Goal: Task Accomplishment & Management: Complete application form

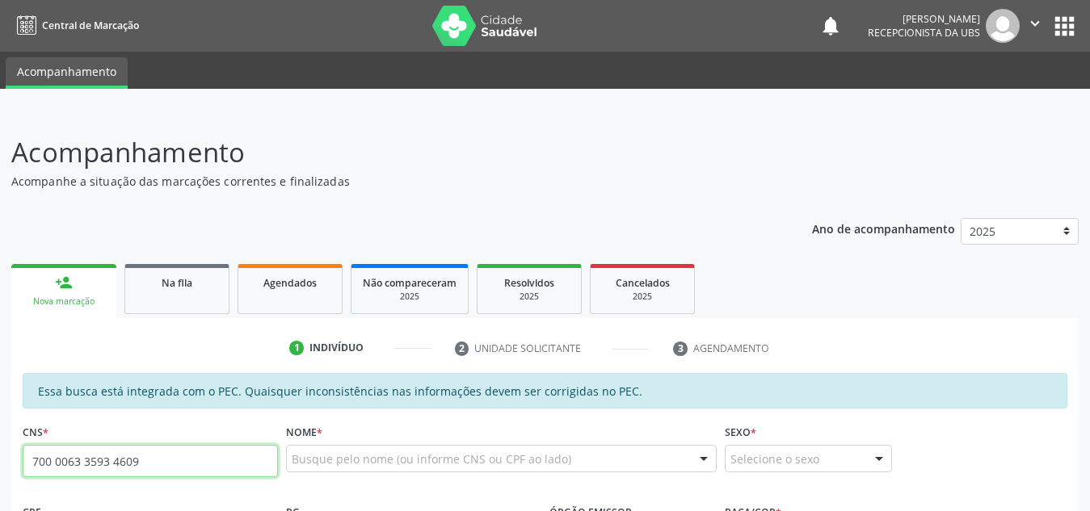
type input "700 0063 3593 4609"
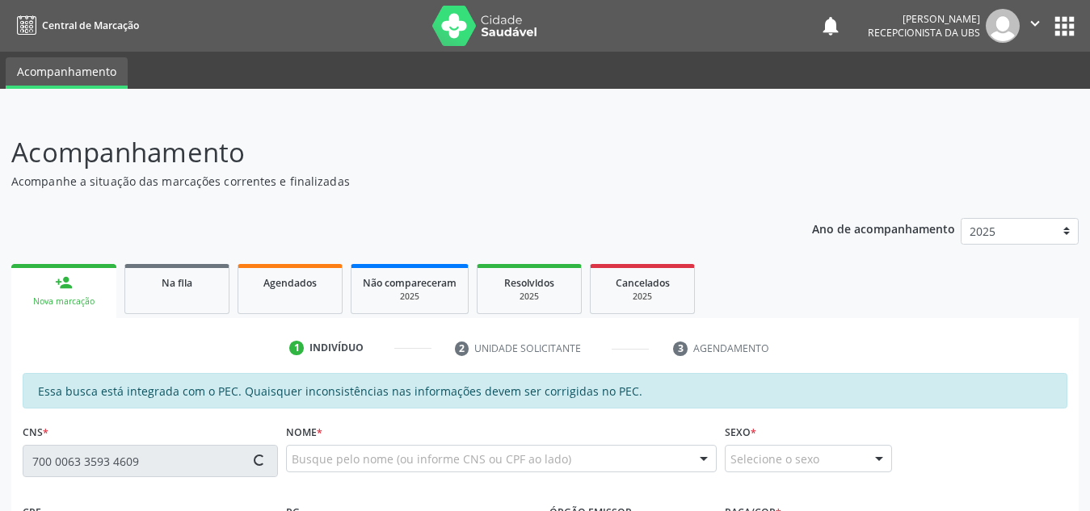
type input "955.907.494-68"
type input "[DATE]"
type input "[PERSON_NAME]"
type input "[PHONE_NUMBER]"
type input "S/N"
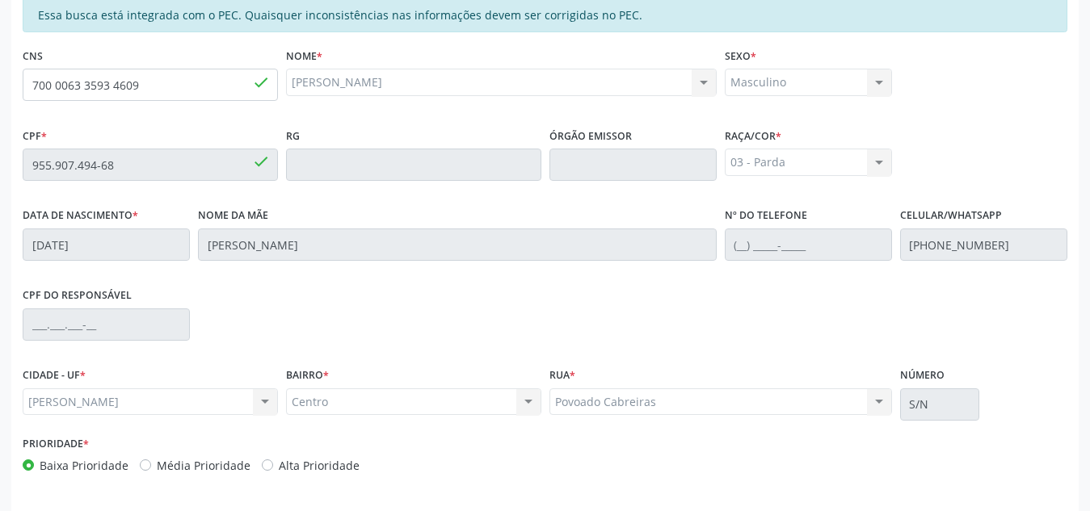
scroll to position [376, 0]
drag, startPoint x: 174, startPoint y: 97, endPoint x: 14, endPoint y: 82, distance: 161.4
click at [14, 82] on div "Essa busca está integrada com o PEC. Quaisquer inconsistências nas informações …" at bounding box center [544, 278] width 1067 height 561
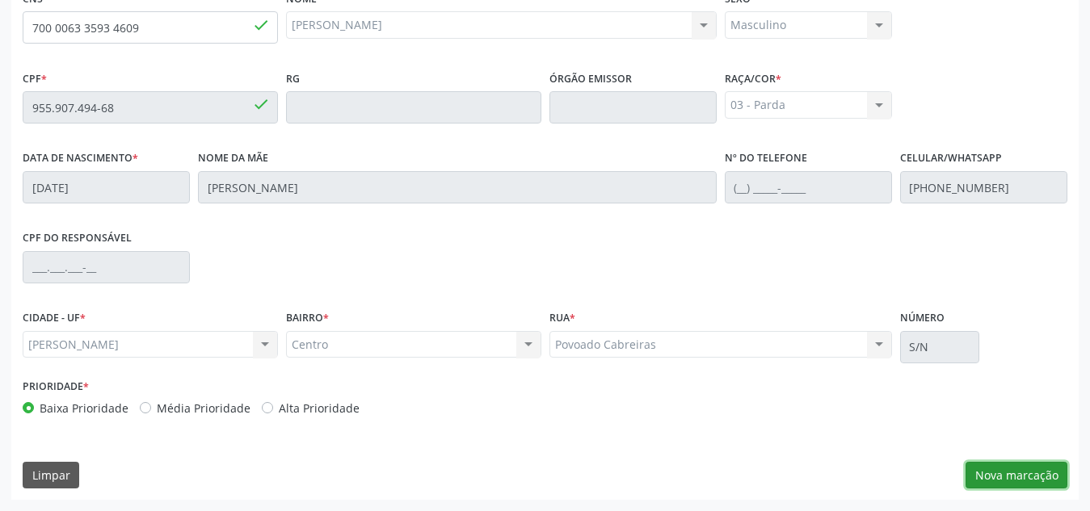
click at [1006, 478] on button "Nova marcação" at bounding box center [1016, 475] width 102 height 27
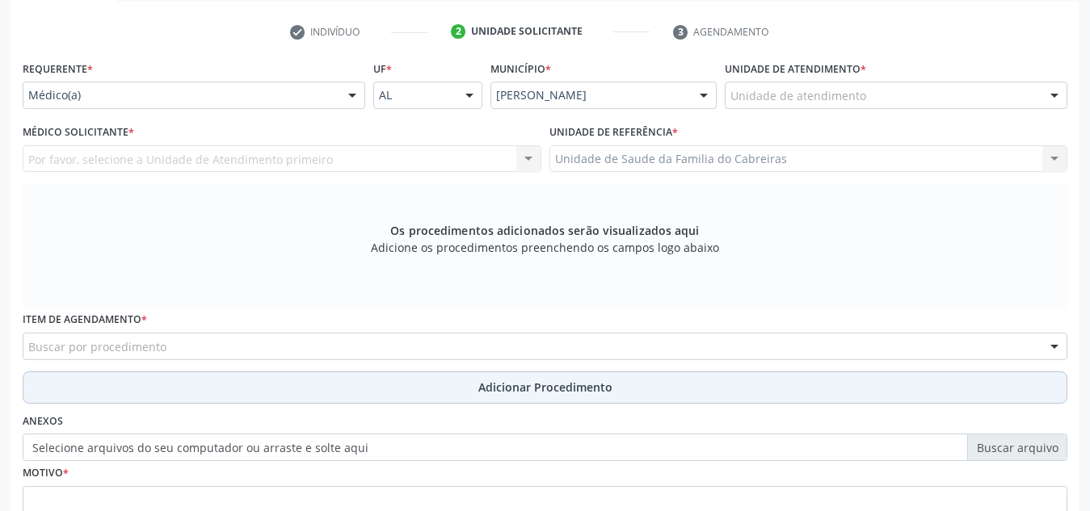
scroll to position [302, 0]
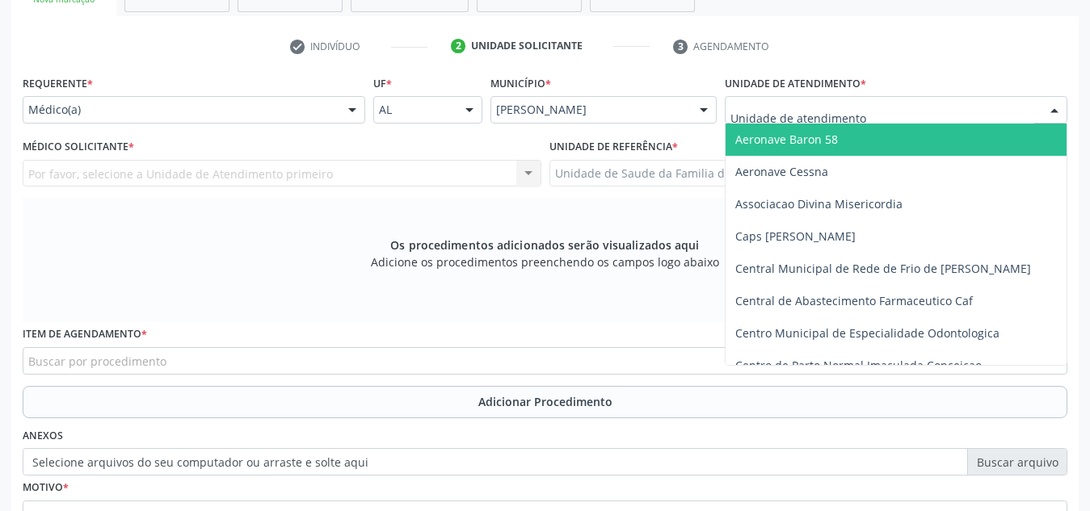
click at [902, 103] on div at bounding box center [896, 109] width 343 height 27
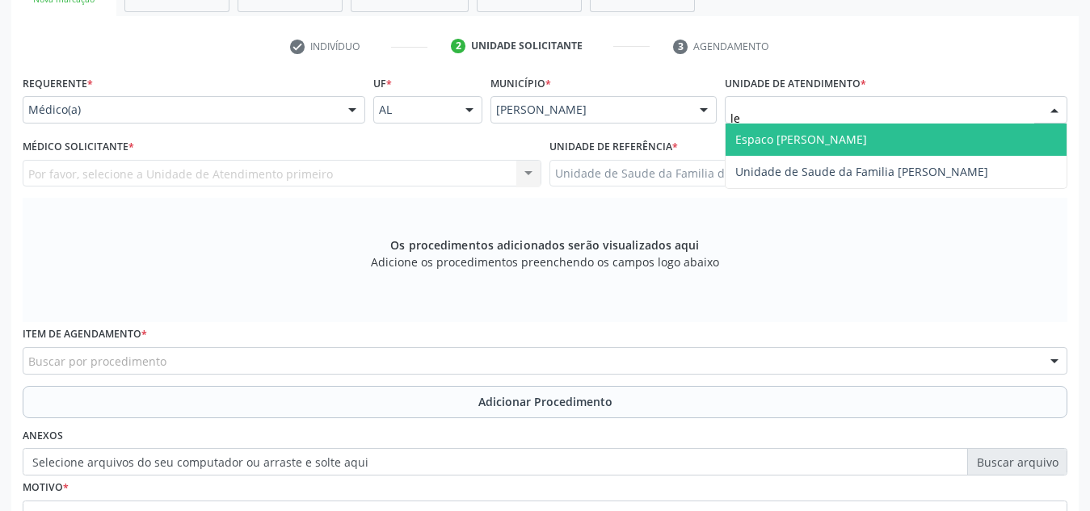
type input "l"
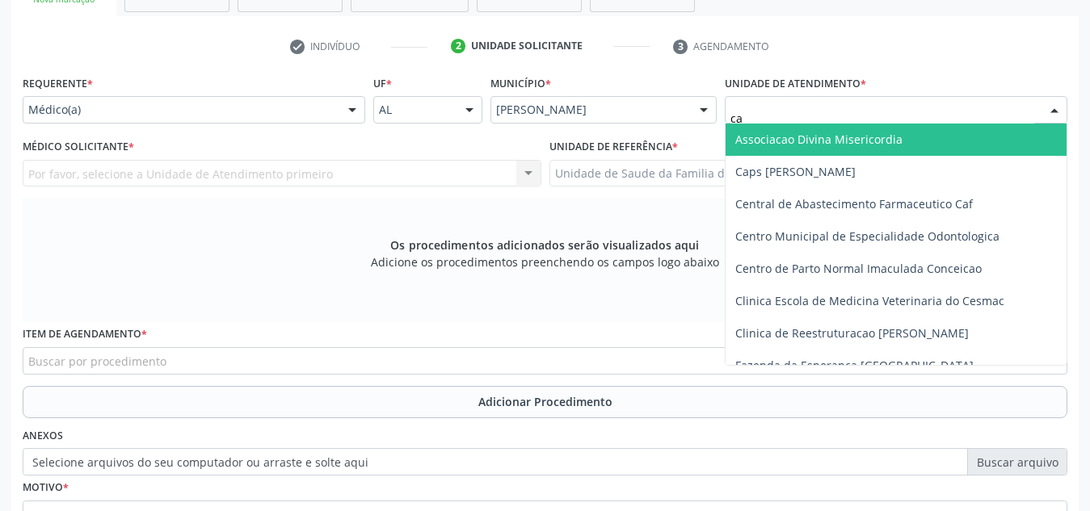
type input "cab"
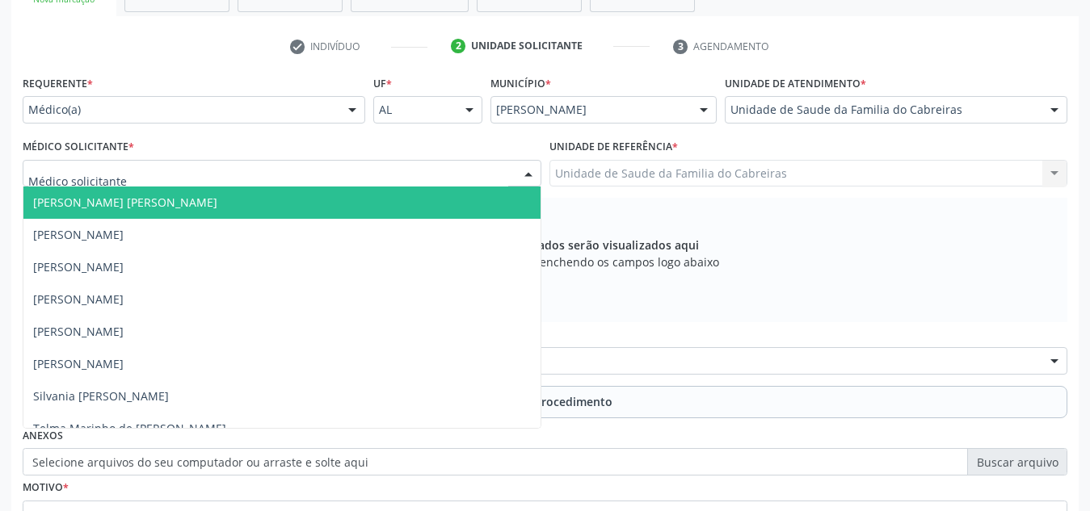
click at [314, 170] on div at bounding box center [282, 173] width 519 height 27
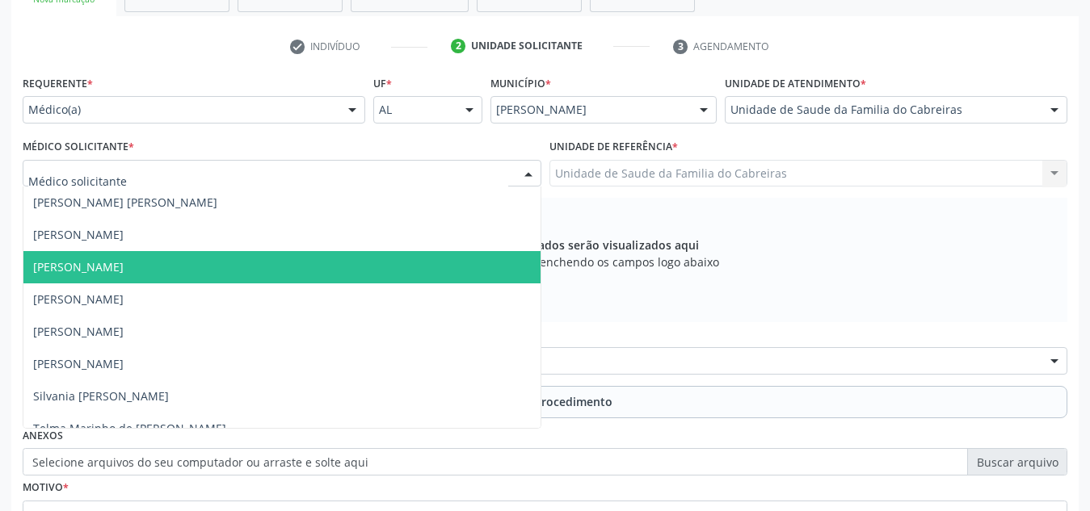
click at [295, 256] on span "[PERSON_NAME]" at bounding box center [281, 267] width 517 height 32
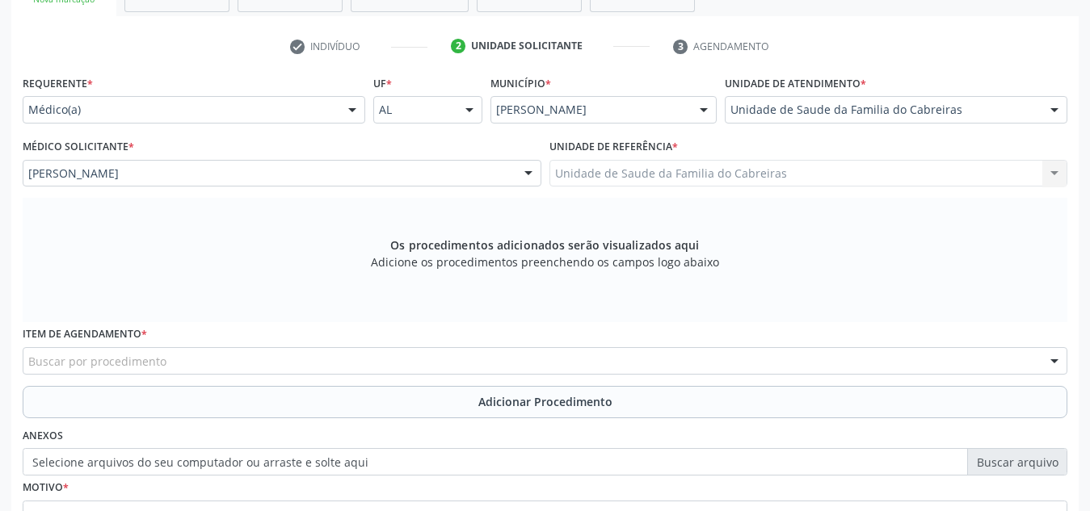
click at [278, 368] on div "Buscar por procedimento" at bounding box center [545, 360] width 1044 height 27
type input "u"
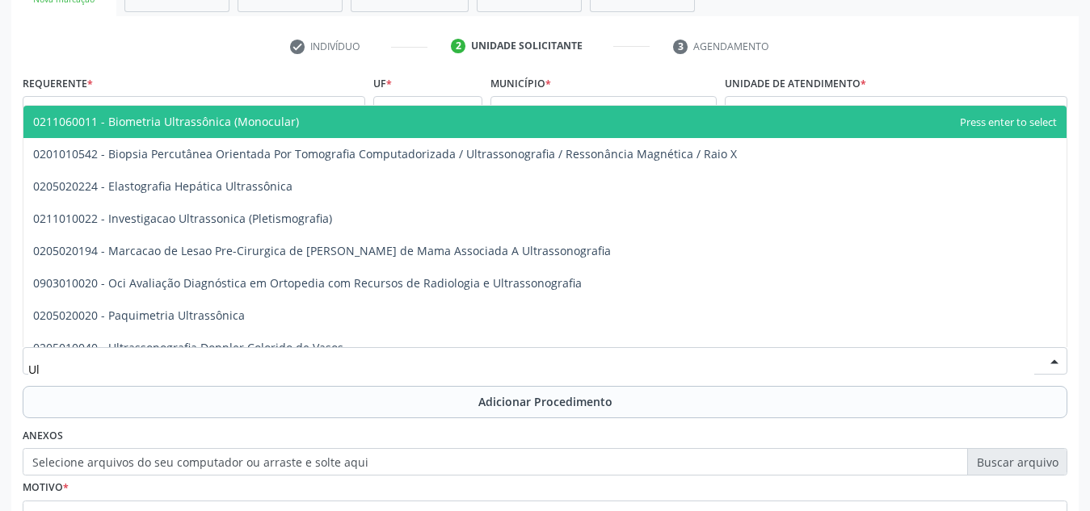
type input "U"
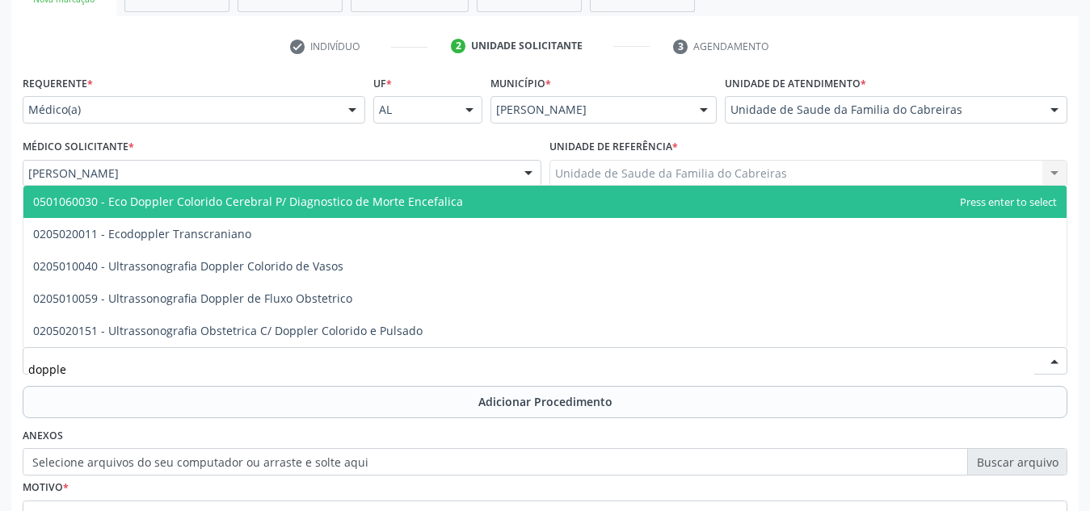
type input "doppler"
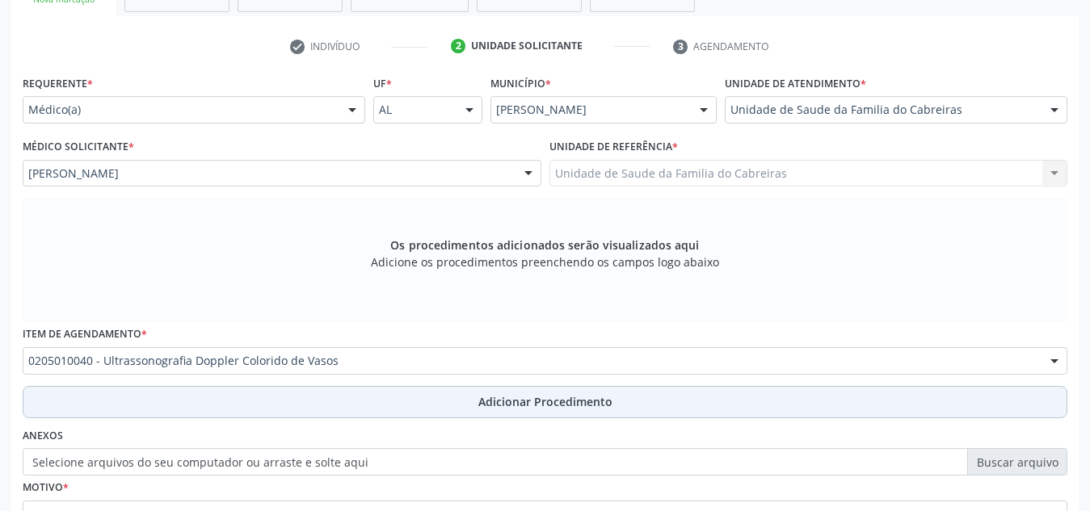
click at [288, 401] on button "Adicionar Procedimento" at bounding box center [545, 402] width 1044 height 32
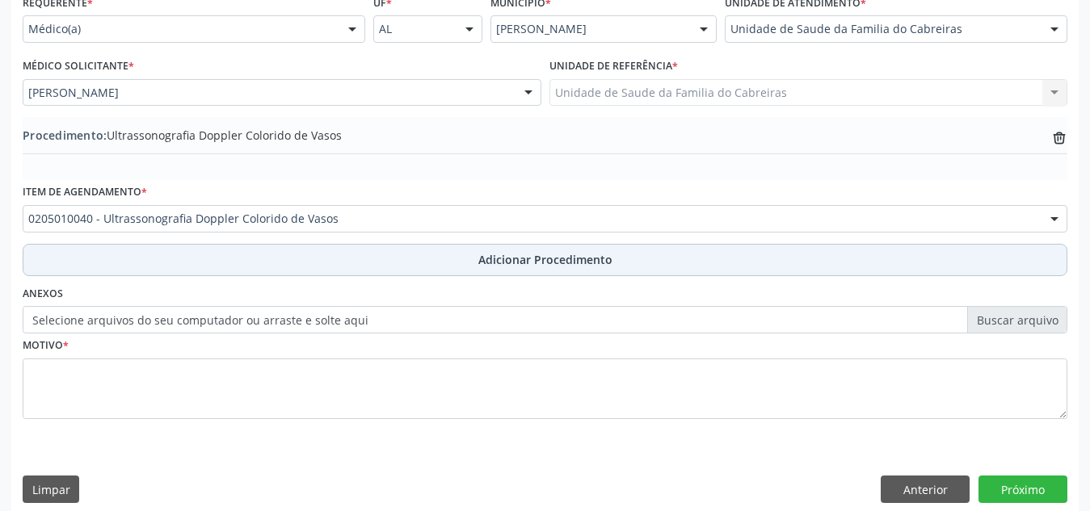
scroll to position [384, 0]
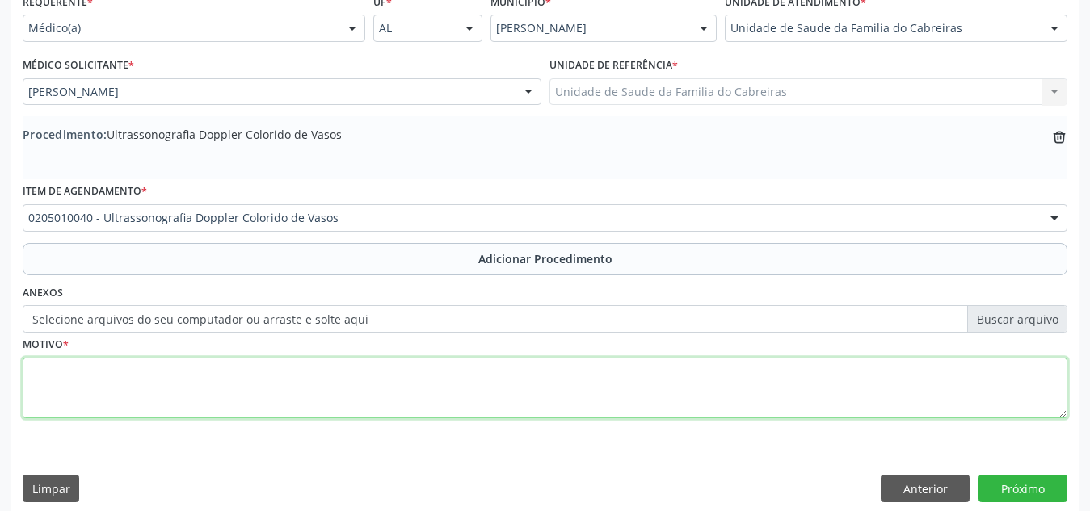
click at [290, 402] on textarea at bounding box center [545, 388] width 1044 height 61
type textarea "Dor em face posterior de [PERSON_NAME] + veia varicosa"
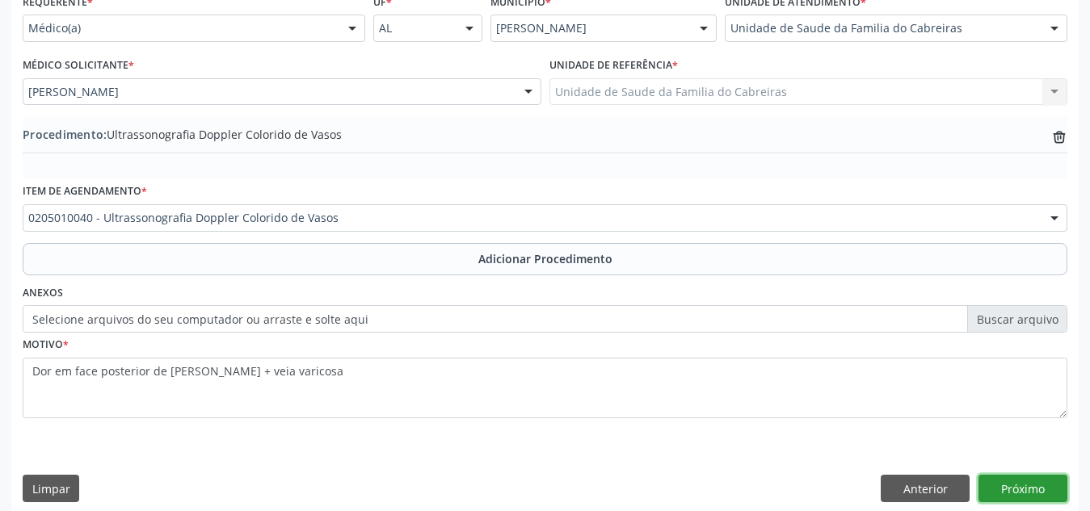
click at [1027, 479] on button "Próximo" at bounding box center [1022, 488] width 89 height 27
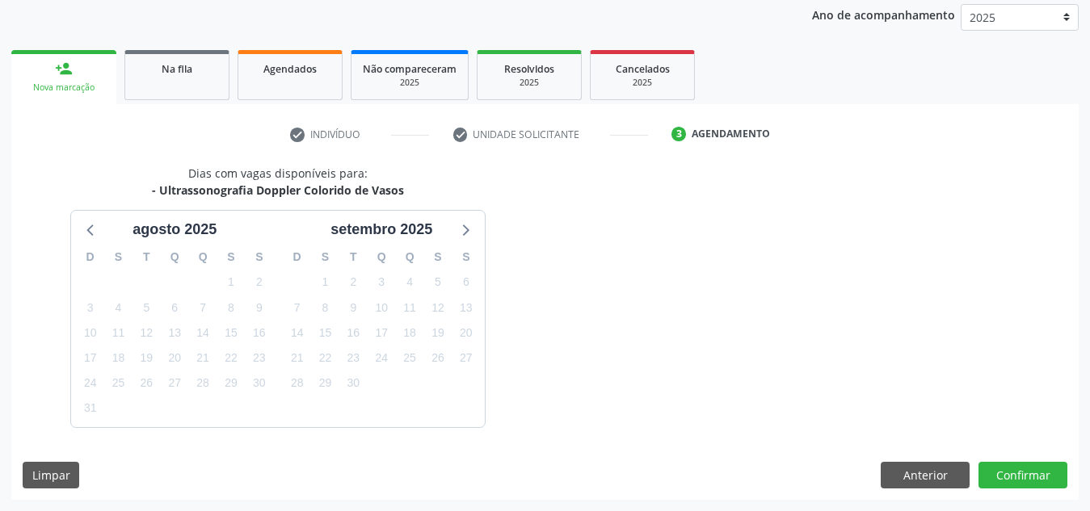
scroll to position [262, 0]
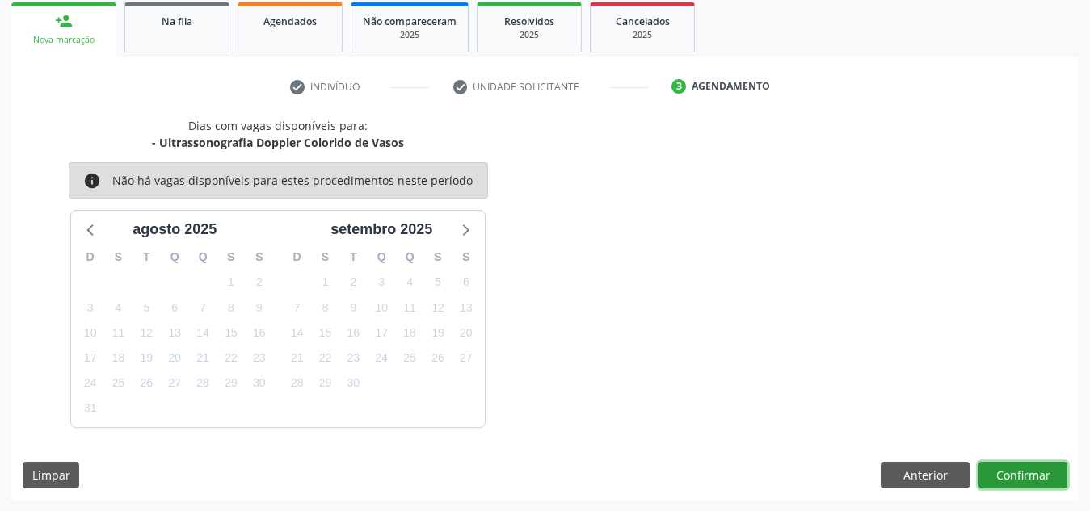
click at [1027, 479] on button "Confirmar" at bounding box center [1022, 475] width 89 height 27
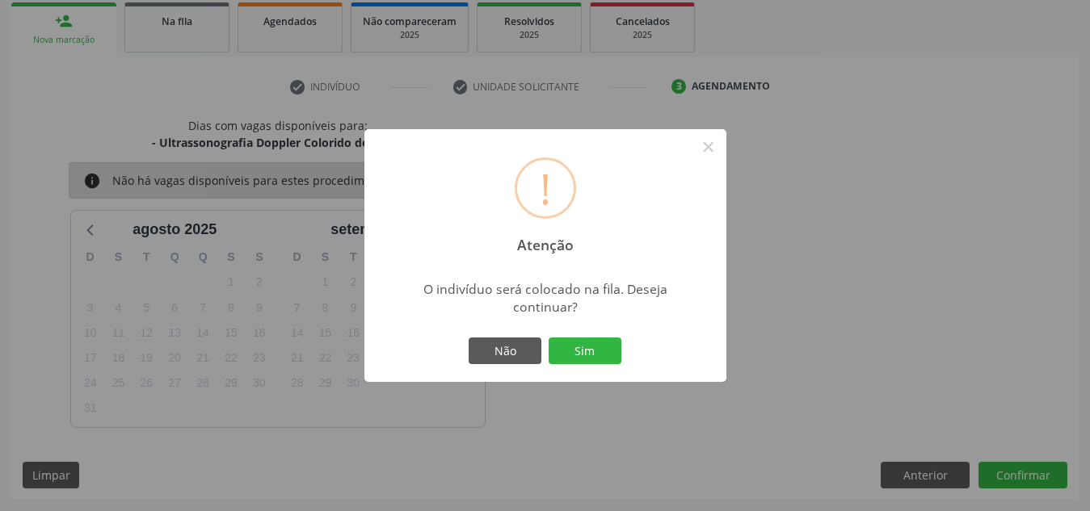
click at [548, 338] on button "Sim" at bounding box center [584, 351] width 73 height 27
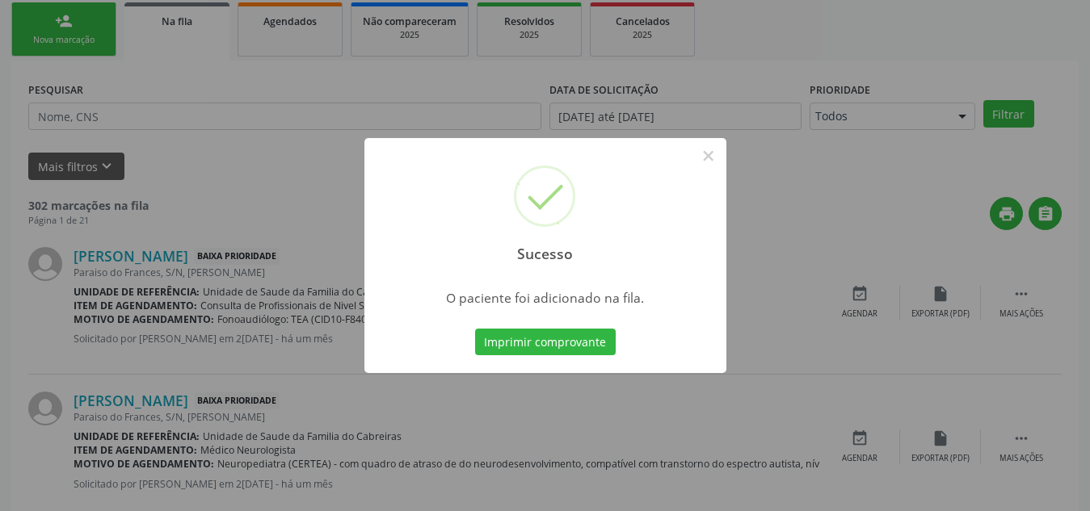
scroll to position [44, 0]
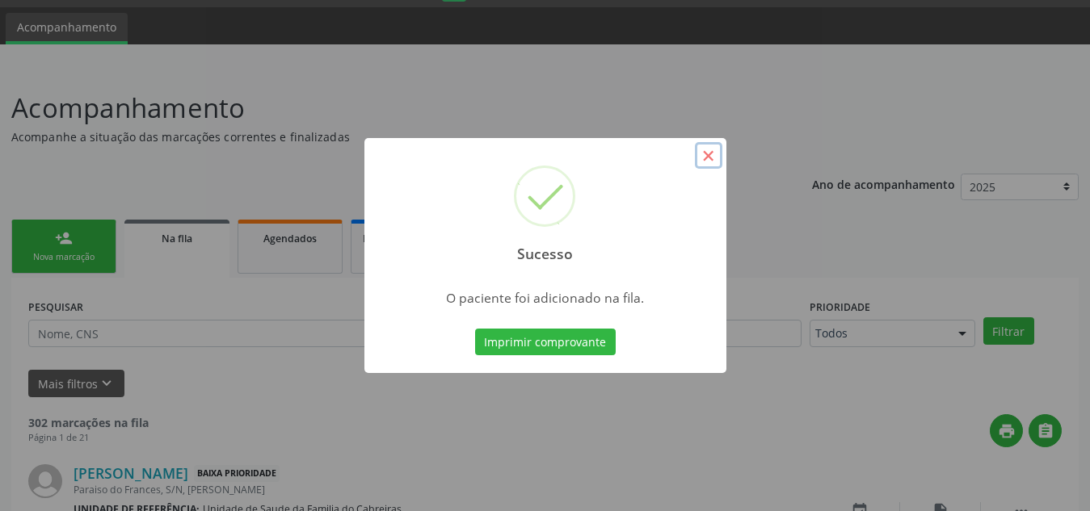
click at [702, 153] on button "×" at bounding box center [708, 155] width 27 height 27
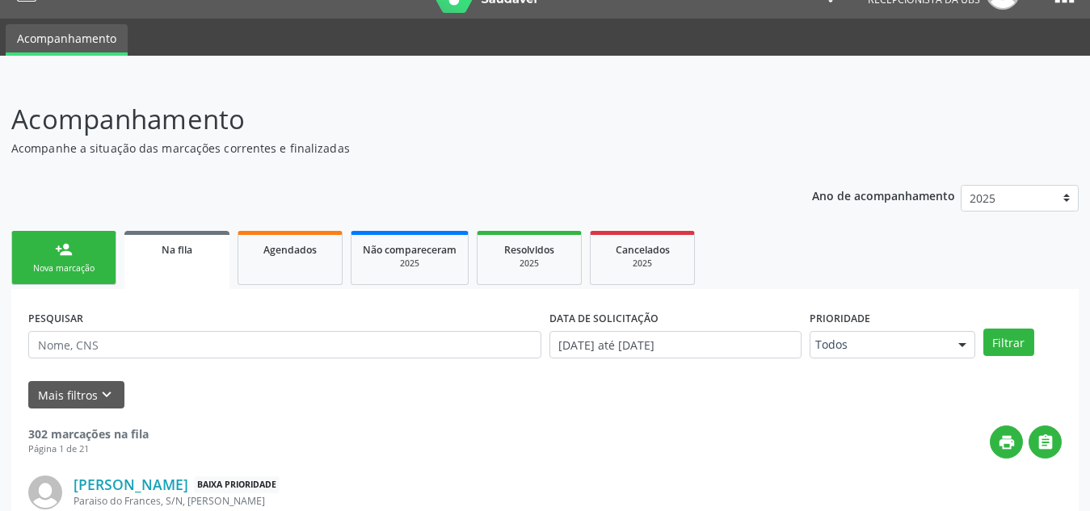
scroll to position [0, 0]
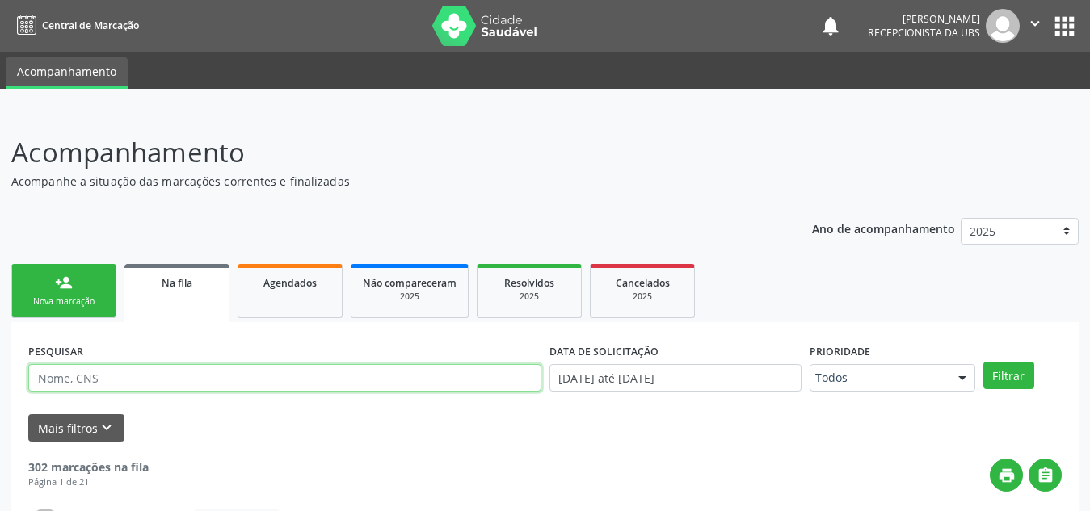
click at [90, 389] on input "text" at bounding box center [284, 377] width 513 height 27
type input "[PERSON_NAME]"
click at [983, 362] on button "Filtrar" at bounding box center [1008, 375] width 51 height 27
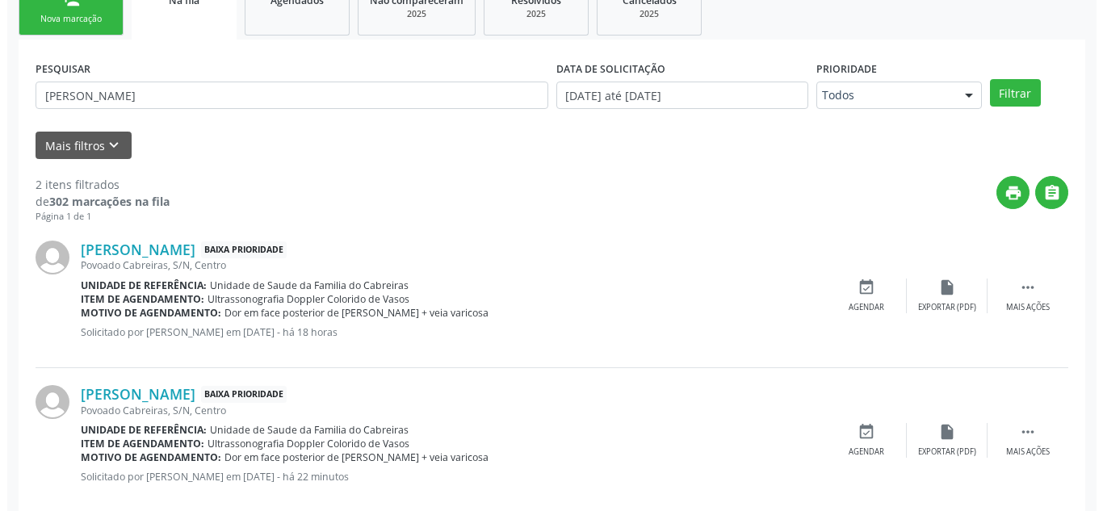
scroll to position [312, 0]
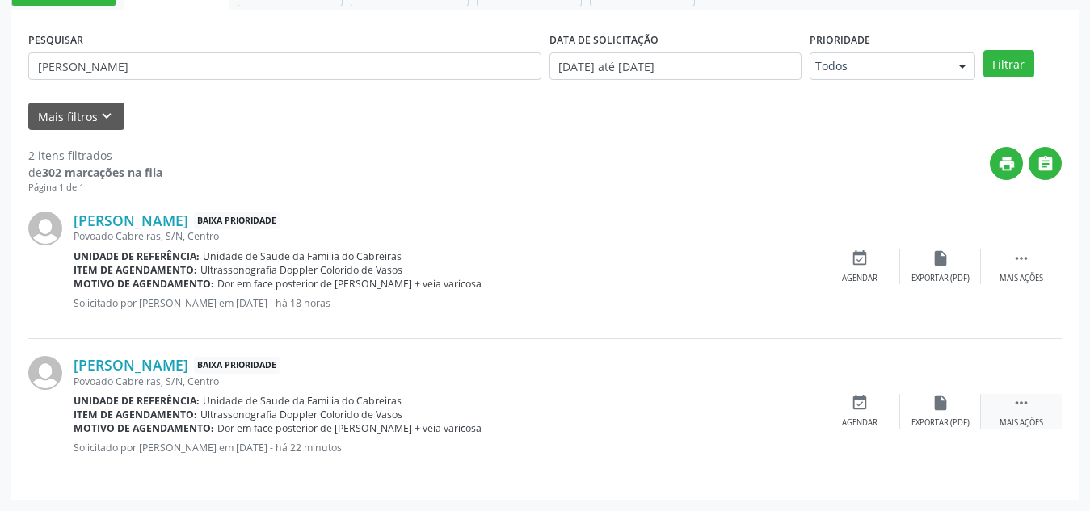
click at [1017, 406] on icon "" at bounding box center [1021, 403] width 18 height 18
click at [873, 410] on div "cancel Cancelar" at bounding box center [859, 411] width 81 height 35
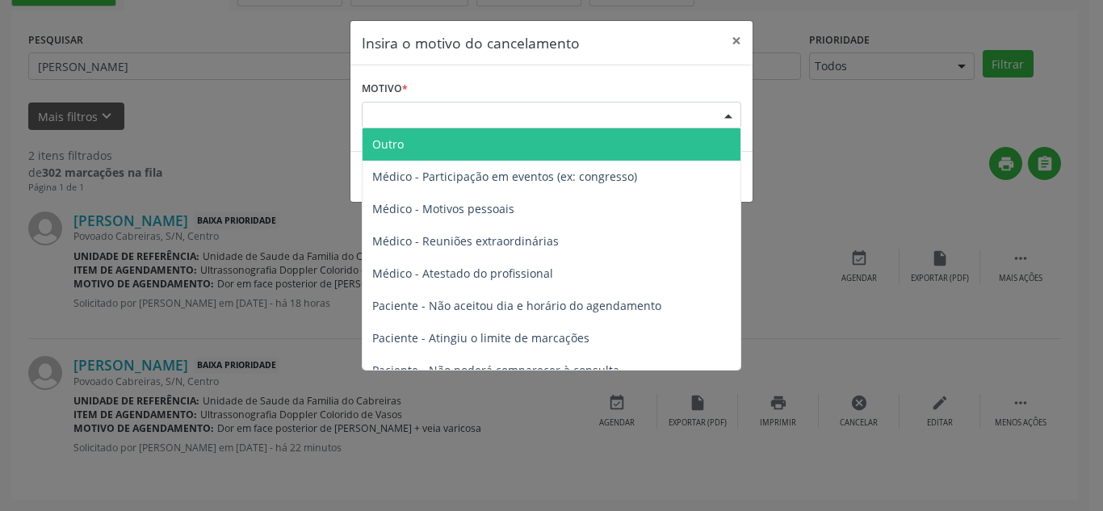
click at [545, 121] on div "Escolha o motivo" at bounding box center [552, 115] width 380 height 27
click at [532, 156] on span "Outro" at bounding box center [552, 144] width 378 height 32
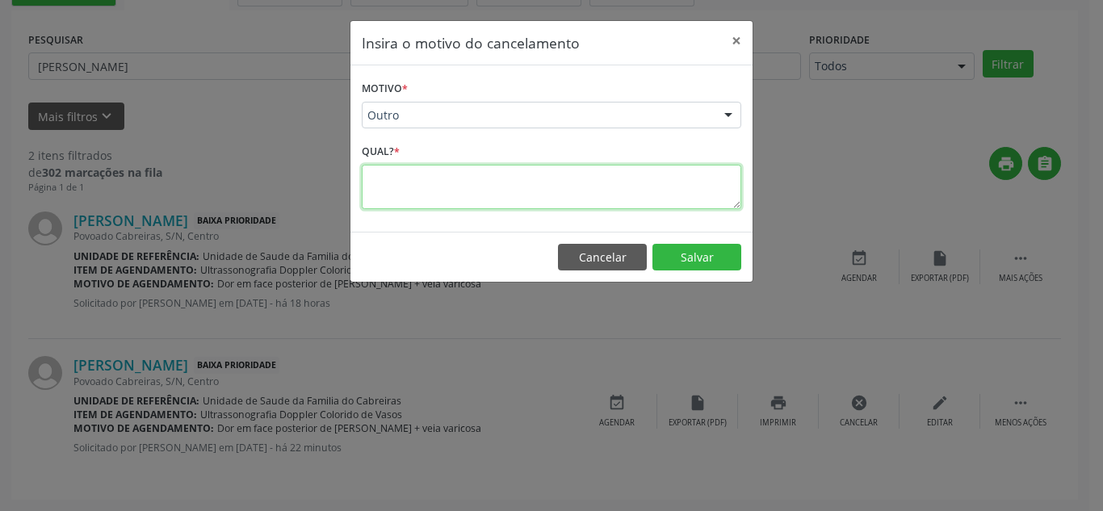
click at [534, 185] on textarea at bounding box center [552, 187] width 380 height 44
type textarea "duplicado"
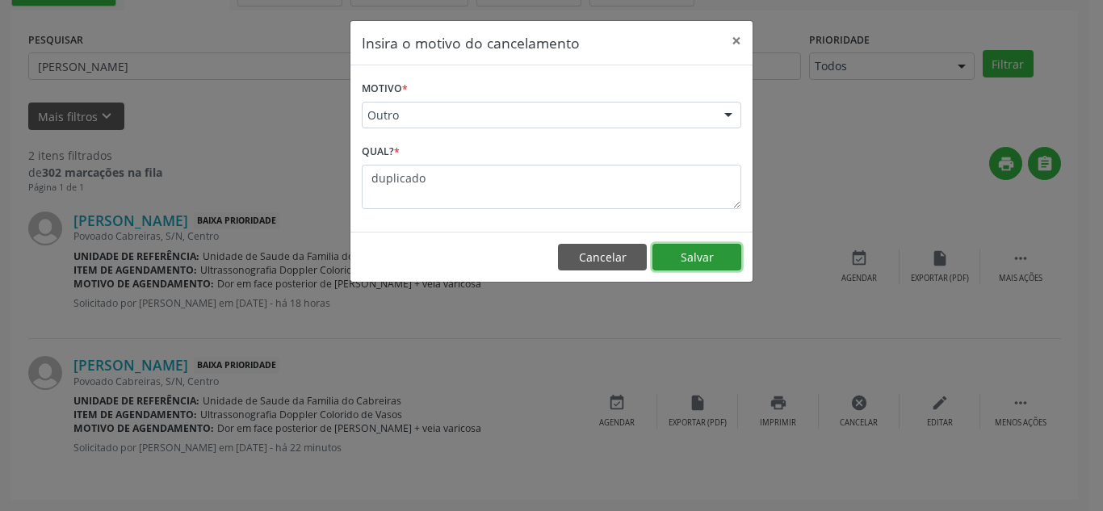
click at [683, 266] on button "Salvar" at bounding box center [697, 257] width 89 height 27
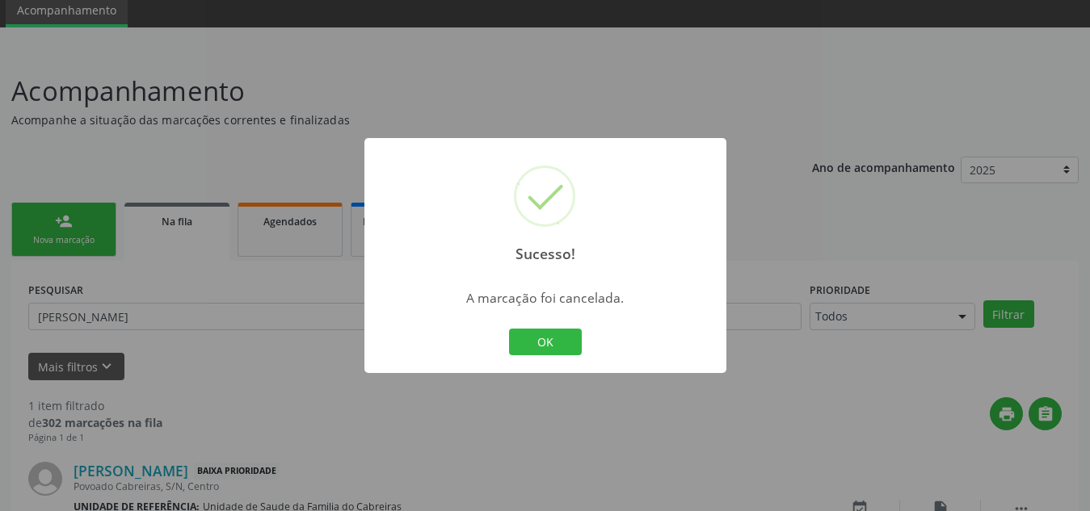
scroll to position [167, 0]
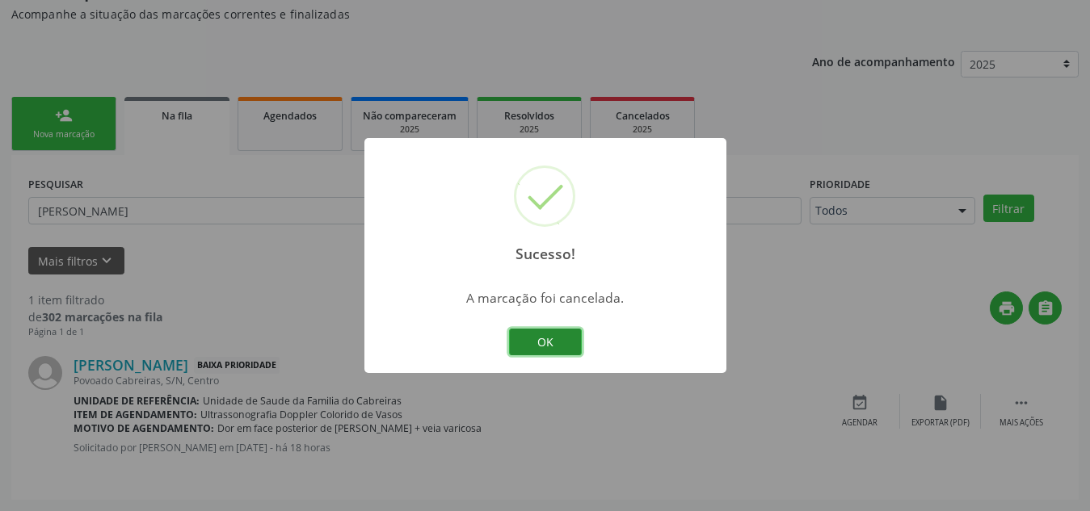
click at [541, 349] on button "OK" at bounding box center [545, 342] width 73 height 27
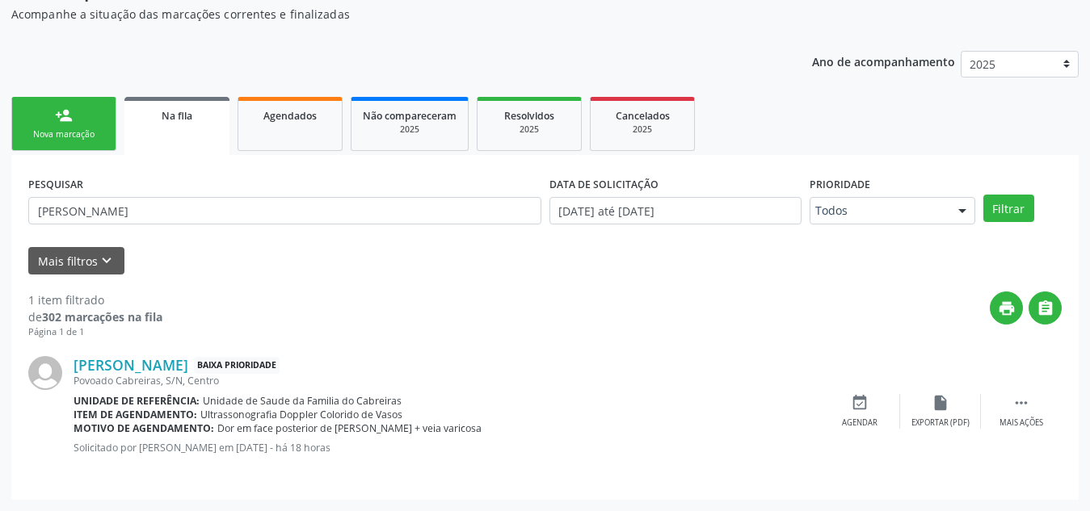
click at [53, 145] on link "person_add Nova marcação" at bounding box center [63, 124] width 105 height 54
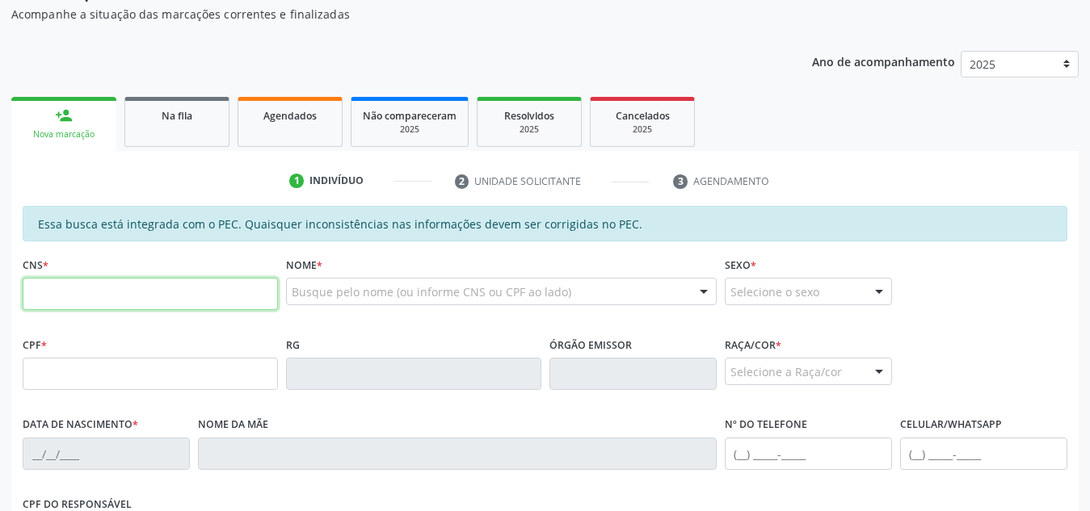
click at [92, 293] on input "text" at bounding box center [150, 294] width 255 height 32
type input "700 5097 8642 5154"
type input "051.779.004-10"
type input "[DATE]"
type input "[PERSON_NAME]"
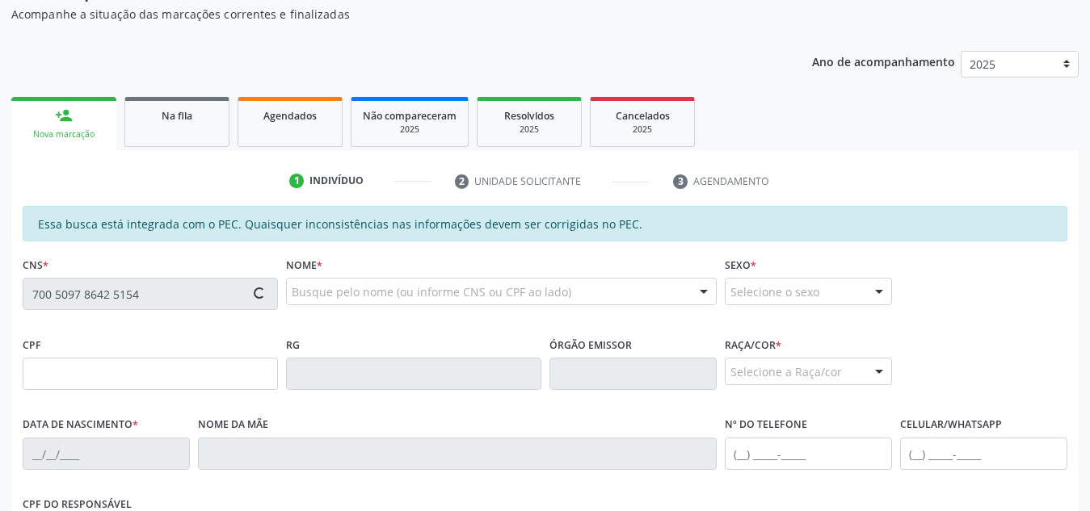
type input "[PHONE_NUMBER]"
type input "S/N"
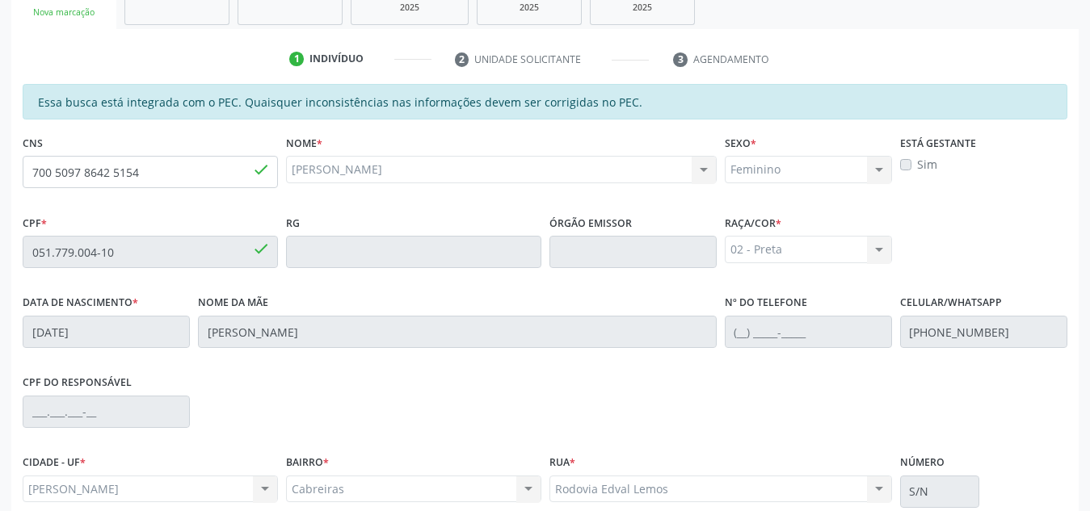
scroll to position [434, 0]
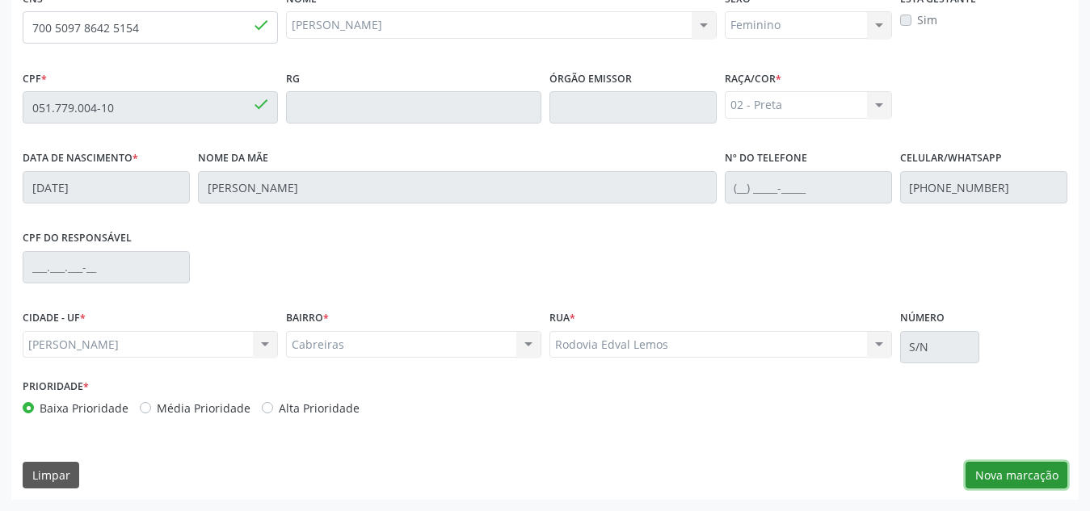
click at [1019, 477] on button "Nova marcação" at bounding box center [1016, 475] width 102 height 27
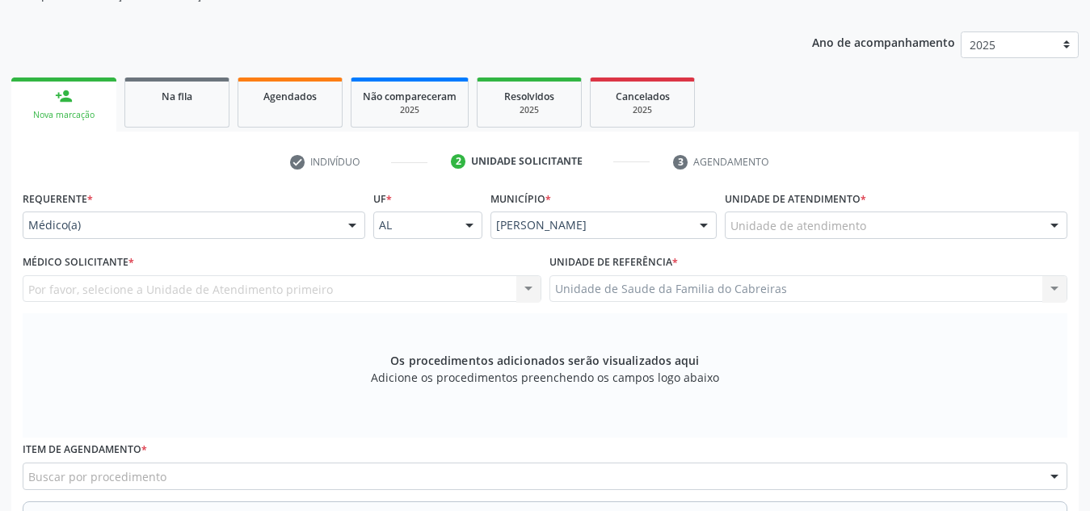
scroll to position [170, 0]
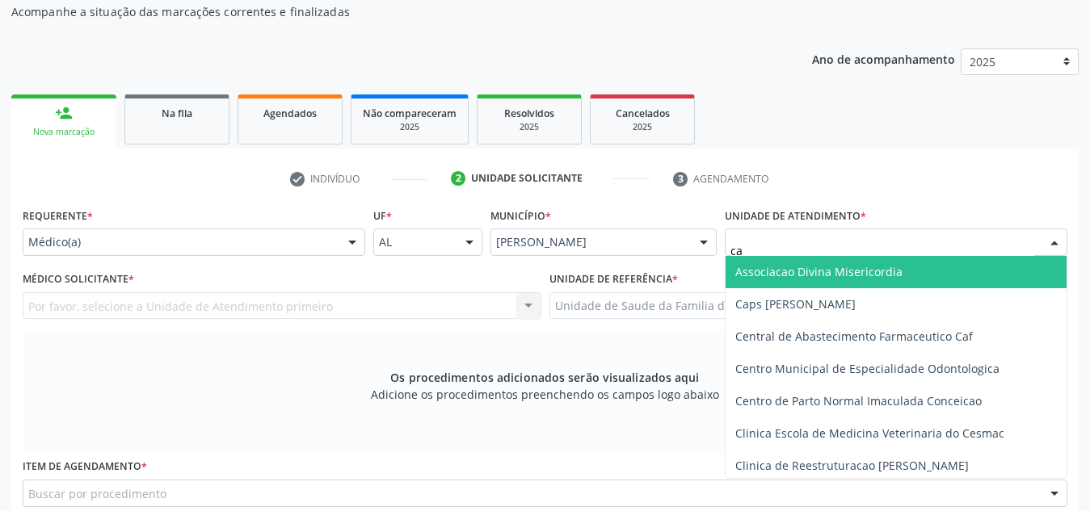
type input "cab"
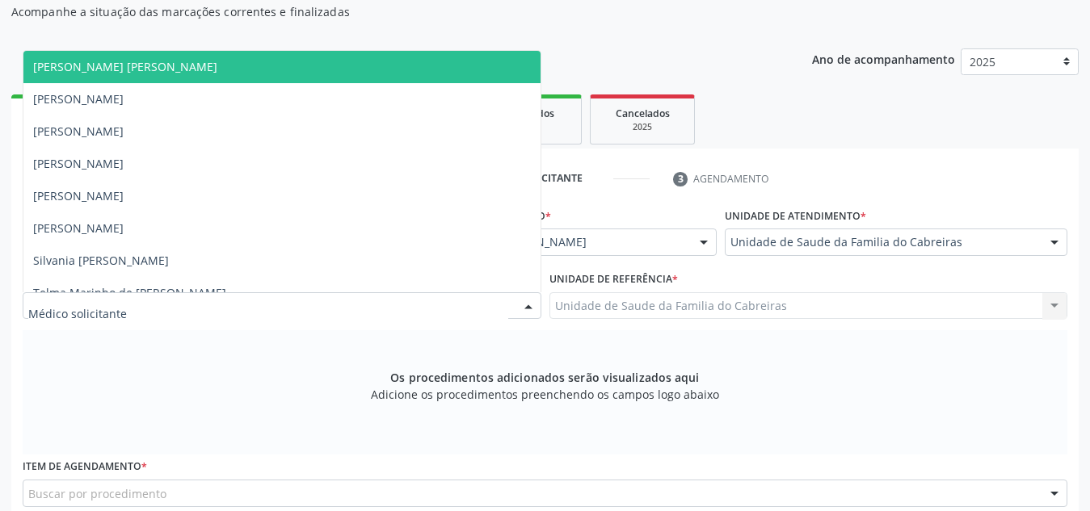
click at [396, 310] on div at bounding box center [282, 305] width 519 height 27
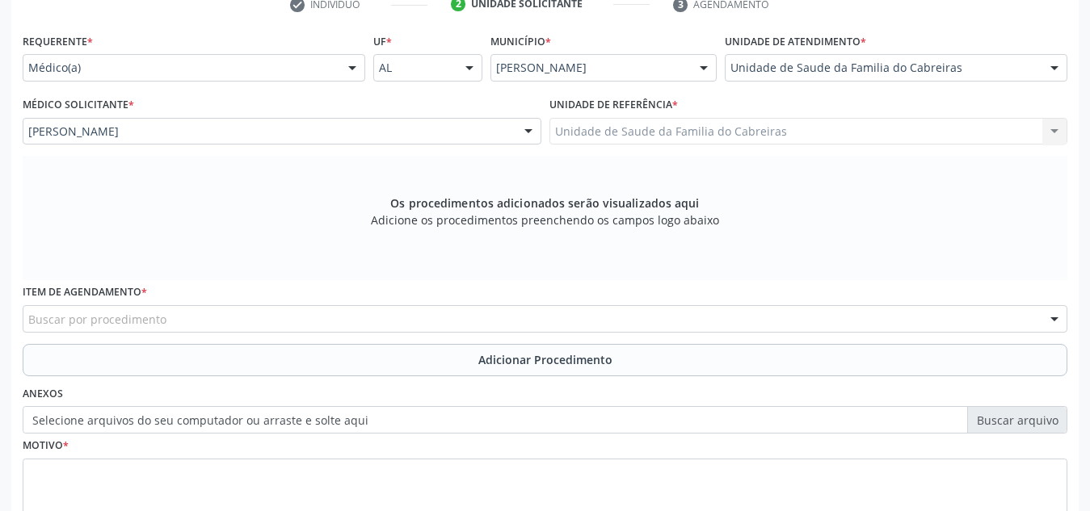
scroll to position [345, 0]
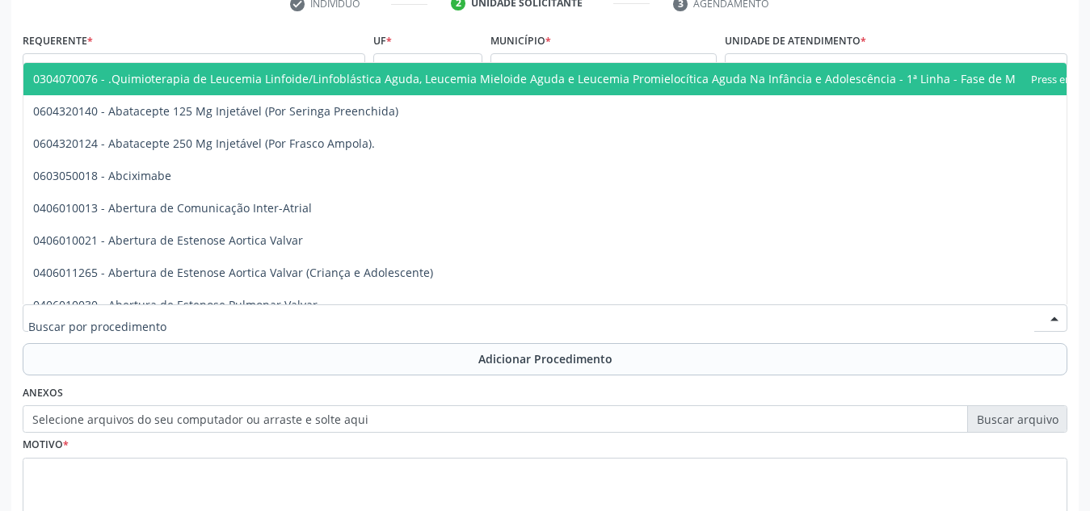
click at [351, 324] on div at bounding box center [545, 318] width 1044 height 27
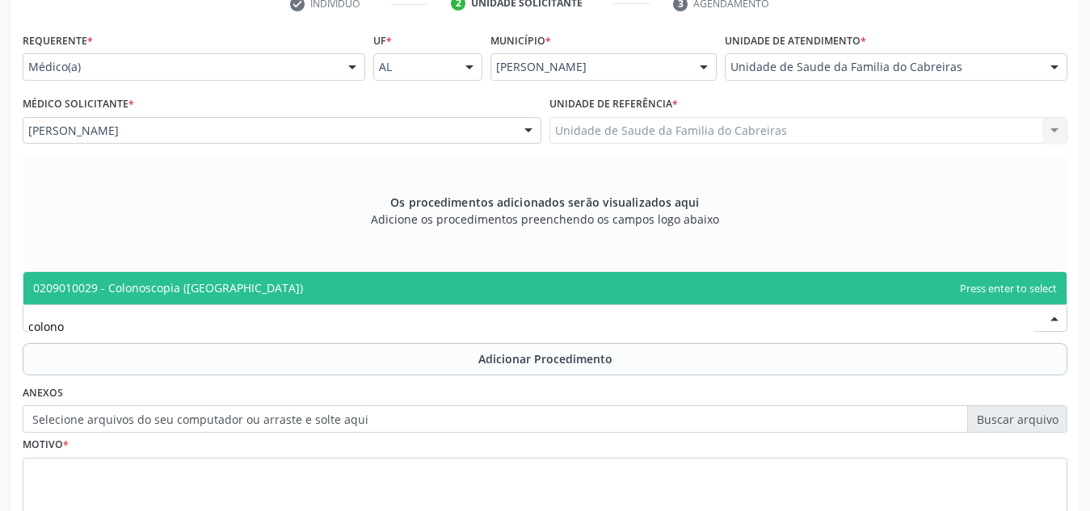
type input "colonos"
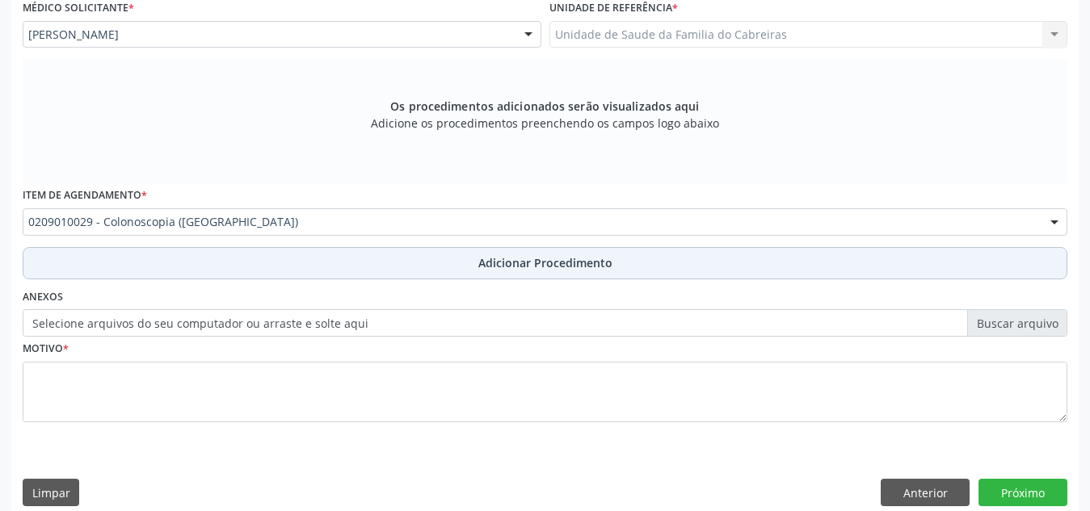
click at [399, 265] on button "Adicionar Procedimento" at bounding box center [545, 263] width 1044 height 32
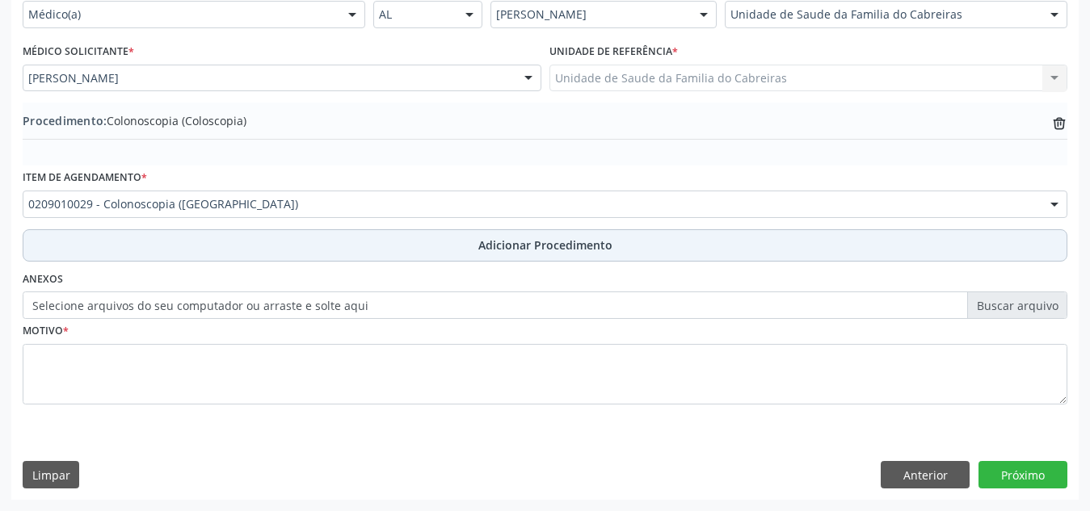
scroll to position [397, 0]
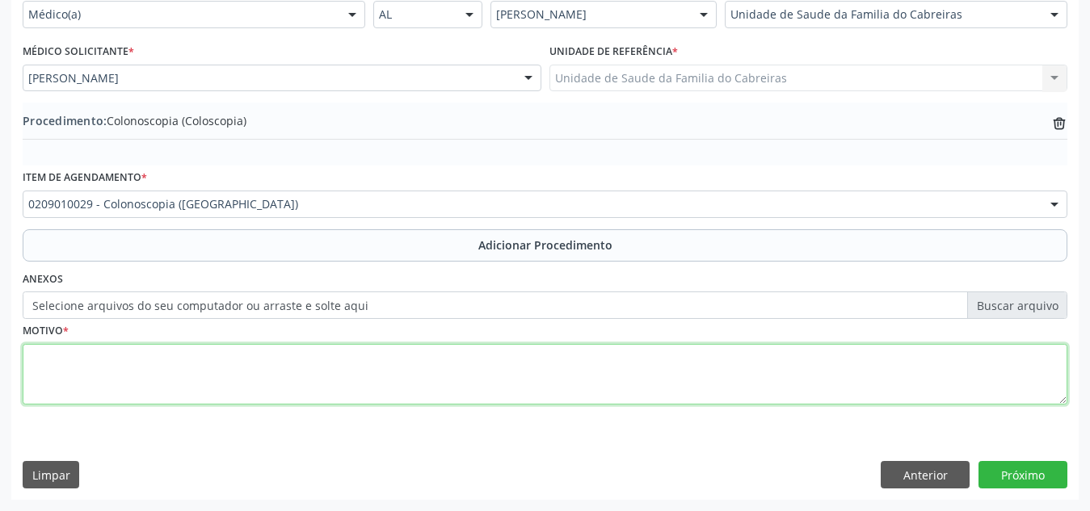
click at [372, 381] on textarea at bounding box center [545, 374] width 1044 height 61
type textarea "Rastreio"
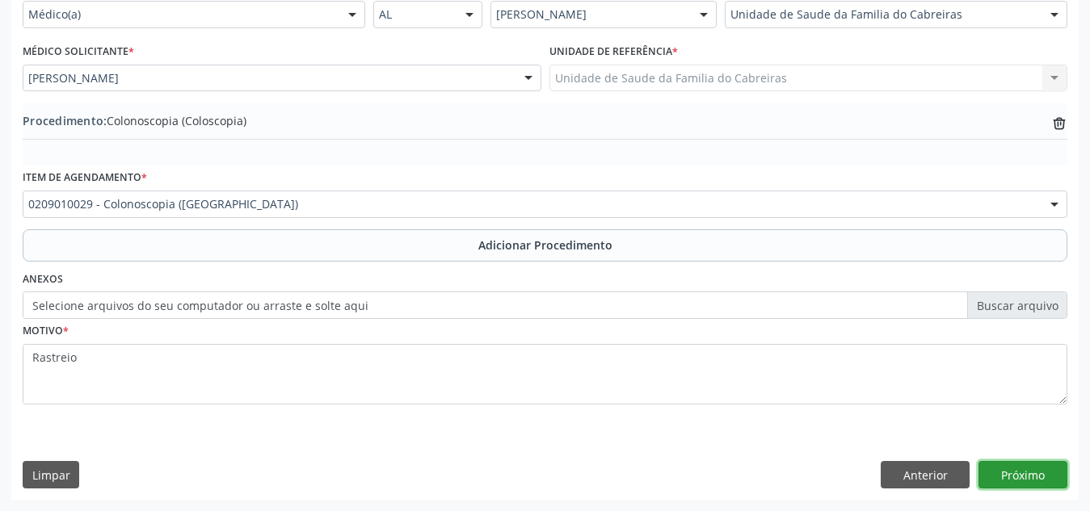
click at [1009, 471] on button "Próximo" at bounding box center [1022, 474] width 89 height 27
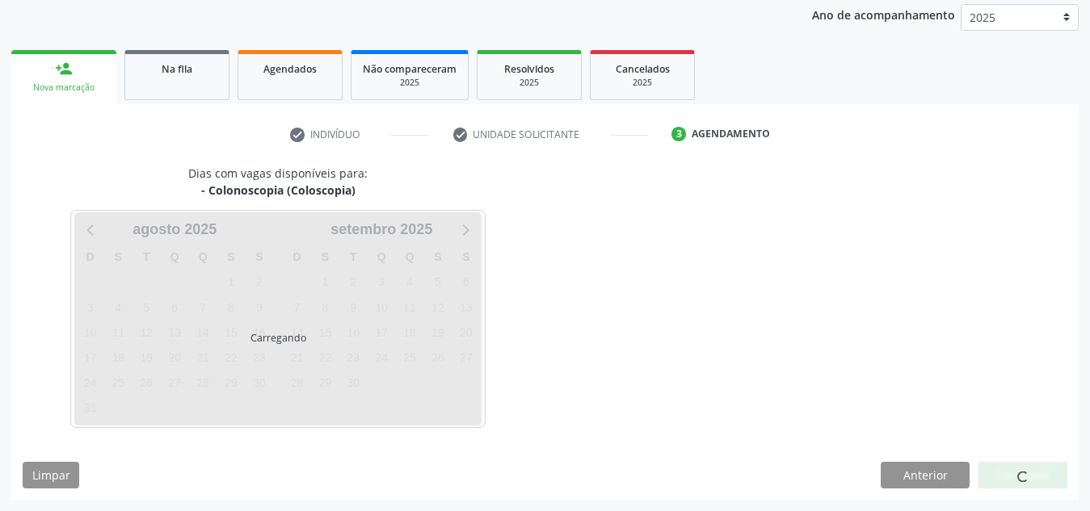
scroll to position [262, 0]
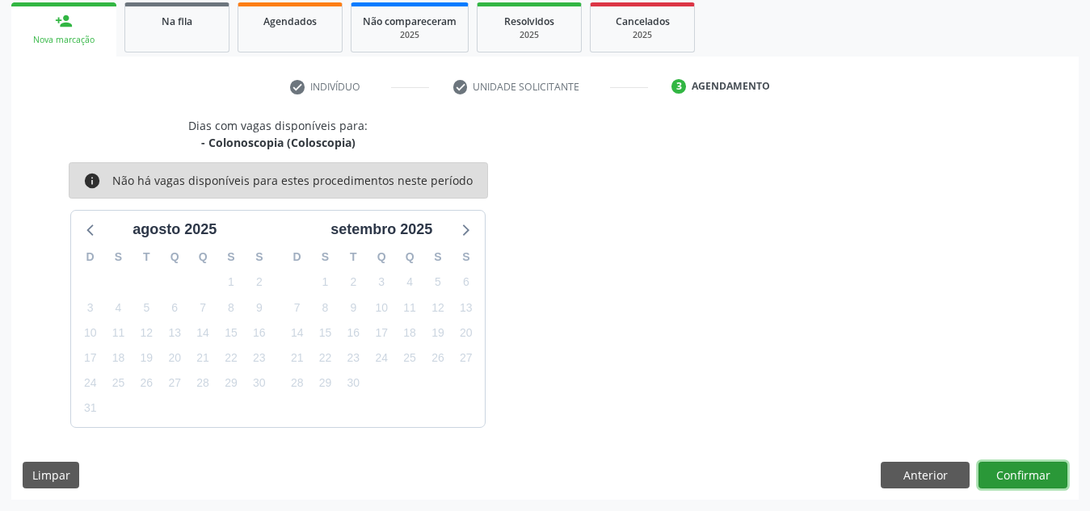
click at [996, 473] on button "Confirmar" at bounding box center [1022, 475] width 89 height 27
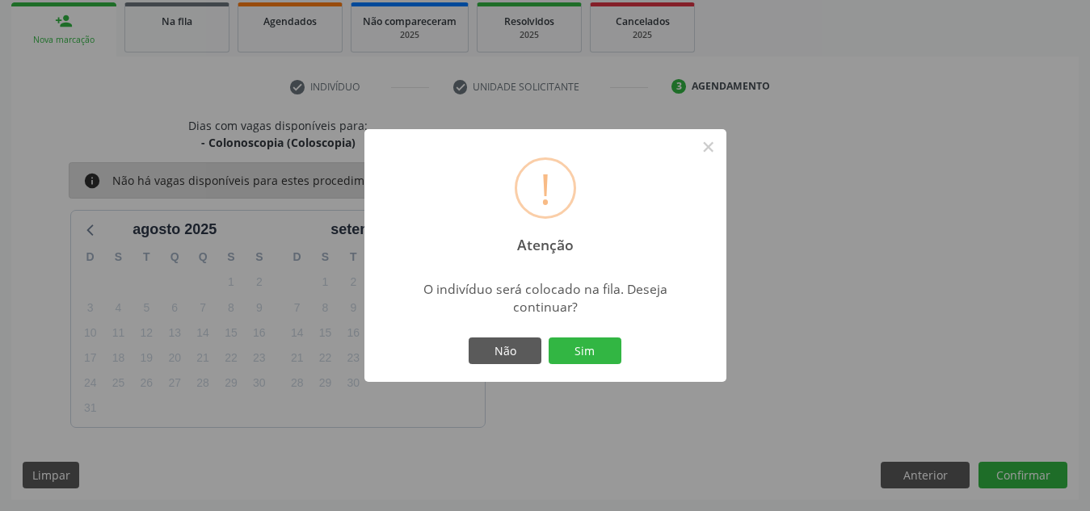
click at [548, 338] on button "Sim" at bounding box center [584, 351] width 73 height 27
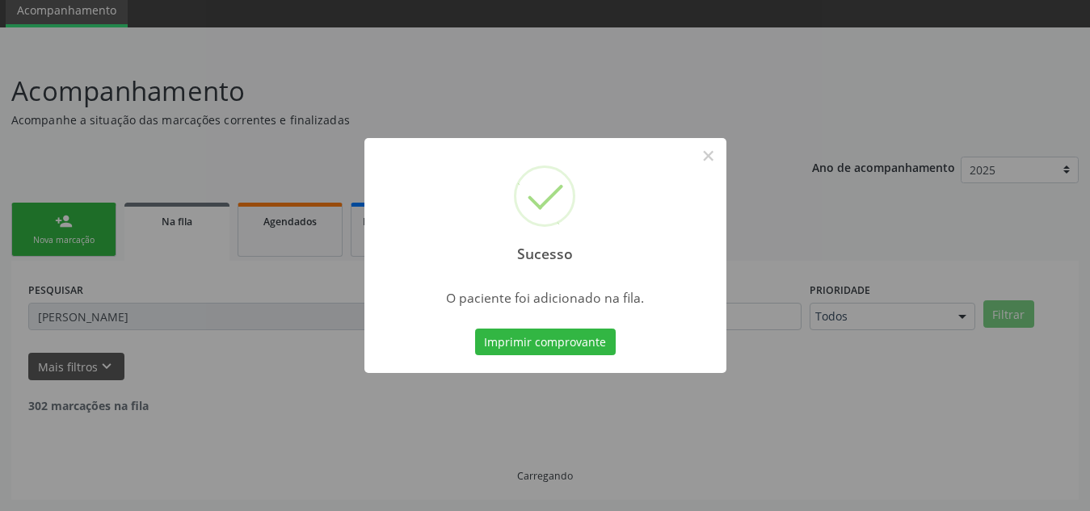
scroll to position [44, 0]
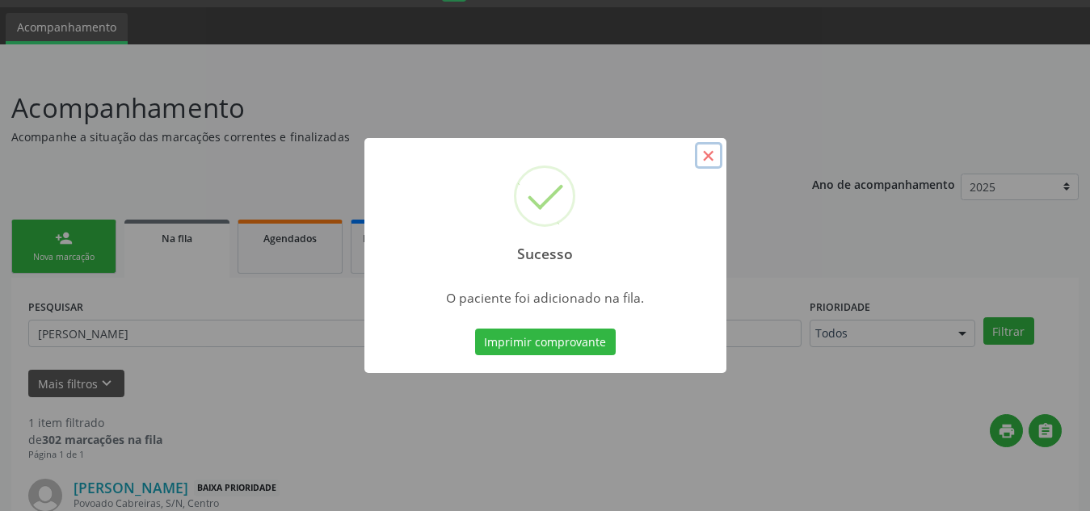
click at [705, 158] on button "×" at bounding box center [708, 155] width 27 height 27
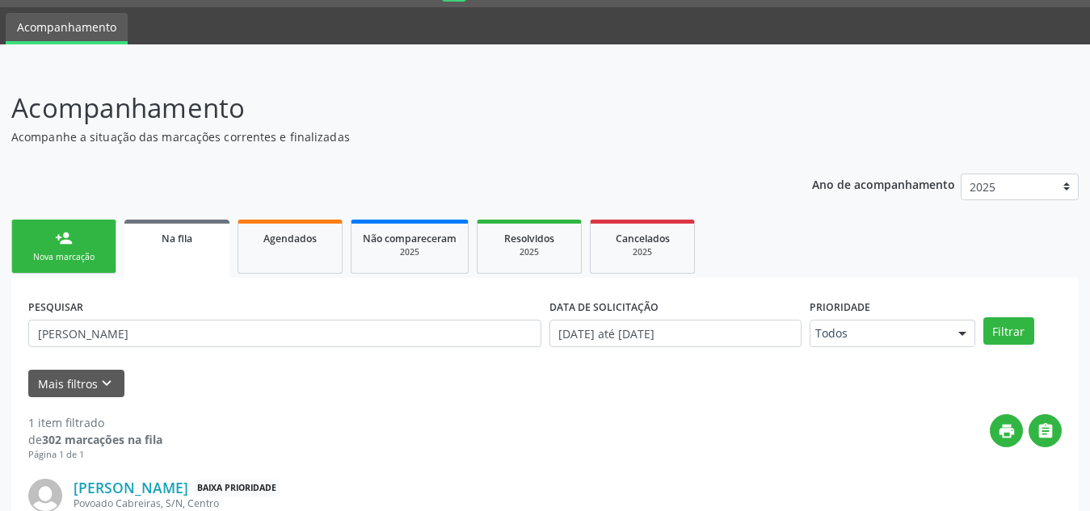
click at [71, 258] on div "Nova marcação" at bounding box center [63, 257] width 81 height 12
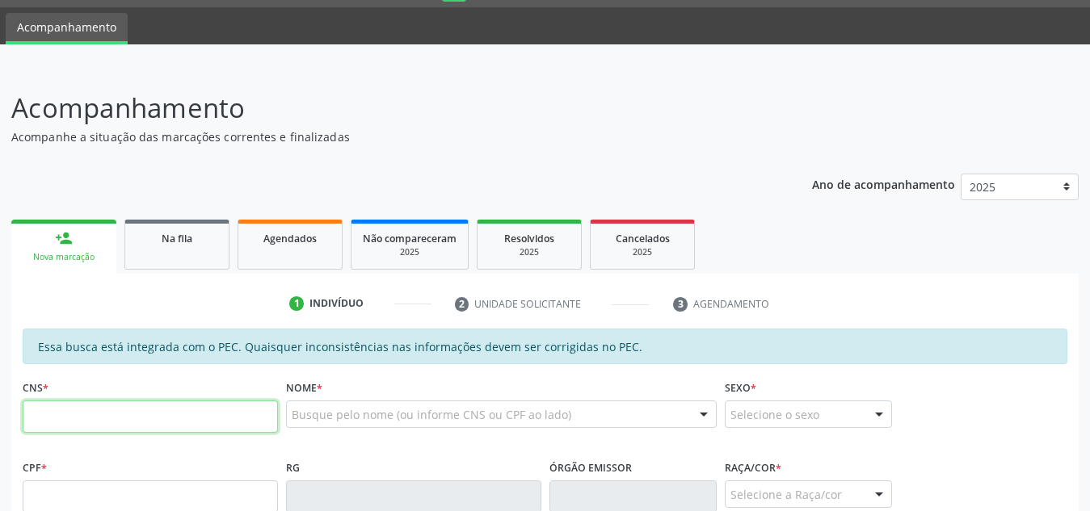
click at [96, 418] on input "text" at bounding box center [150, 417] width 255 height 32
paste input "707 6052 9570 4099"
type input "707 6052 9570 4099"
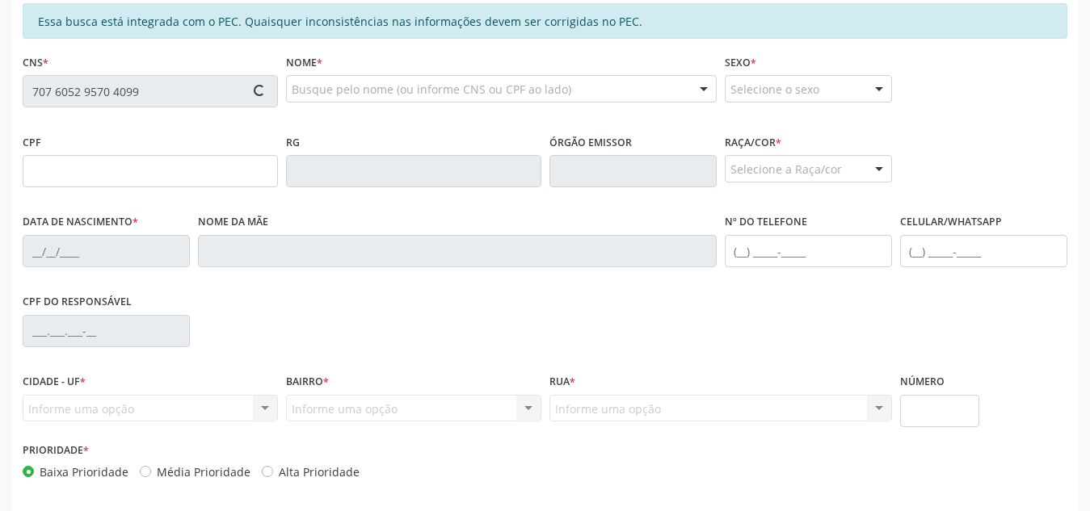
type input "174.048.204-21"
type input "1[DATE]"
type input "[PERSON_NAME]"
type input "[PHONE_NUMBER]"
type input "S/N"
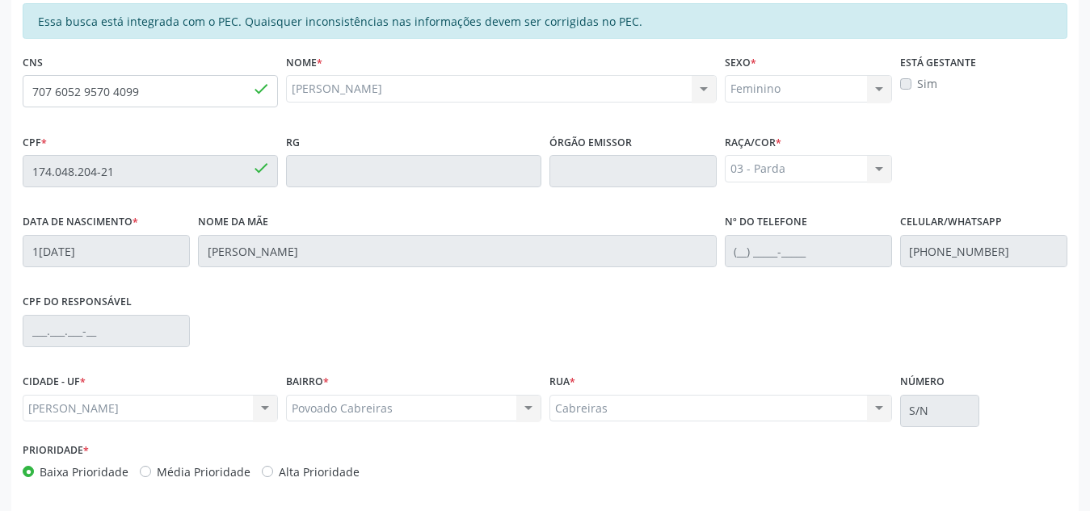
scroll to position [434, 0]
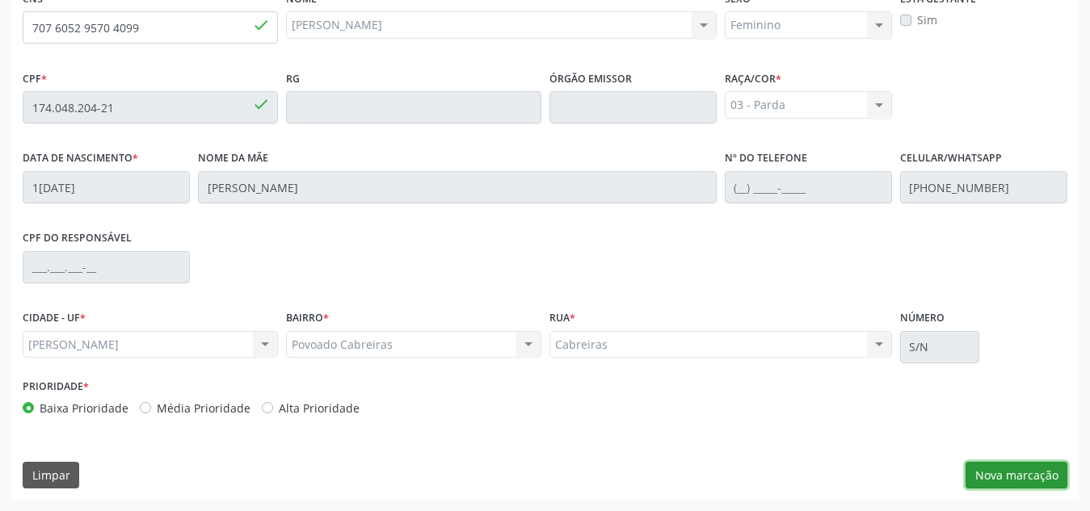
click at [1011, 467] on button "Nova marcação" at bounding box center [1016, 475] width 102 height 27
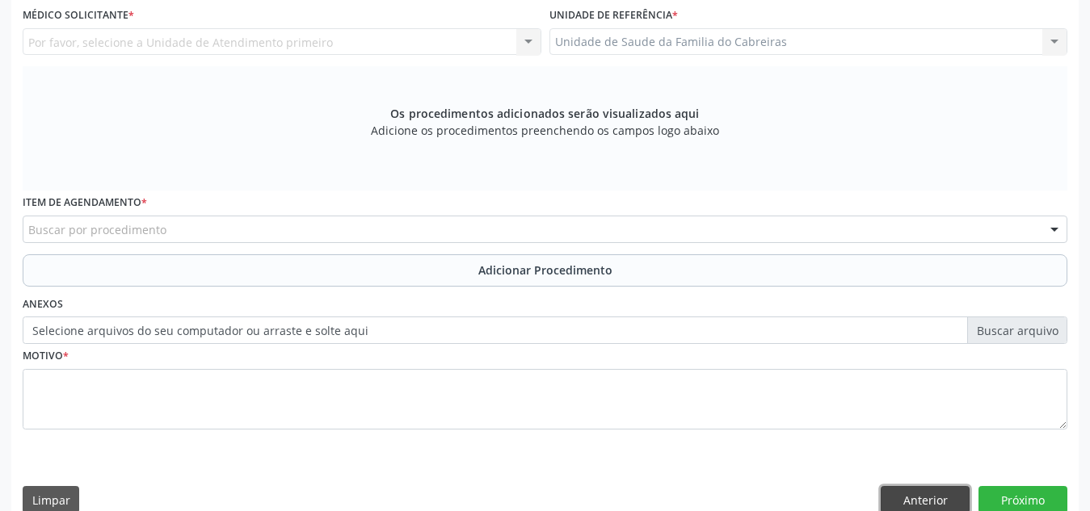
click at [910, 491] on button "Anterior" at bounding box center [924, 499] width 89 height 27
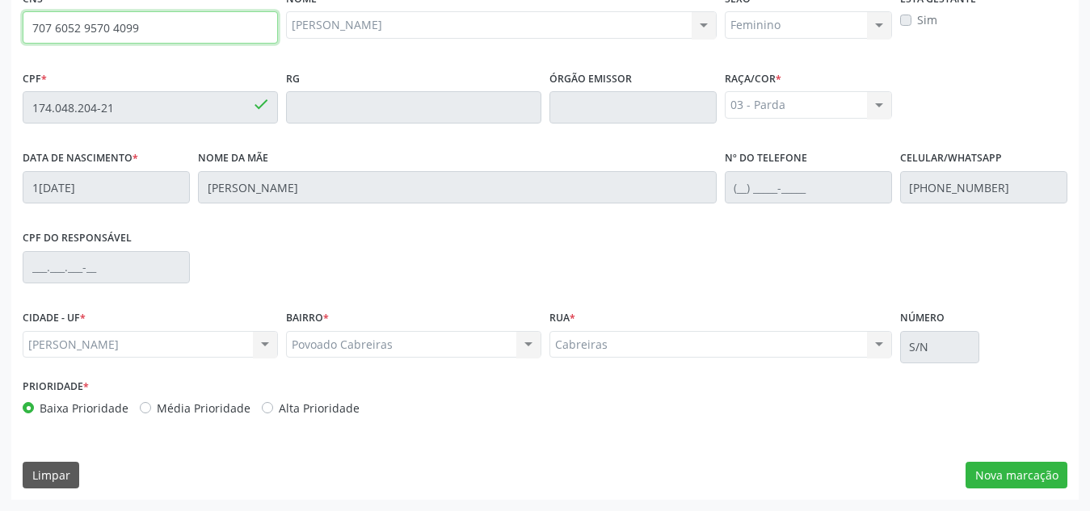
drag, startPoint x: 154, startPoint y: 34, endPoint x: 0, endPoint y: 32, distance: 154.3
click at [0, 32] on div "Acompanhamento Acompanhe a situação das marcações correntes e finalizadas Relat…" at bounding box center [545, 95] width 1090 height 834
type input "700 5097 8642 5154"
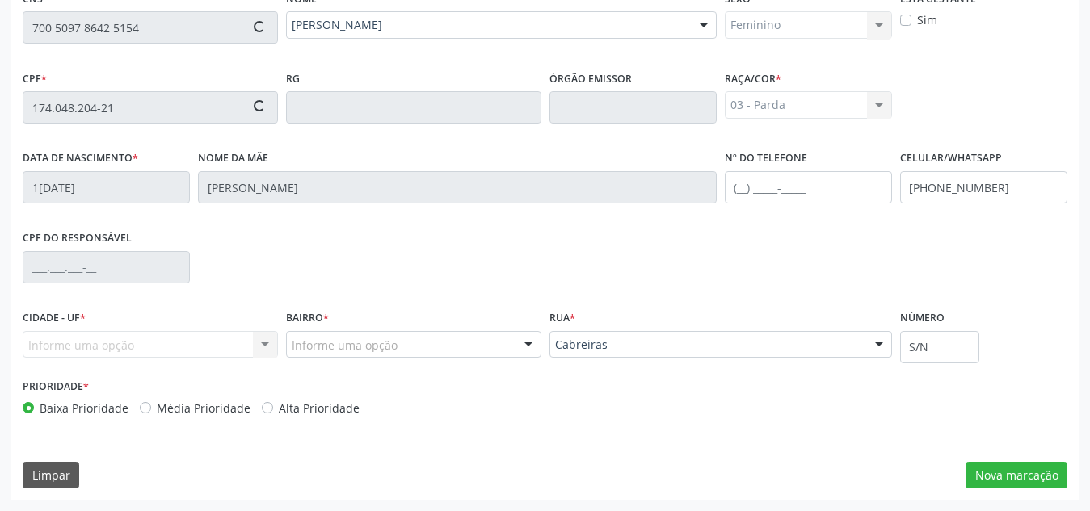
type input "051.779.004-10"
type input "[DATE]"
type input "[PERSON_NAME]"
type input "[PHONE_NUMBER]"
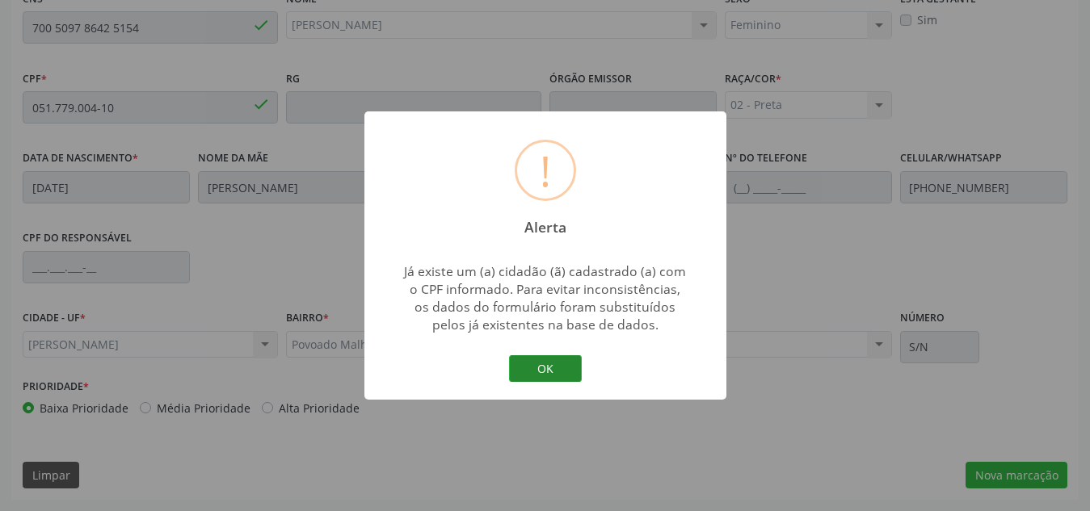
click at [560, 361] on button "OK" at bounding box center [545, 368] width 73 height 27
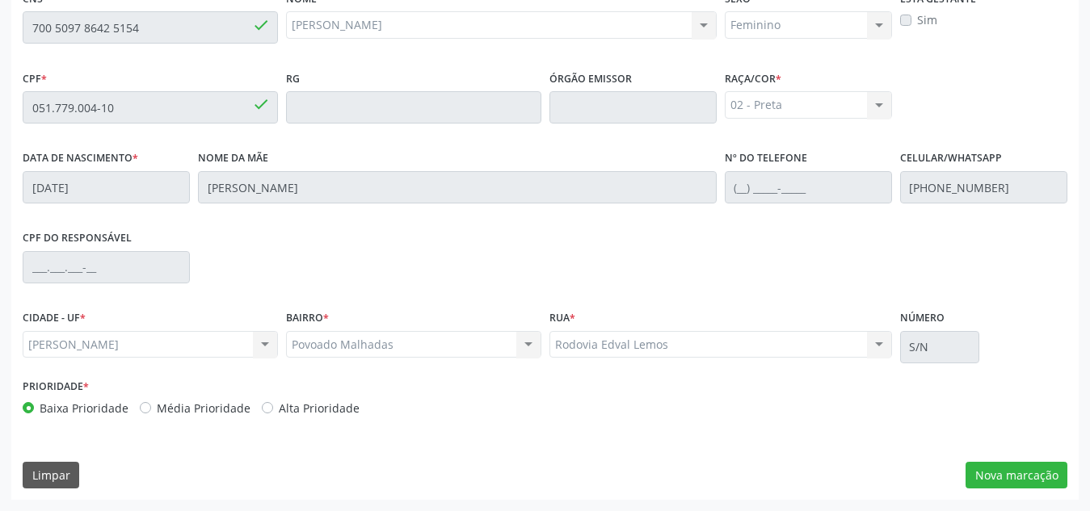
click at [546, 208] on div "Nome da mãe [PERSON_NAME]" at bounding box center [457, 186] width 527 height 80
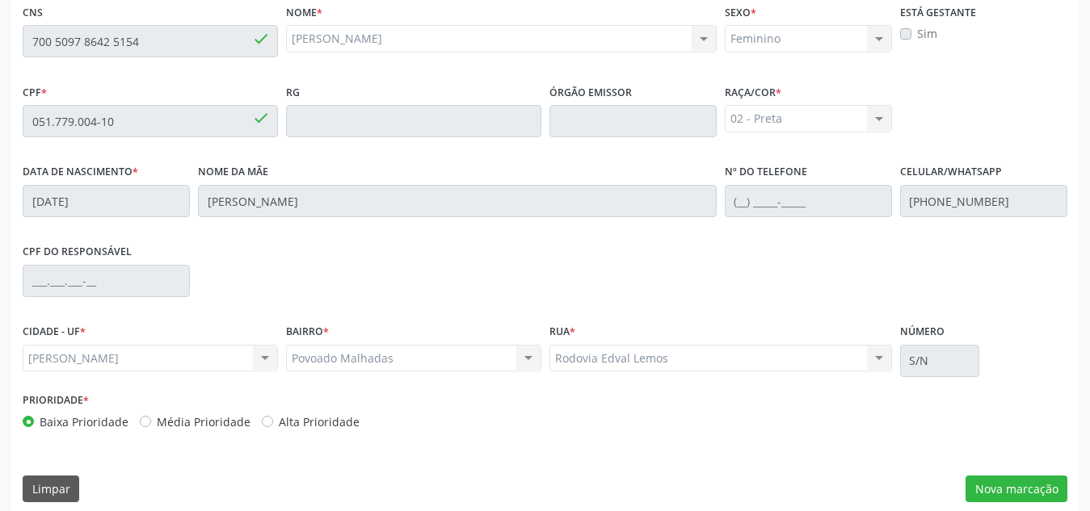
scroll to position [421, 0]
click at [988, 482] on button "Nova marcação" at bounding box center [1016, 488] width 102 height 27
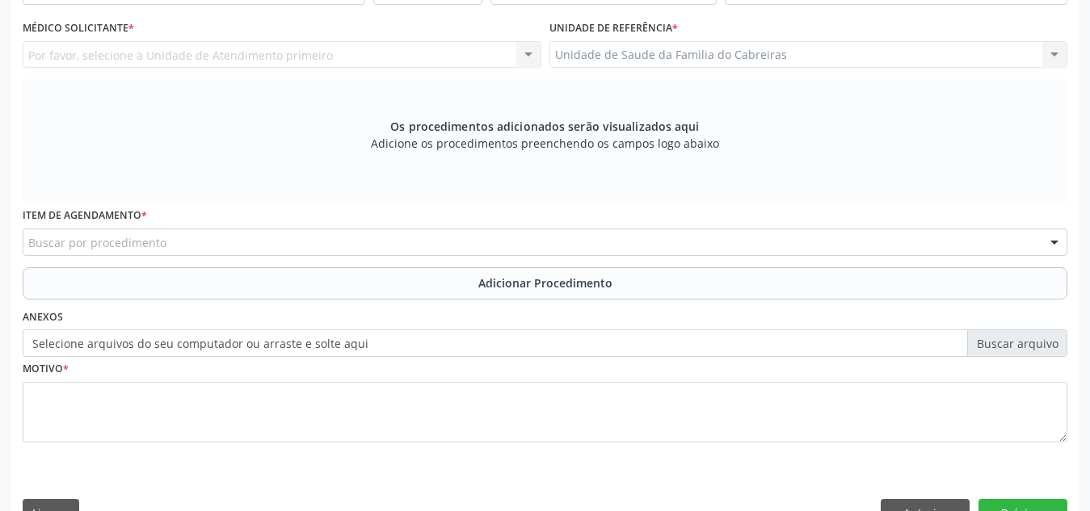
scroll to position [372, 0]
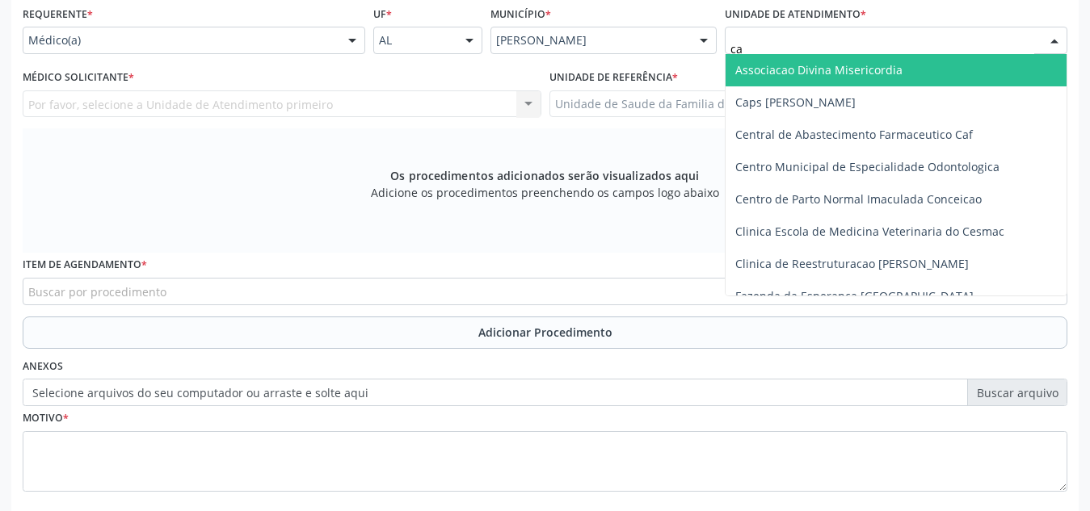
type input "cab"
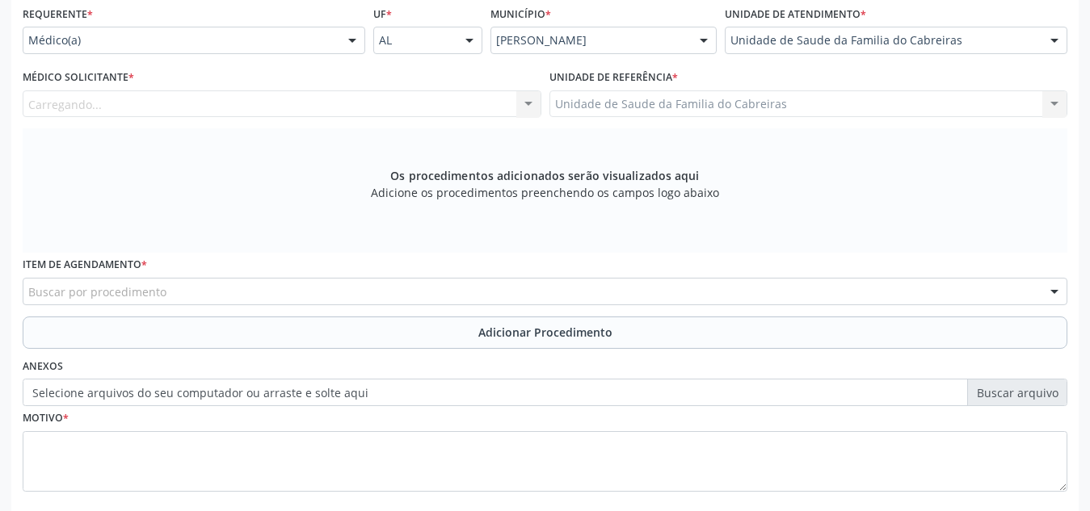
click at [364, 111] on div "Carregando... Nenhum resultado encontrado para: " " Não há nenhuma opção para s…" at bounding box center [282, 103] width 519 height 27
click at [364, 111] on div at bounding box center [282, 103] width 519 height 27
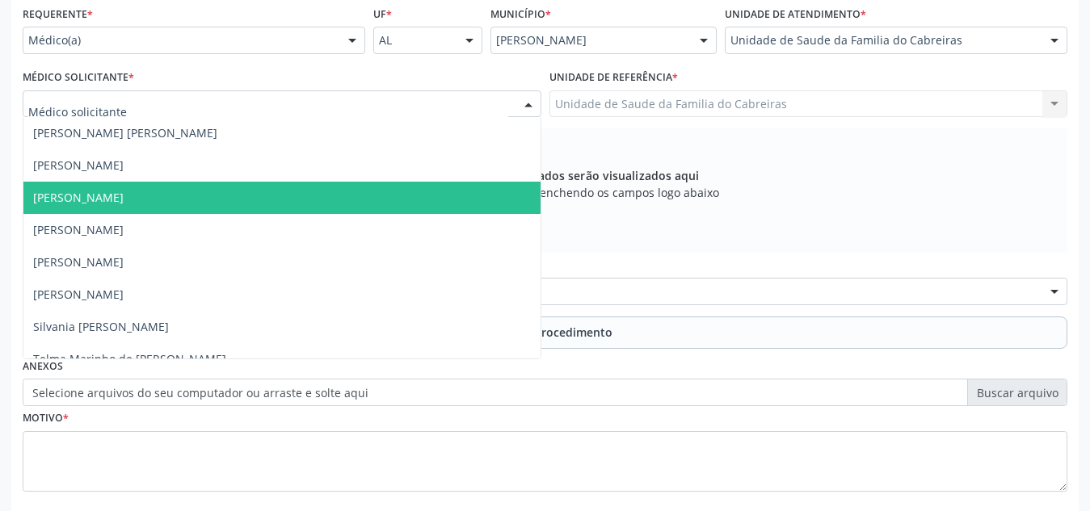
drag, startPoint x: 284, startPoint y: 181, endPoint x: 280, endPoint y: 195, distance: 14.9
click at [280, 195] on ul "[PERSON_NAME] [PERSON_NAME] Cavalcante [PERSON_NAME] [PERSON_NAME] [PERSON_NAME…" at bounding box center [281, 246] width 517 height 258
click at [280, 195] on span "[PERSON_NAME]" at bounding box center [281, 198] width 517 height 32
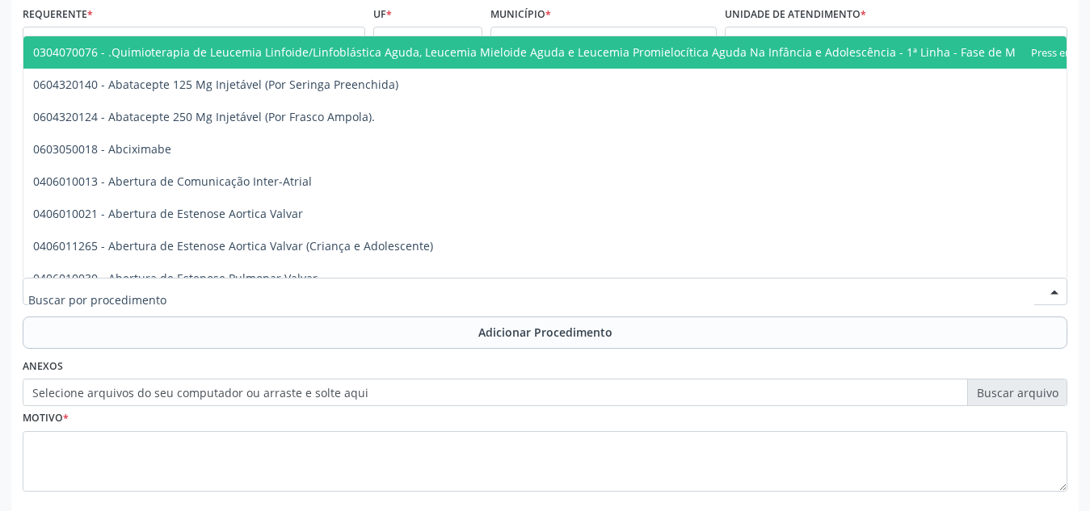
click at [275, 289] on div at bounding box center [545, 291] width 1044 height 27
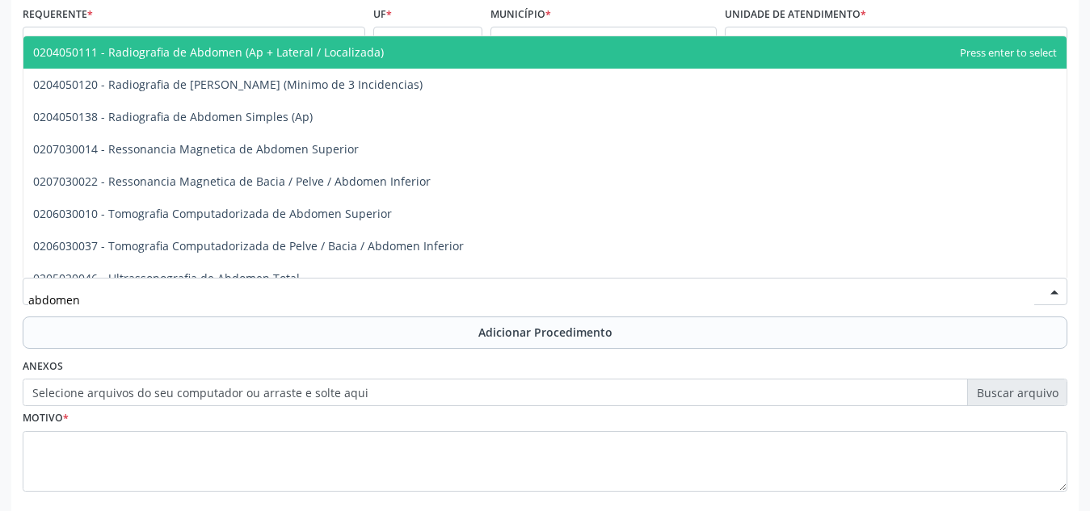
type input "abdomen t"
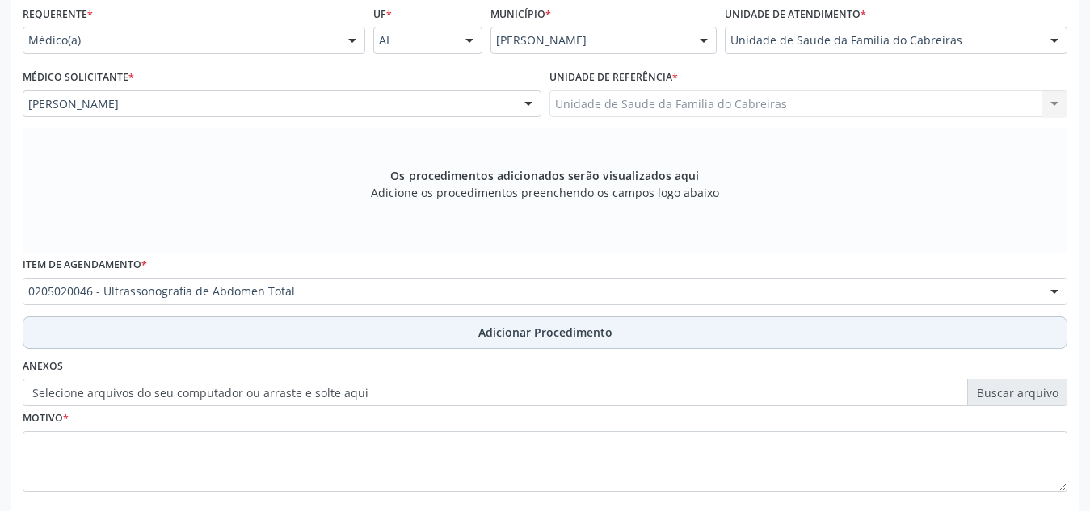
click at [277, 344] on button "Adicionar Procedimento" at bounding box center [545, 333] width 1044 height 32
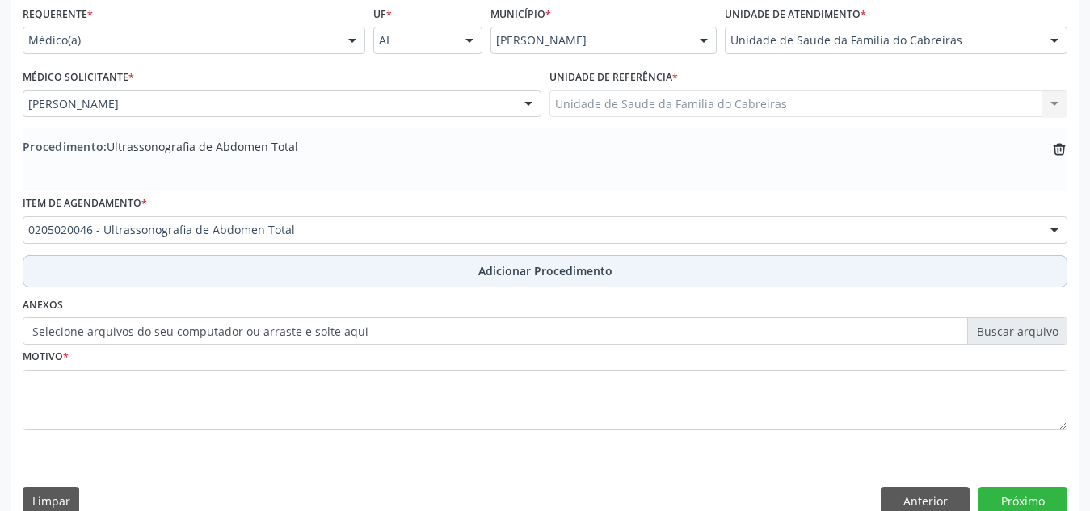
scroll to position [397, 0]
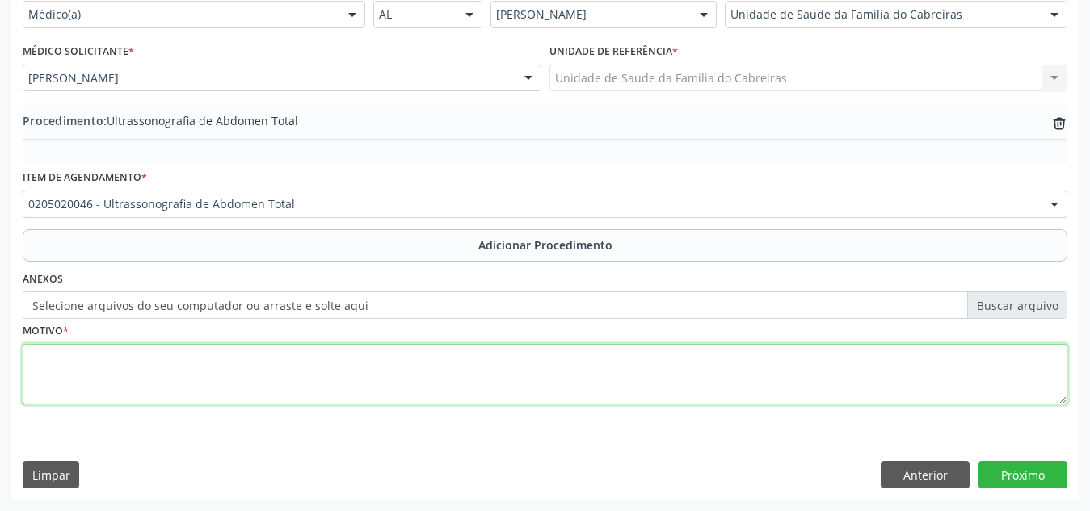
click at [279, 365] on textarea at bounding box center [545, 374] width 1044 height 61
type textarea "Dor abdominal."
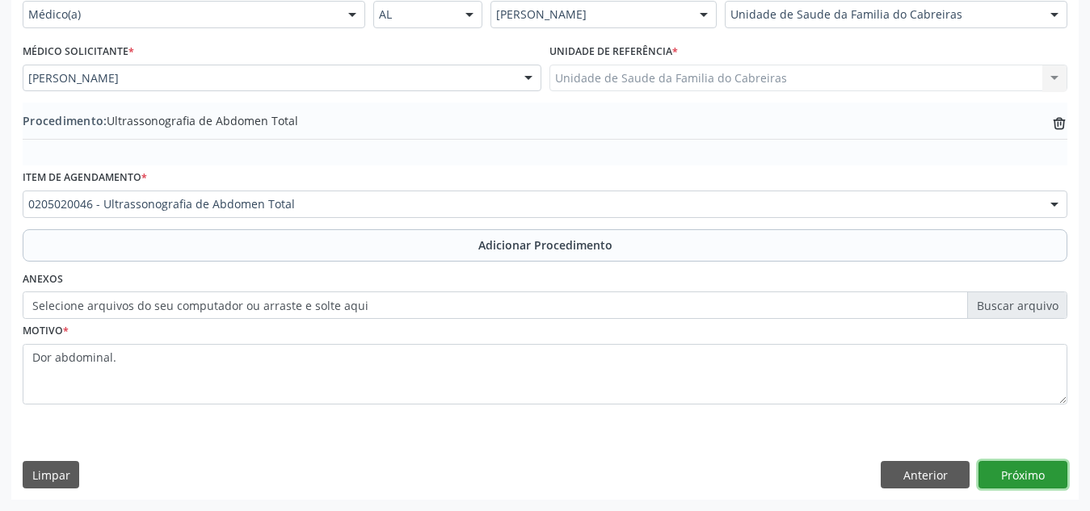
click at [1038, 484] on button "Próximo" at bounding box center [1022, 474] width 89 height 27
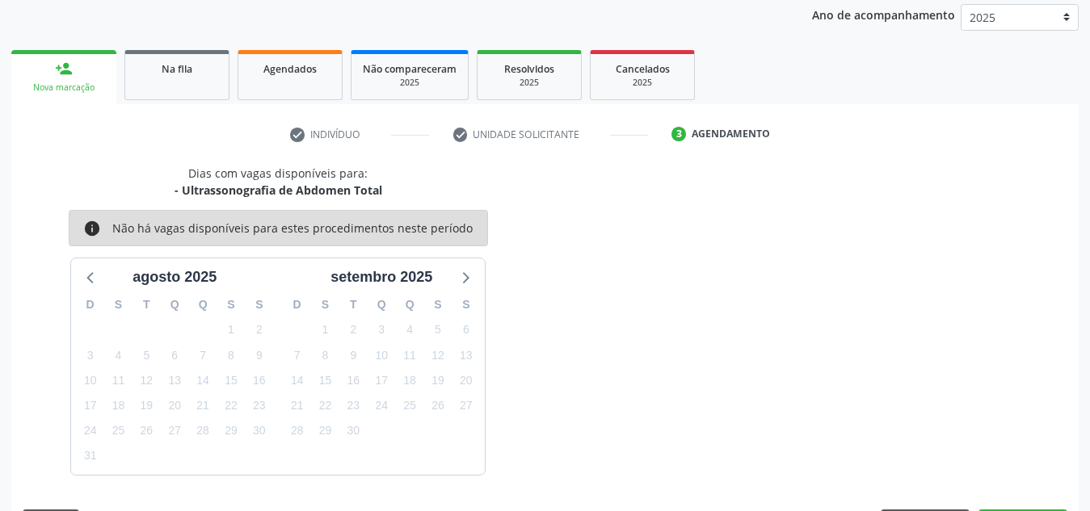
scroll to position [262, 0]
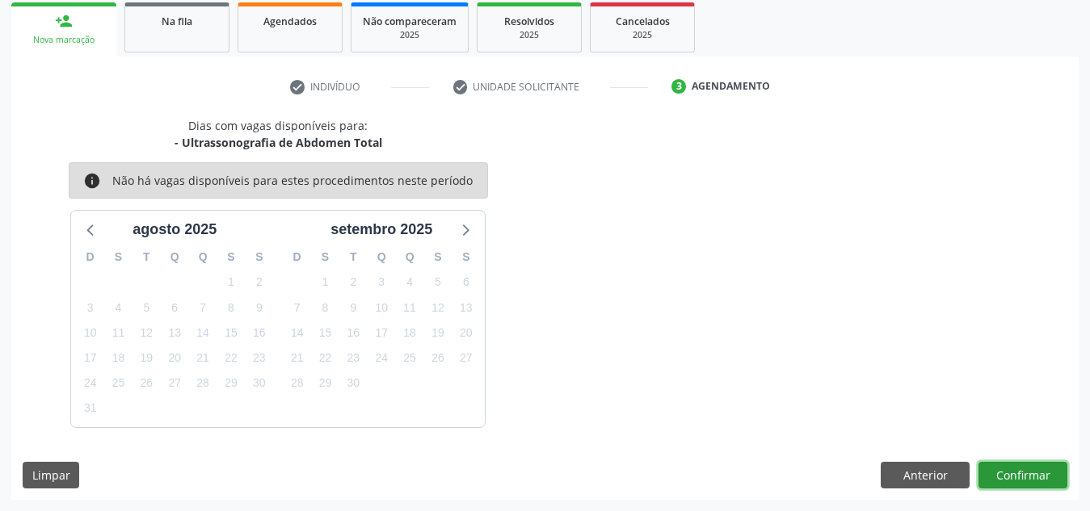
click at [1038, 484] on button "Confirmar" at bounding box center [1022, 475] width 89 height 27
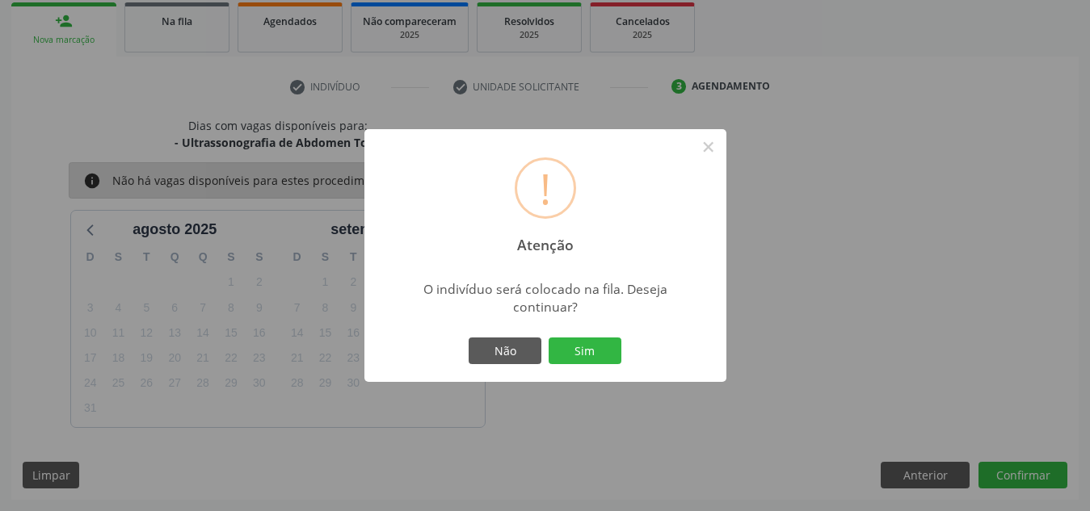
click at [548, 338] on button "Sim" at bounding box center [584, 351] width 73 height 27
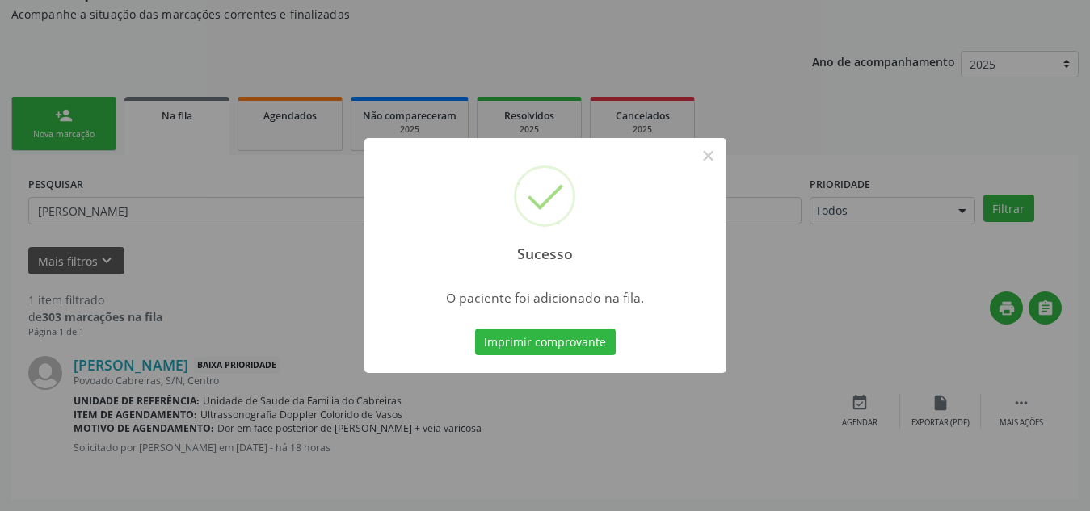
scroll to position [44, 0]
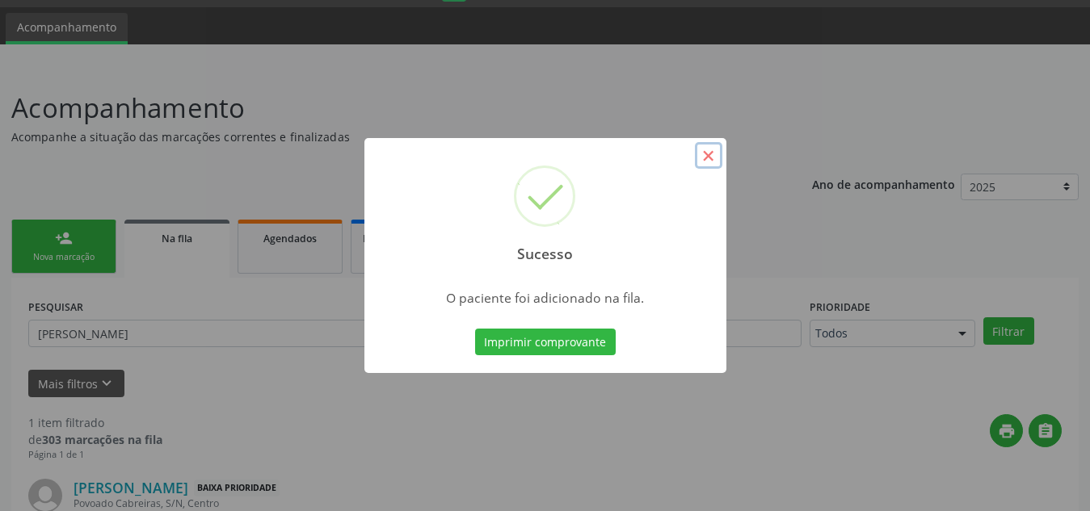
click at [712, 160] on button "×" at bounding box center [708, 155] width 27 height 27
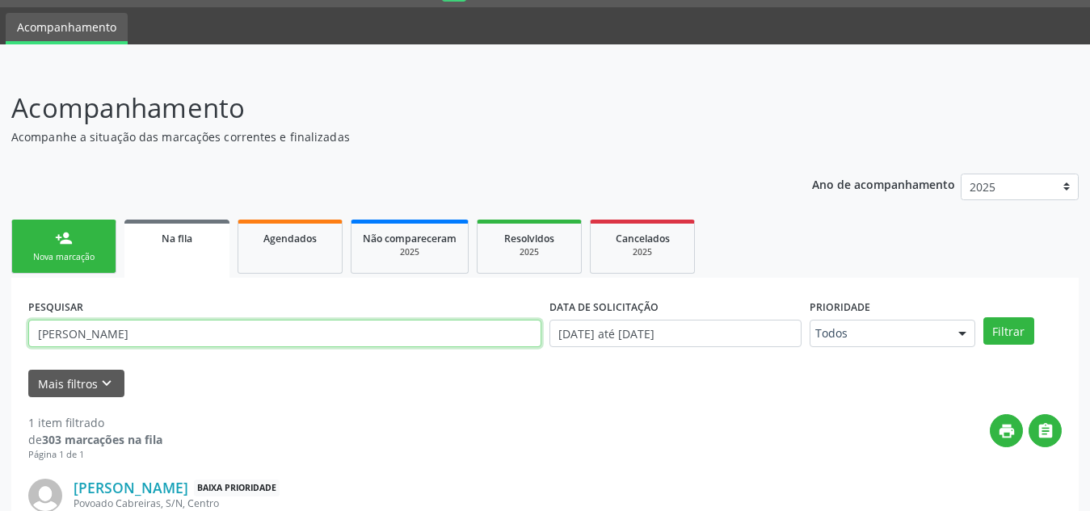
drag, startPoint x: 195, startPoint y: 322, endPoint x: 0, endPoint y: 329, distance: 194.8
click at [0, 329] on div "Acompanhamento Acompanhe a situação das marcações correntes e finalizadas Relat…" at bounding box center [545, 350] width 1090 height 567
type input "mirian"
click at [983, 317] on button "Filtrar" at bounding box center [1008, 330] width 51 height 27
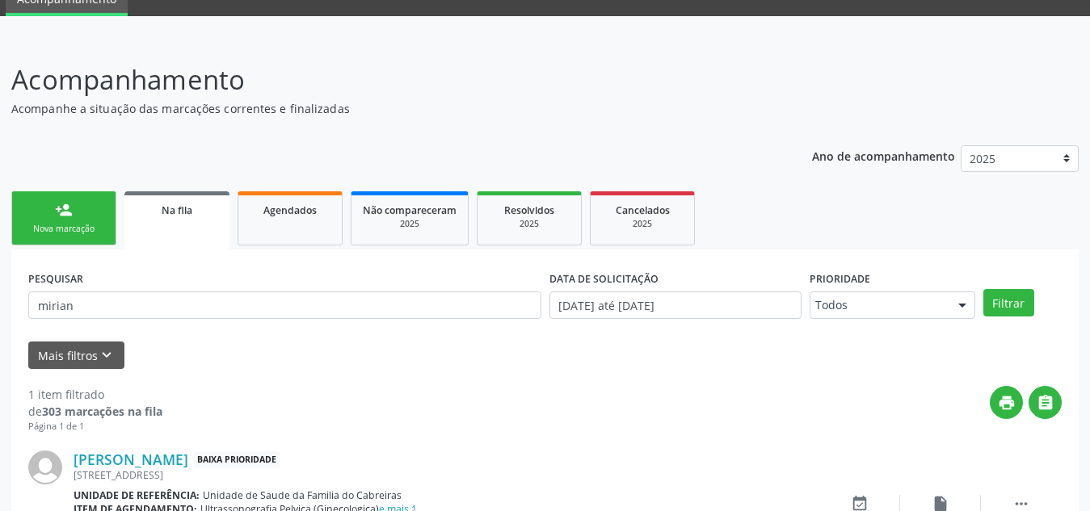
scroll to position [67, 0]
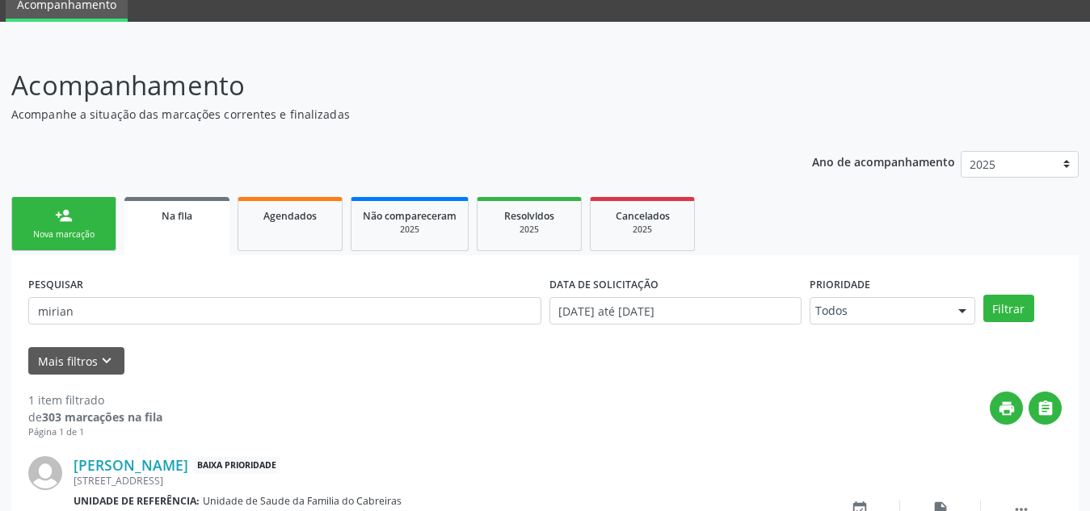
click at [83, 231] on div "Nova marcação" at bounding box center [63, 235] width 81 height 12
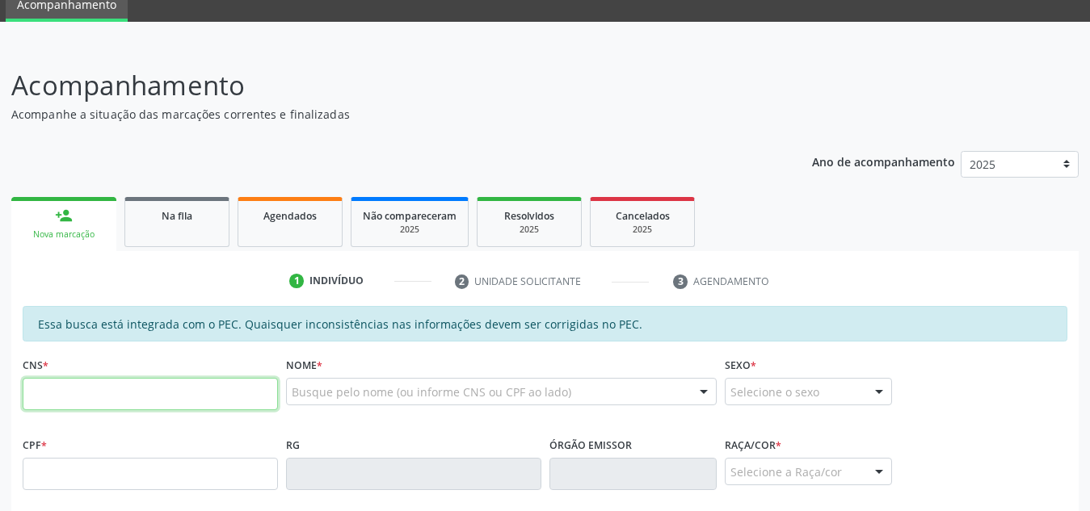
click at [116, 387] on input "text" at bounding box center [150, 394] width 255 height 32
paste input "706 7095 9969 2117"
type input "706 7095 9969 2117"
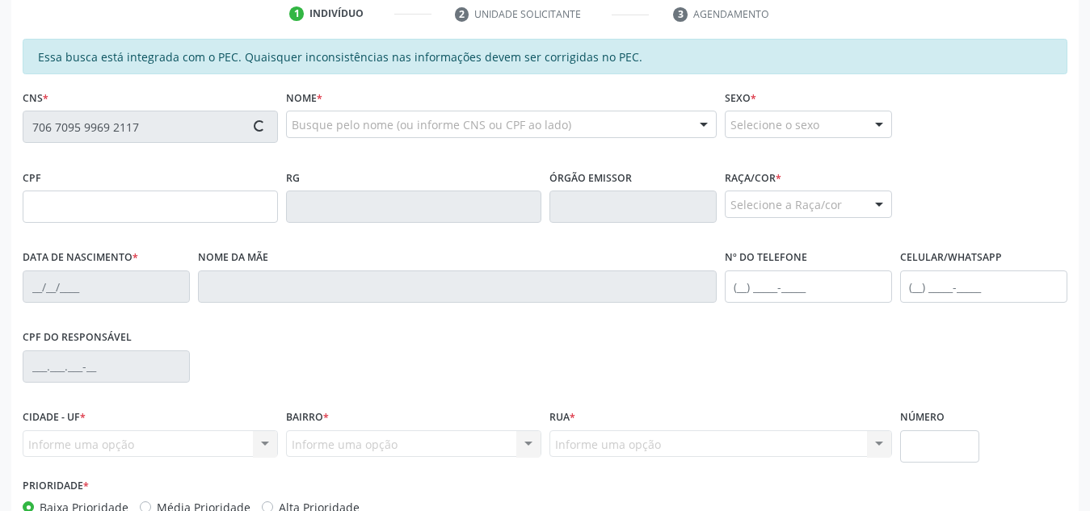
type input "107.953.434-26"
type input "[DATE]"
type input "[PERSON_NAME]"
type input "[PHONE_NUMBER]"
type input "125"
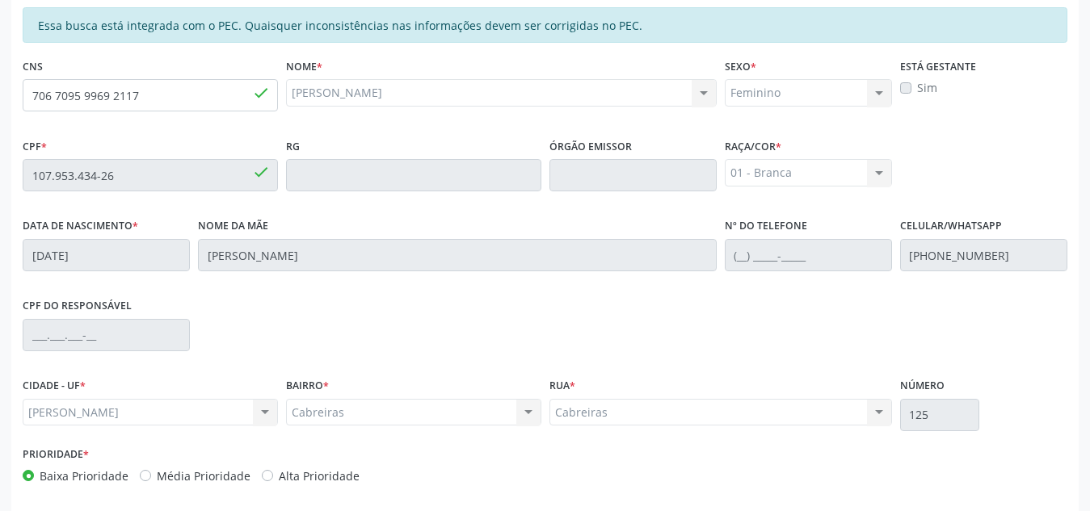
scroll to position [434, 0]
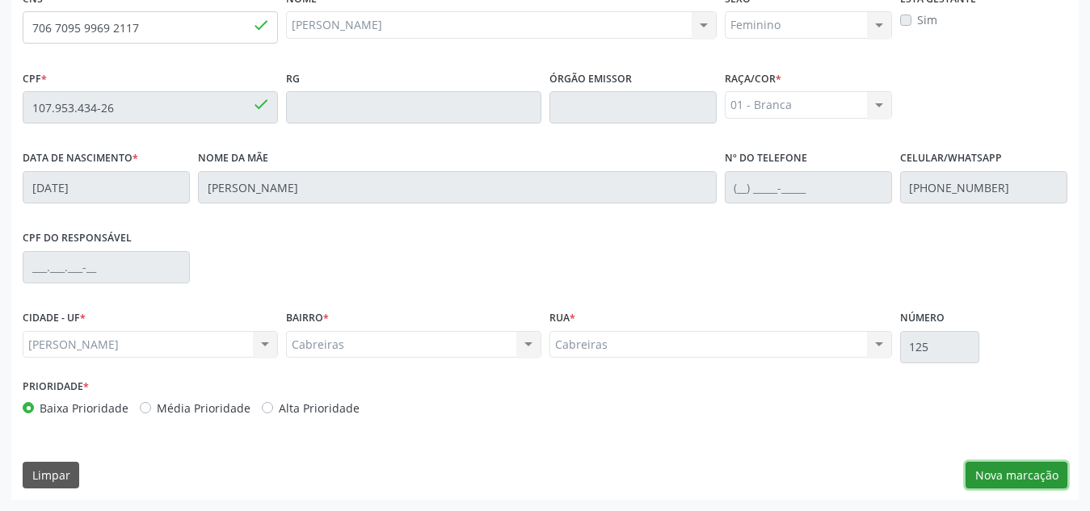
click at [990, 477] on button "Nova marcação" at bounding box center [1016, 475] width 102 height 27
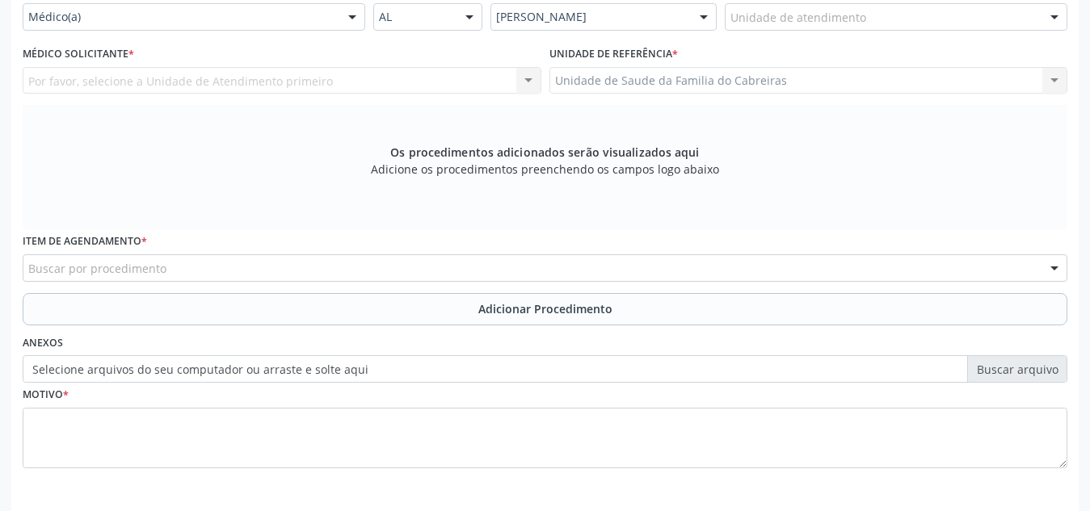
scroll to position [384, 0]
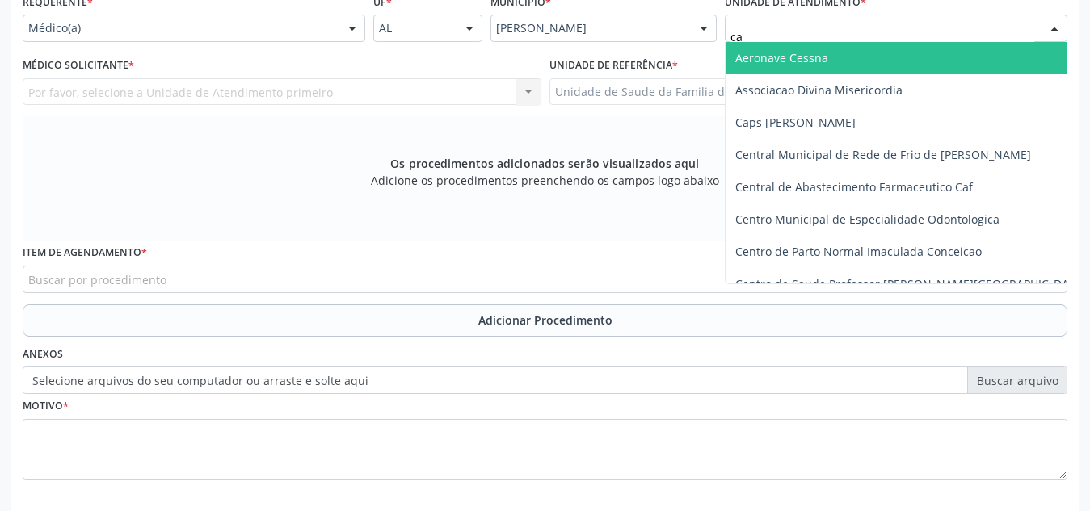
type input "cab"
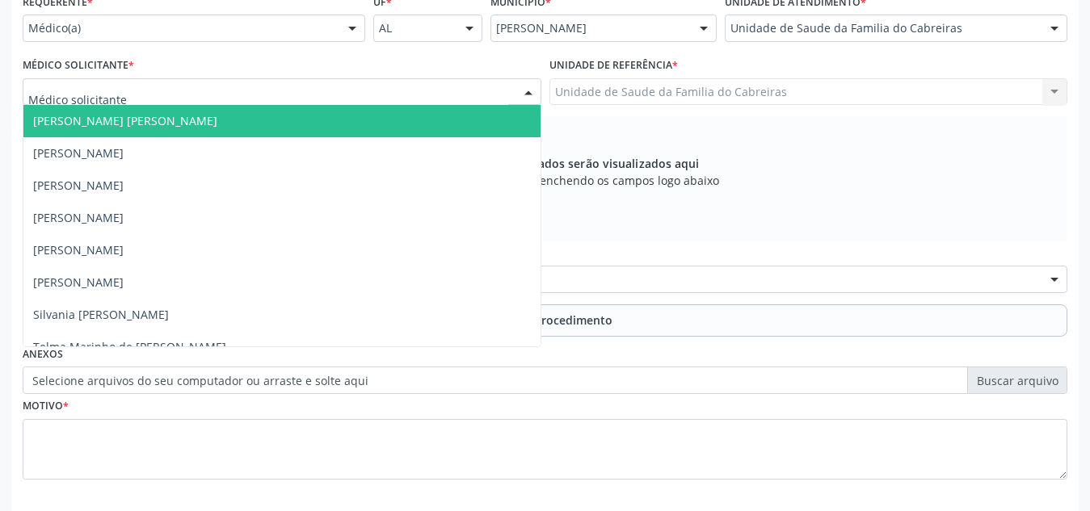
click at [379, 83] on div at bounding box center [282, 91] width 519 height 27
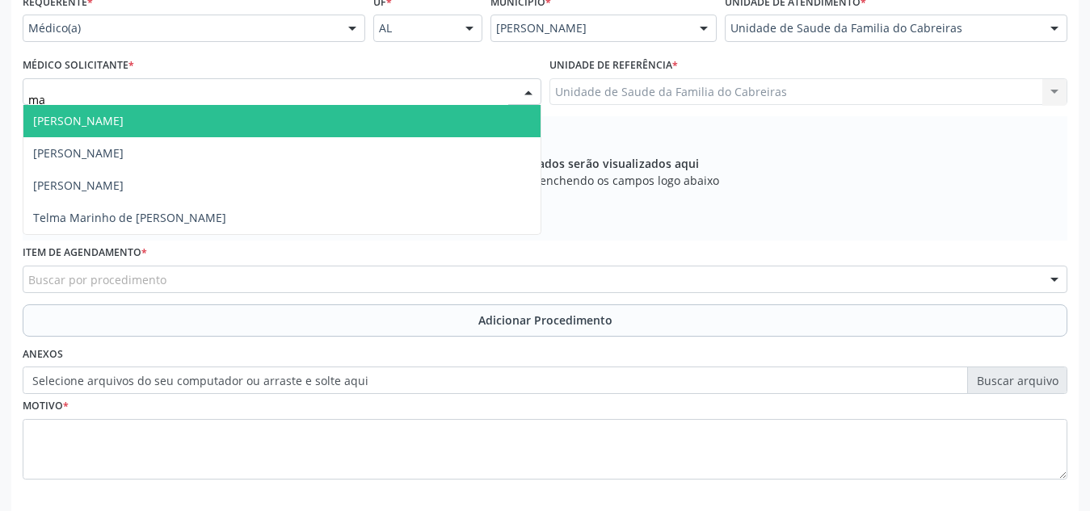
type input "mar"
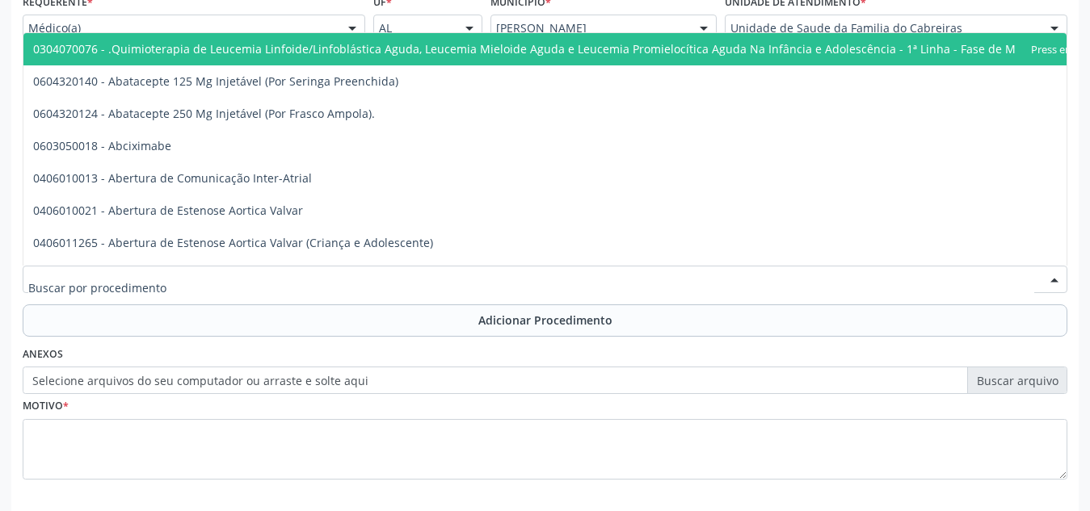
click at [296, 278] on div at bounding box center [545, 279] width 1044 height 27
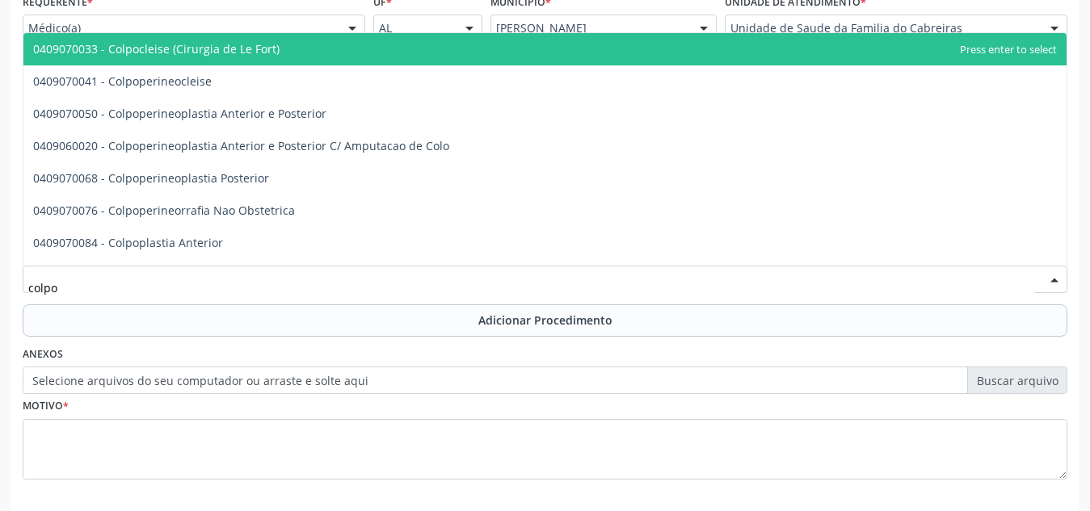
type input "colpos"
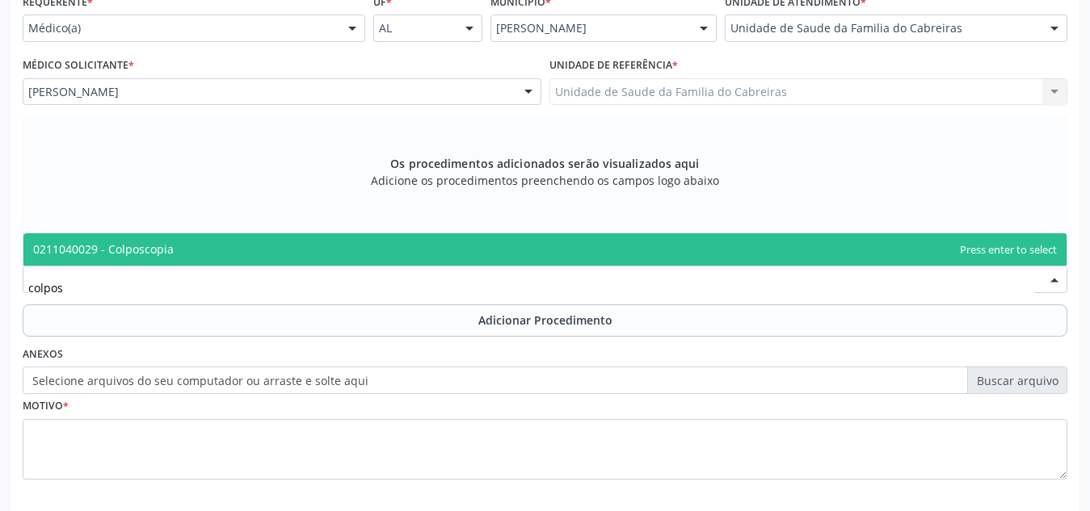
click at [329, 248] on span "0211040029 - Colposcopia" at bounding box center [544, 249] width 1043 height 32
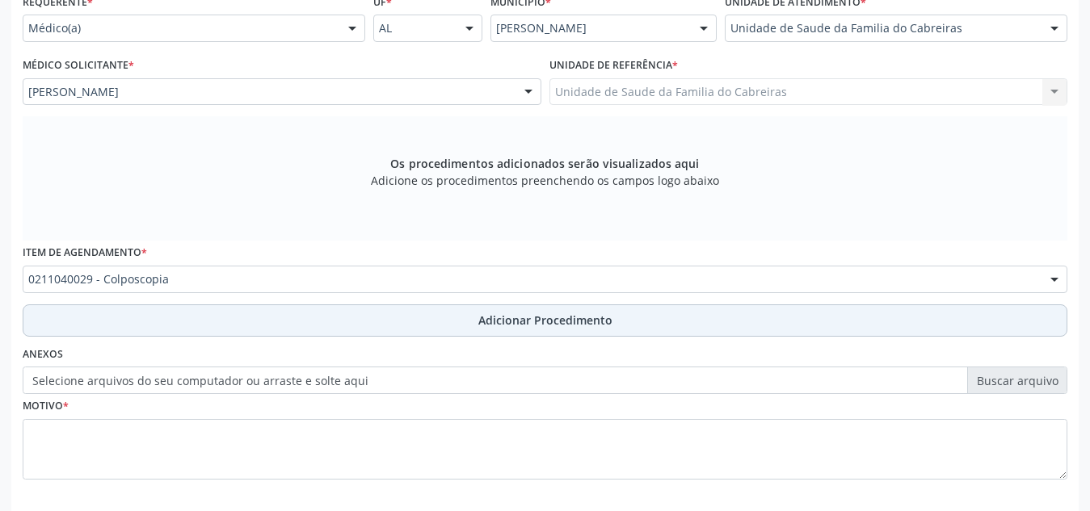
click at [342, 314] on button "Adicionar Procedimento" at bounding box center [545, 321] width 1044 height 32
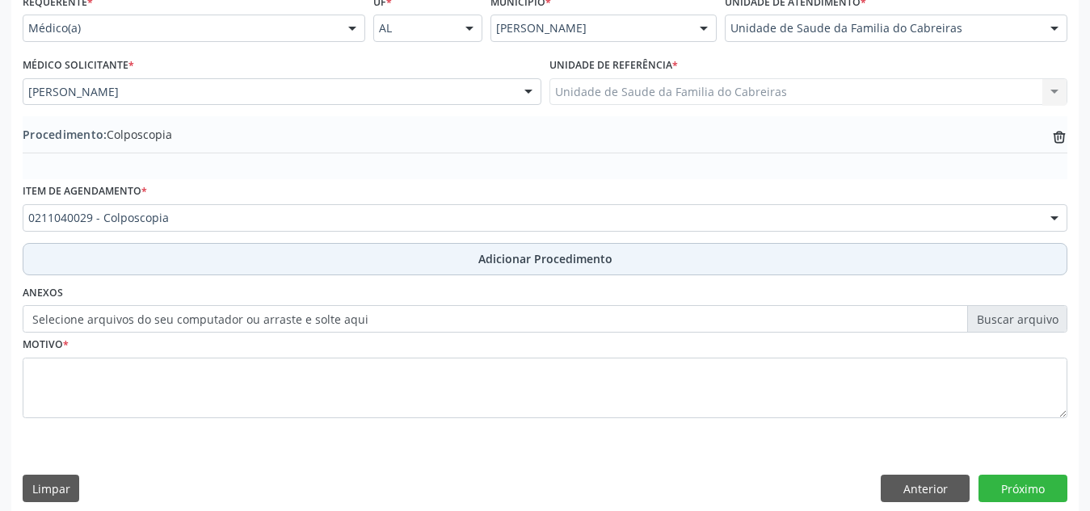
scroll to position [397, 0]
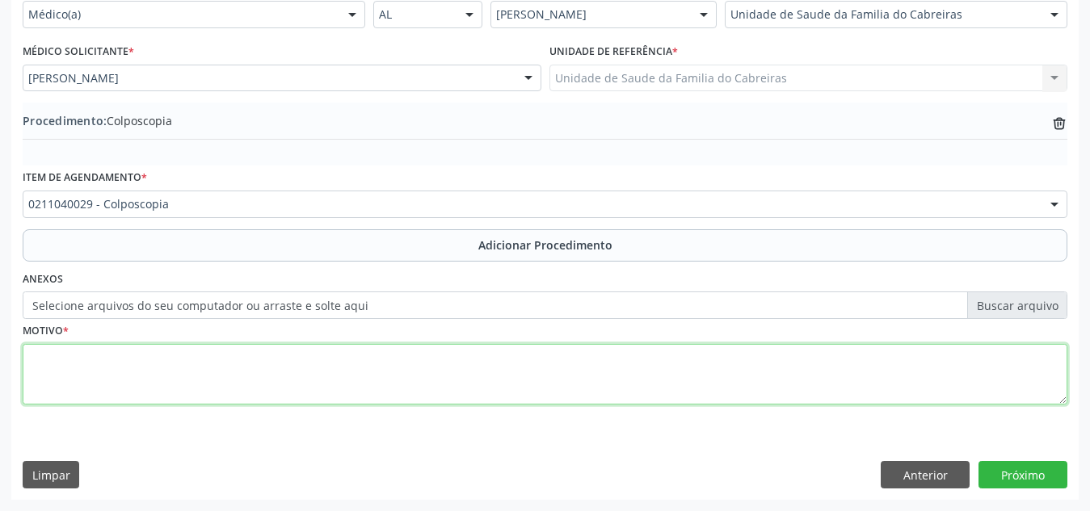
click at [342, 351] on textarea at bounding box center [545, 374] width 1044 height 61
type textarea "Colo com mácula"
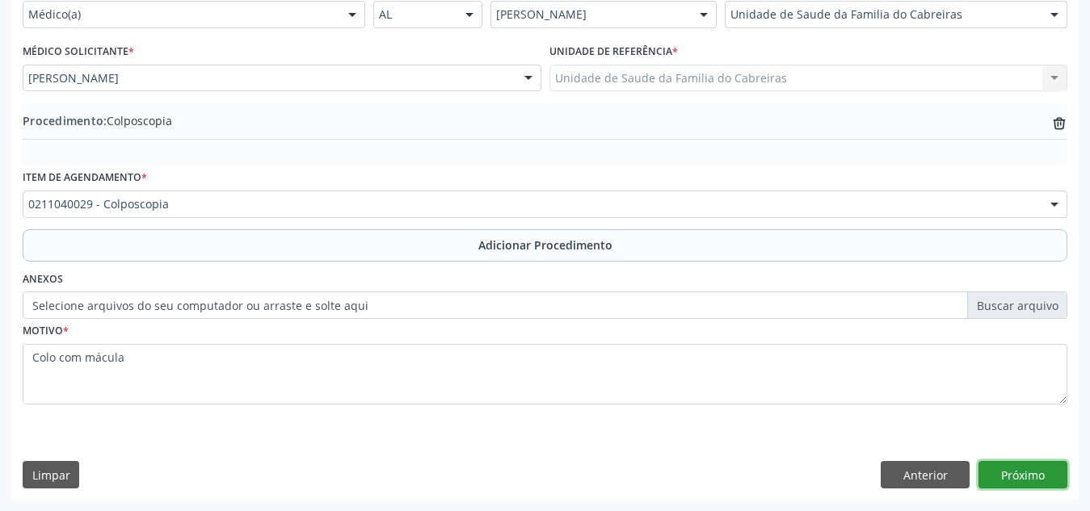
click at [1006, 466] on button "Próximo" at bounding box center [1022, 474] width 89 height 27
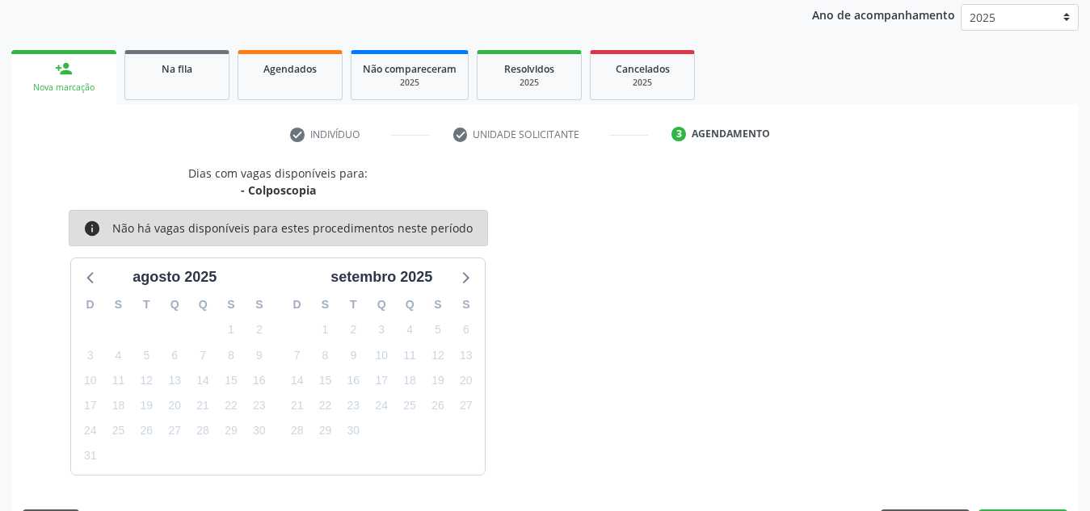
scroll to position [262, 0]
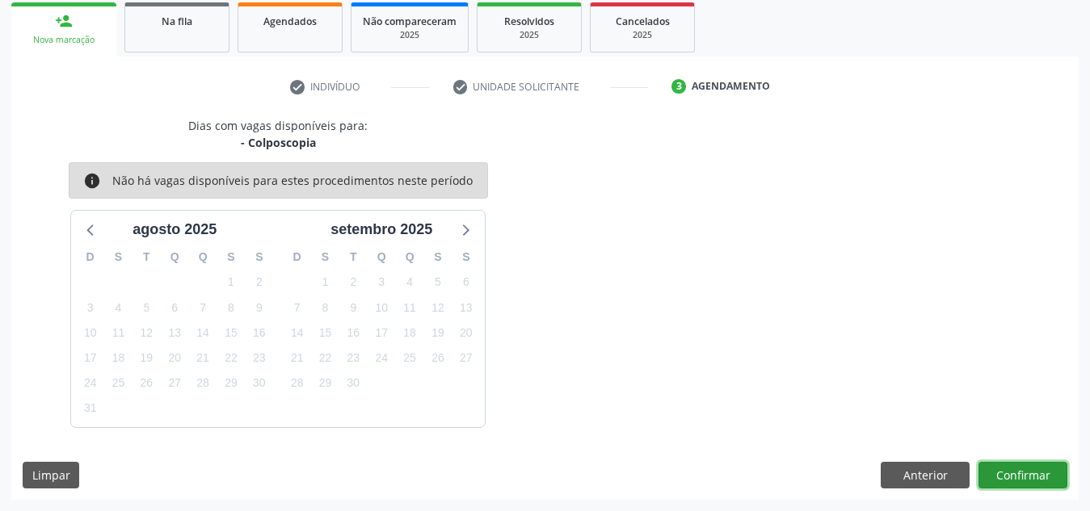
click at [1006, 466] on button "Confirmar" at bounding box center [1022, 475] width 89 height 27
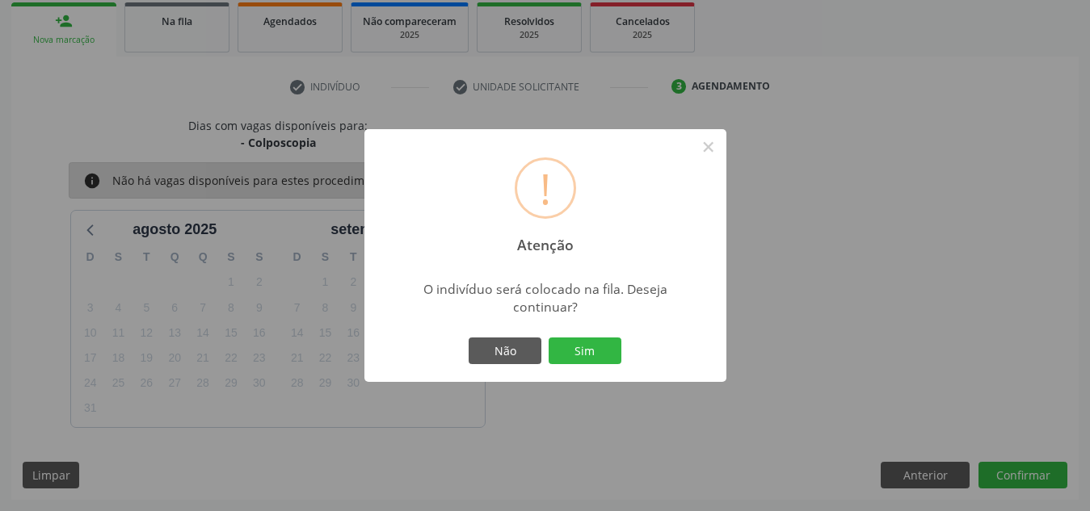
click at [548, 338] on button "Sim" at bounding box center [584, 351] width 73 height 27
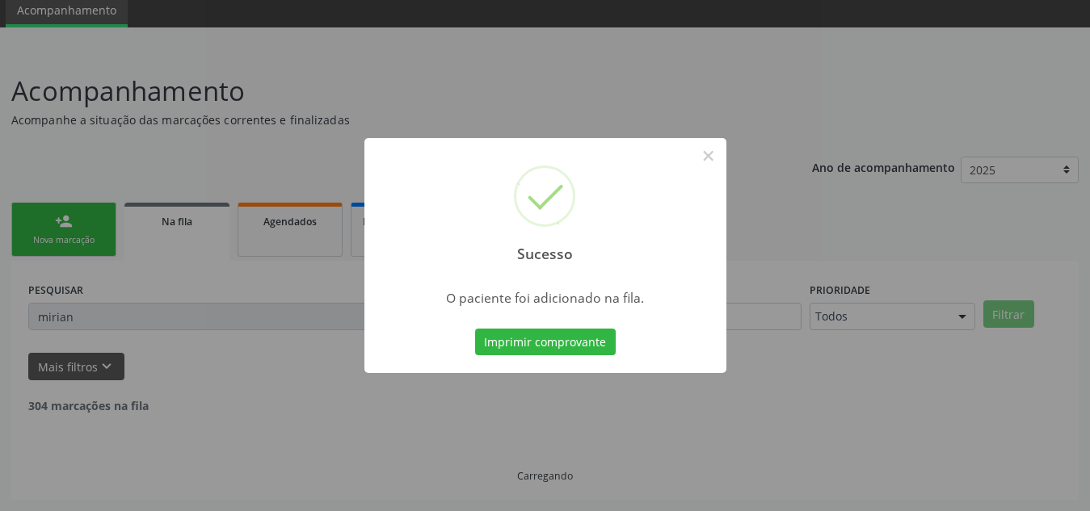
scroll to position [44, 0]
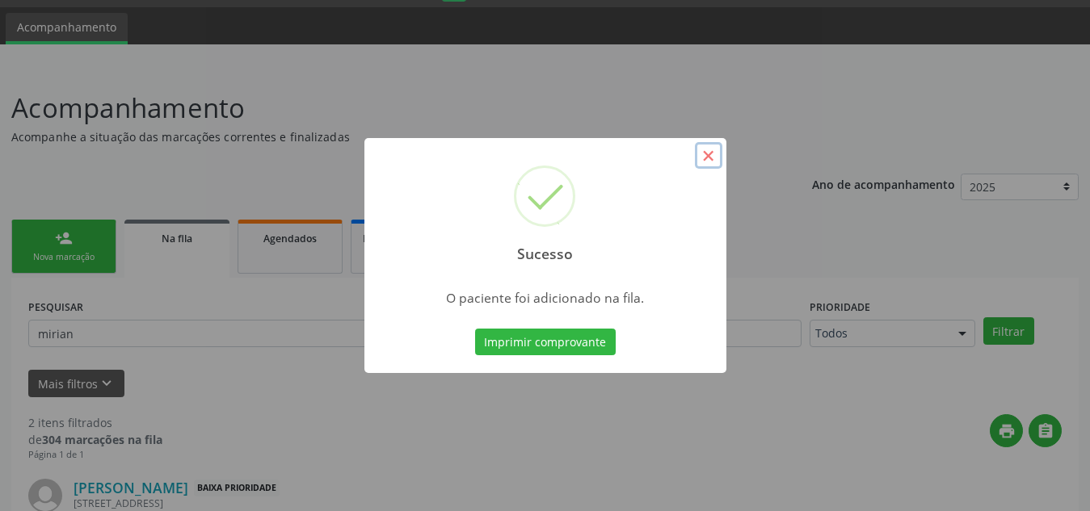
click at [703, 161] on button "×" at bounding box center [708, 155] width 27 height 27
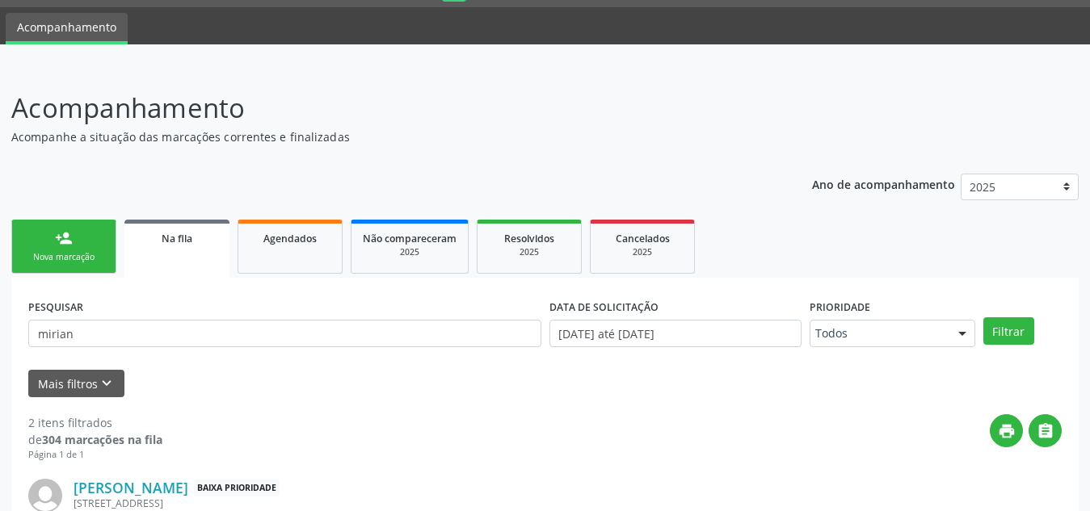
click at [69, 243] on div "person_add" at bounding box center [64, 238] width 18 height 18
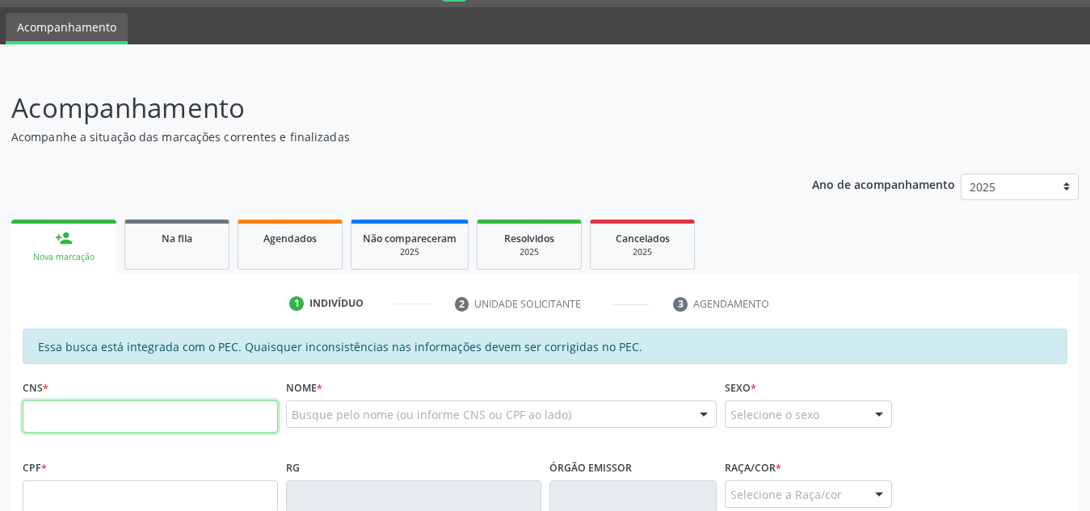
click at [104, 422] on input "text" at bounding box center [150, 417] width 255 height 32
type input "706 4016 8019 1381"
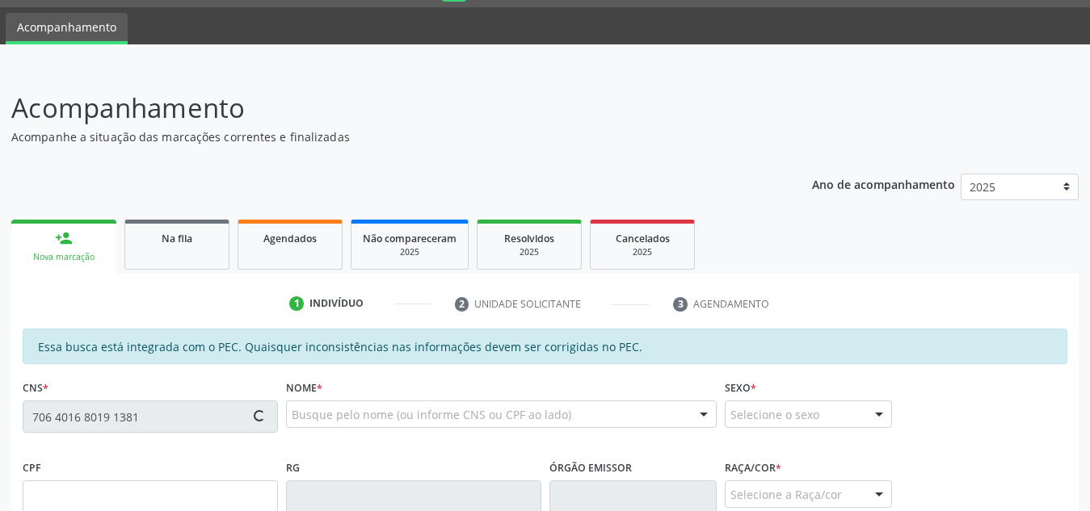
type input "103.222.794-02"
type input "[DATE]"
type input "Cicera [PERSON_NAME]"
type input "[PHONE_NUMBER]"
type input "S/N"
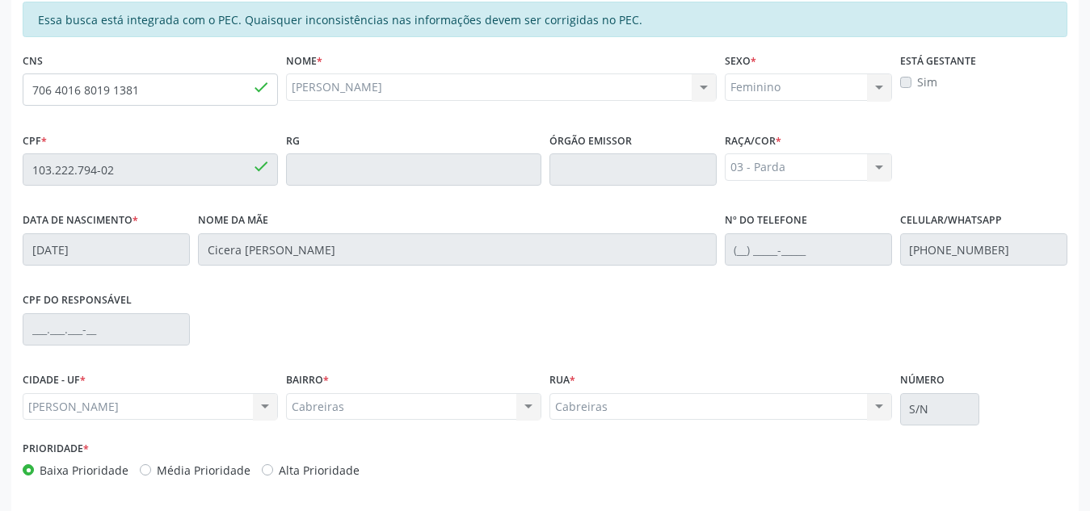
scroll to position [434, 0]
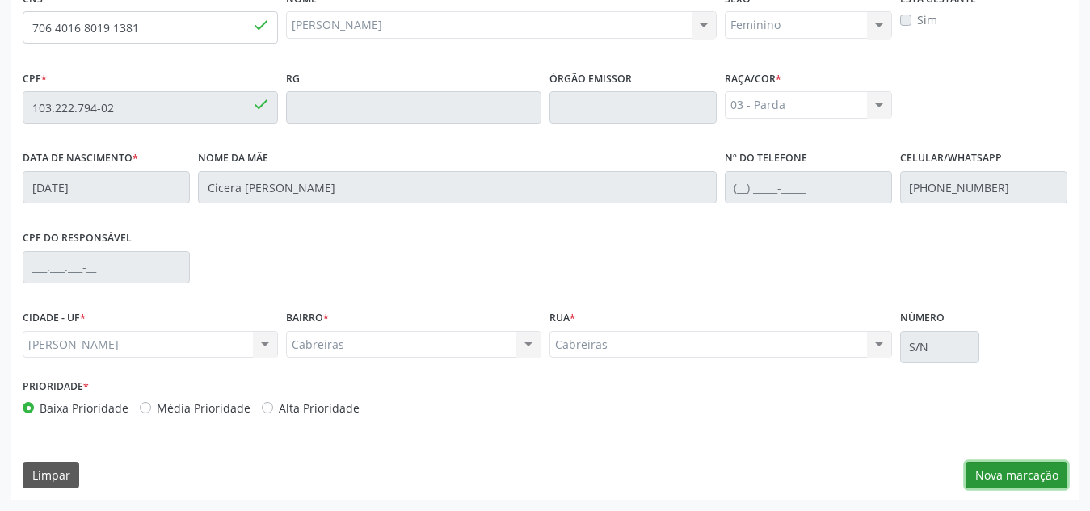
click at [977, 481] on button "Nova marcação" at bounding box center [1016, 475] width 102 height 27
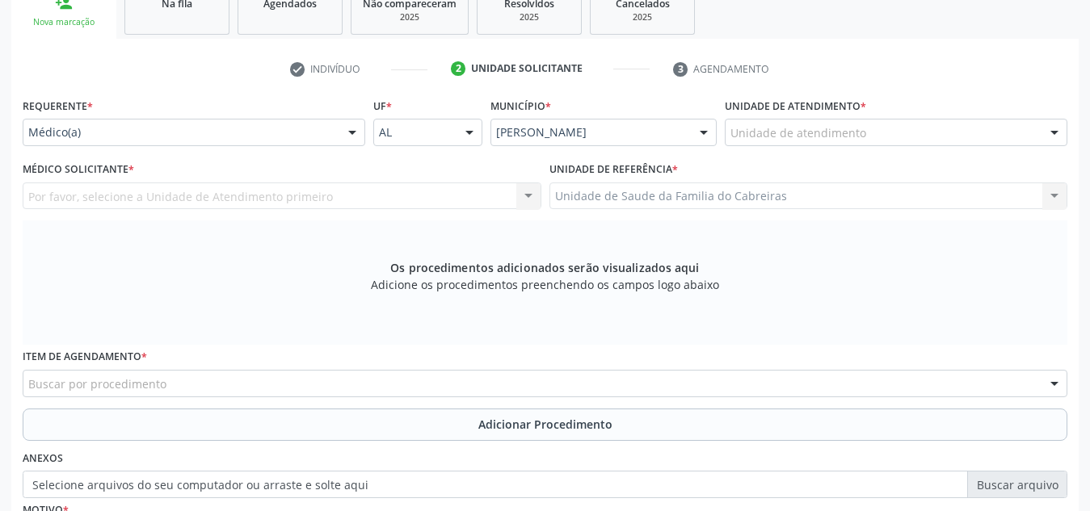
scroll to position [271, 0]
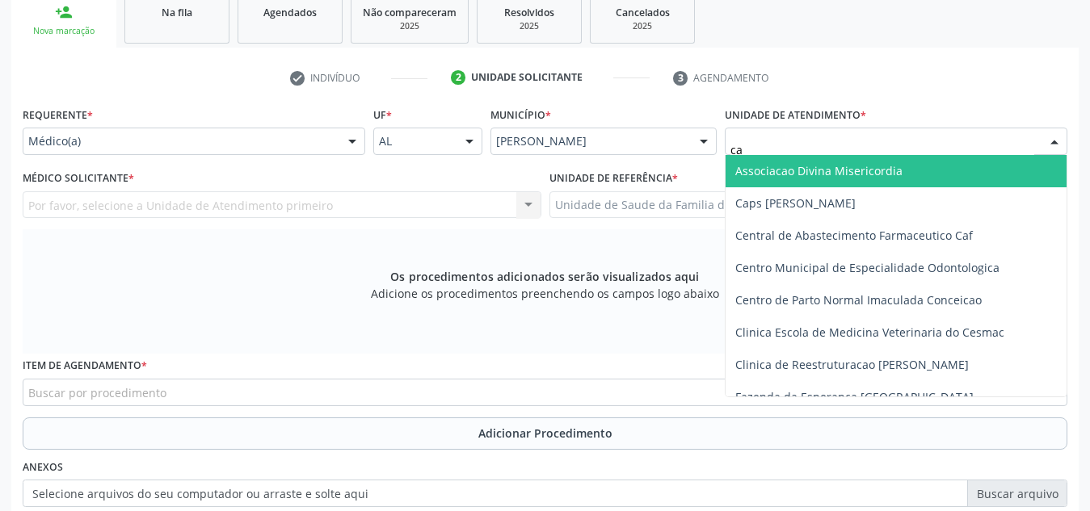
type input "cab"
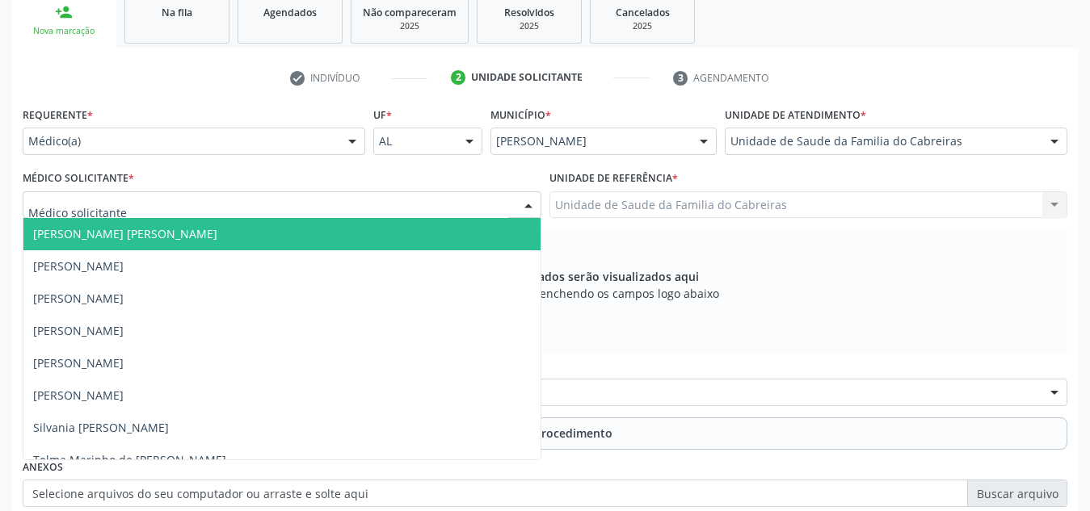
click at [485, 198] on div at bounding box center [282, 204] width 519 height 27
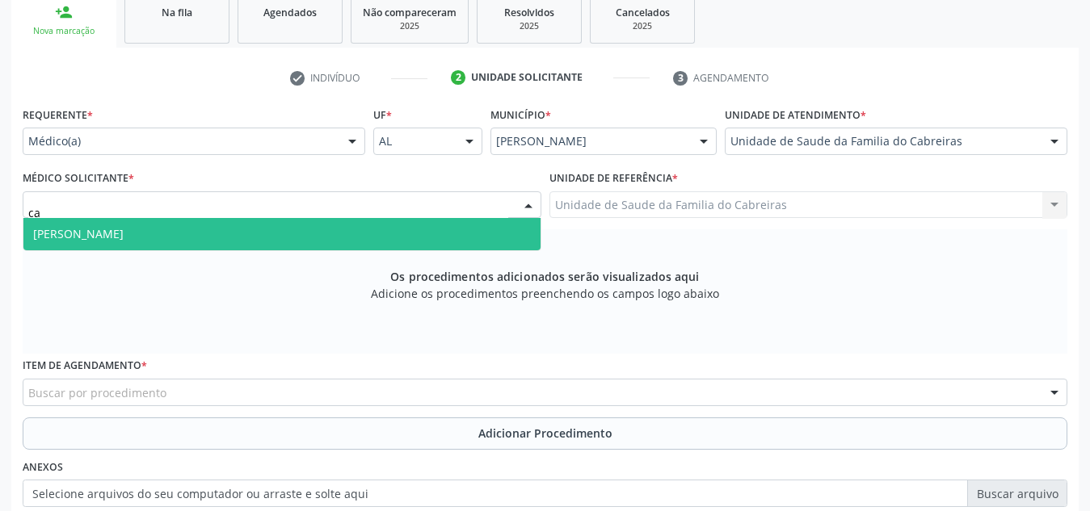
type input "c"
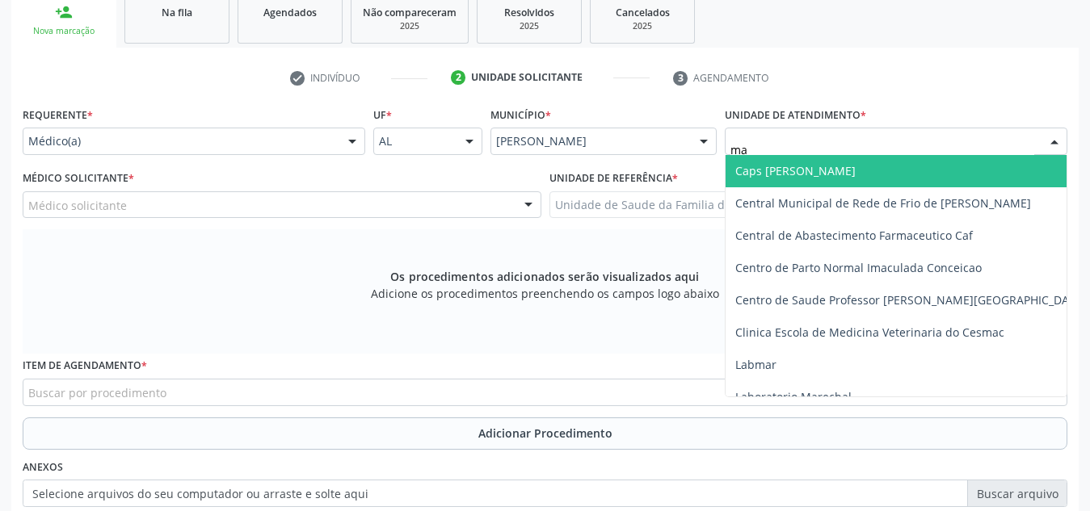
type input "m"
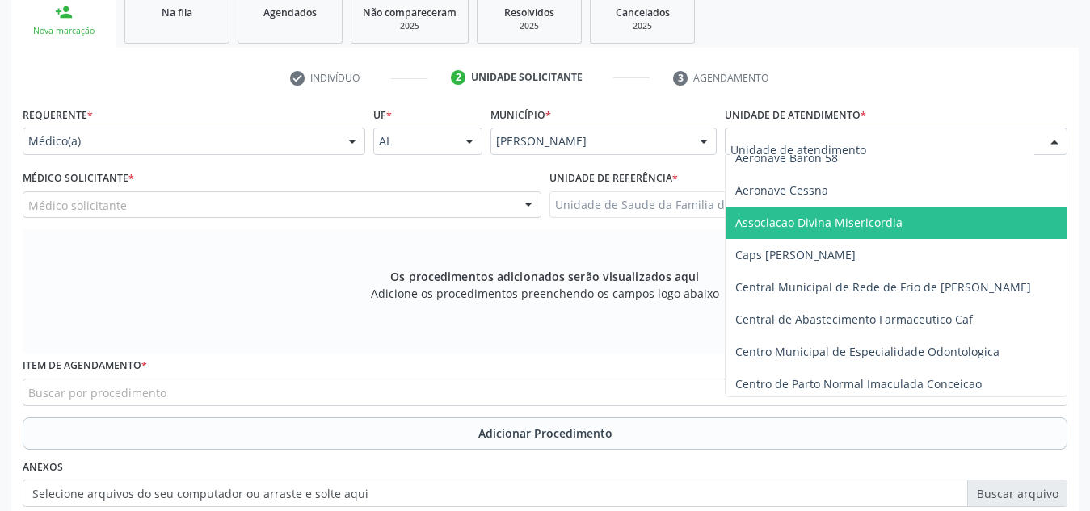
scroll to position [0, 0]
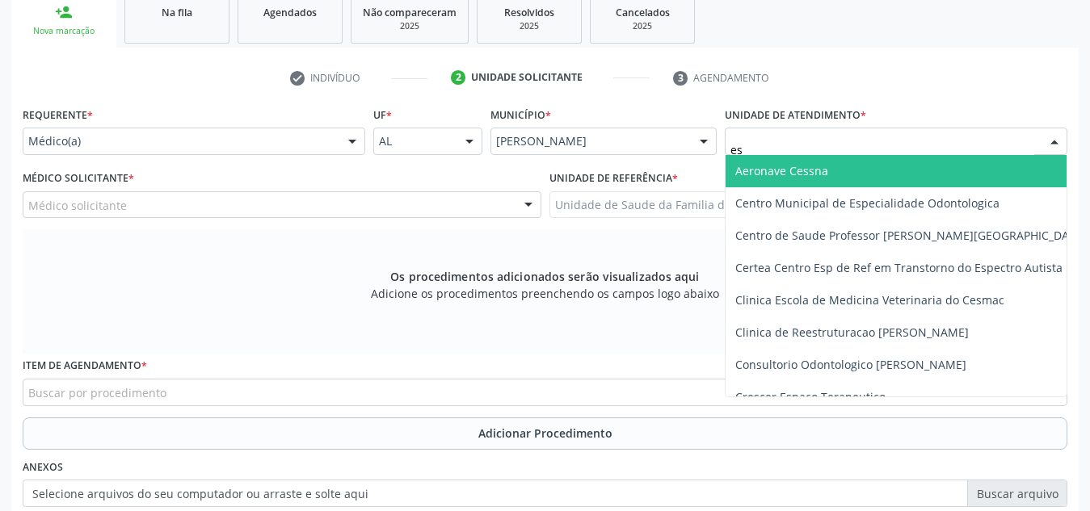
type input "est"
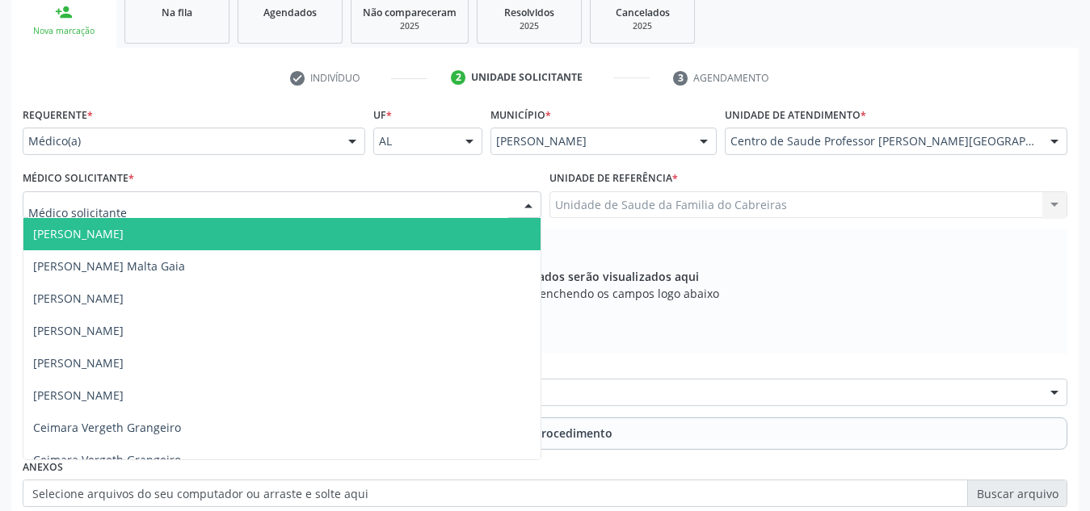
click at [313, 193] on div at bounding box center [282, 204] width 519 height 27
type input "m"
type input "c"
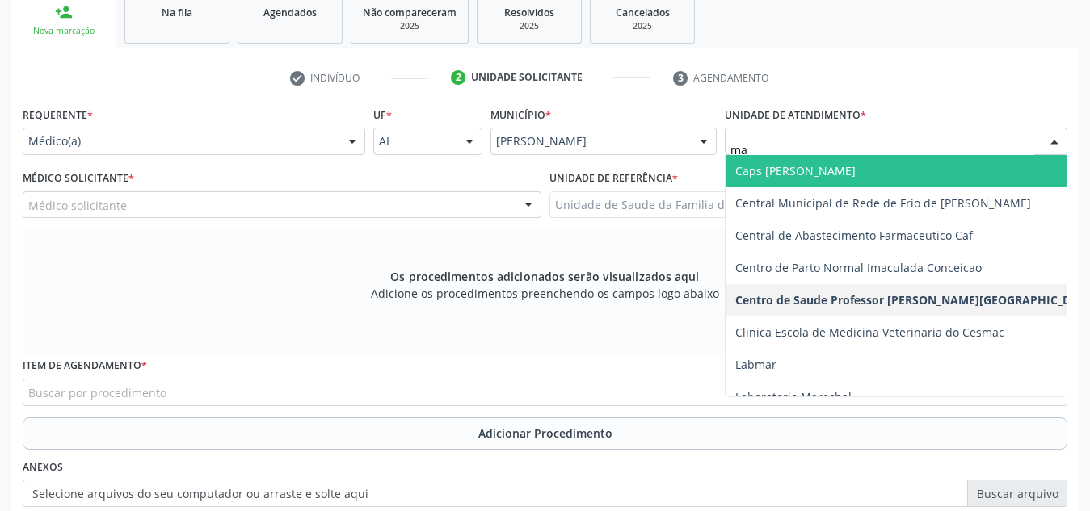
type input "m"
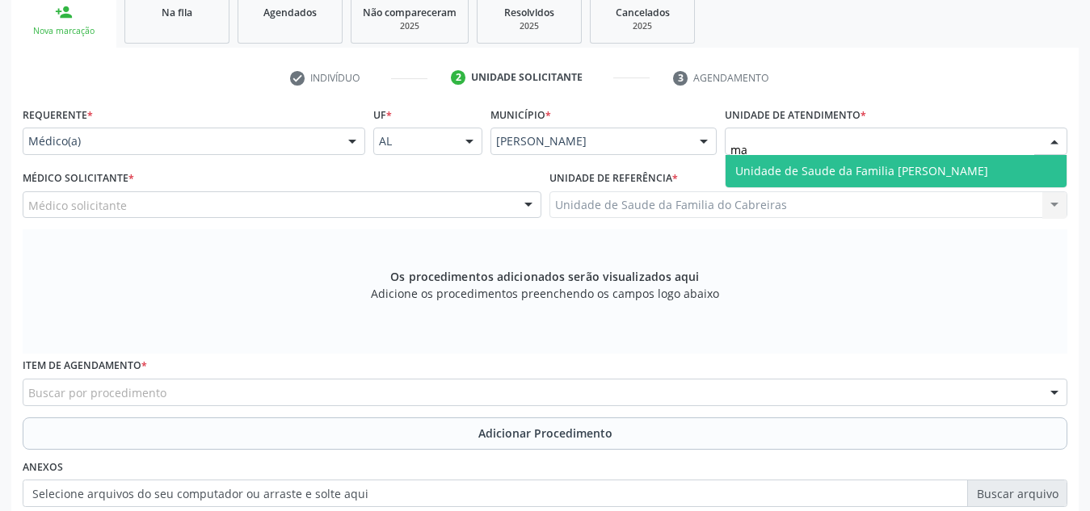
type input "m"
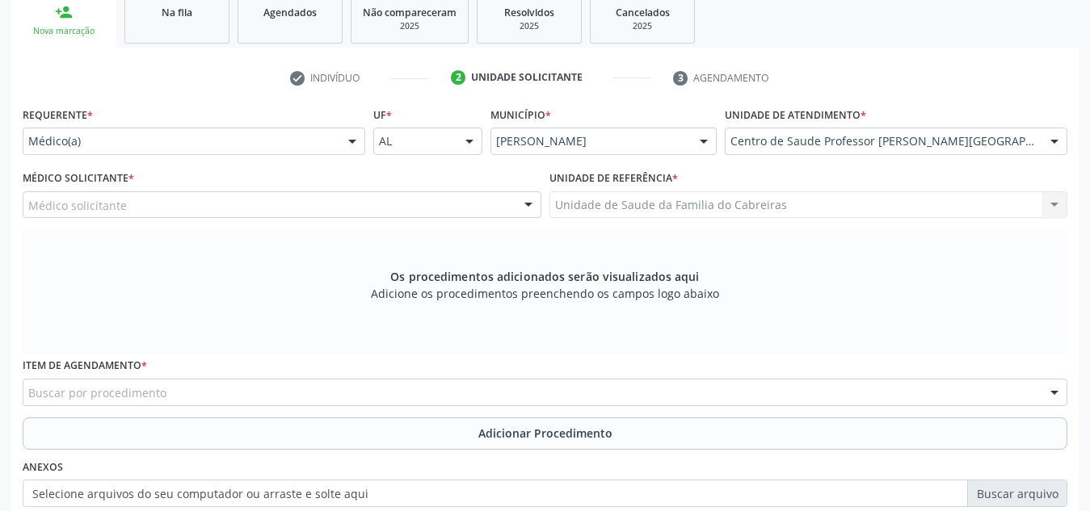
click at [338, 143] on div "Médico(a)" at bounding box center [194, 141] width 343 height 27
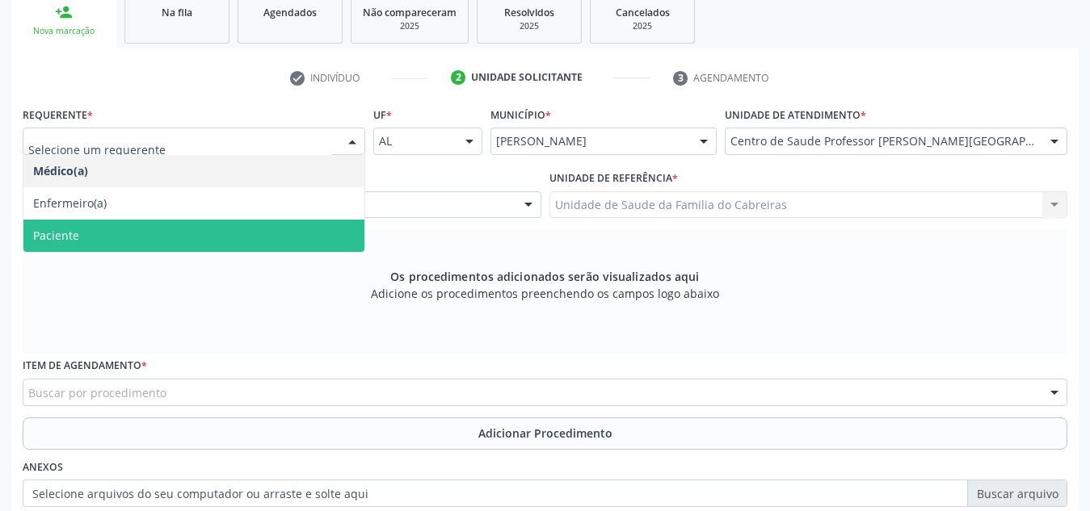
click at [285, 232] on span "Paciente" at bounding box center [193, 236] width 341 height 32
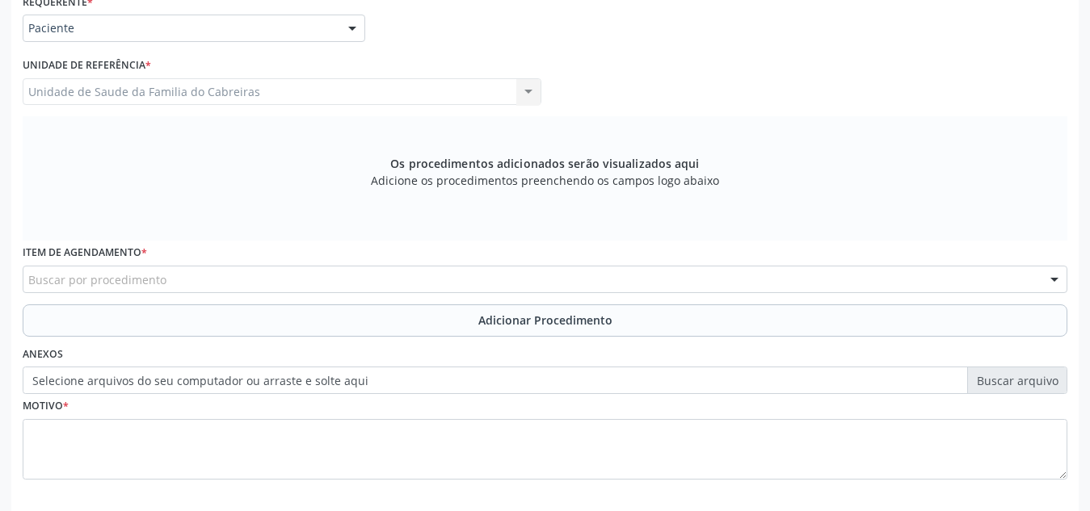
scroll to position [385, 0]
click at [322, 278] on div "Buscar por procedimento" at bounding box center [545, 277] width 1044 height 27
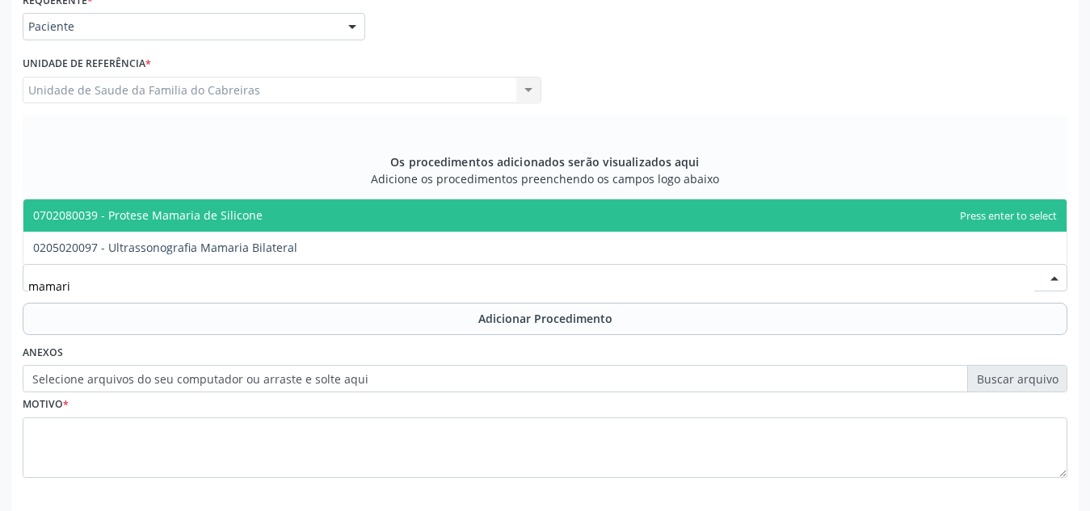
type input "mamaria"
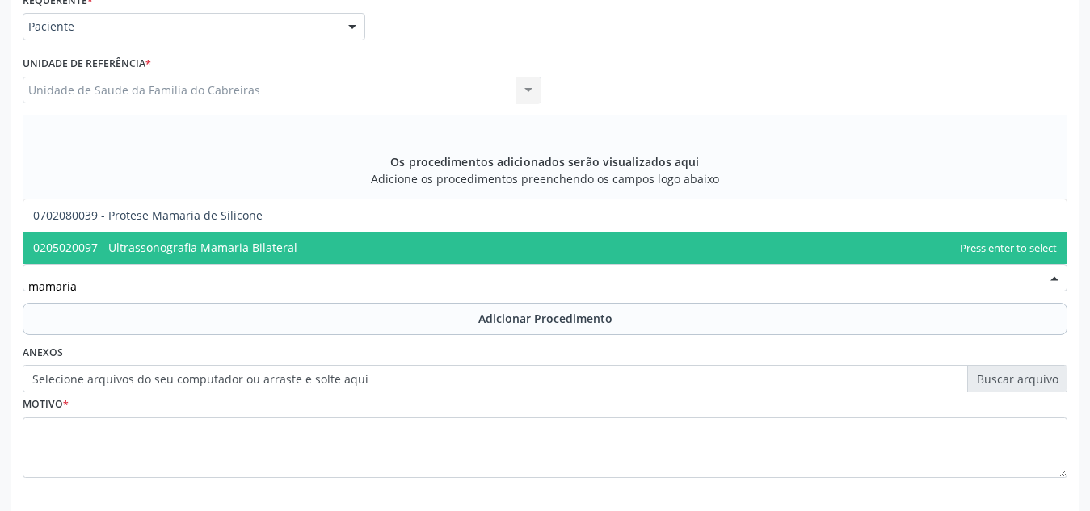
click at [326, 241] on span "0205020097 - Ultrassonografia Mamaria Bilateral" at bounding box center [544, 248] width 1043 height 32
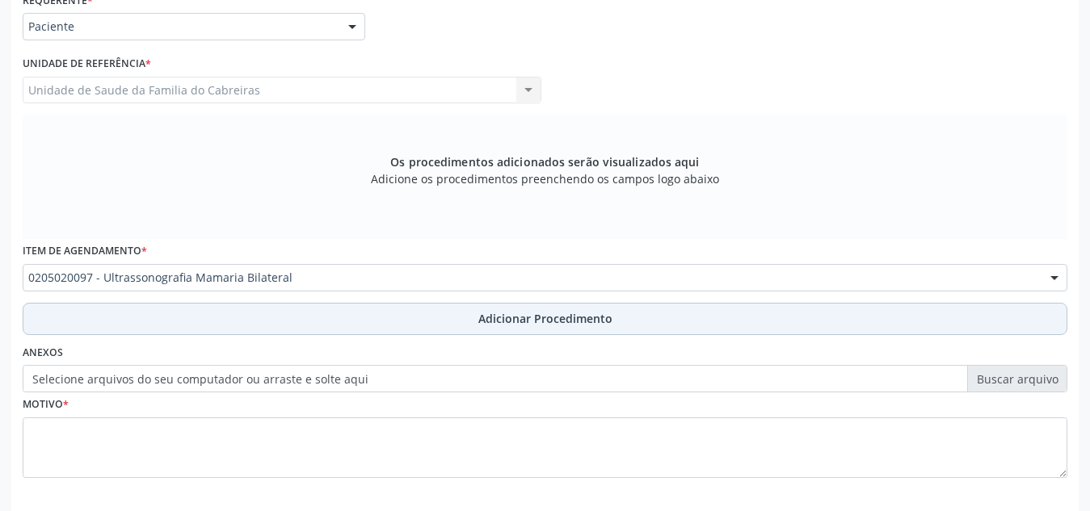
click at [401, 317] on button "Adicionar Procedimento" at bounding box center [545, 319] width 1044 height 32
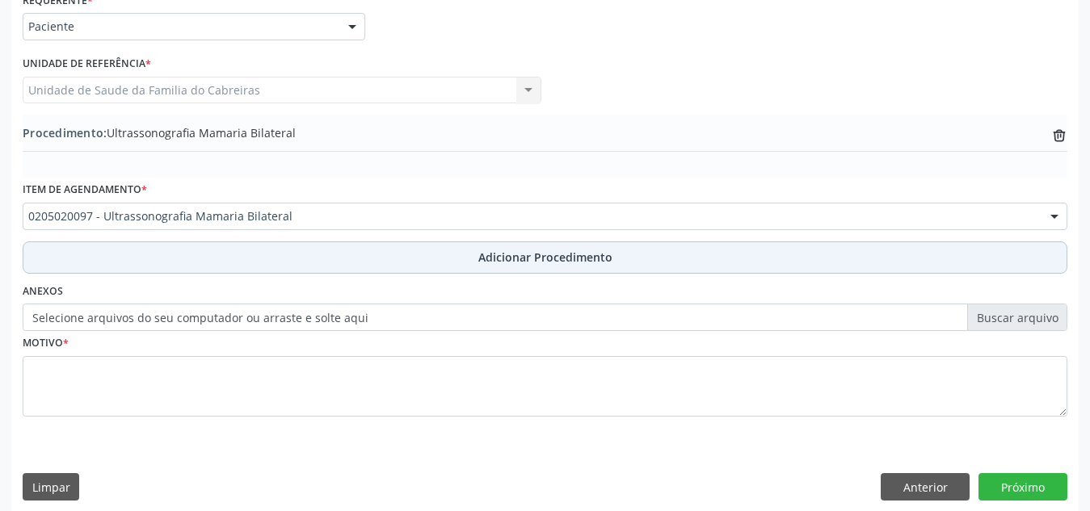
scroll to position [397, 0]
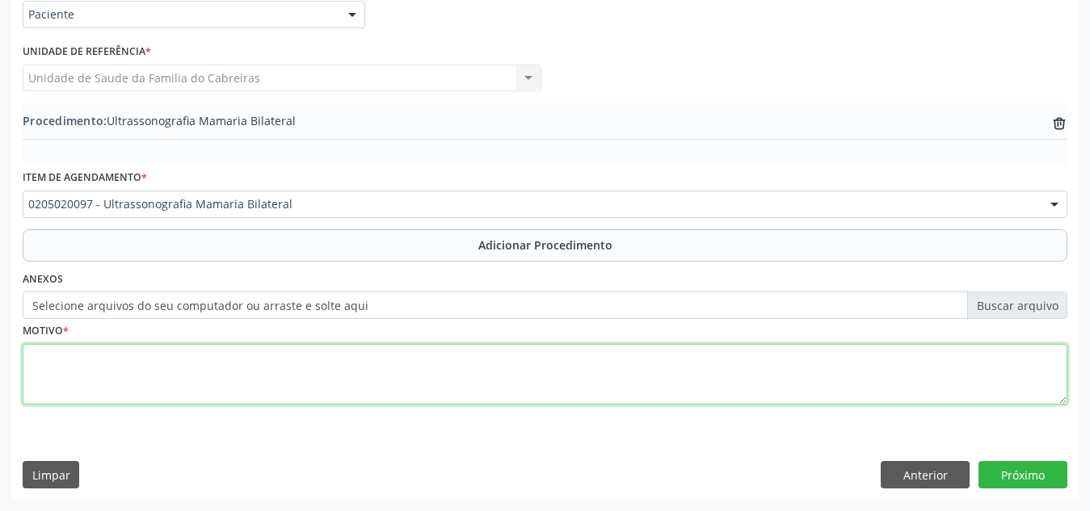
click at [388, 362] on textarea at bounding box center [545, 374] width 1044 height 61
type textarea "Mama direita: BI RADS 3; Mama esquerda: BI RADS 2"
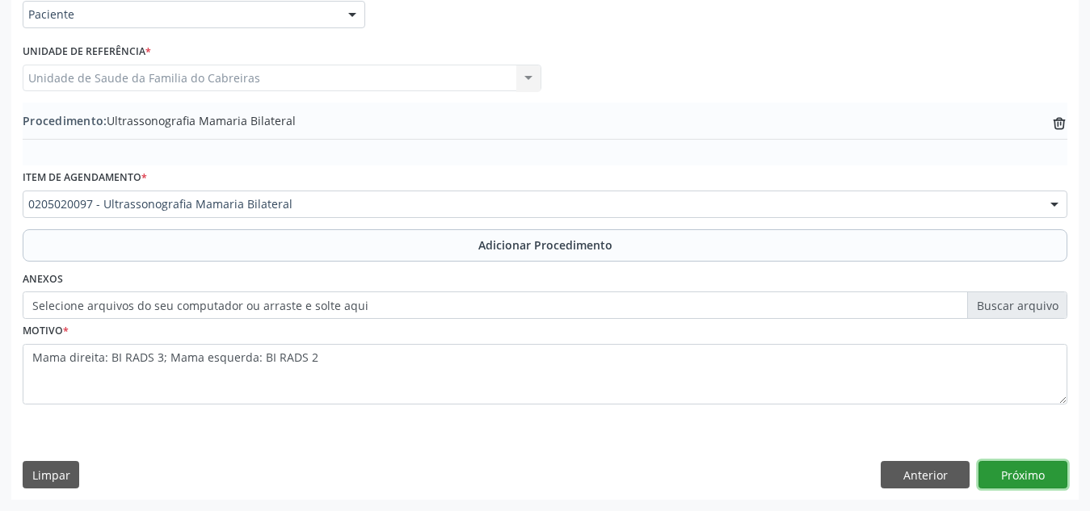
click at [998, 474] on button "Próximo" at bounding box center [1022, 474] width 89 height 27
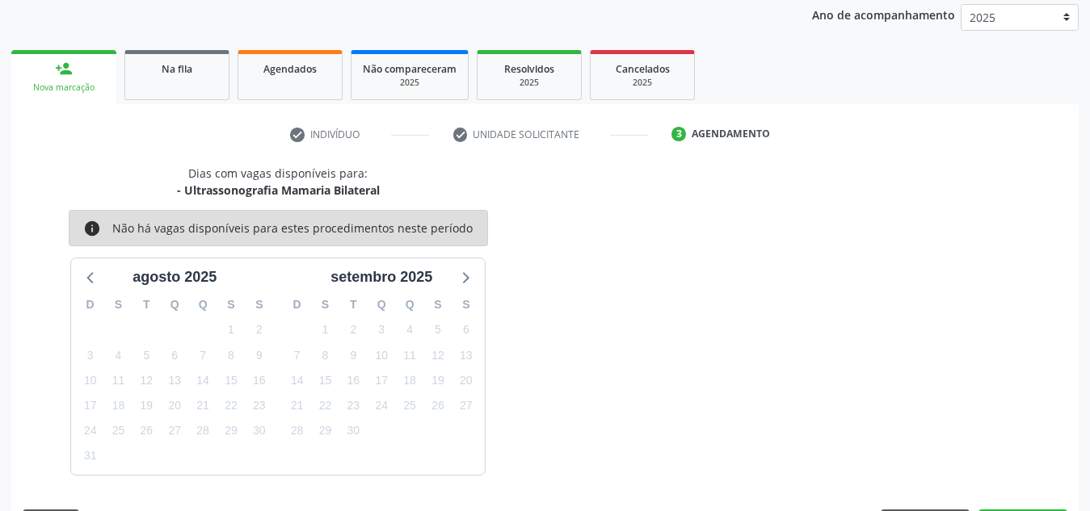
scroll to position [262, 0]
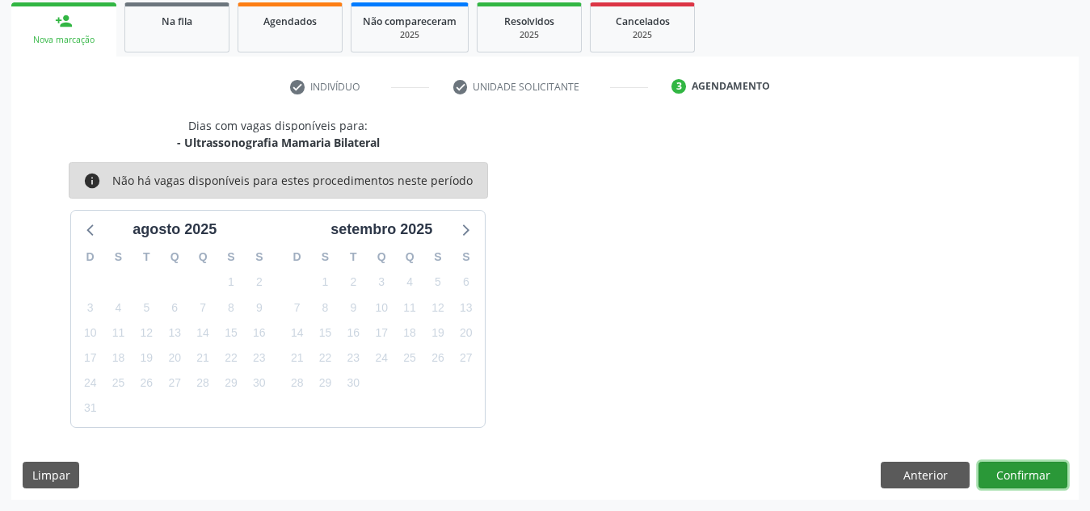
click at [998, 474] on button "Confirmar" at bounding box center [1022, 475] width 89 height 27
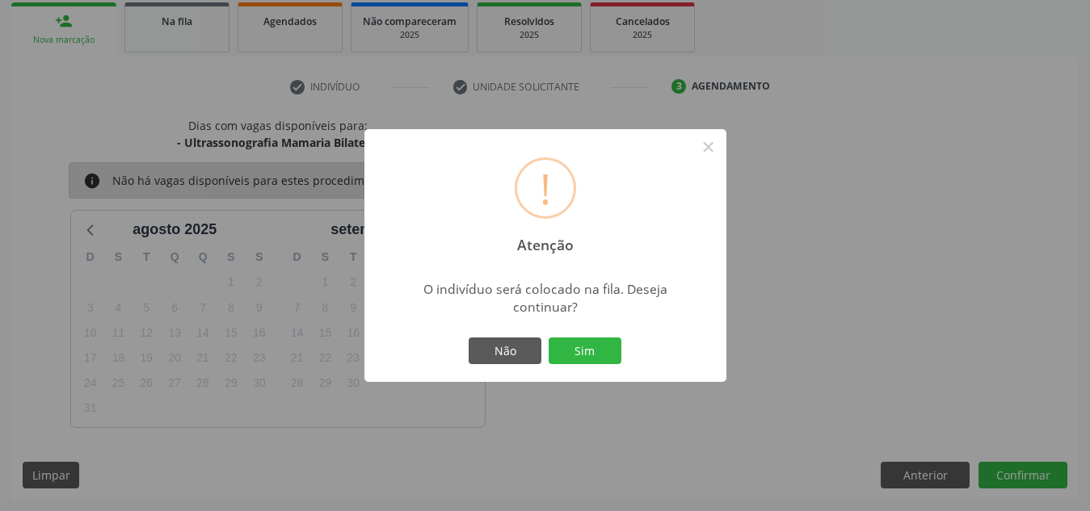
click at [548, 338] on button "Sim" at bounding box center [584, 351] width 73 height 27
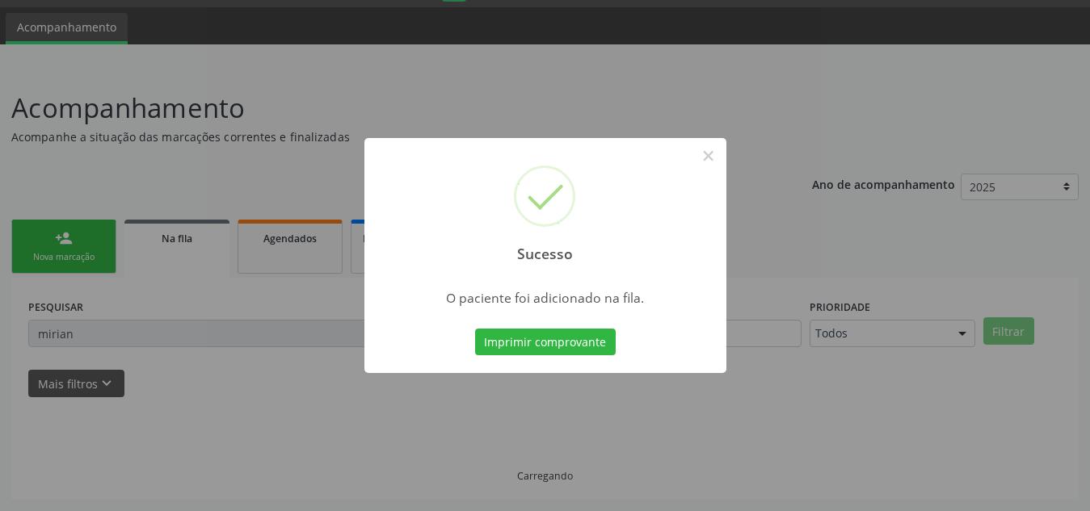
scroll to position [44, 0]
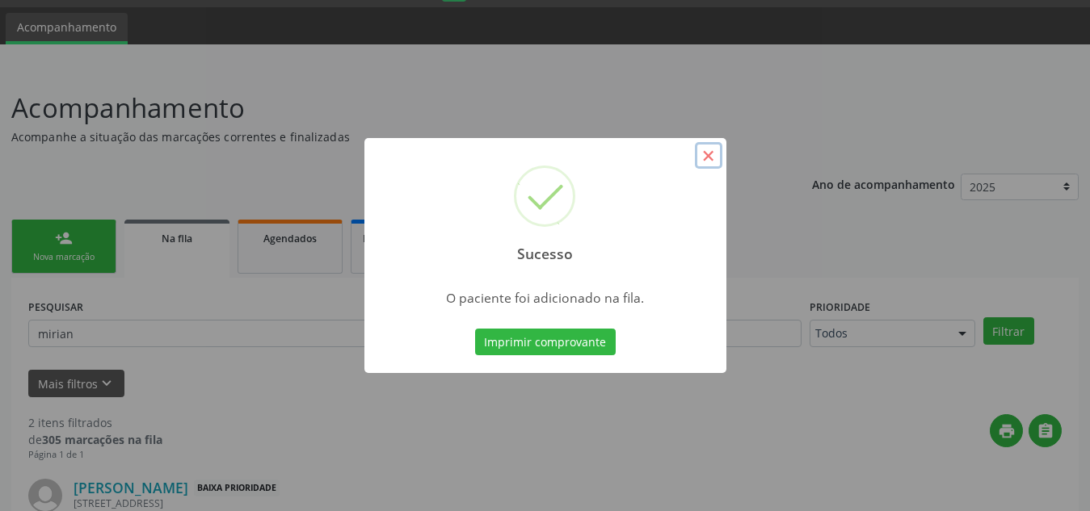
click at [702, 157] on button "×" at bounding box center [708, 155] width 27 height 27
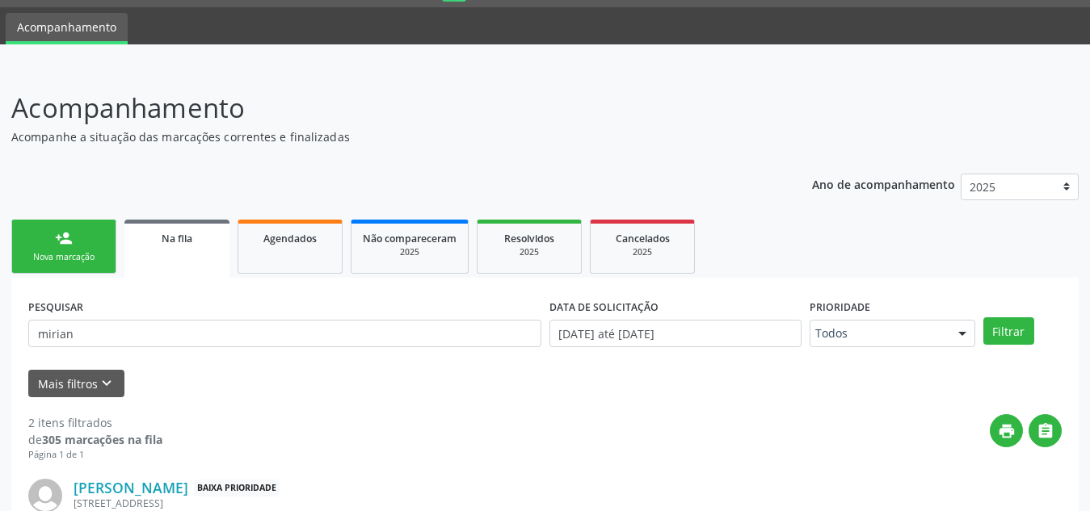
click at [65, 243] on div "person_add" at bounding box center [64, 238] width 18 height 18
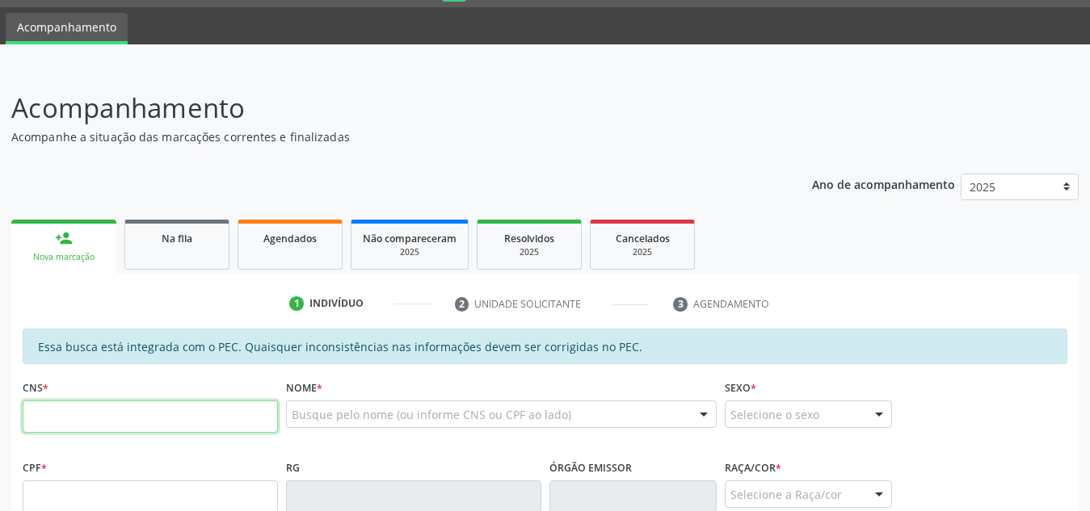
click at [89, 420] on input "text" at bounding box center [150, 417] width 255 height 32
paste input "706 7095 9969 2117"
type input "706 7095 9969 2117"
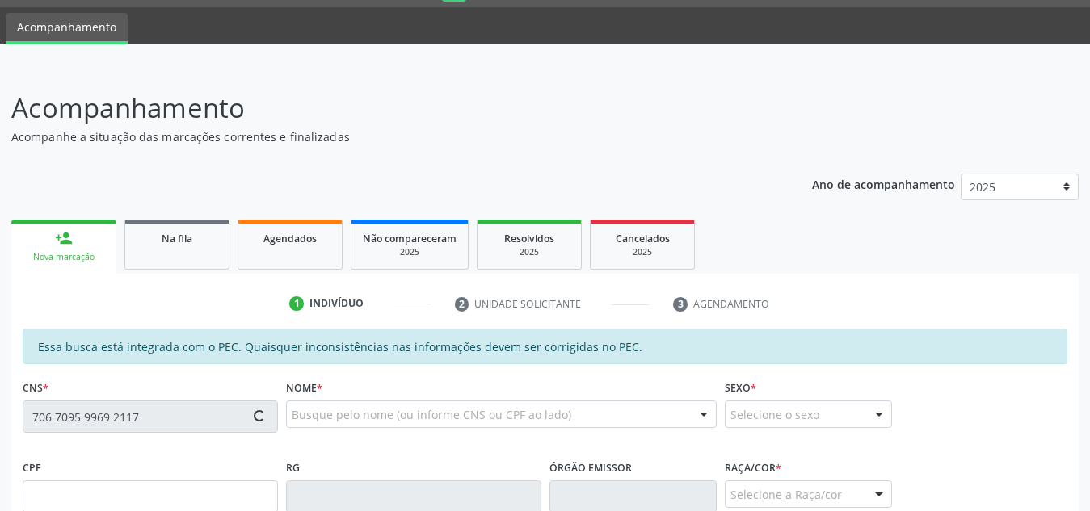
type input "107.953.434-26"
type input "[DATE]"
type input "[PERSON_NAME]"
type input "[PHONE_NUMBER]"
type input "125"
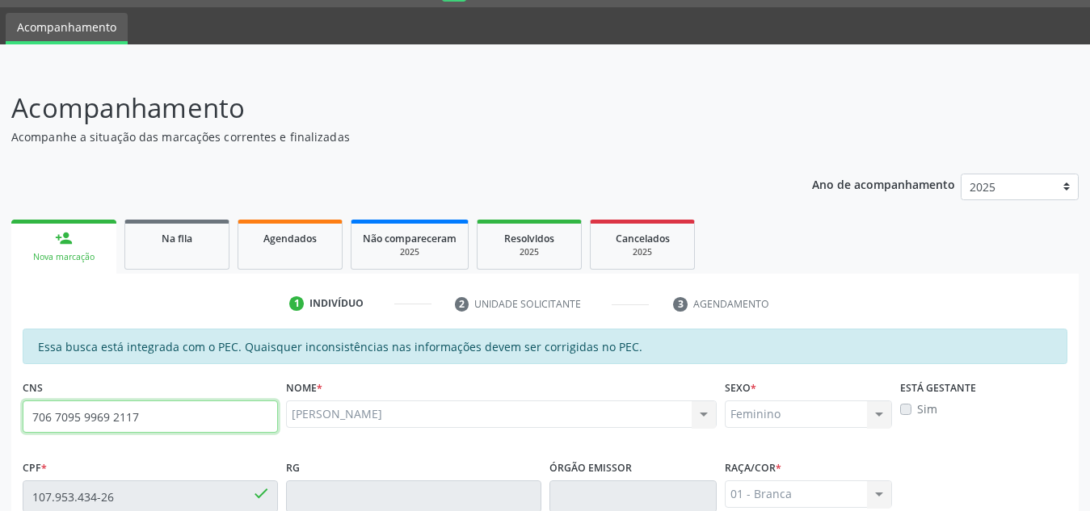
drag, startPoint x: 148, startPoint y: 419, endPoint x: 0, endPoint y: 411, distance: 148.0
click at [0, 411] on div "Acompanhamento Acompanhe a situação das marcações correntes e finalizadas Relat…" at bounding box center [545, 484] width 1090 height 834
type input "706 4016 8019 1381"
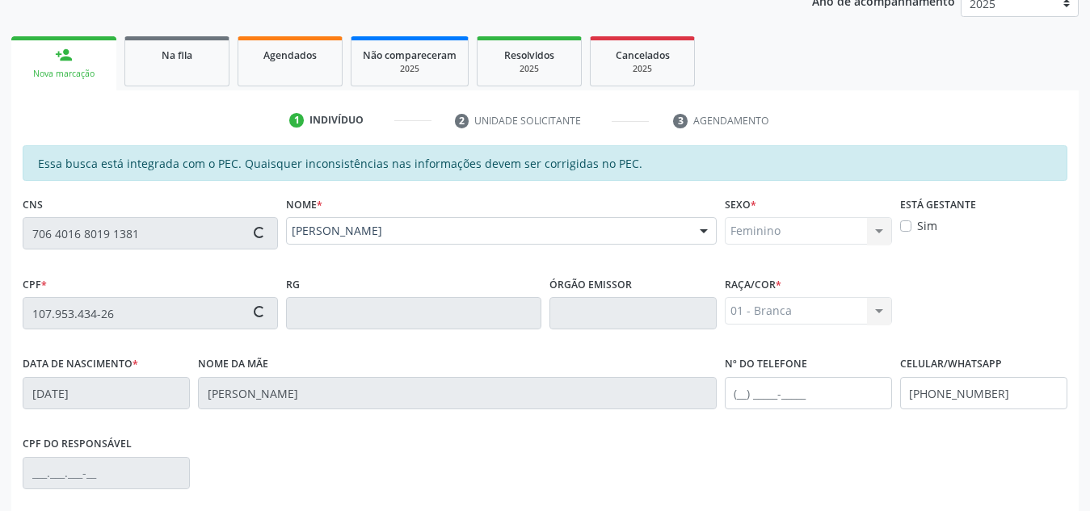
type input "103.222.794-02"
type input "[DATE]"
type input "Cicera [PERSON_NAME]"
type input "[PHONE_NUMBER]"
type input "S/N"
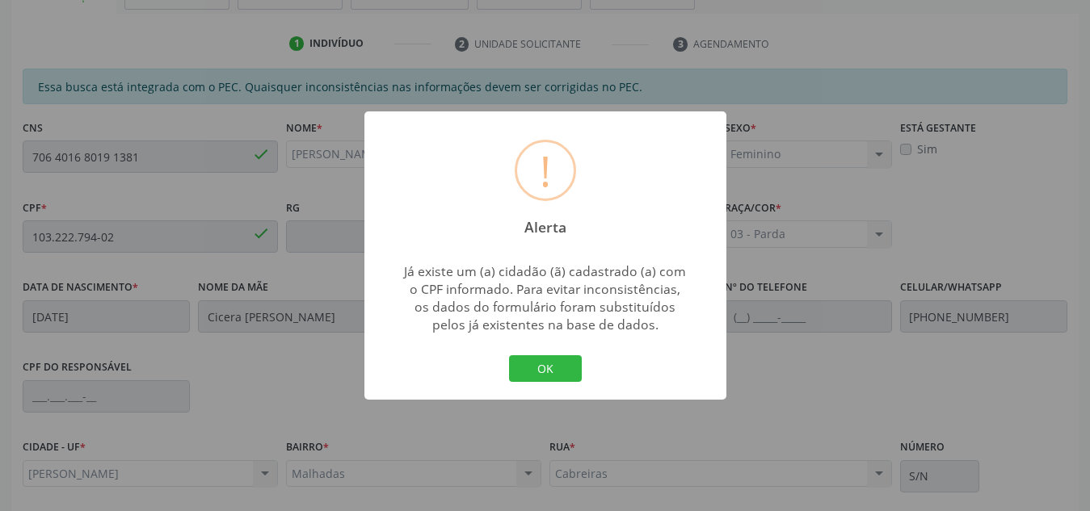
scroll to position [305, 0]
click at [527, 358] on button "OK" at bounding box center [545, 368] width 73 height 27
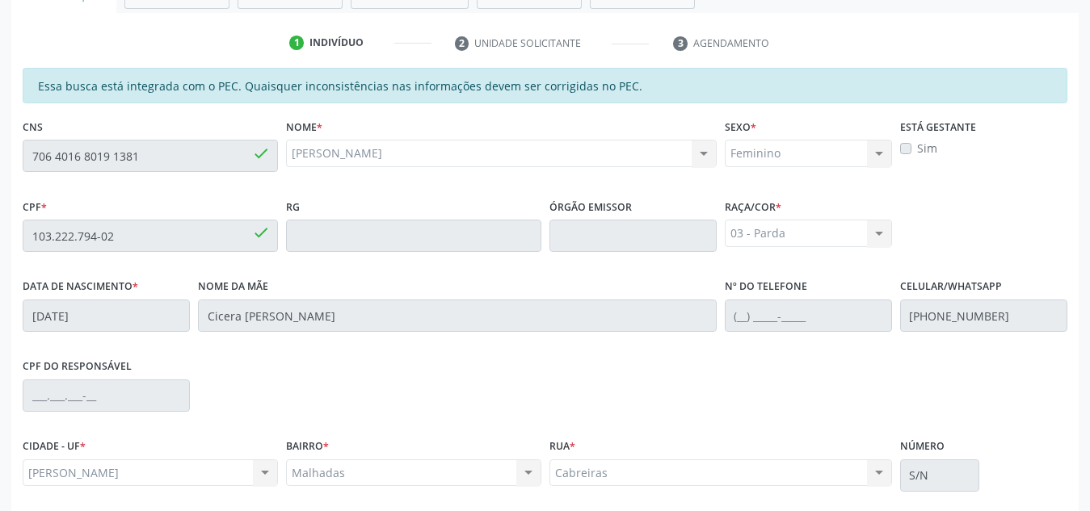
click at [17, 152] on div "Essa busca está integrada com o PEC. Quaisquer inconsistências nas informações …" at bounding box center [544, 348] width 1067 height 561
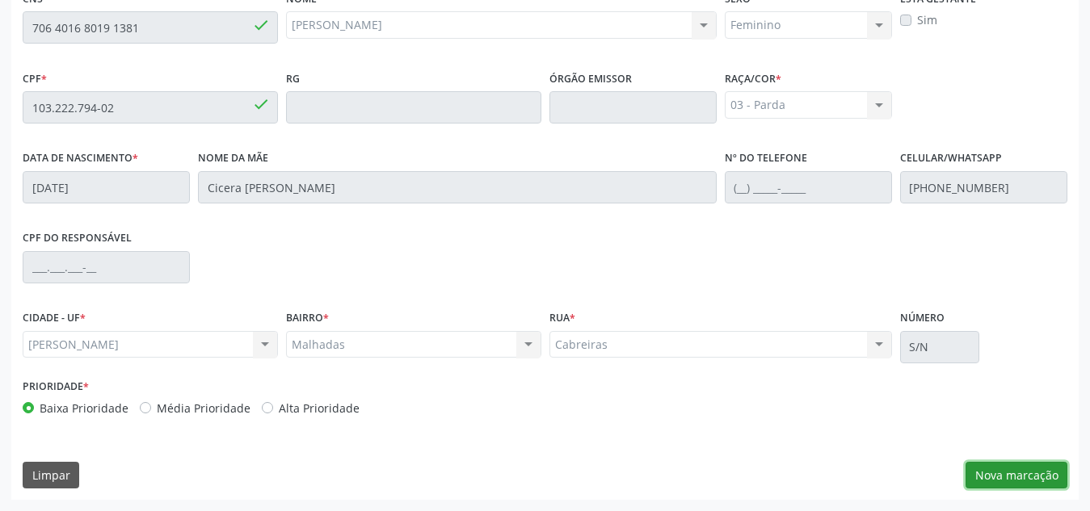
click at [1037, 462] on button "Nova marcação" at bounding box center [1016, 475] width 102 height 27
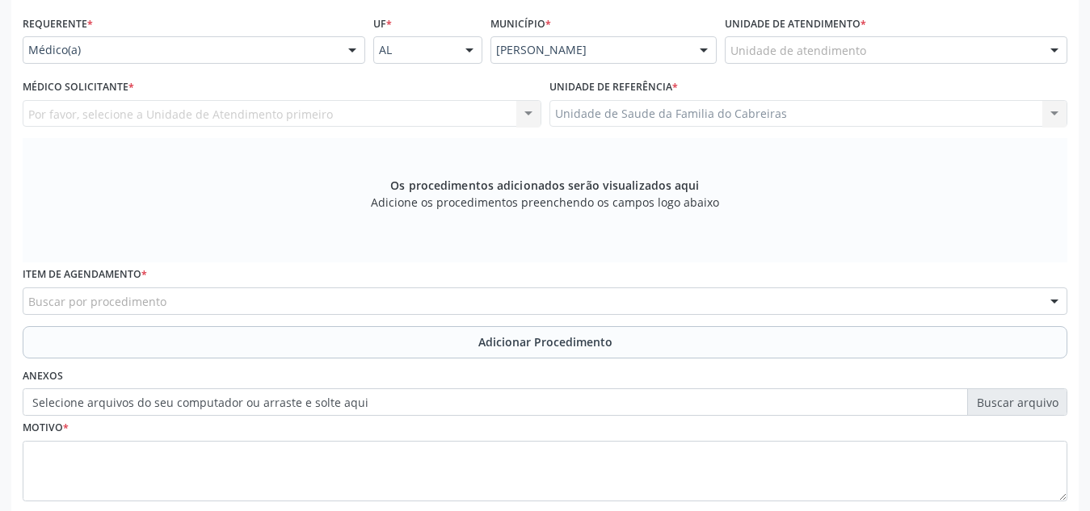
scroll to position [361, 0]
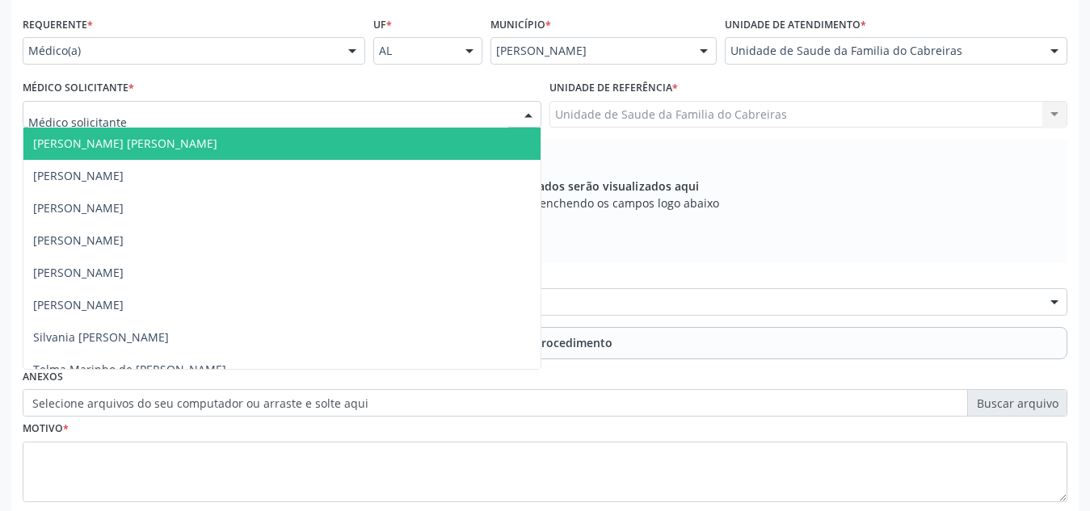
click at [273, 121] on div at bounding box center [282, 114] width 519 height 27
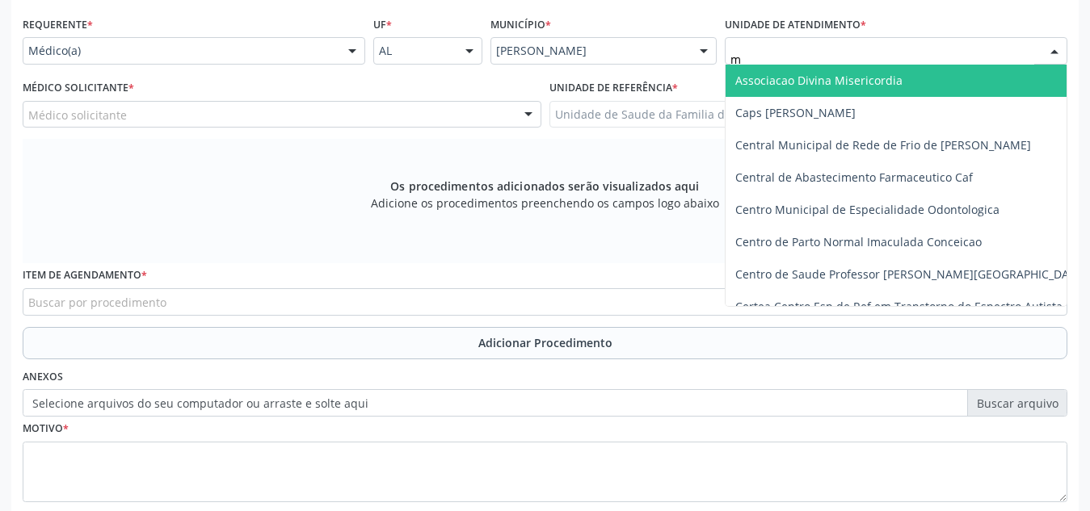
type input "ma"
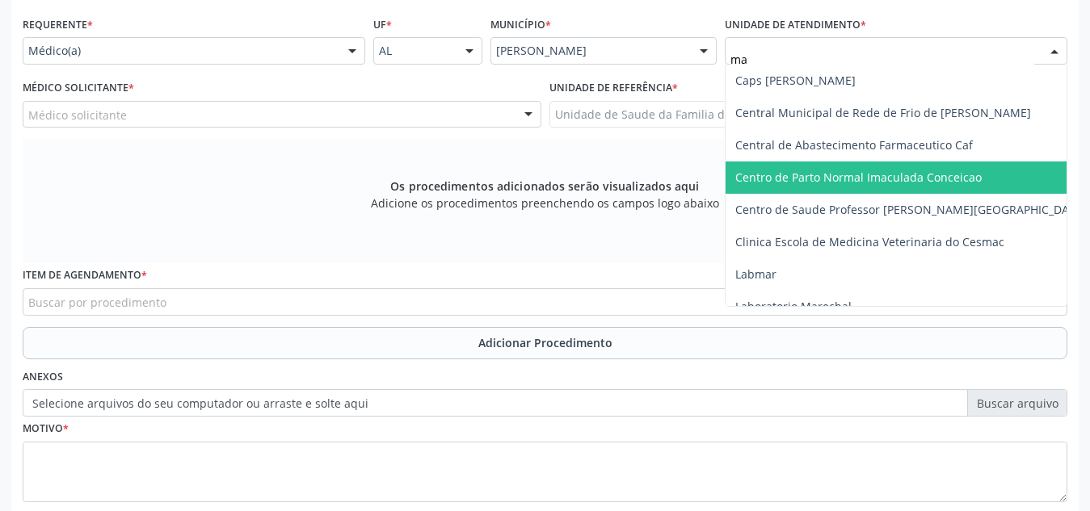
click at [779, 182] on span "Centro de Parto Normal Imaculada Conceicao" at bounding box center [858, 177] width 246 height 15
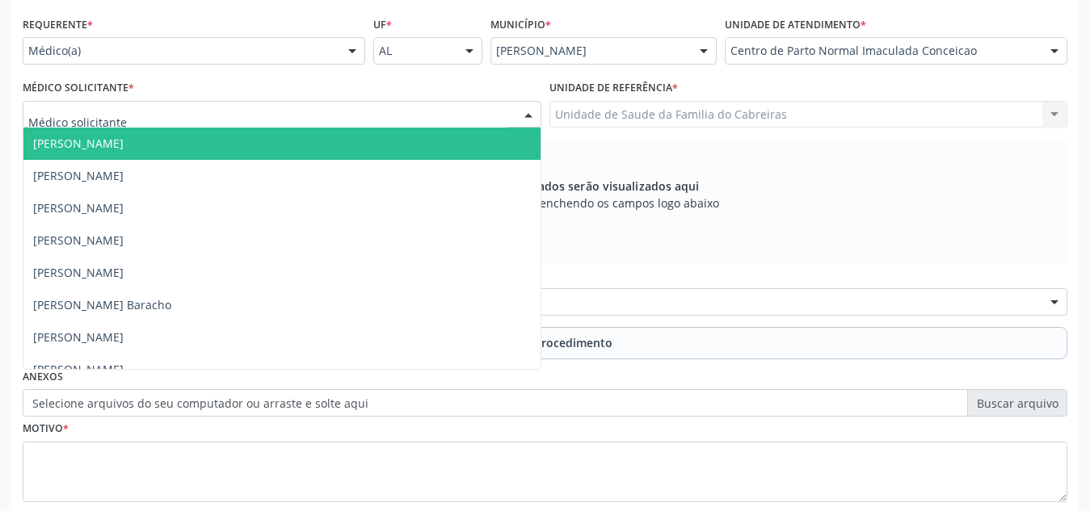
click at [371, 128] on div "[PERSON_NAME] [PERSON_NAME] [PERSON_NAME] [PERSON_NAME] [PERSON_NAME] [PERSON_N…" at bounding box center [282, 114] width 519 height 27
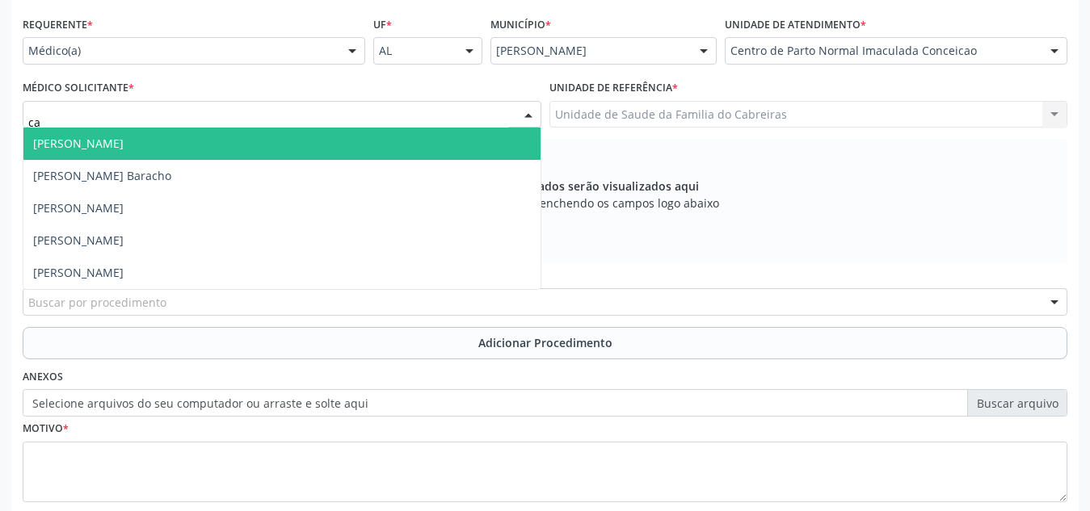
type input "c"
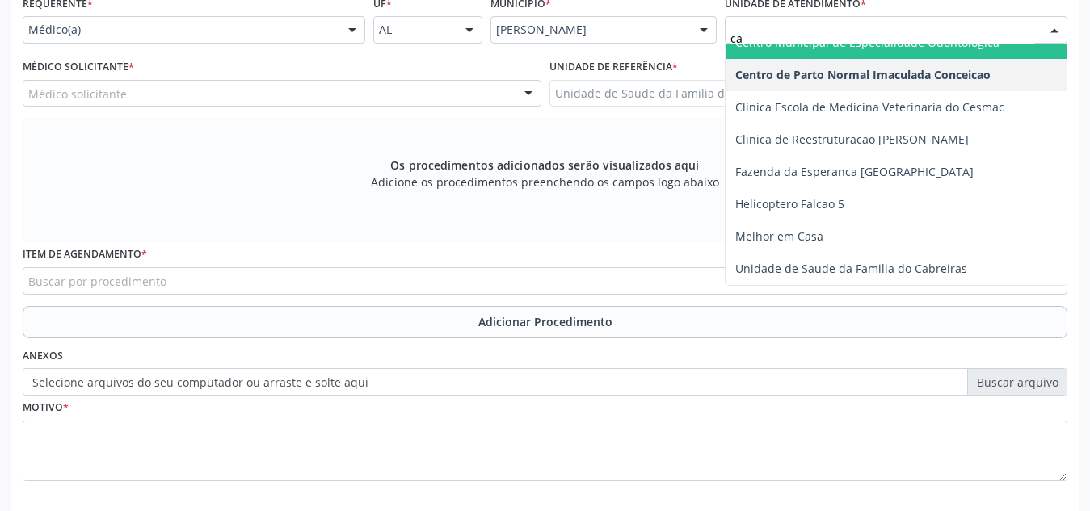
scroll to position [114, 0]
type input "cab"
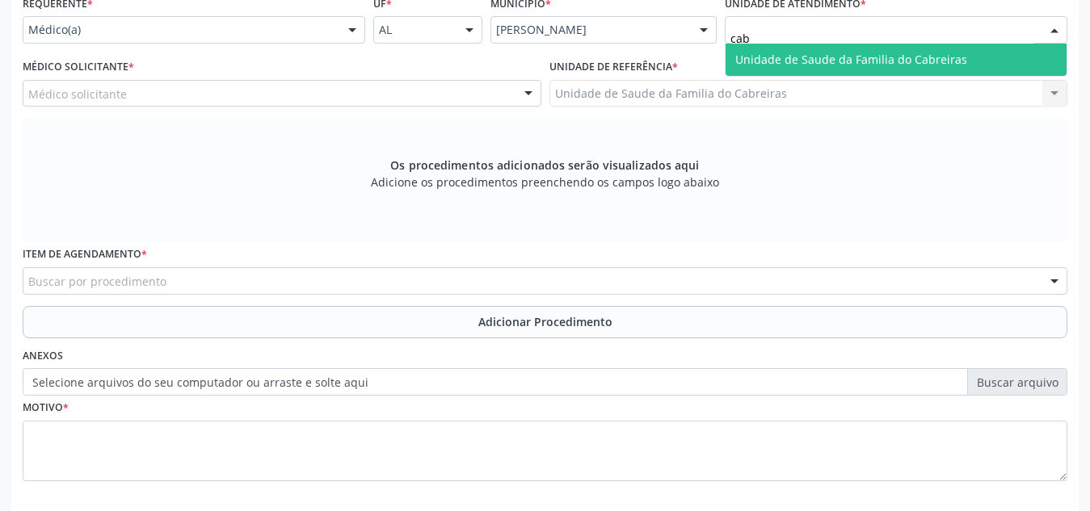
scroll to position [0, 0]
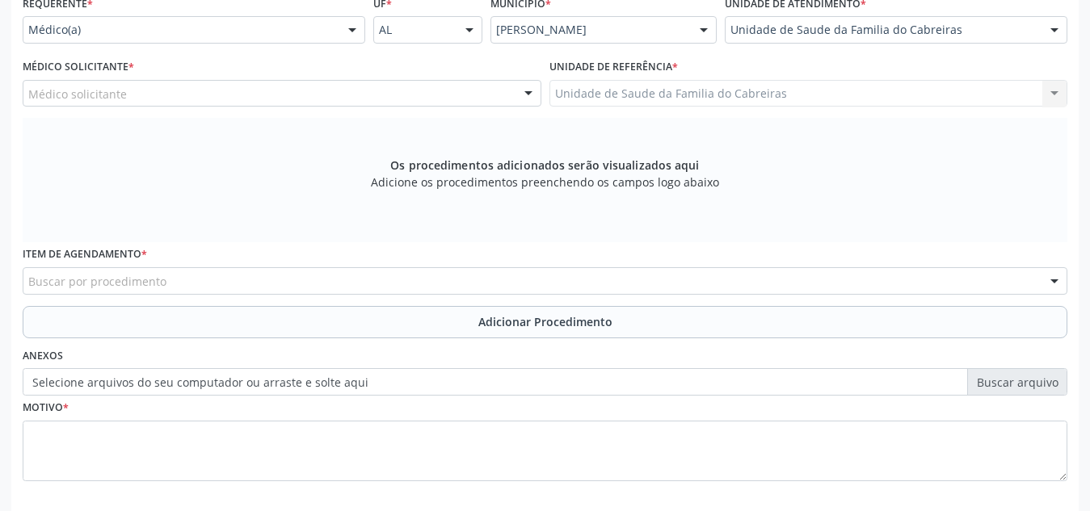
click at [245, 44] on div "Requerente * Médico(a) Médico(a) Enfermeiro(a) Paciente Nenhum resultado encont…" at bounding box center [194, 22] width 351 height 63
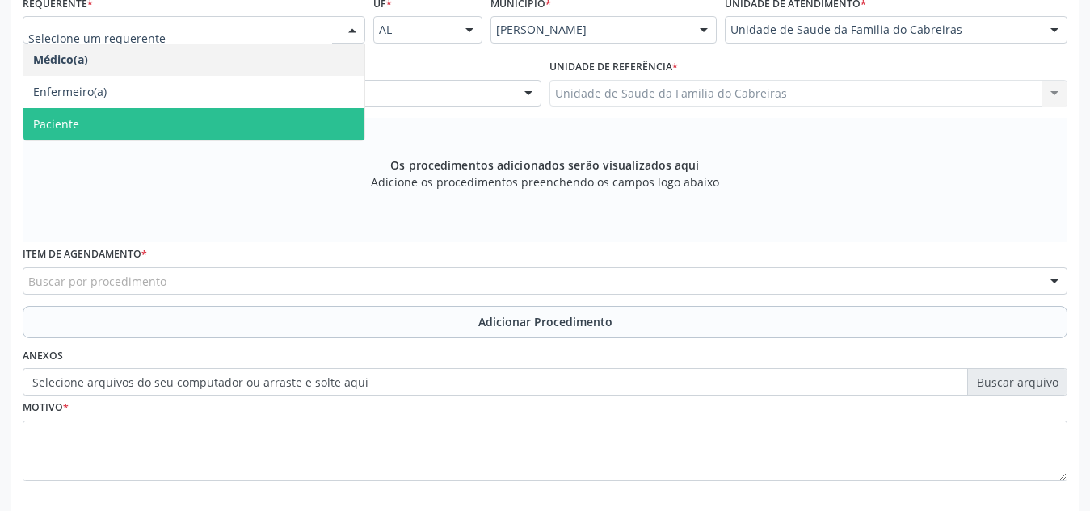
click at [236, 128] on span "Paciente" at bounding box center [193, 124] width 341 height 32
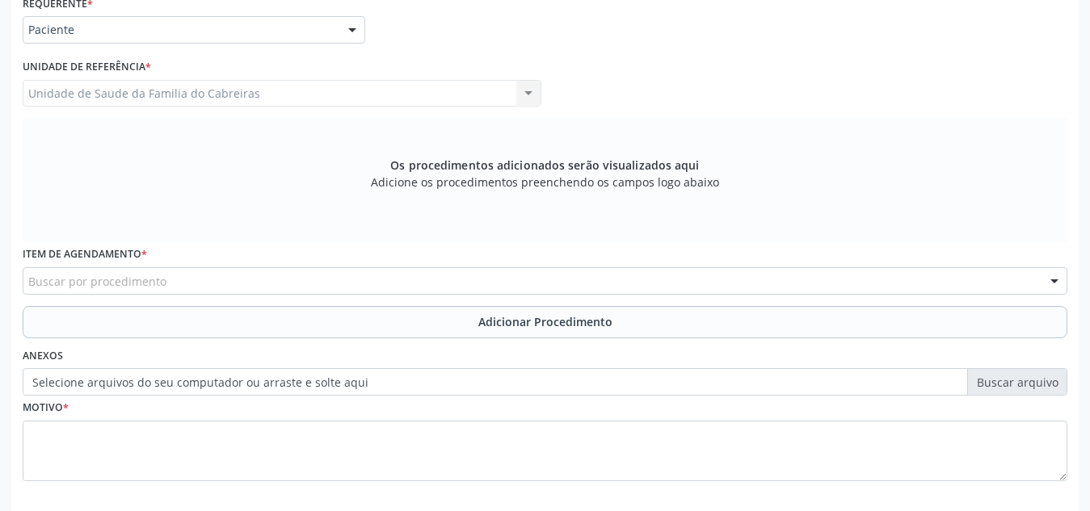
click at [292, 101] on div "Unidade de Saude da Familia do Cabreiras Unidade de Saude da Familia do Cabreir…" at bounding box center [282, 93] width 519 height 27
click at [319, 94] on div "Unidade de Saude da Familia do Cabreiras Unidade de Saude da Familia do Cabreir…" at bounding box center [282, 93] width 519 height 27
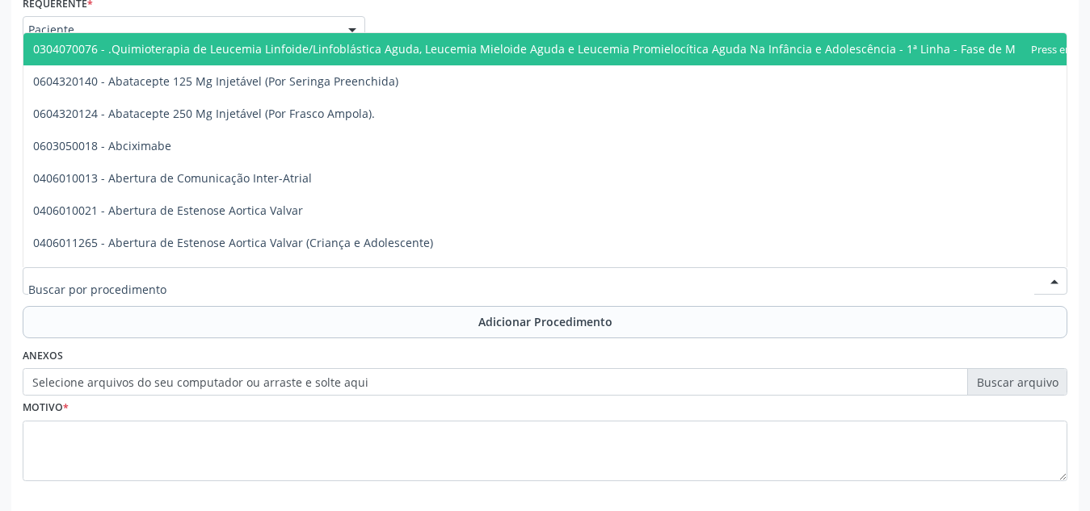
click at [274, 286] on div at bounding box center [545, 280] width 1044 height 27
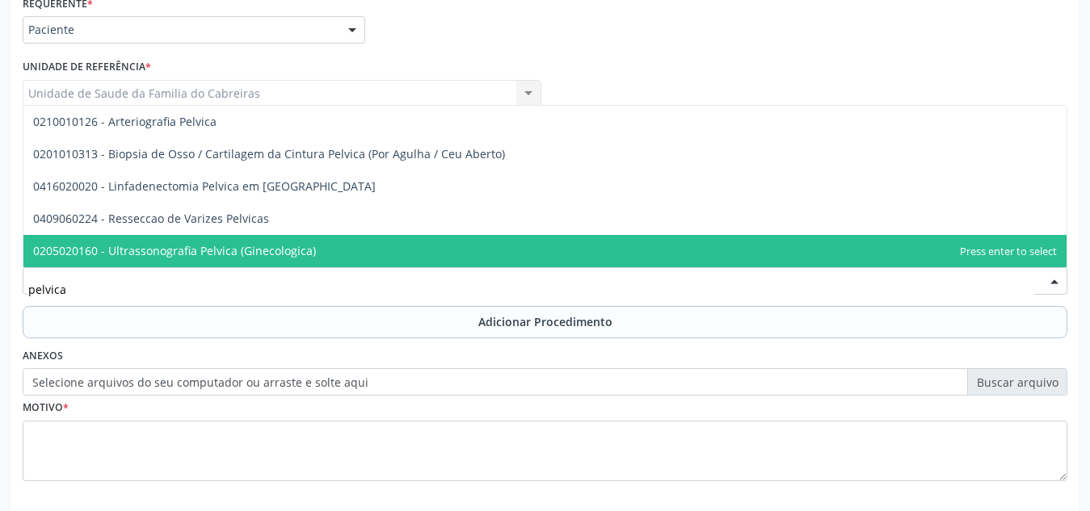
type input "pelvica"
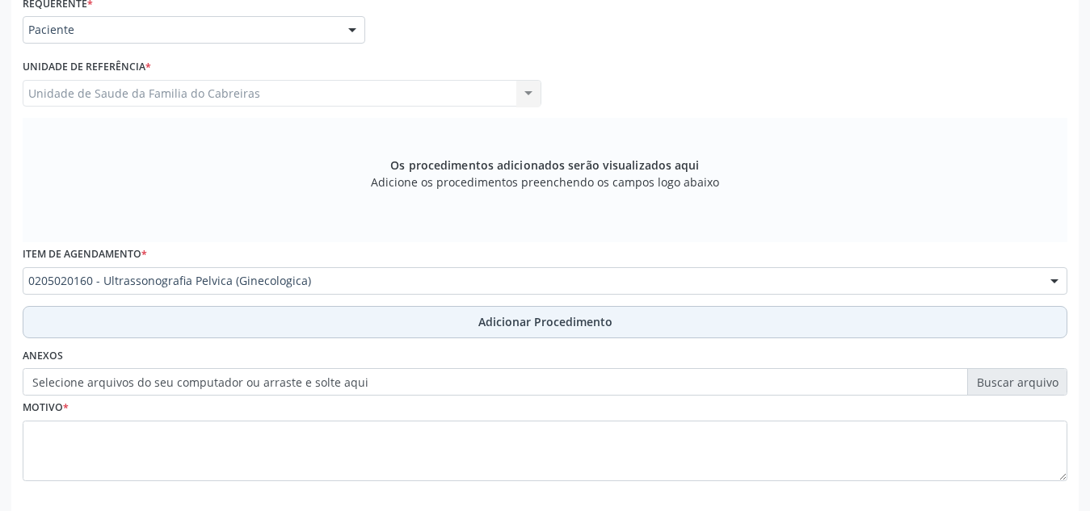
click at [275, 318] on button "Adicionar Procedimento" at bounding box center [545, 322] width 1044 height 32
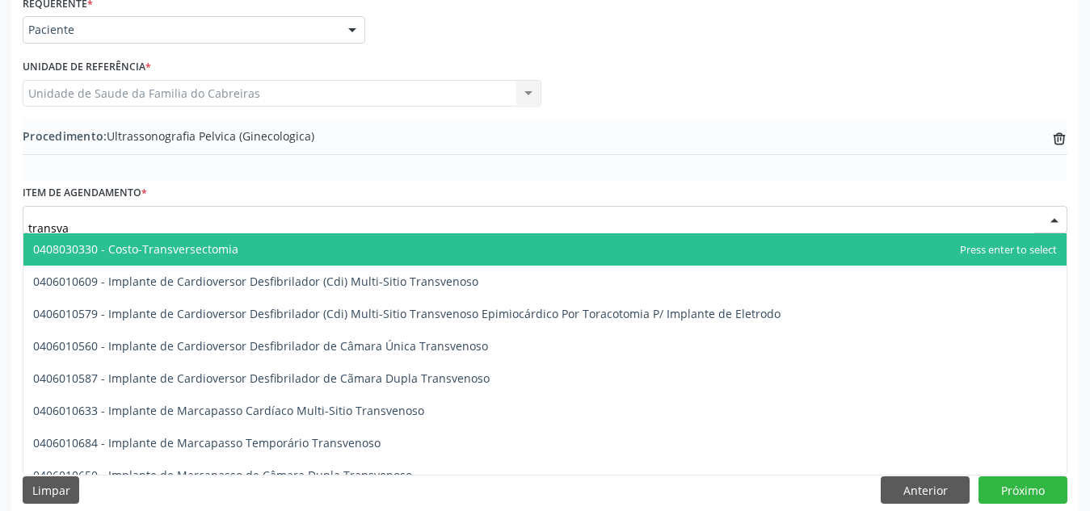
type input "transvag"
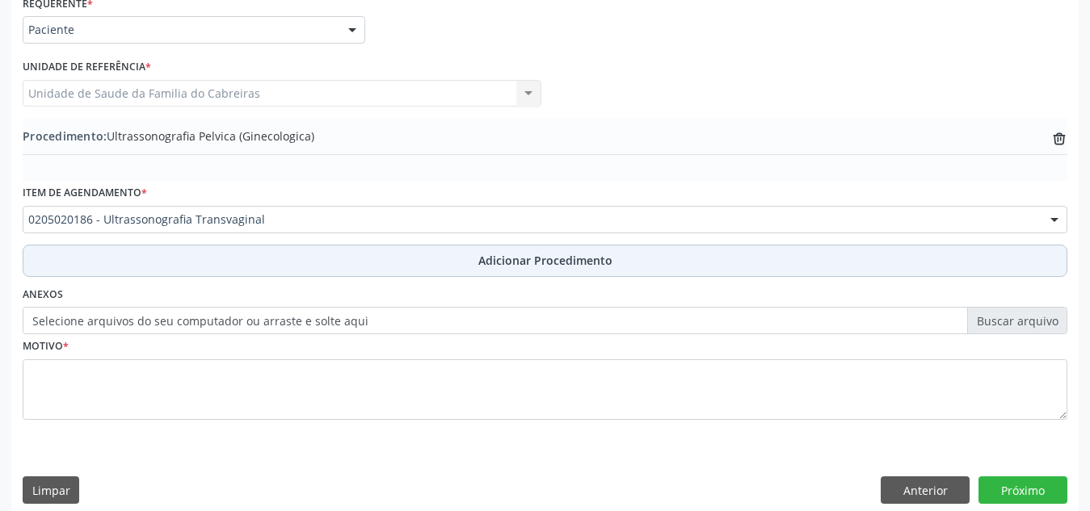
click at [356, 270] on button "Adicionar Procedimento" at bounding box center [545, 261] width 1044 height 32
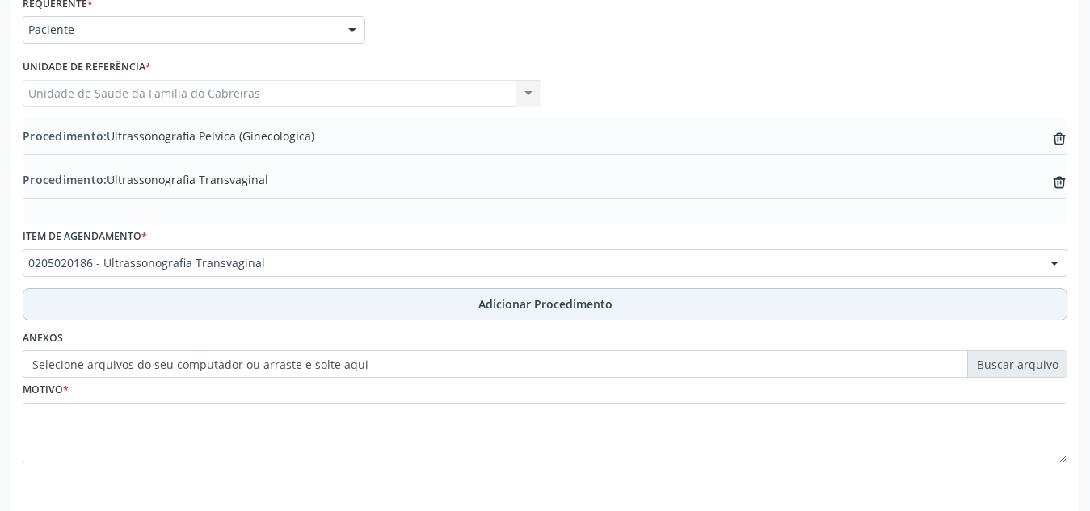
scroll to position [441, 0]
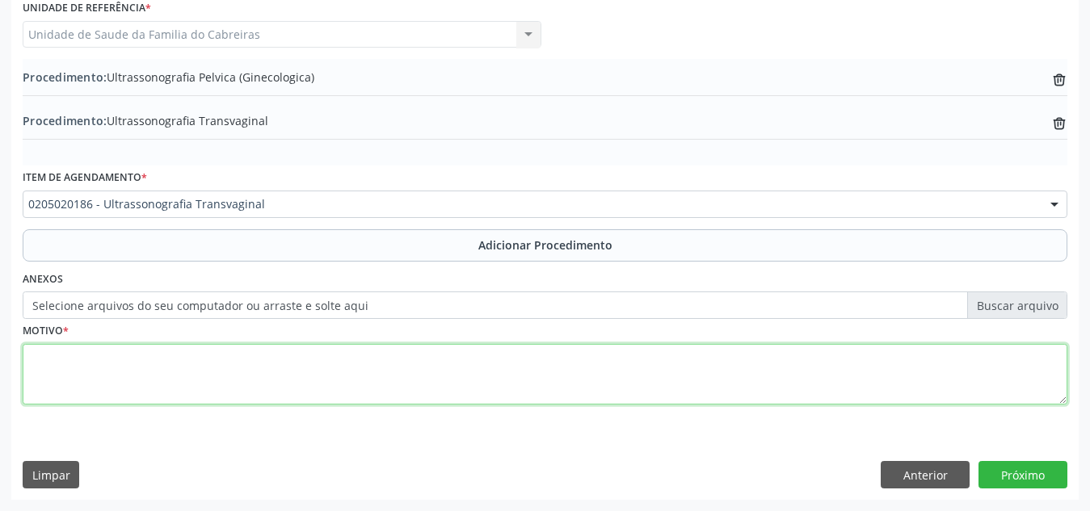
click at [332, 374] on textarea at bounding box center [545, 374] width 1044 height 61
type textarea "Avaliação ginecologica"
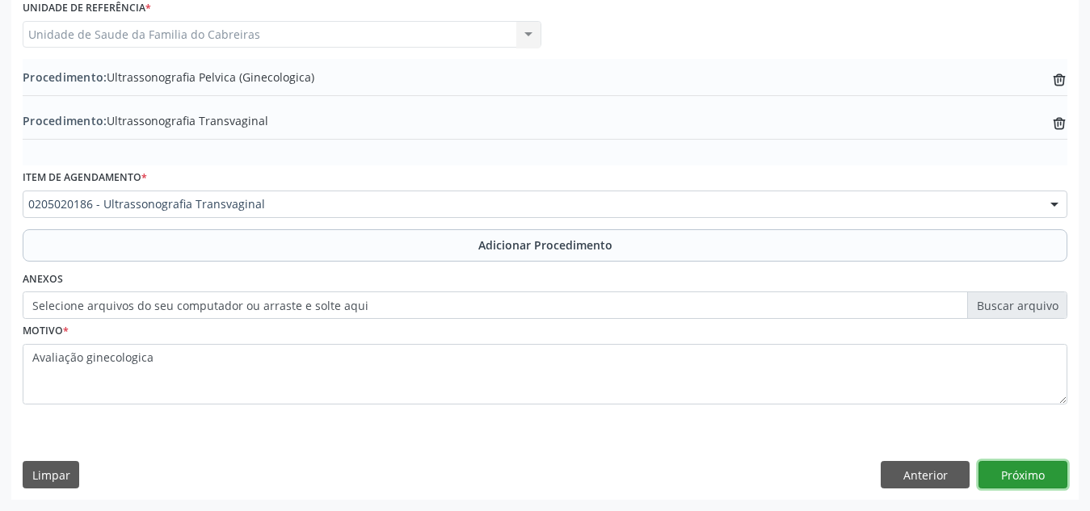
click at [1041, 481] on button "Próximo" at bounding box center [1022, 474] width 89 height 27
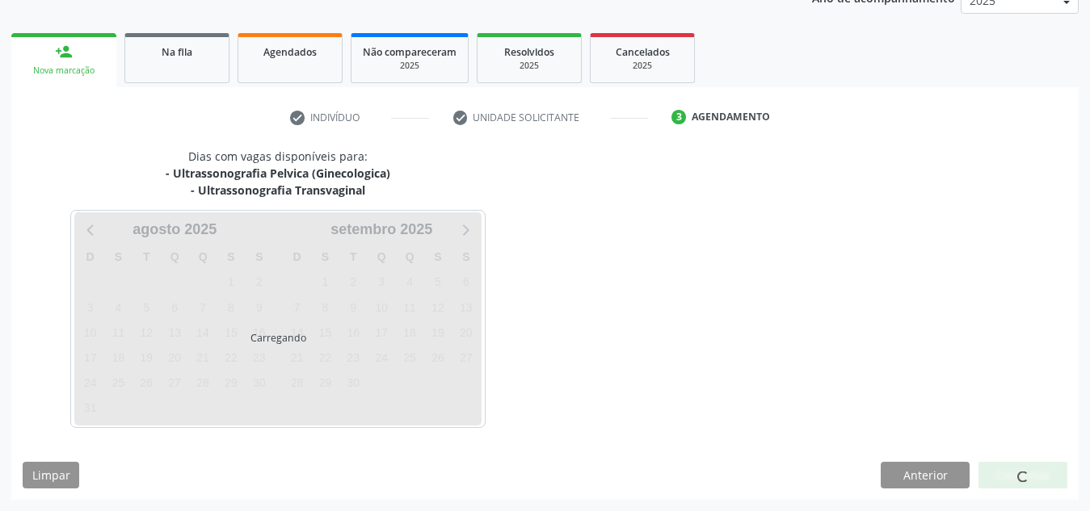
scroll to position [279, 0]
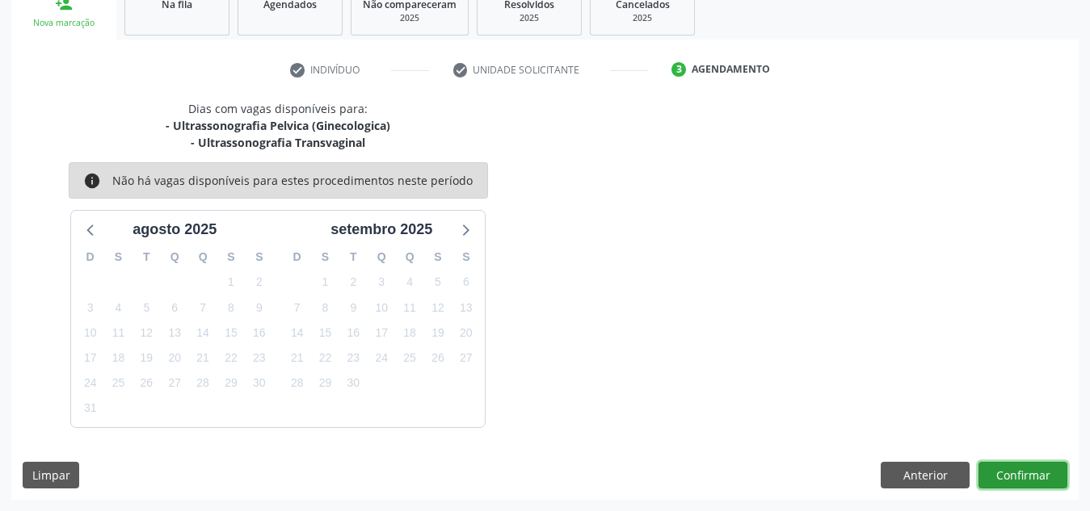
click at [1041, 481] on button "Confirmar" at bounding box center [1022, 475] width 89 height 27
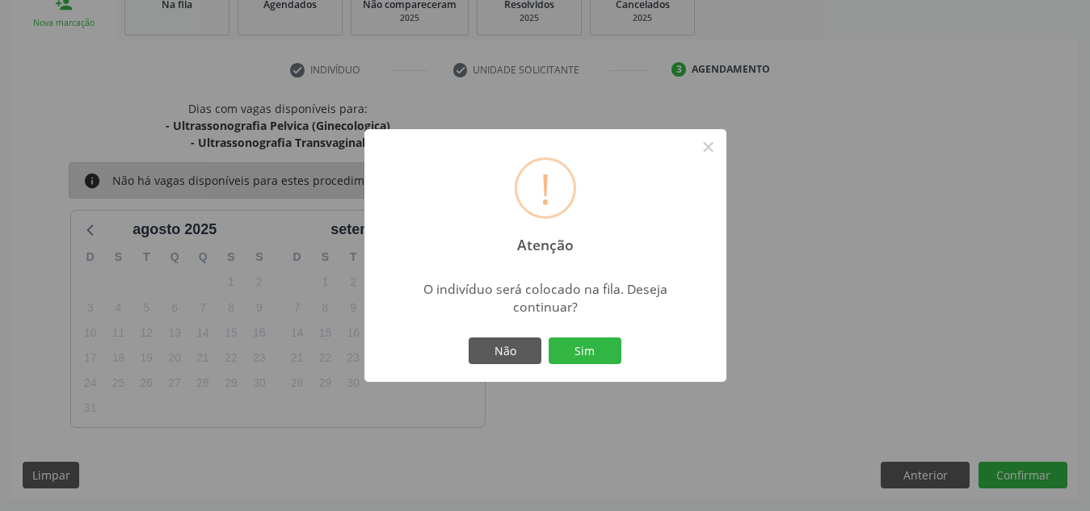
click at [548, 338] on button "Sim" at bounding box center [584, 351] width 73 height 27
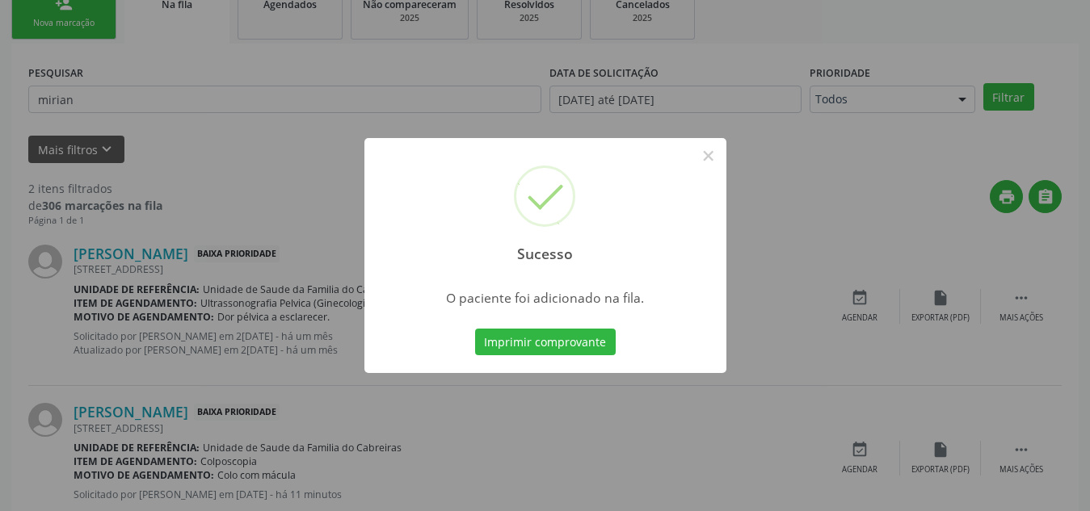
scroll to position [44, 0]
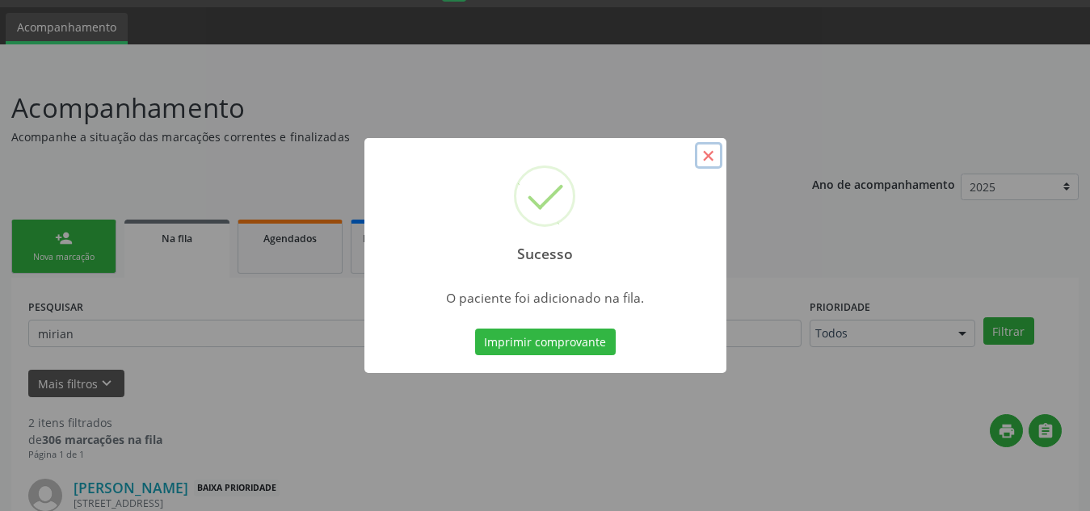
click at [718, 155] on button "×" at bounding box center [708, 155] width 27 height 27
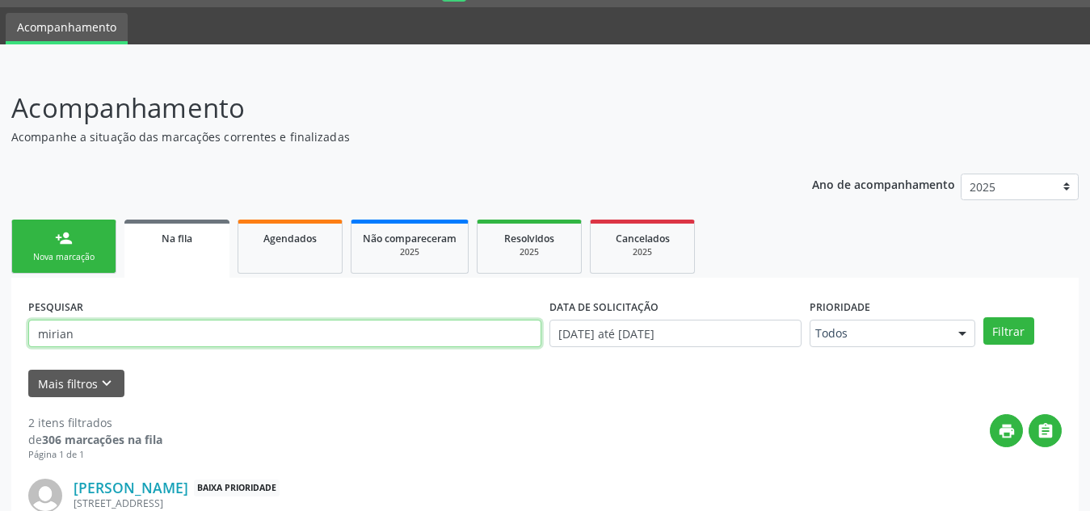
click at [57, 333] on input "mirian" at bounding box center [284, 333] width 513 height 27
click at [57, 333] on input "d" at bounding box center [284, 333] width 513 height 27
type input "[PERSON_NAME]"
click at [983, 317] on button "Filtrar" at bounding box center [1008, 330] width 51 height 27
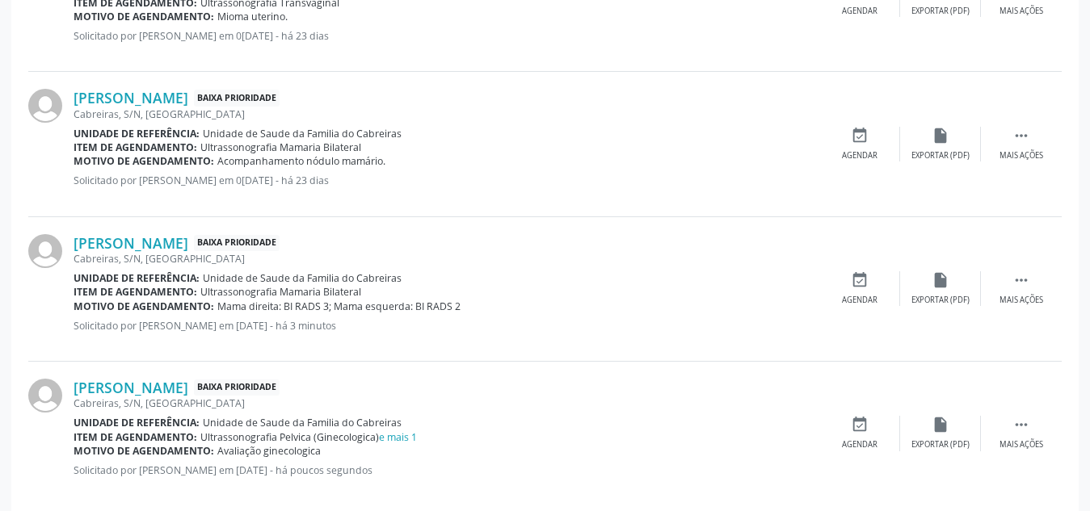
scroll to position [725, 0]
click at [393, 436] on link "e mais 1" at bounding box center [398, 437] width 38 height 14
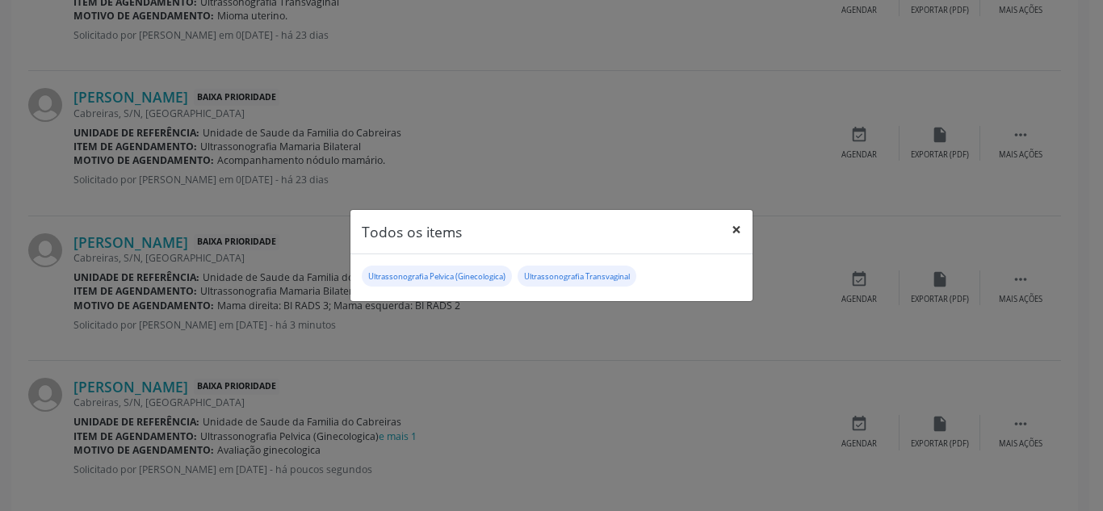
click at [741, 232] on button "×" at bounding box center [737, 230] width 32 height 40
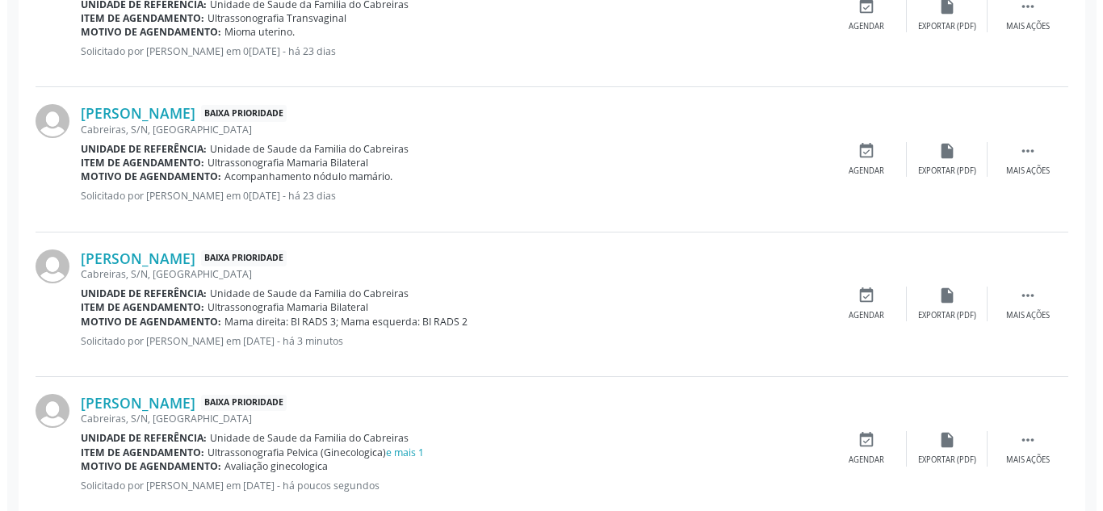
scroll to position [710, 0]
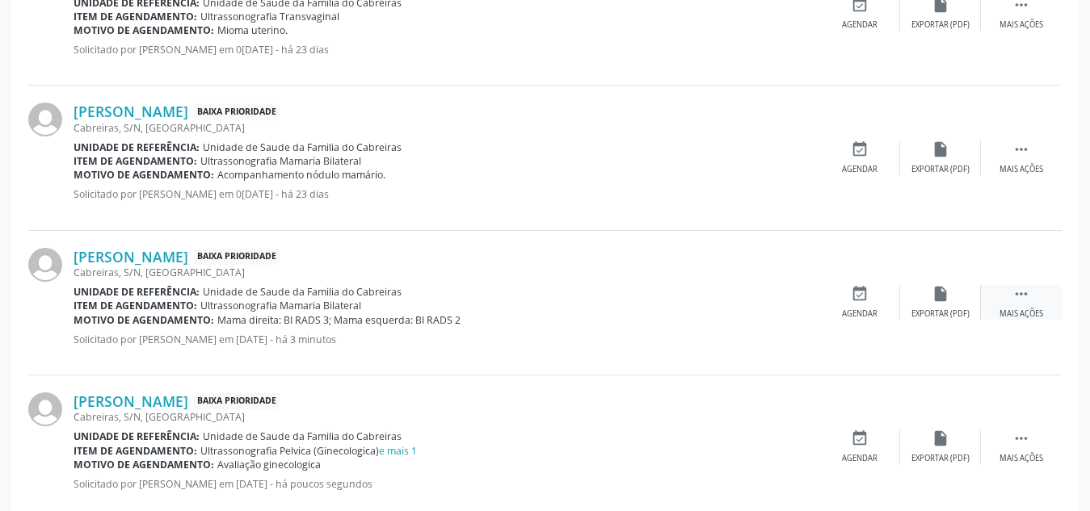
click at [1037, 294] on div " Mais ações" at bounding box center [1021, 302] width 81 height 35
click at [849, 297] on div "cancel Cancelar" at bounding box center [859, 302] width 81 height 35
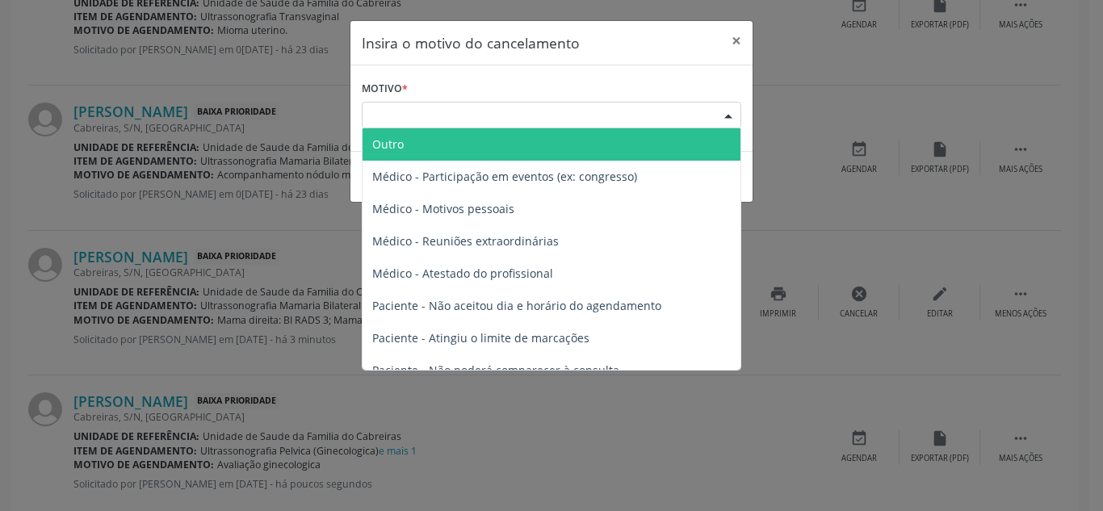
click at [640, 120] on div "Escolha o motivo" at bounding box center [552, 115] width 380 height 27
click at [619, 148] on span "Outro" at bounding box center [552, 144] width 378 height 32
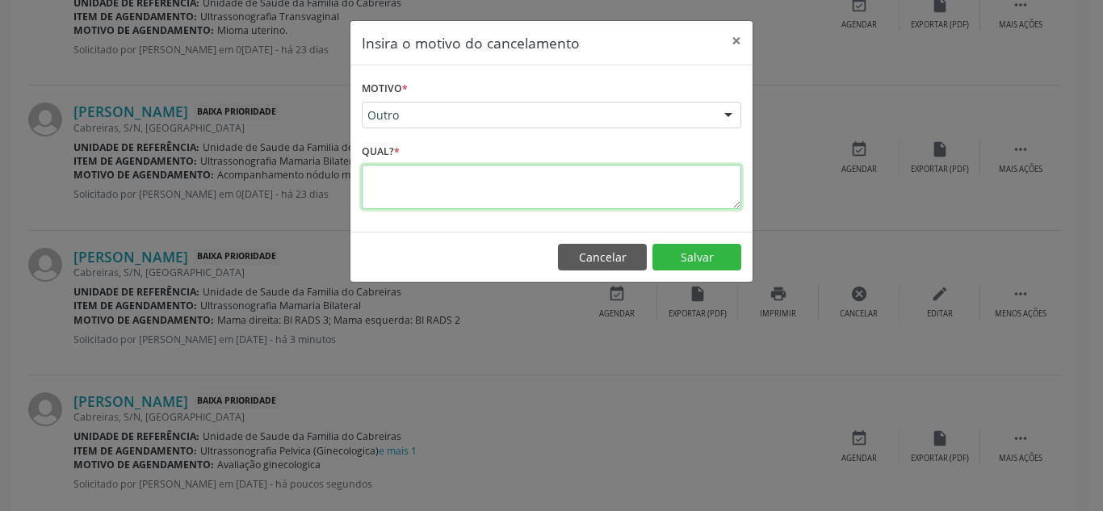
click at [604, 183] on textarea at bounding box center [552, 187] width 380 height 44
type textarea "duplicado"
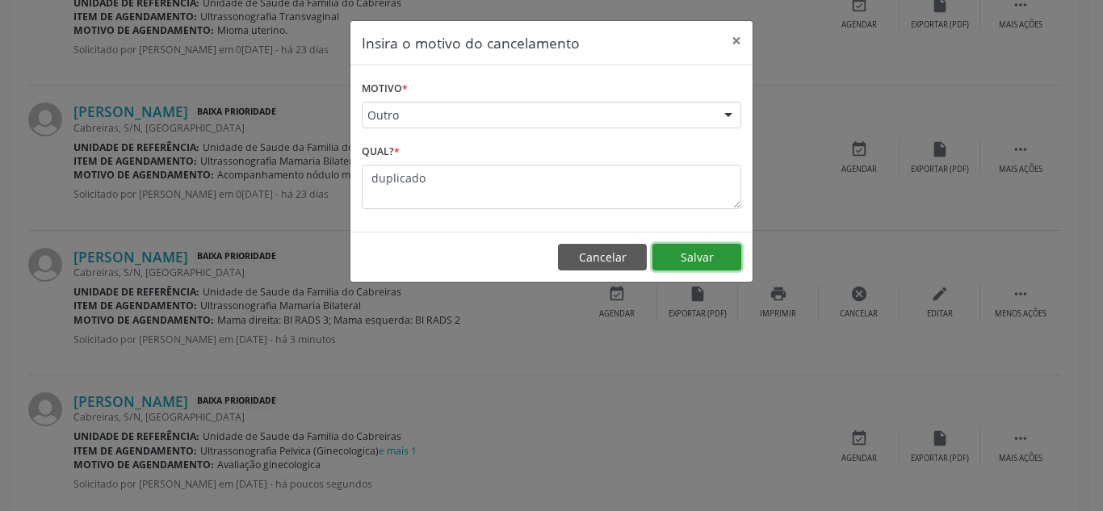
click at [728, 256] on button "Salvar" at bounding box center [697, 257] width 89 height 27
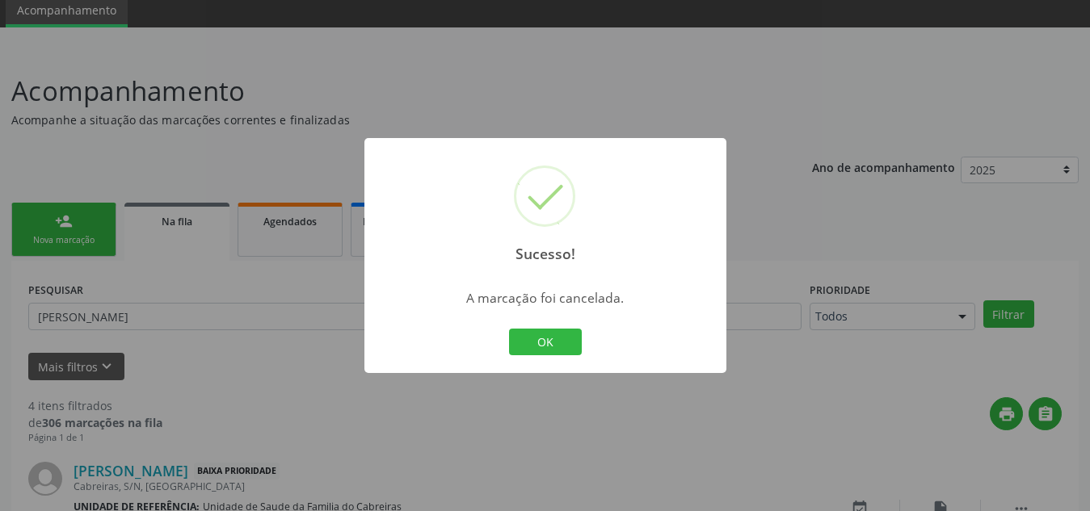
scroll to position [601, 0]
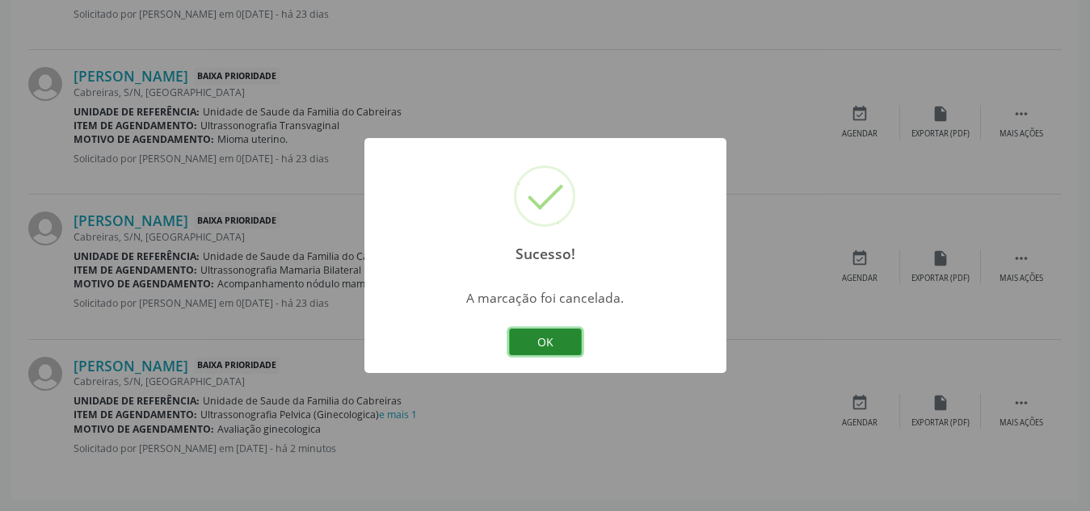
click at [541, 333] on button "OK" at bounding box center [545, 342] width 73 height 27
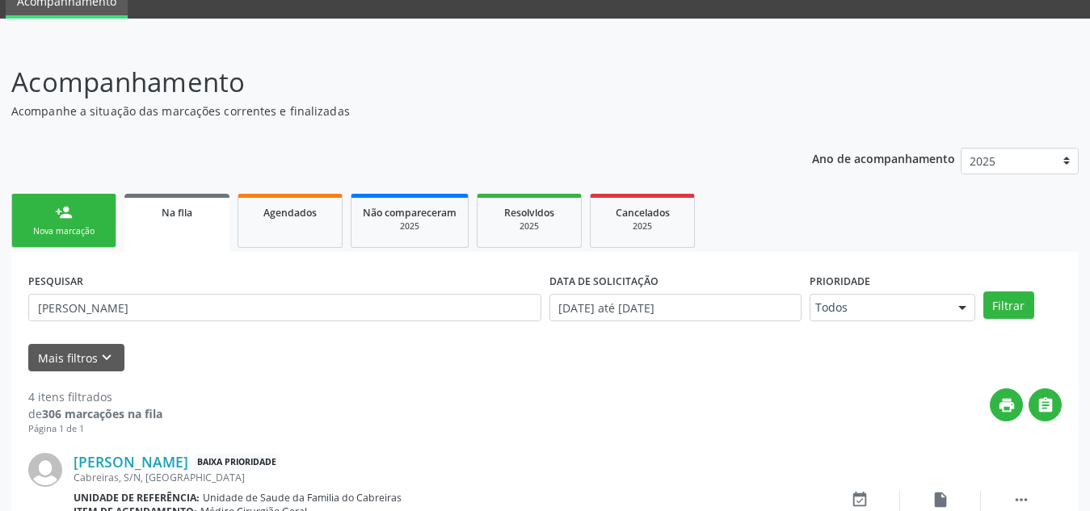
scroll to position [0, 0]
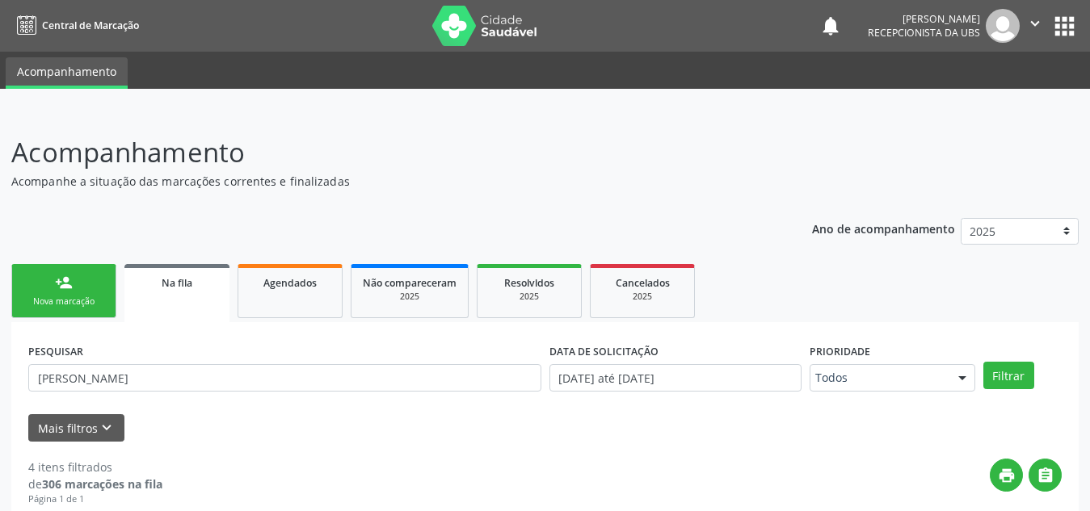
click at [86, 276] on link "person_add Nova marcação" at bounding box center [63, 291] width 105 height 54
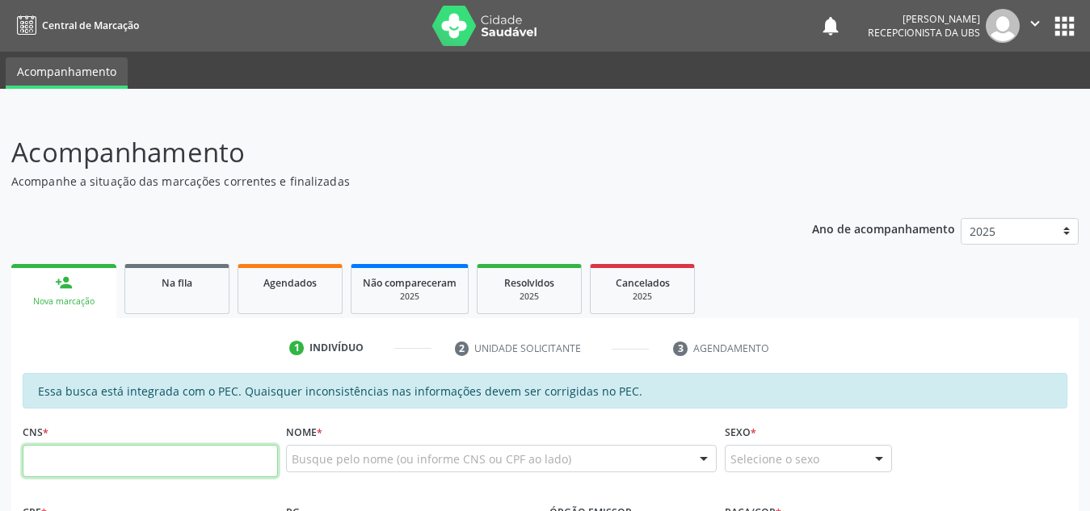
click at [98, 459] on input "text" at bounding box center [150, 461] width 255 height 32
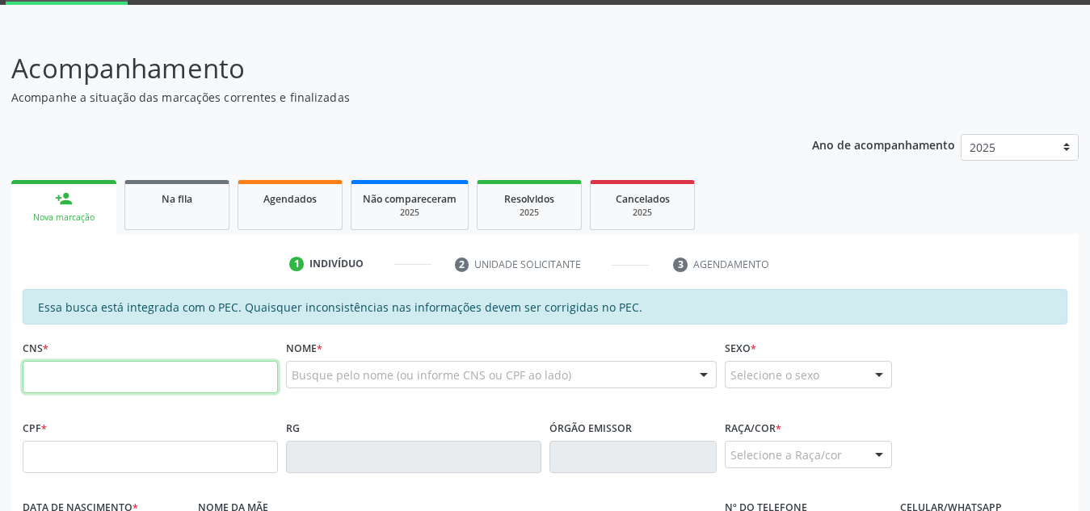
scroll to position [86, 0]
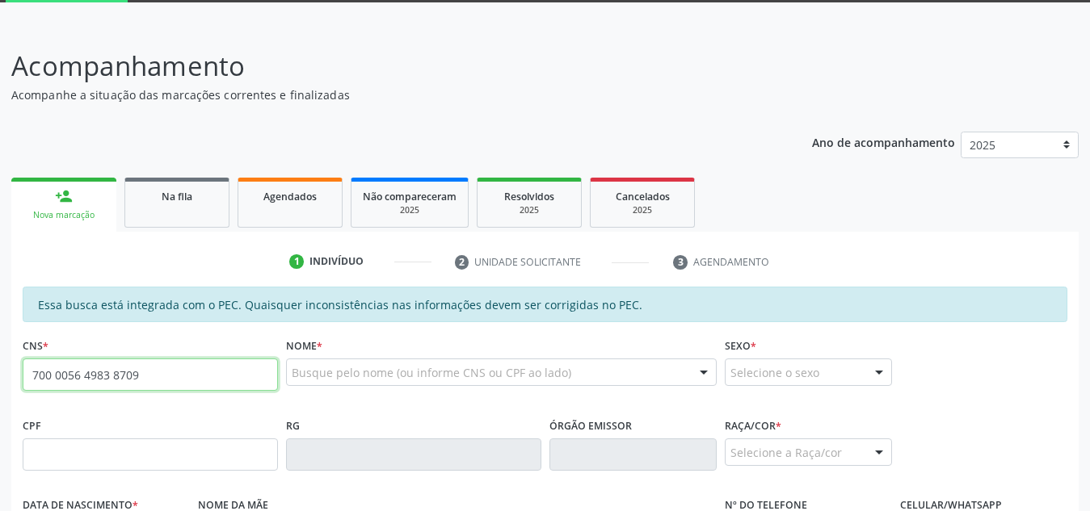
type input "700 0056 4983 8709"
type input "034.840.004-73"
type input "[DATE]"
type input "[PERSON_NAME]"
type input "[PHONE_NUMBER]"
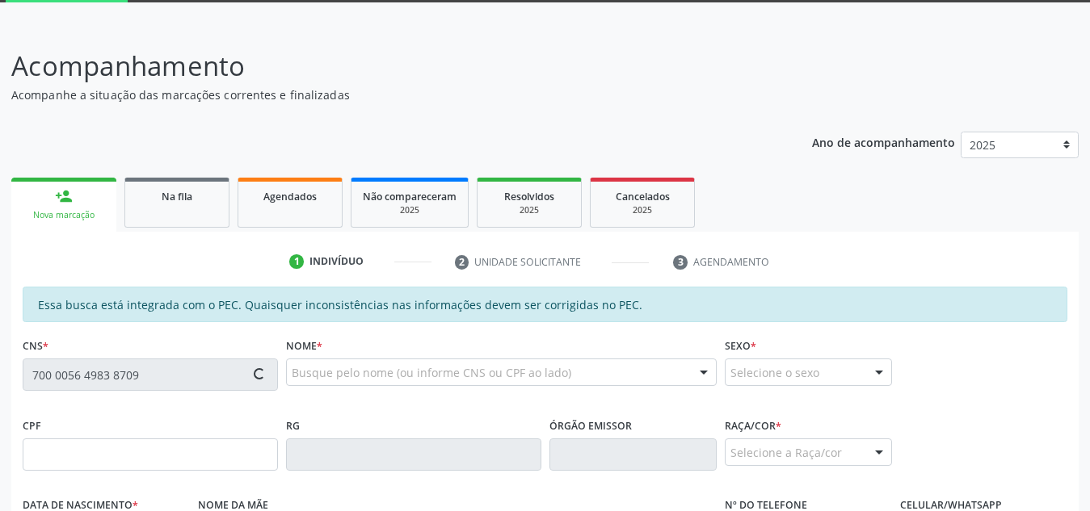
type input "[PHONE_NUMBER]"
type input "S/N"
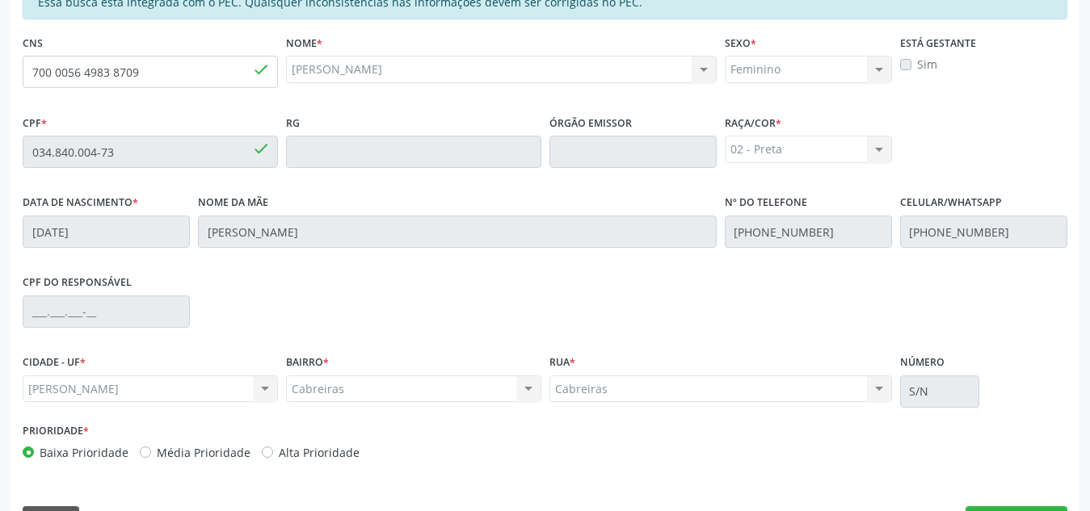
scroll to position [404, 0]
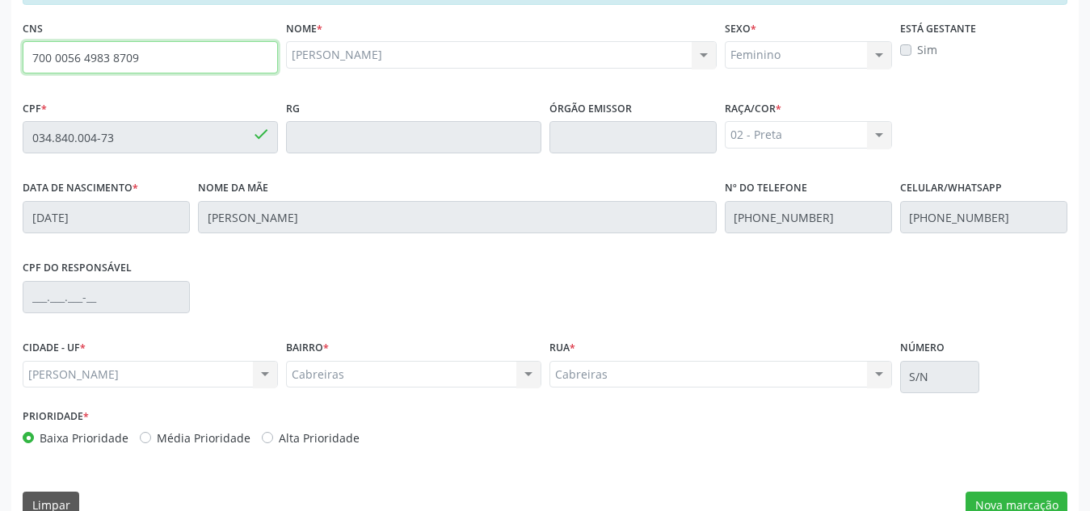
drag, startPoint x: 155, startPoint y: 67, endPoint x: 0, endPoint y: 61, distance: 155.2
click at [0, 61] on div "Acompanhamento Acompanhe a situação das marcações correntes e finalizadas Relat…" at bounding box center [545, 125] width 1090 height 834
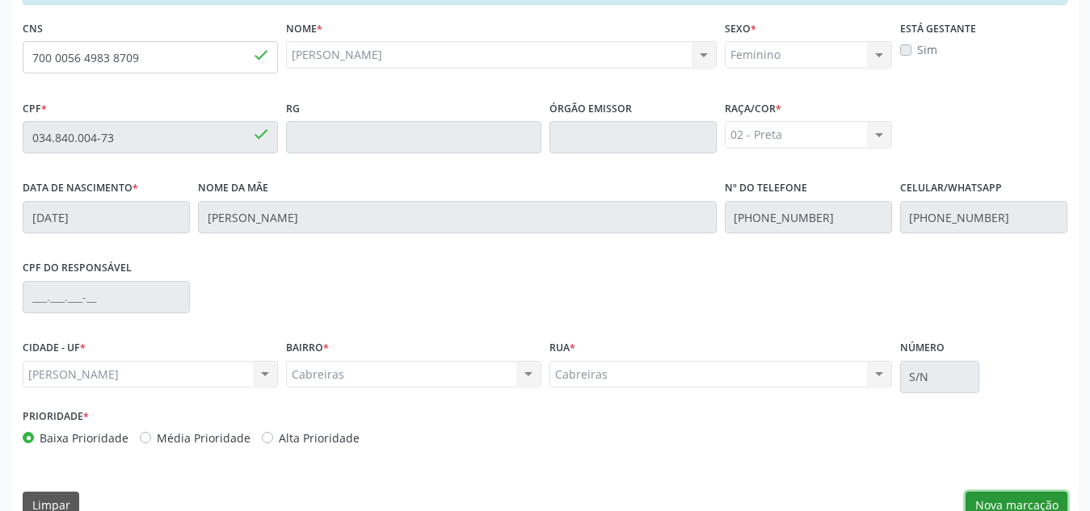
click at [982, 498] on button "Nova marcação" at bounding box center [1016, 505] width 102 height 27
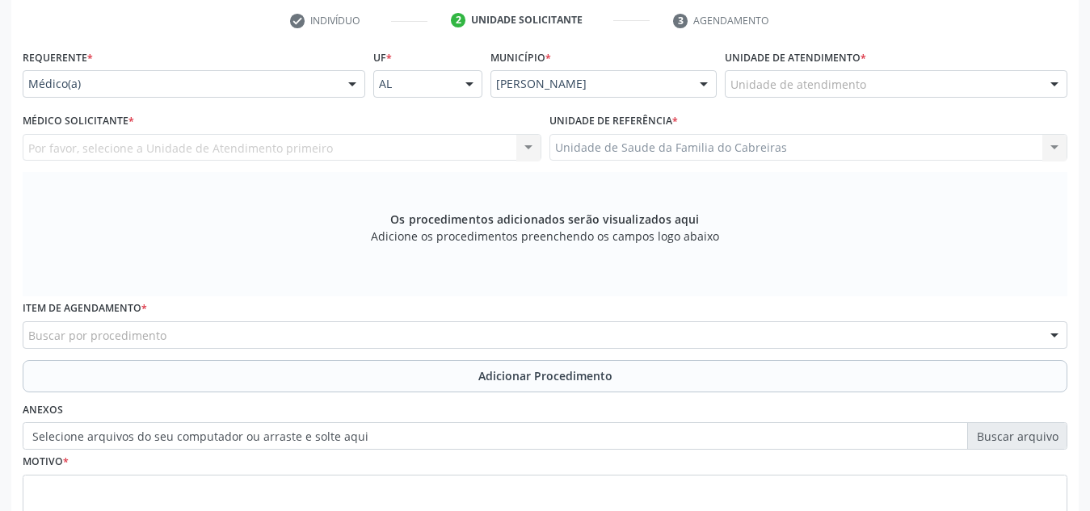
scroll to position [327, 0]
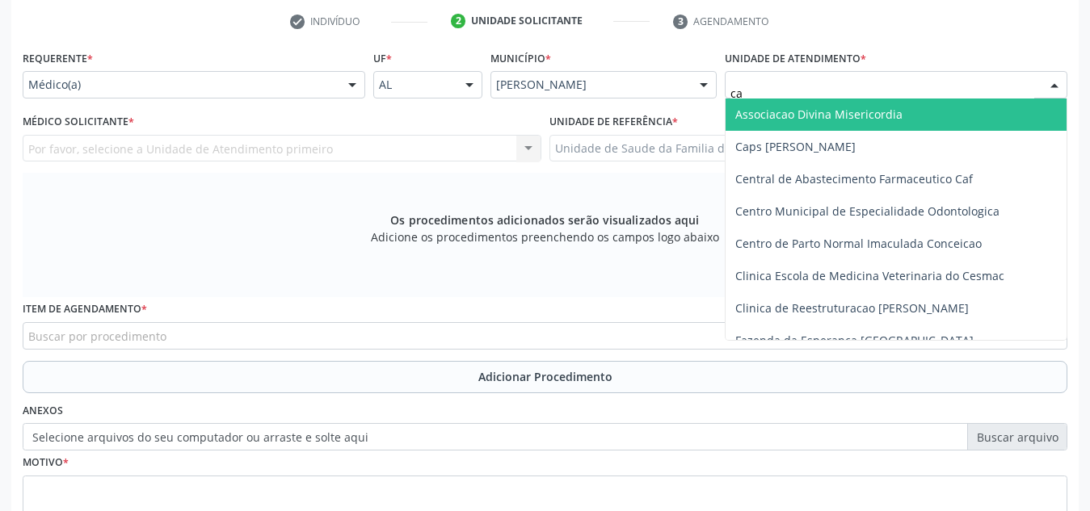
type input "cab"
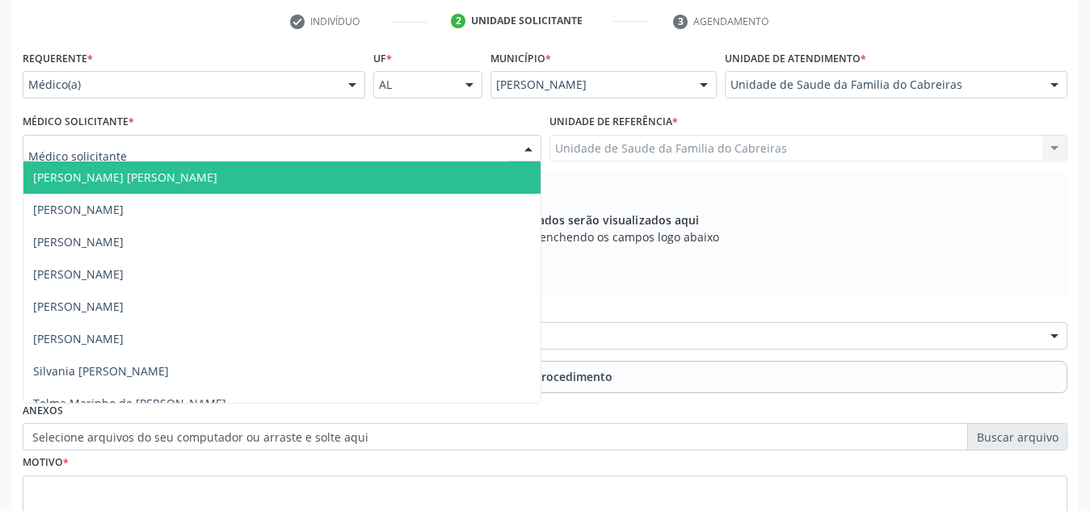
click at [422, 153] on div at bounding box center [282, 148] width 519 height 27
type input "l"
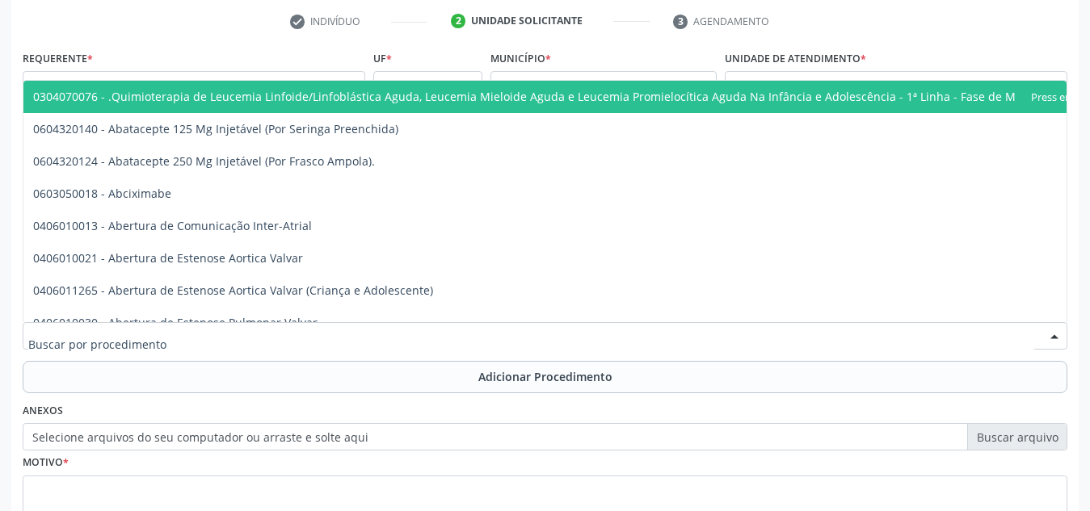
click at [412, 341] on div at bounding box center [545, 335] width 1044 height 27
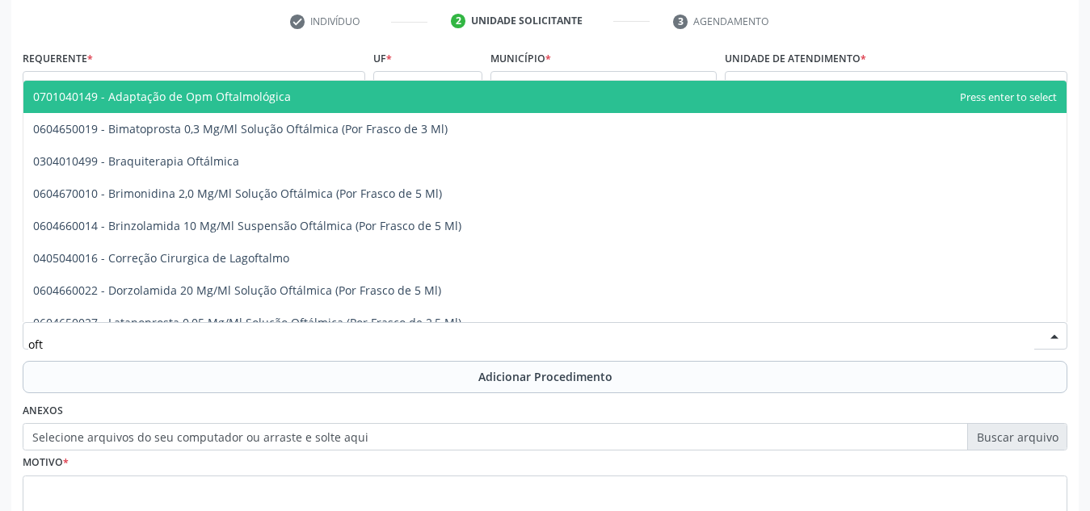
type input "ofta"
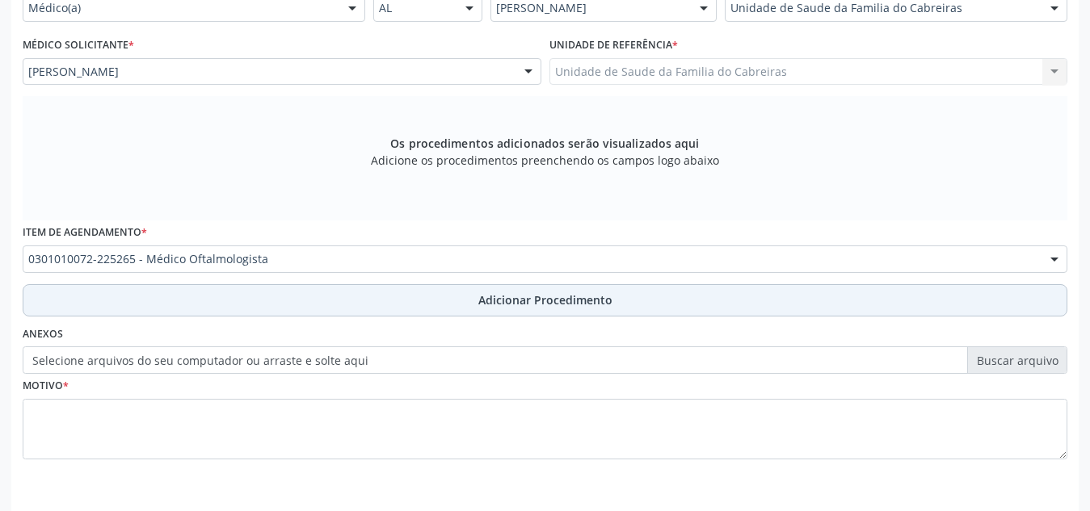
scroll to position [405, 0]
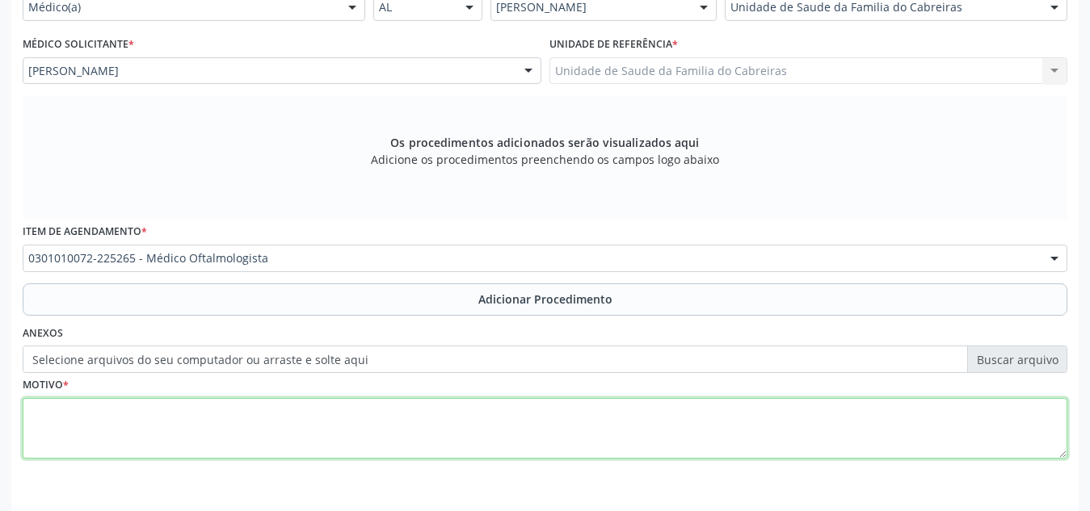
click at [396, 418] on textarea at bounding box center [545, 428] width 1044 height 61
type textarea "d"
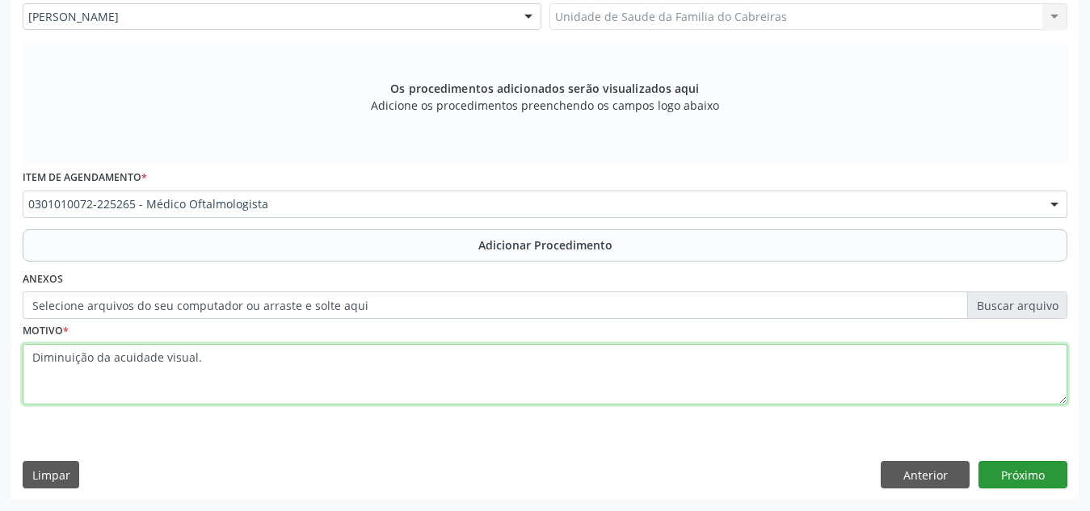
type textarea "Diminuição da acuidade visual."
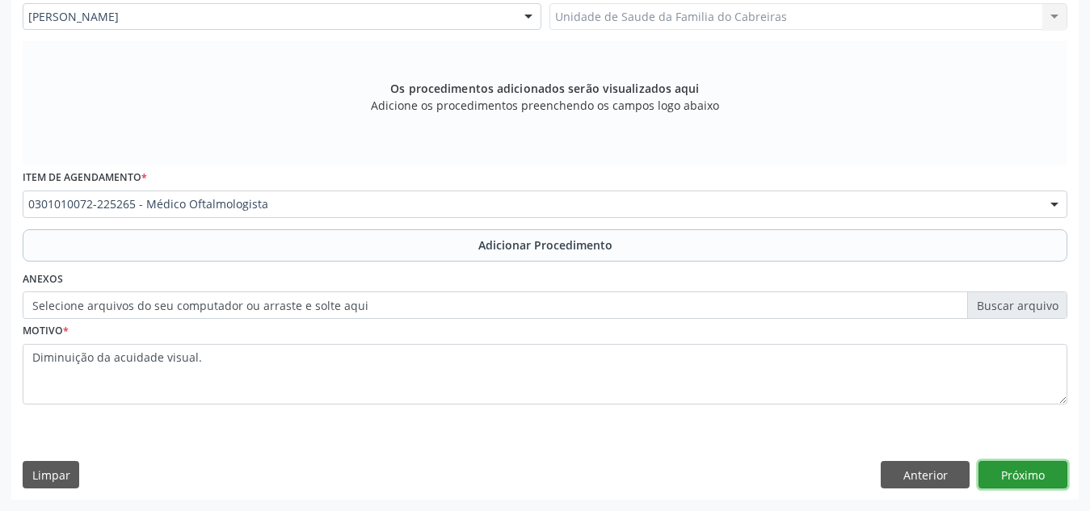
click at [1014, 466] on button "Próximo" at bounding box center [1022, 474] width 89 height 27
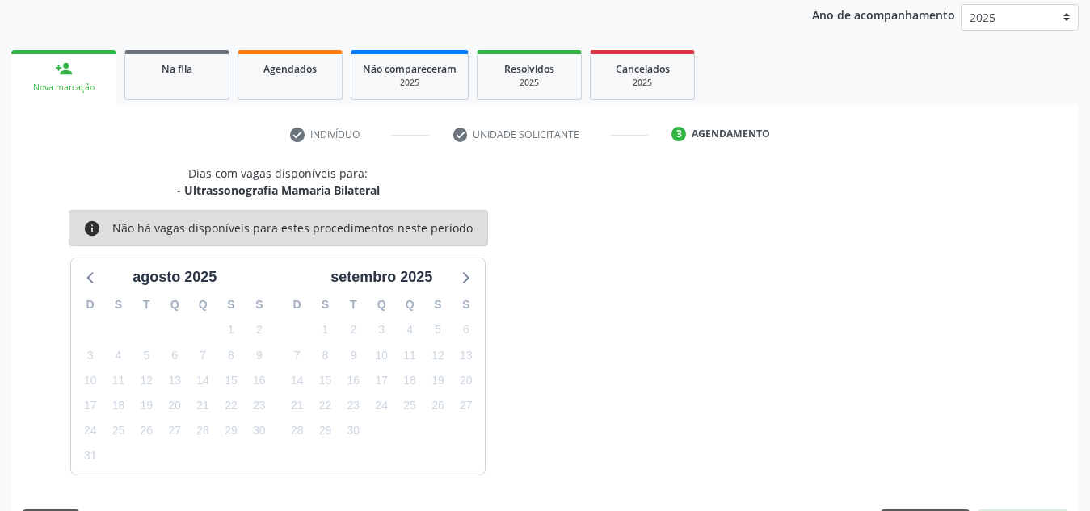
scroll to position [262, 0]
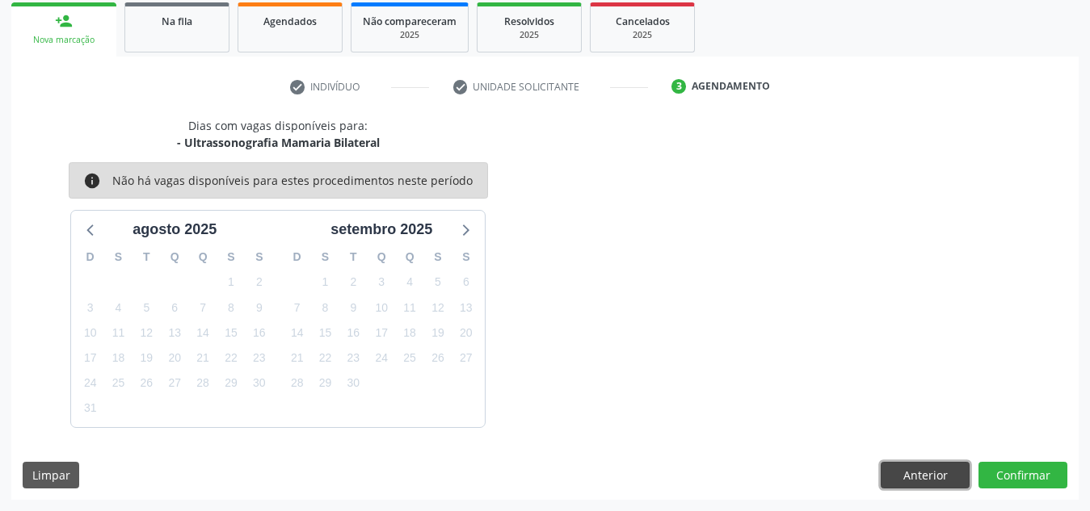
click at [923, 470] on button "Anterior" at bounding box center [924, 475] width 89 height 27
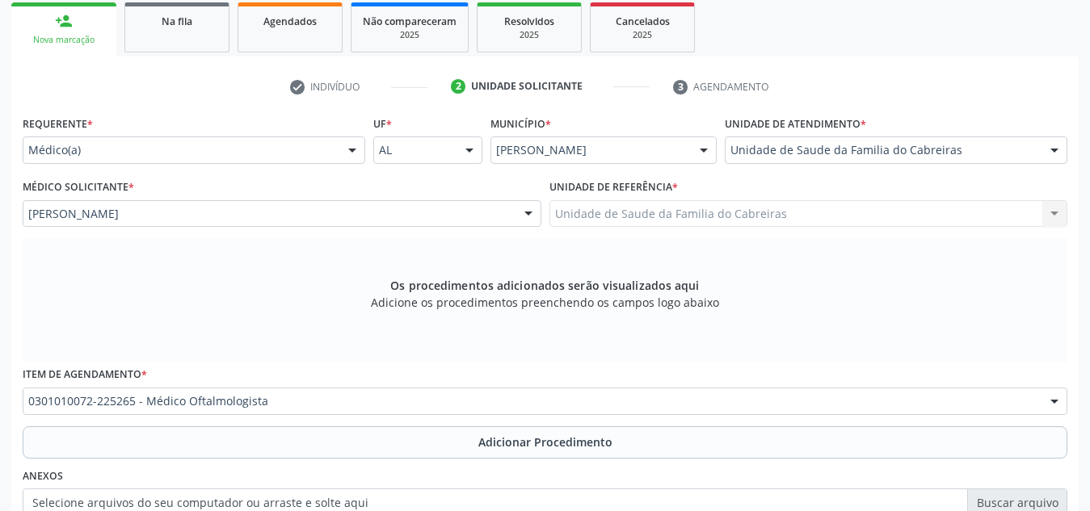
scroll to position [459, 0]
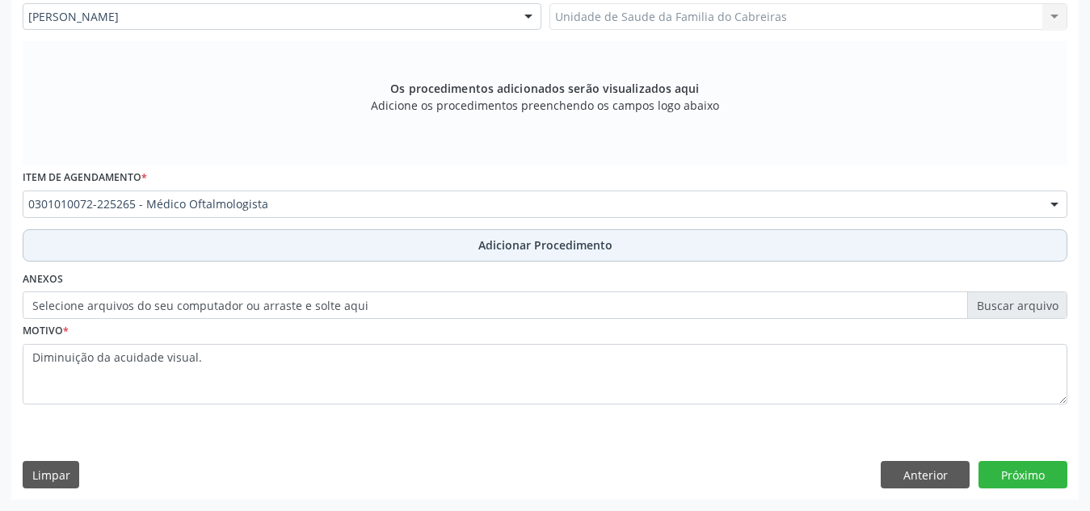
click at [713, 237] on button "Adicionar Procedimento" at bounding box center [545, 245] width 1044 height 32
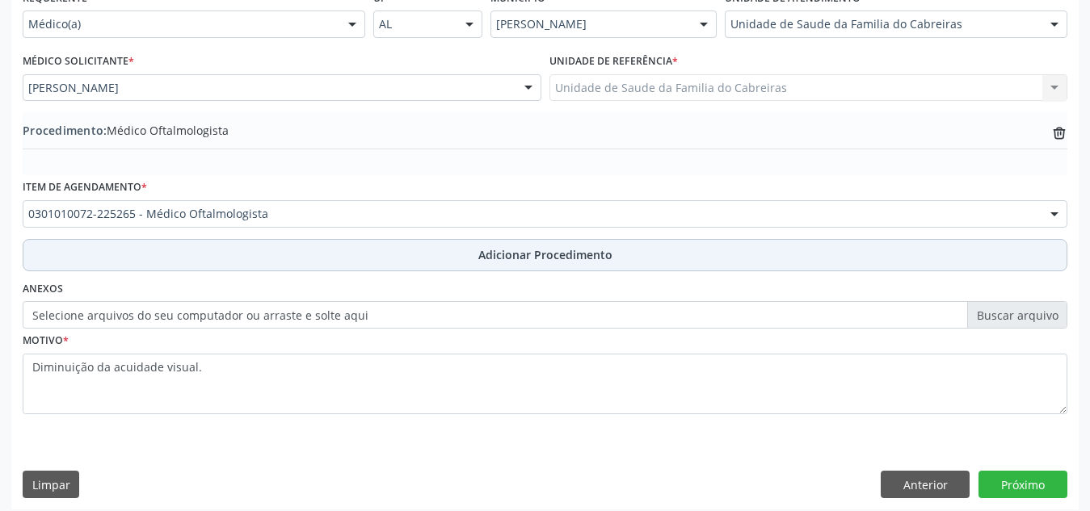
scroll to position [390, 0]
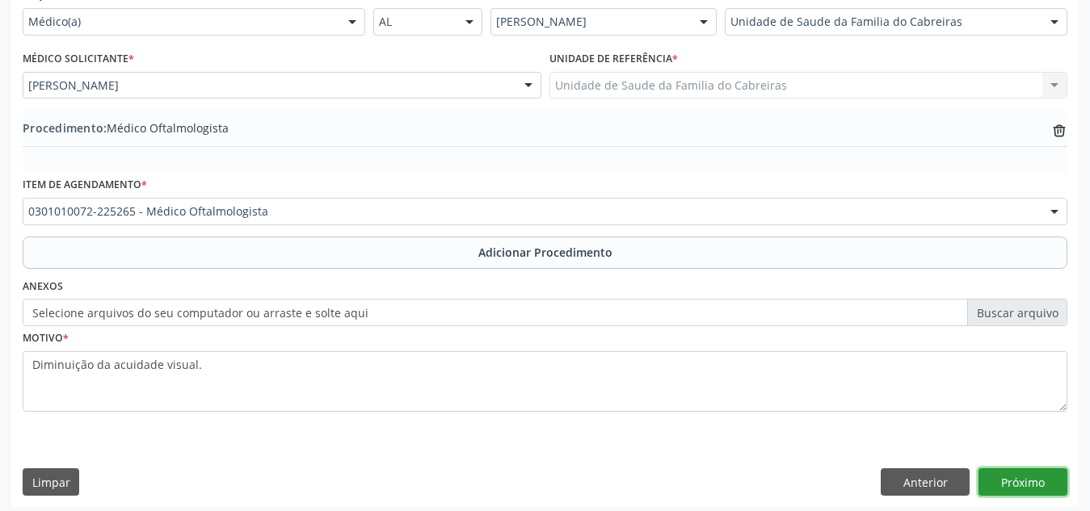
click at [1026, 485] on button "Próximo" at bounding box center [1022, 482] width 89 height 27
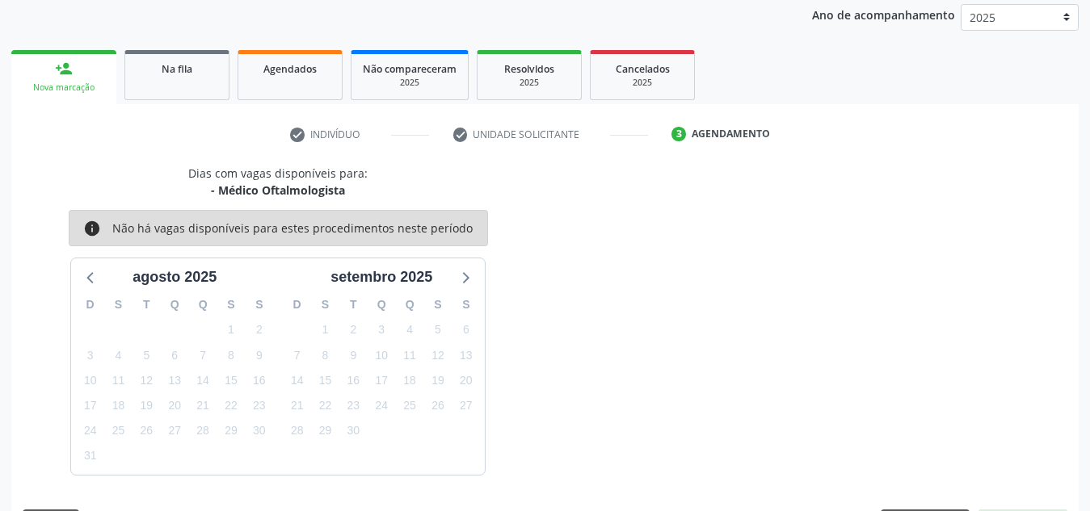
scroll to position [262, 0]
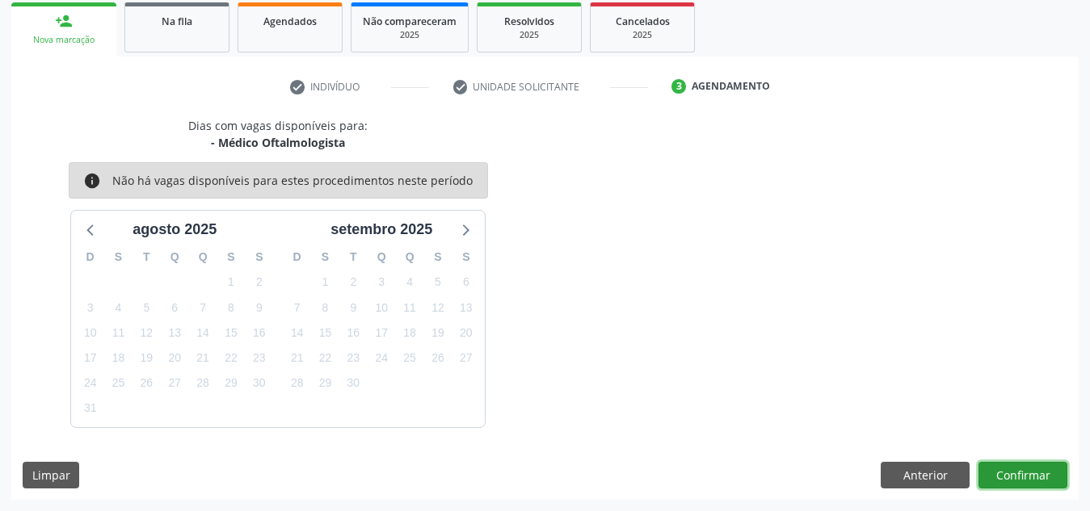
click at [1026, 485] on button "Confirmar" at bounding box center [1022, 475] width 89 height 27
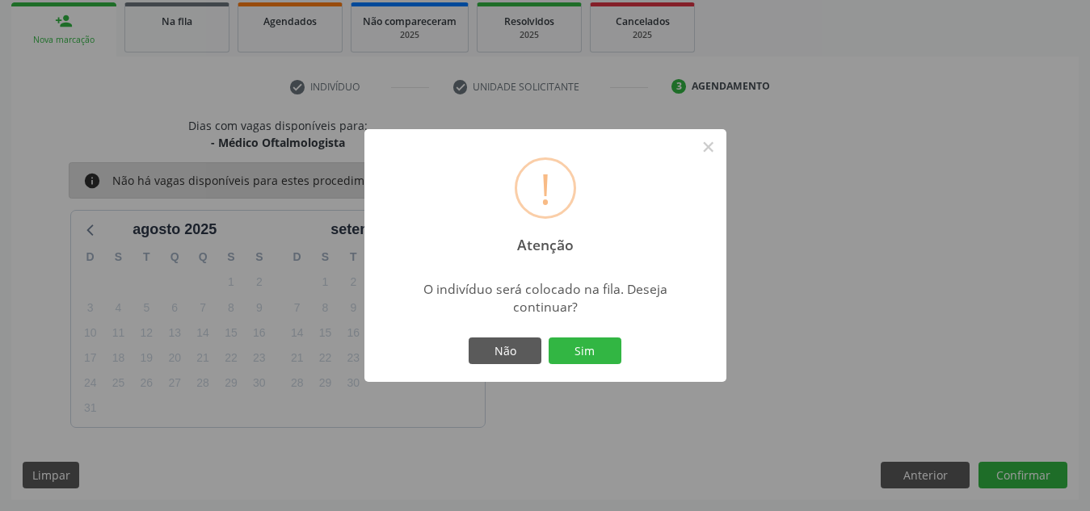
click at [548, 338] on button "Sim" at bounding box center [584, 351] width 73 height 27
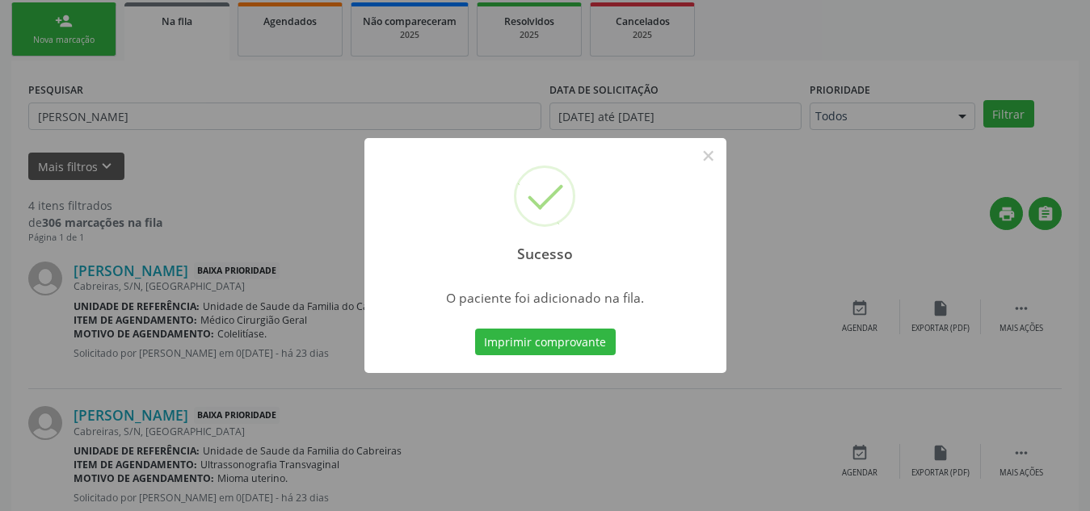
scroll to position [44, 0]
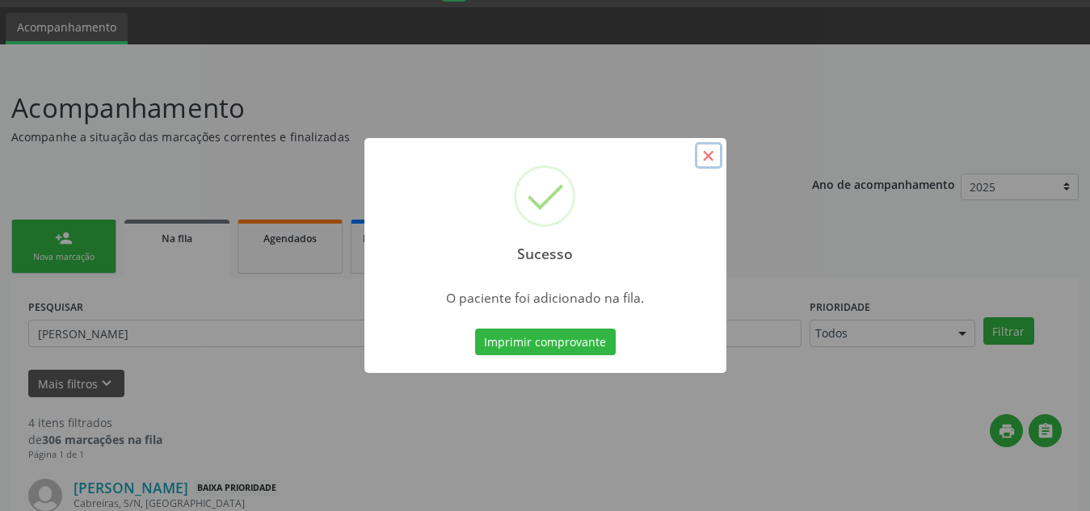
click at [705, 151] on button "×" at bounding box center [708, 155] width 27 height 27
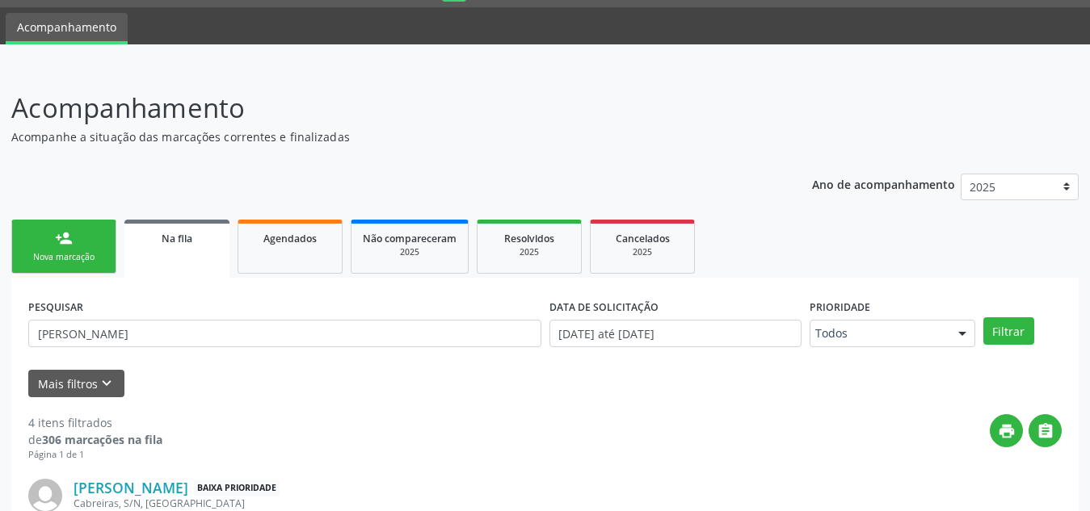
click at [97, 250] on link "person_add Nova marcação" at bounding box center [63, 247] width 105 height 54
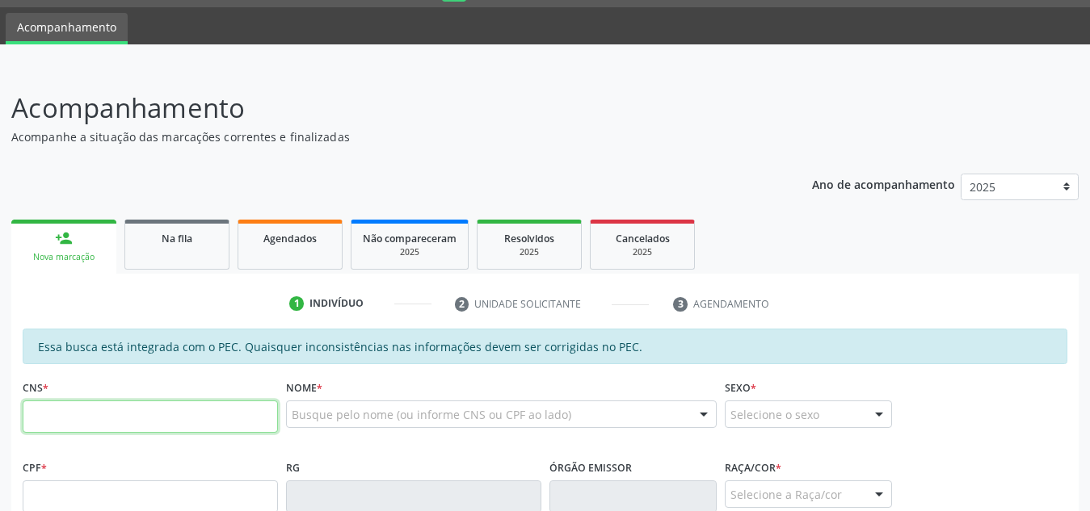
click at [130, 409] on input "text" at bounding box center [150, 417] width 255 height 32
paste input "700 0056 4983 8709"
type input "700 0056 4983 8709"
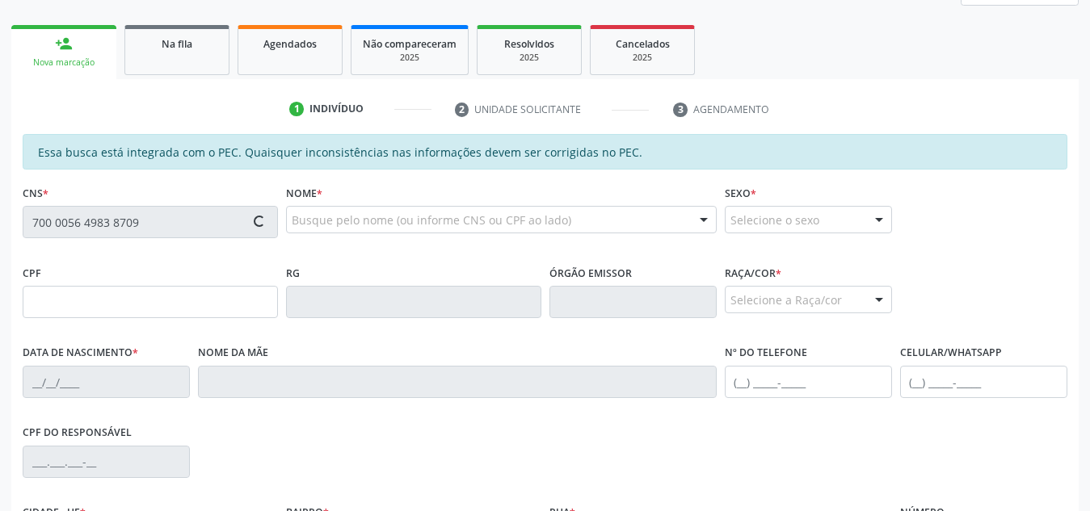
type input "034.840.004-73"
type input "[DATE]"
type input "[PERSON_NAME]"
type input "[PHONE_NUMBER]"
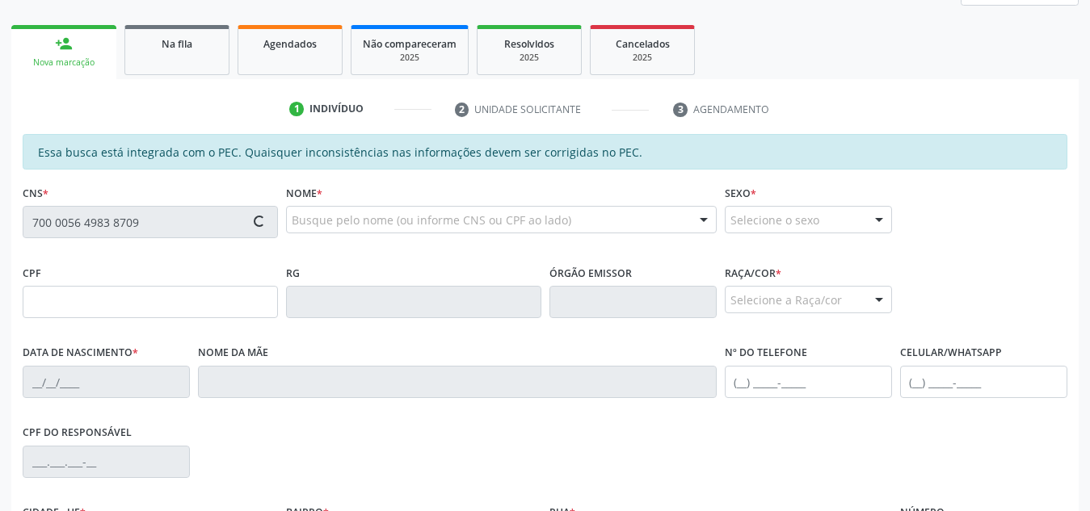
type input "S/N"
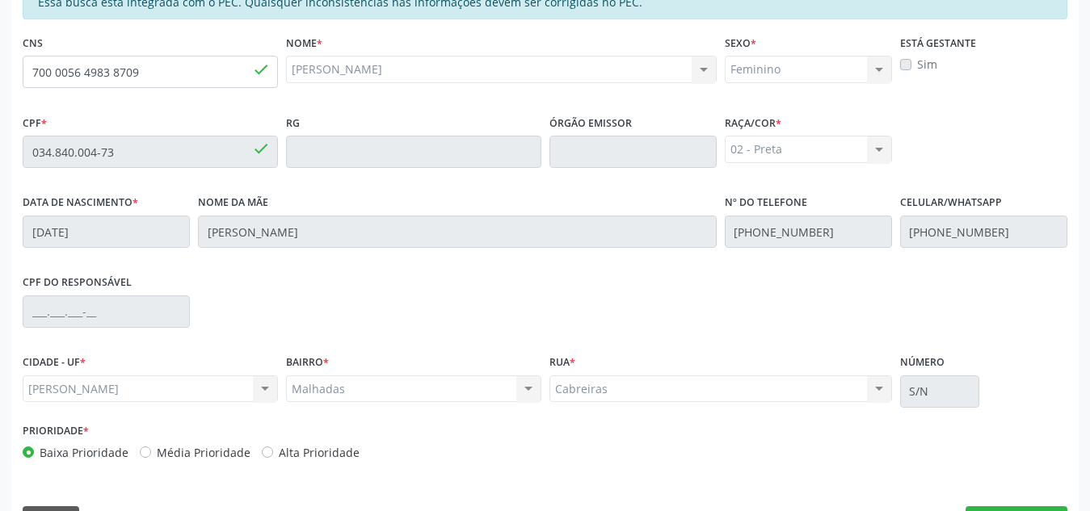
scroll to position [434, 0]
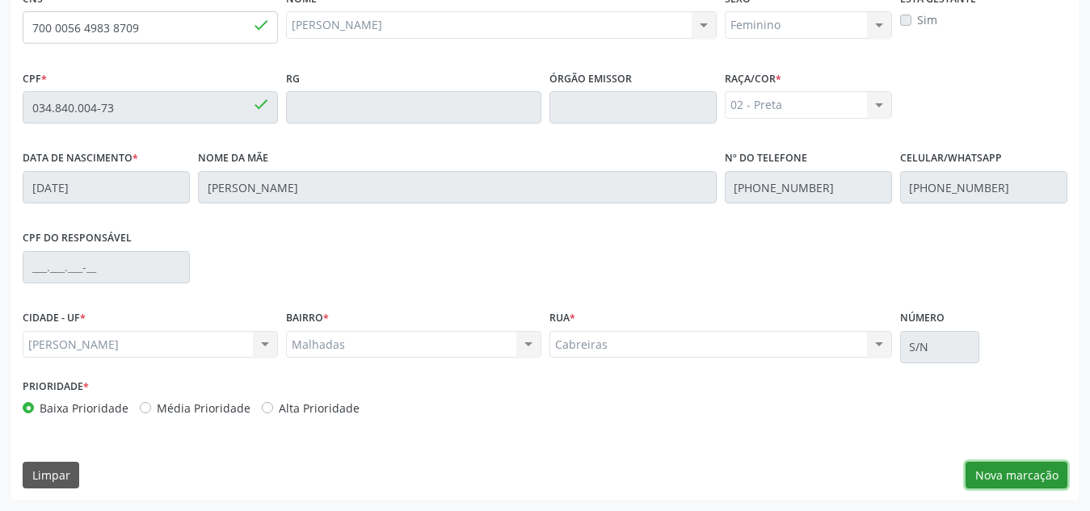
click at [1023, 478] on button "Nova marcação" at bounding box center [1016, 475] width 102 height 27
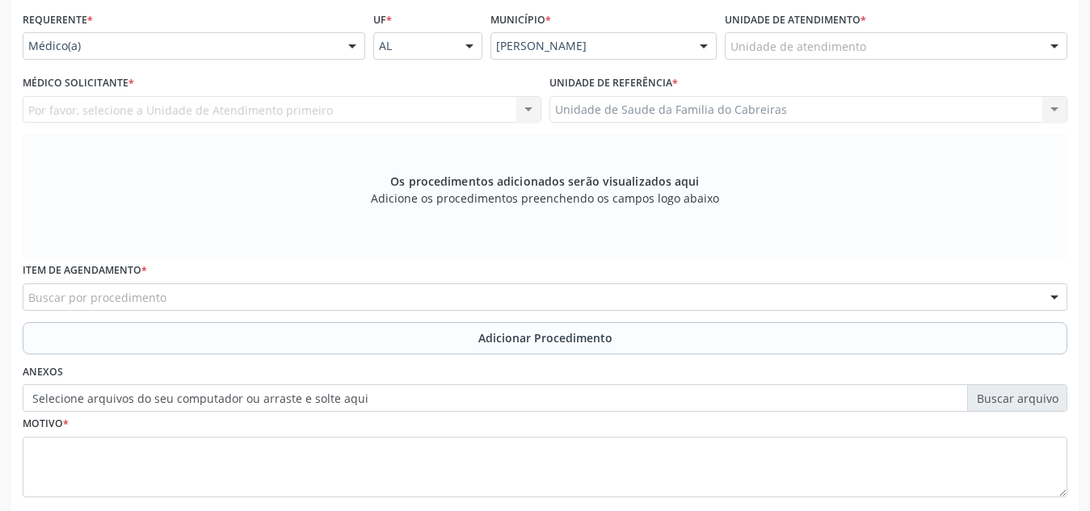
scroll to position [365, 0]
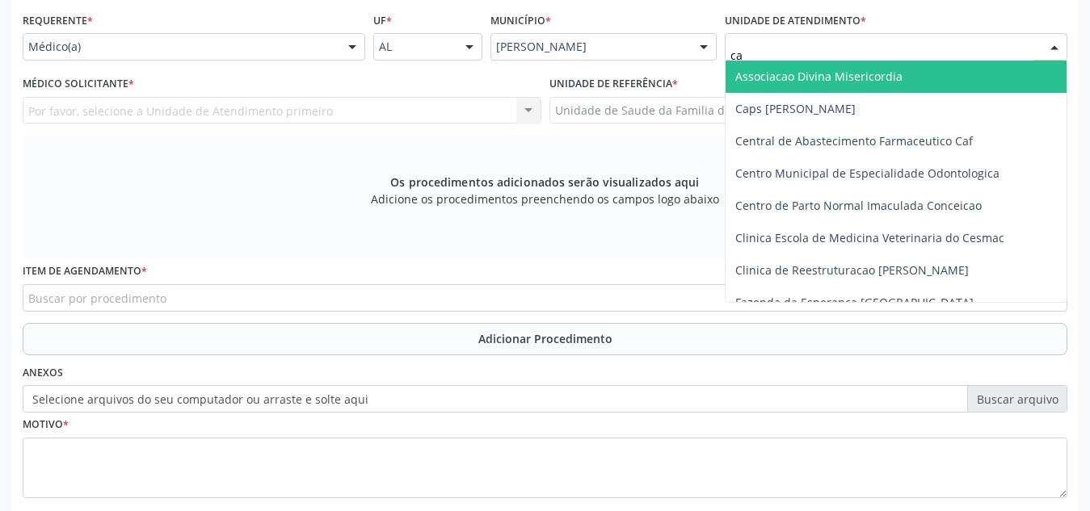
type input "cab"
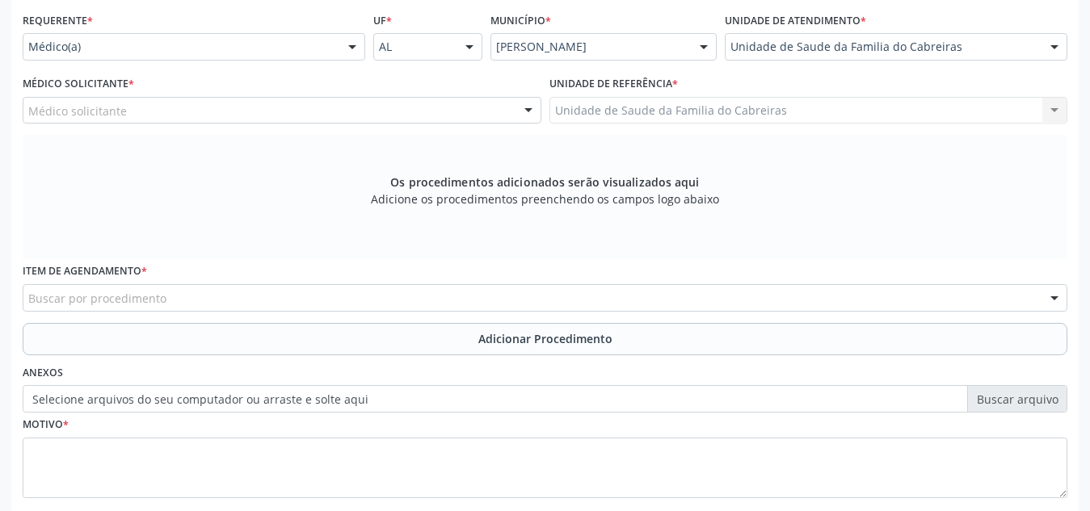
click at [418, 120] on div "Médico solicitante" at bounding box center [282, 110] width 519 height 27
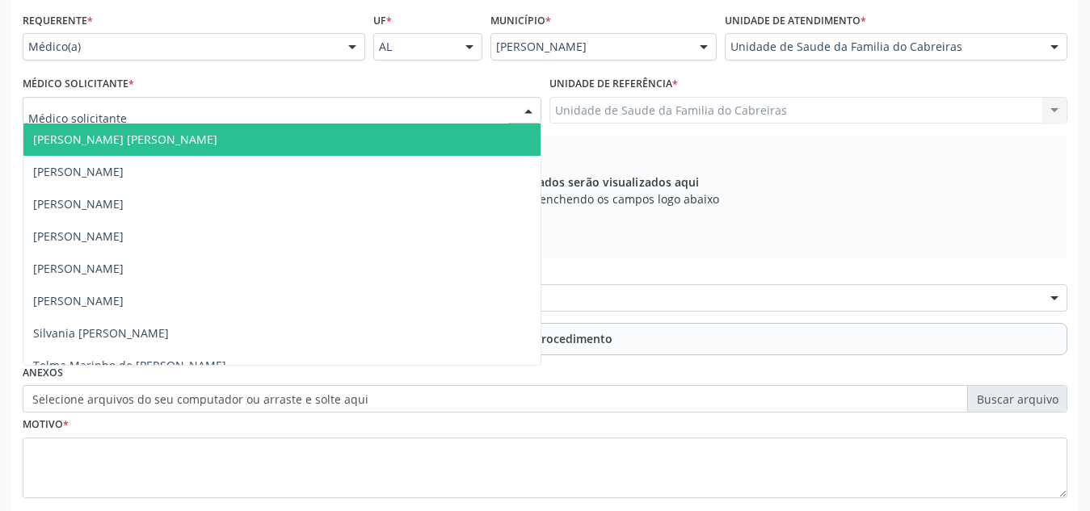
type input "l"
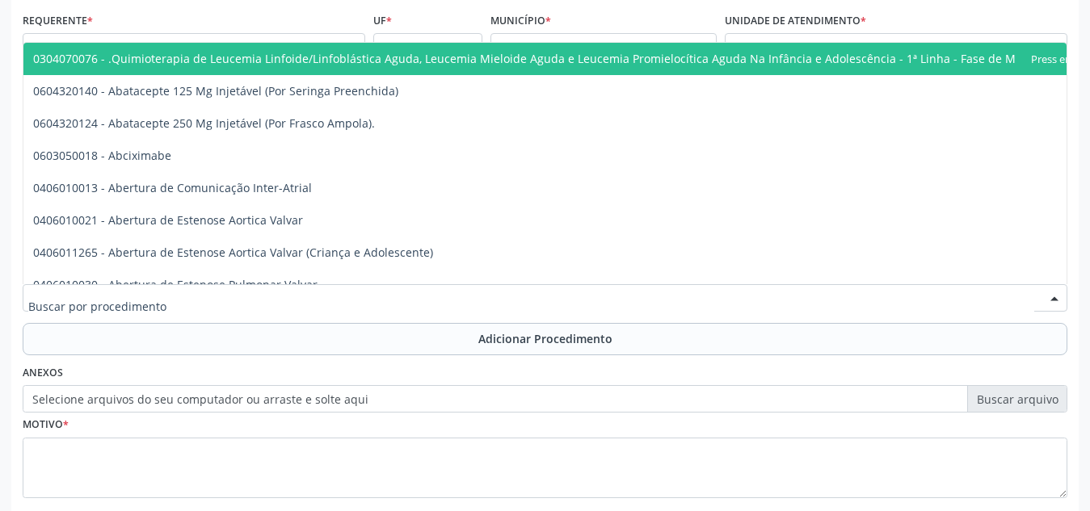
click at [321, 303] on div at bounding box center [545, 297] width 1044 height 27
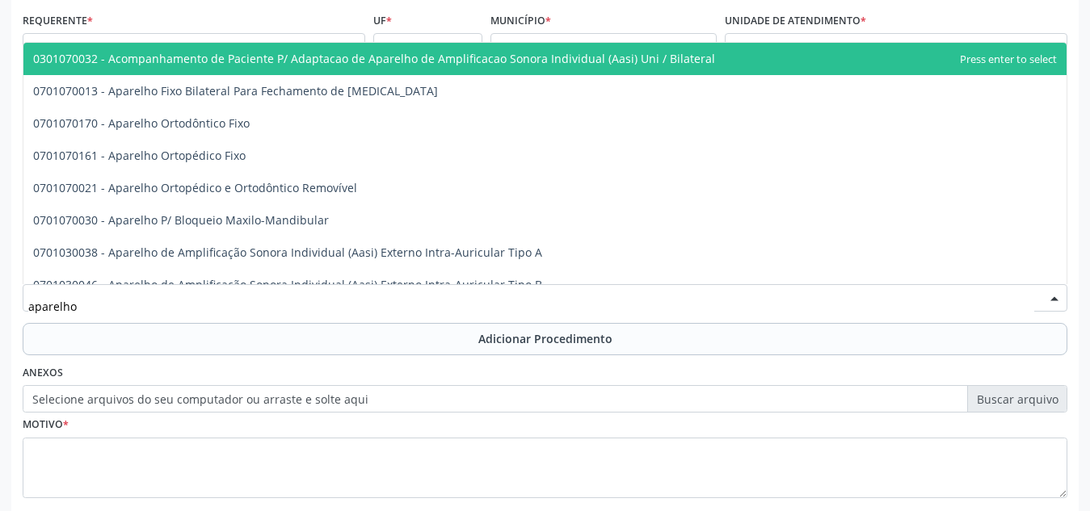
type input "aparelho u"
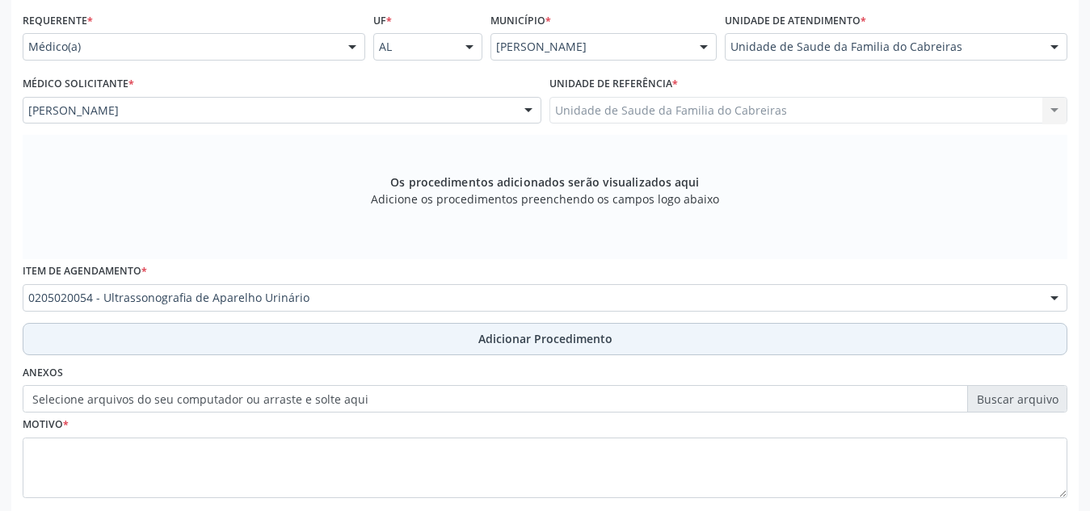
click at [324, 338] on button "Adicionar Procedimento" at bounding box center [545, 339] width 1044 height 32
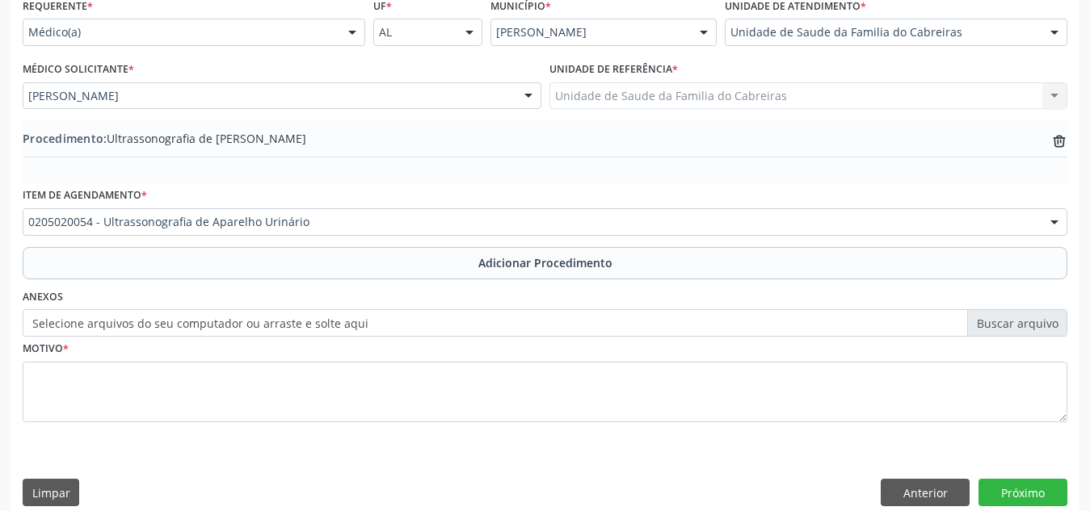
scroll to position [397, 0]
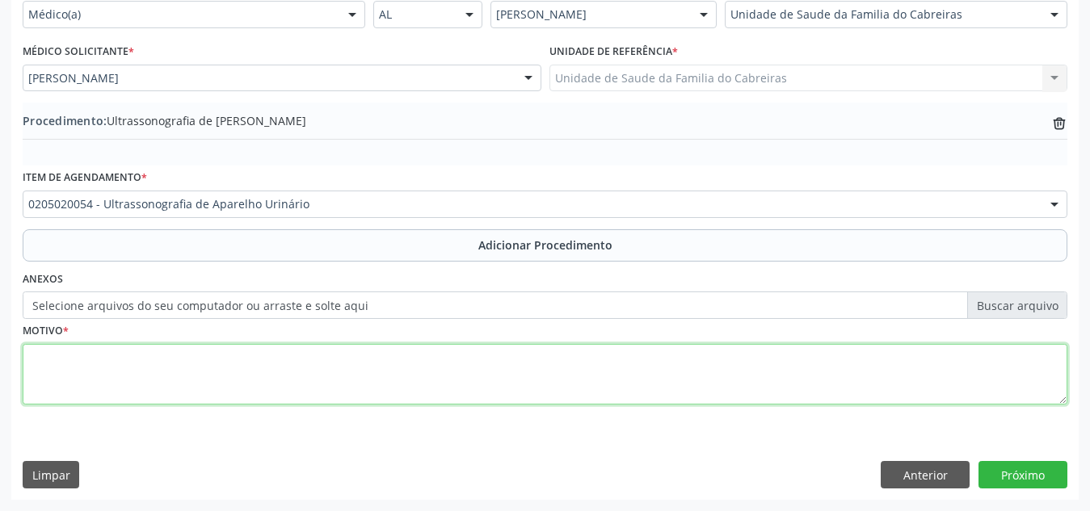
click at [313, 373] on textarea at bounding box center [545, 374] width 1044 height 61
type textarea "Nefrolitiase"
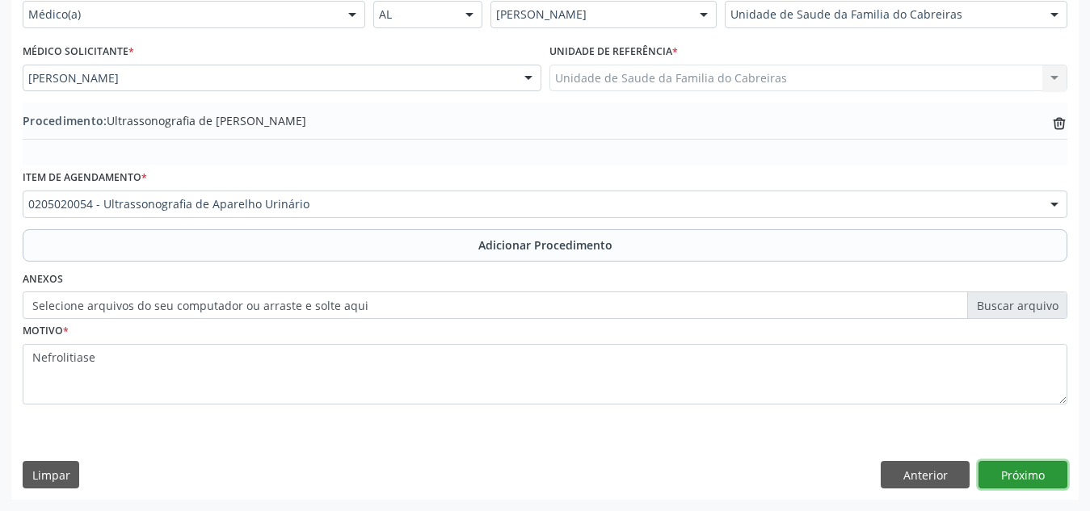
click at [1039, 480] on button "Próximo" at bounding box center [1022, 474] width 89 height 27
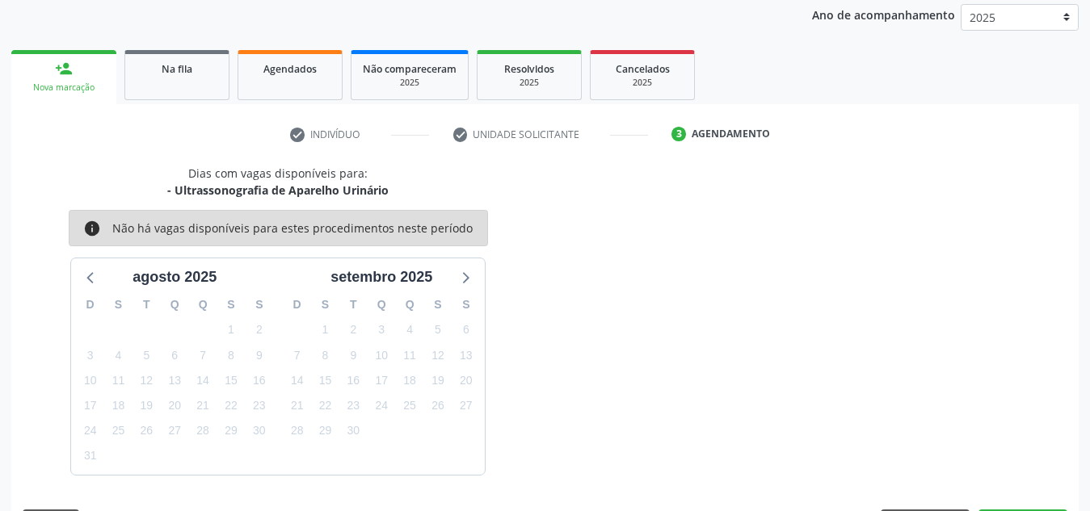
scroll to position [262, 0]
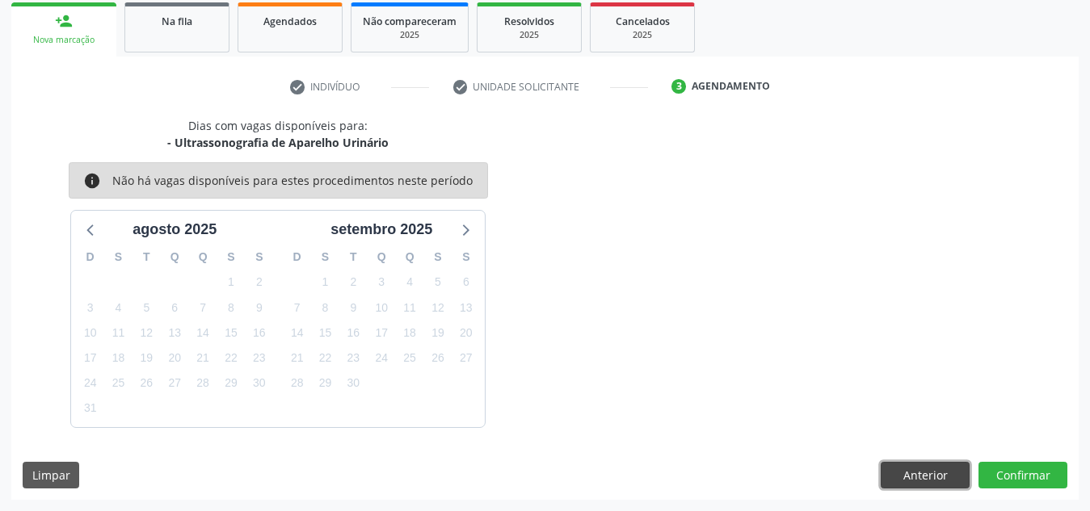
click at [939, 470] on button "Anterior" at bounding box center [924, 475] width 89 height 27
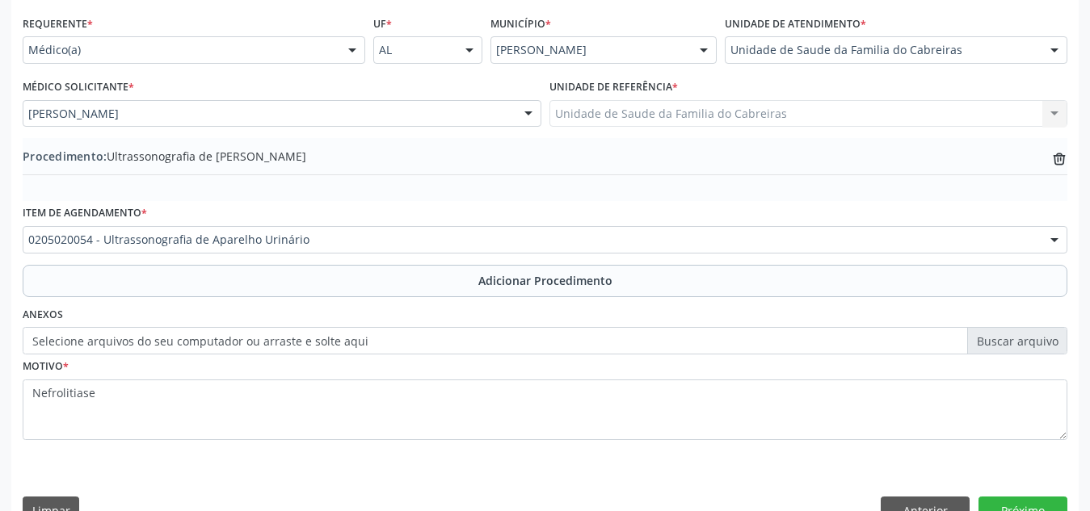
scroll to position [365, 0]
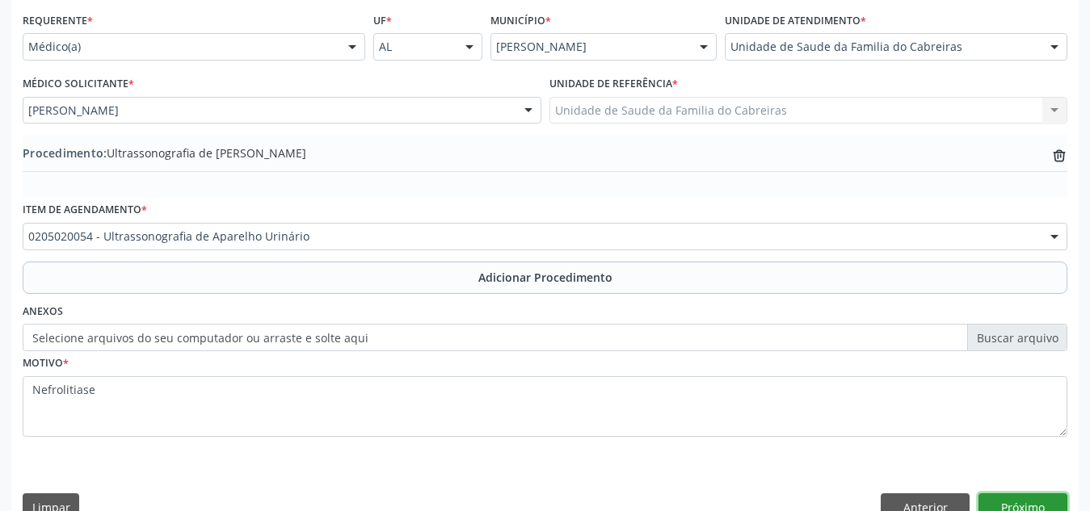
drag, startPoint x: 62, startPoint y: 390, endPoint x: 1019, endPoint y: 505, distance: 964.1
click at [1019, 505] on button "Próximo" at bounding box center [1022, 507] width 89 height 27
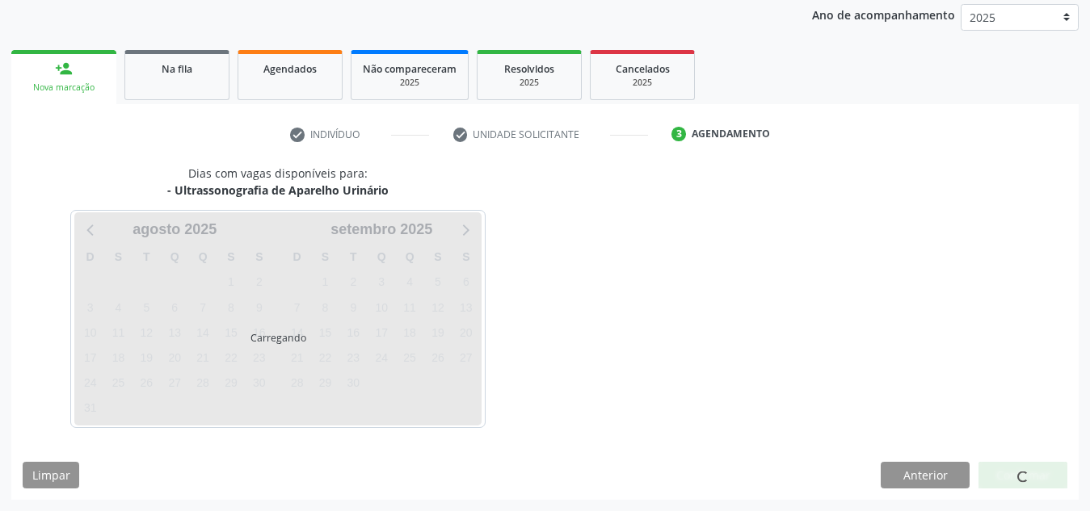
scroll to position [262, 0]
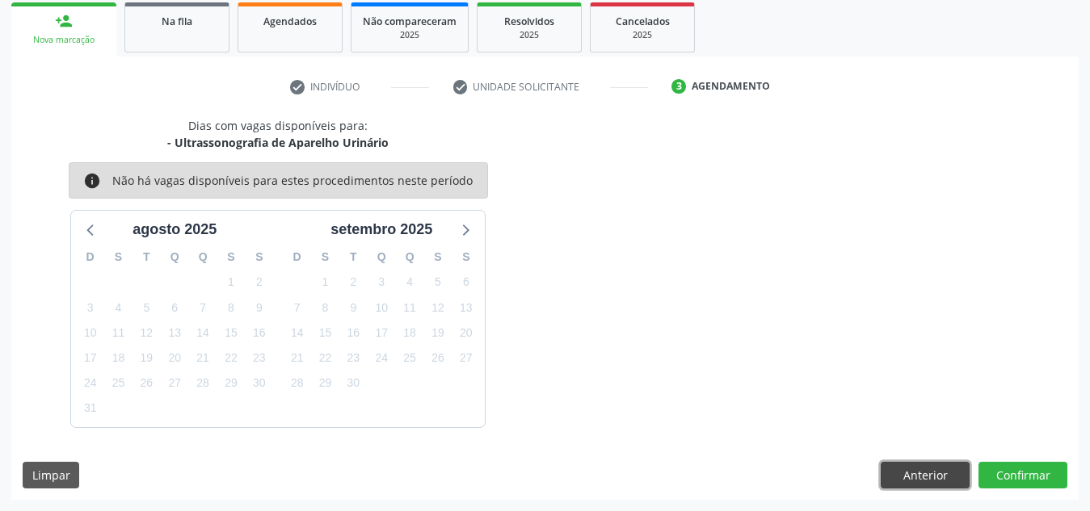
click at [927, 477] on button "Anterior" at bounding box center [924, 475] width 89 height 27
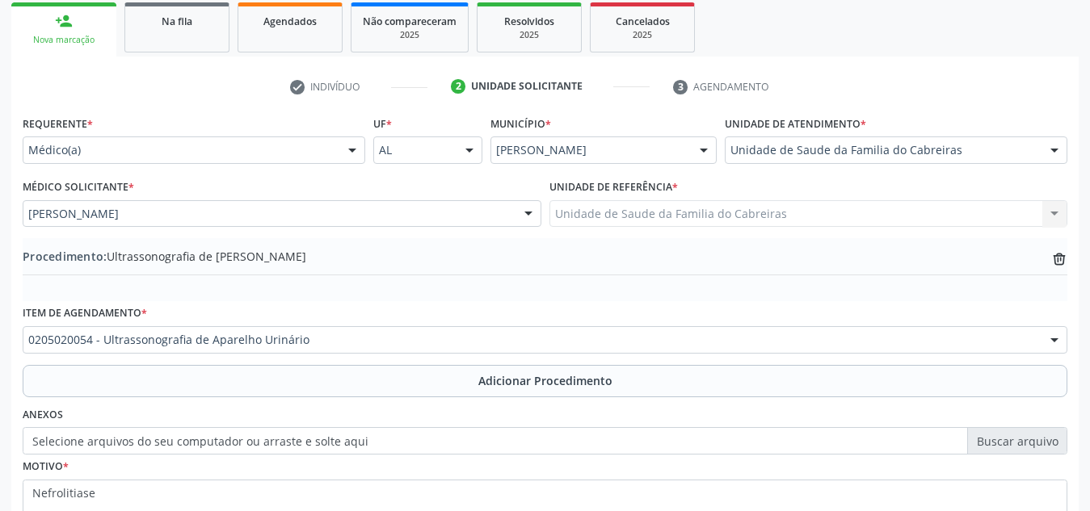
scroll to position [397, 0]
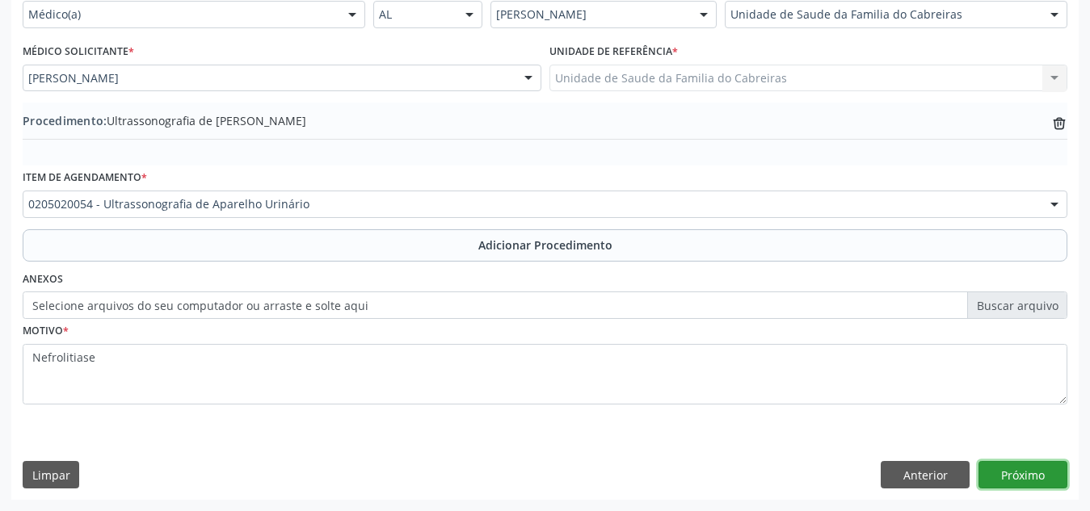
click at [1036, 469] on button "Próximo" at bounding box center [1022, 474] width 89 height 27
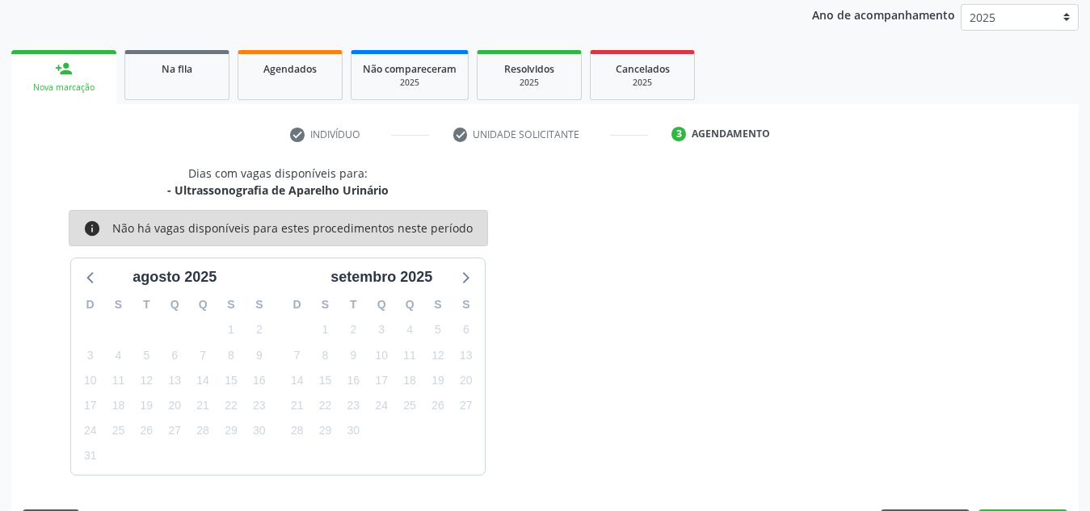
scroll to position [262, 0]
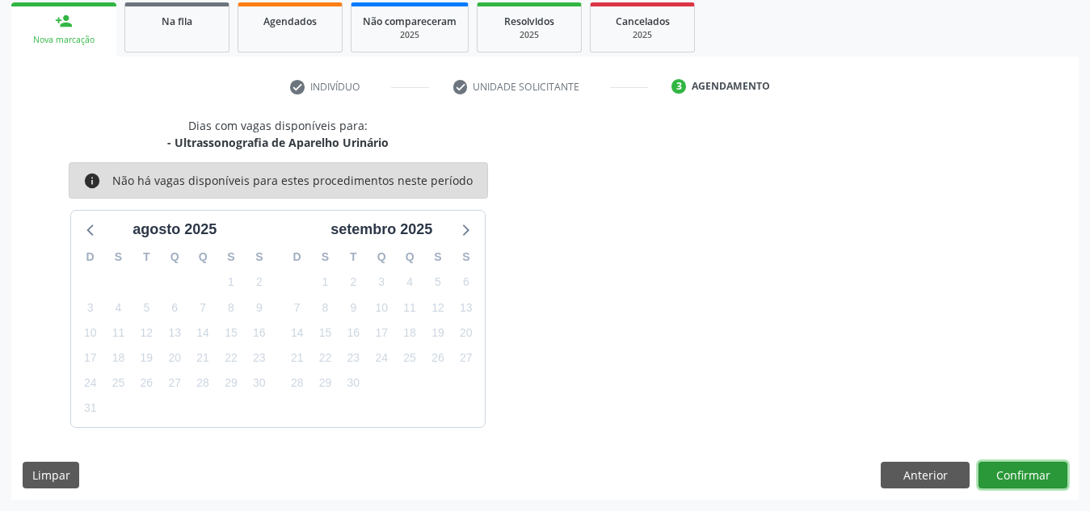
click at [1036, 469] on button "Confirmar" at bounding box center [1022, 475] width 89 height 27
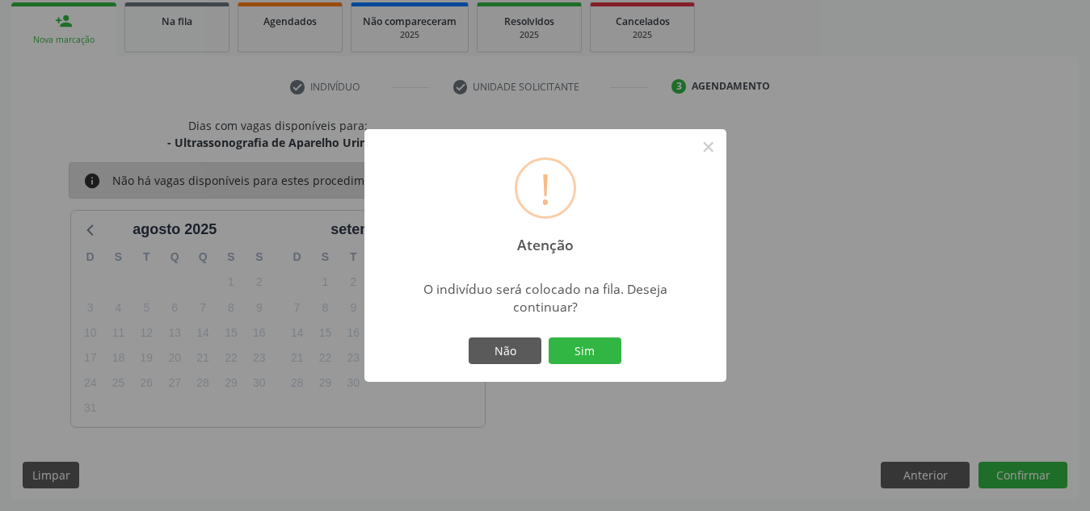
click at [548, 338] on button "Sim" at bounding box center [584, 351] width 73 height 27
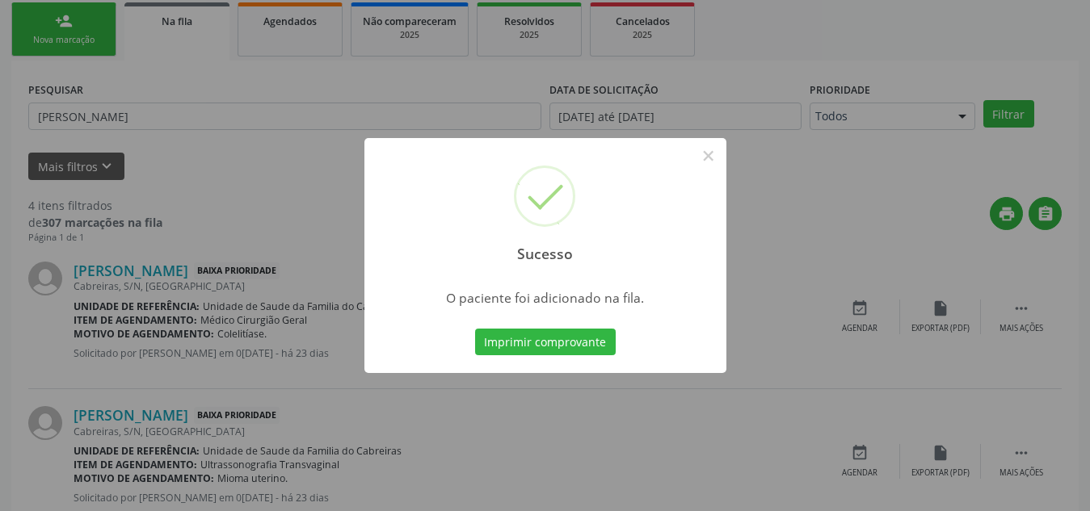
scroll to position [44, 0]
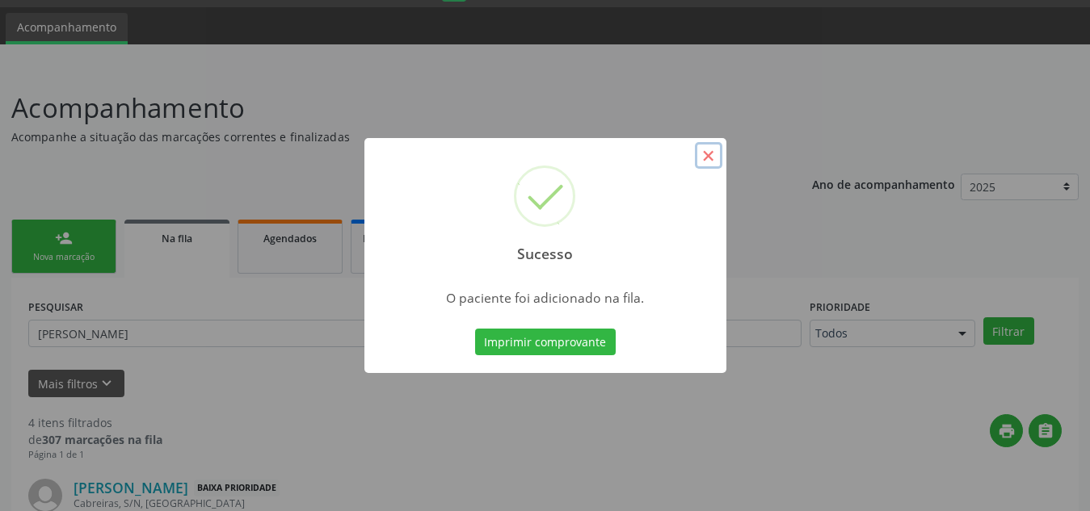
click at [707, 153] on button "×" at bounding box center [708, 155] width 27 height 27
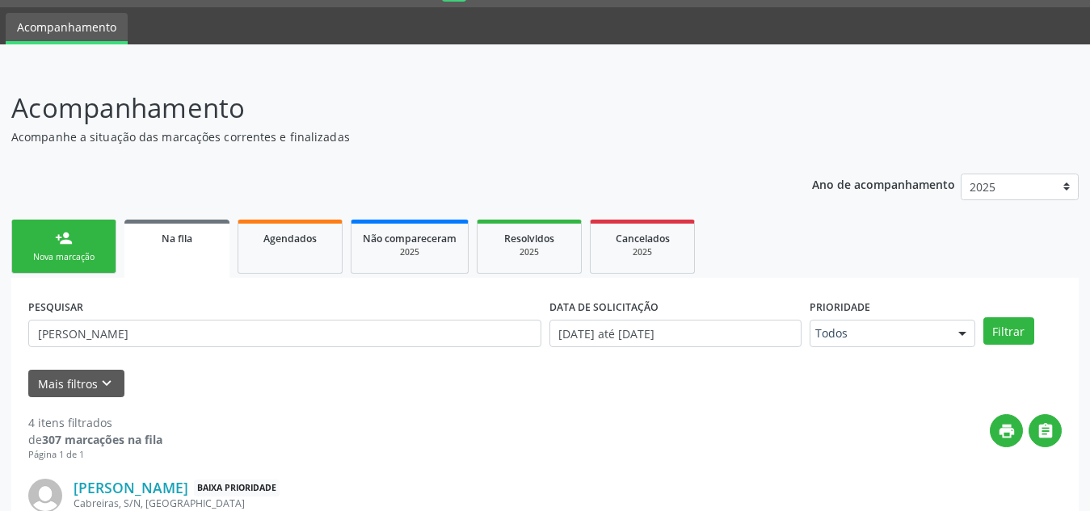
click at [42, 242] on link "person_add Nova marcação" at bounding box center [63, 247] width 105 height 54
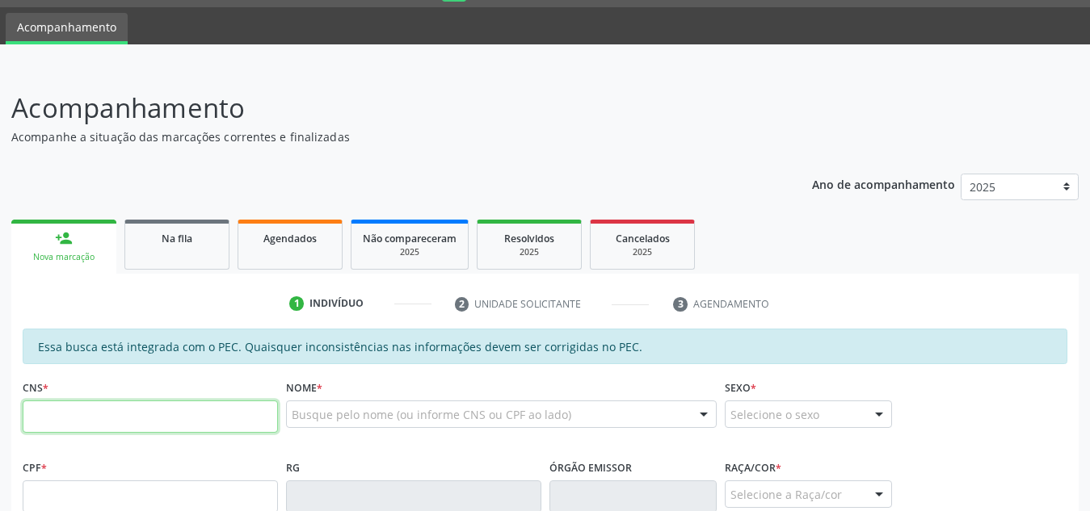
click at [126, 431] on input "text" at bounding box center [150, 417] width 255 height 32
paste input "700 0056 4983 8709"
type input "700 0056 4983 8709"
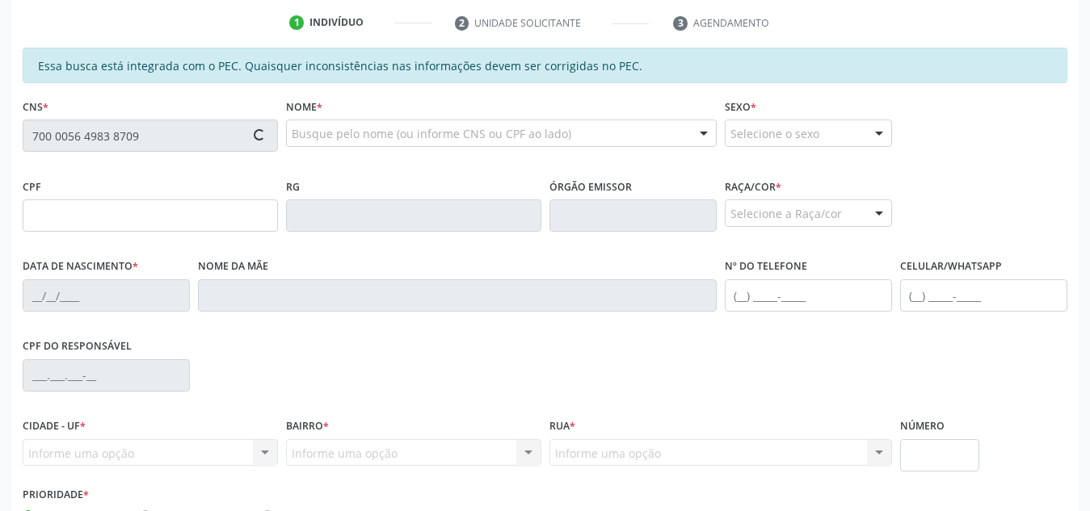
type input "034.840.004-73"
type input "[DATE]"
type input "[PERSON_NAME]"
type input "[PHONE_NUMBER]"
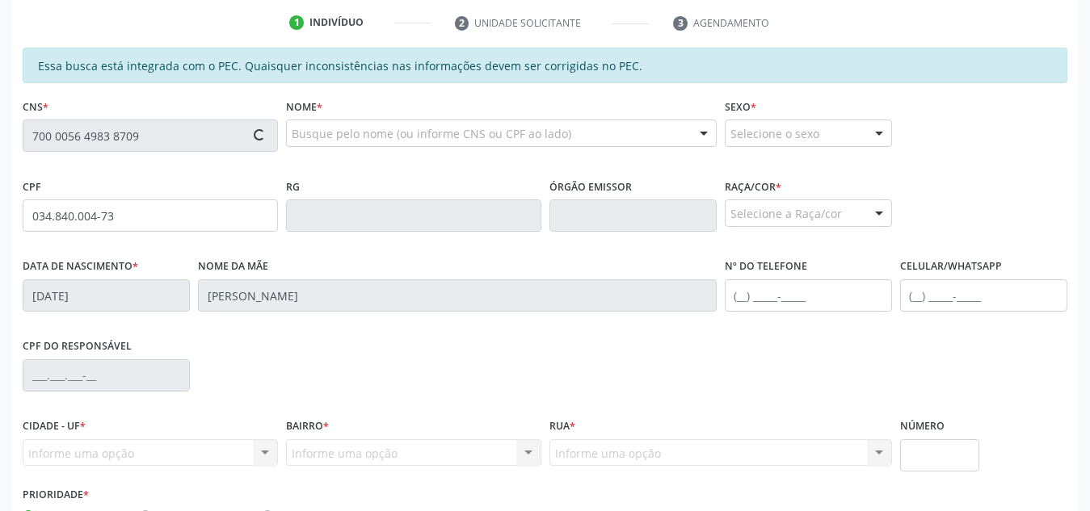
type input "S/N"
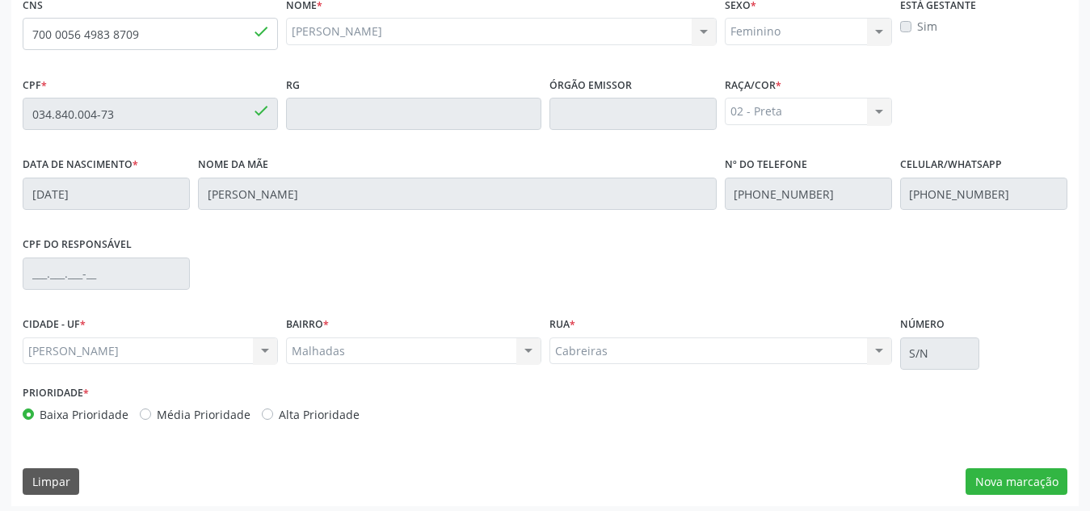
scroll to position [434, 0]
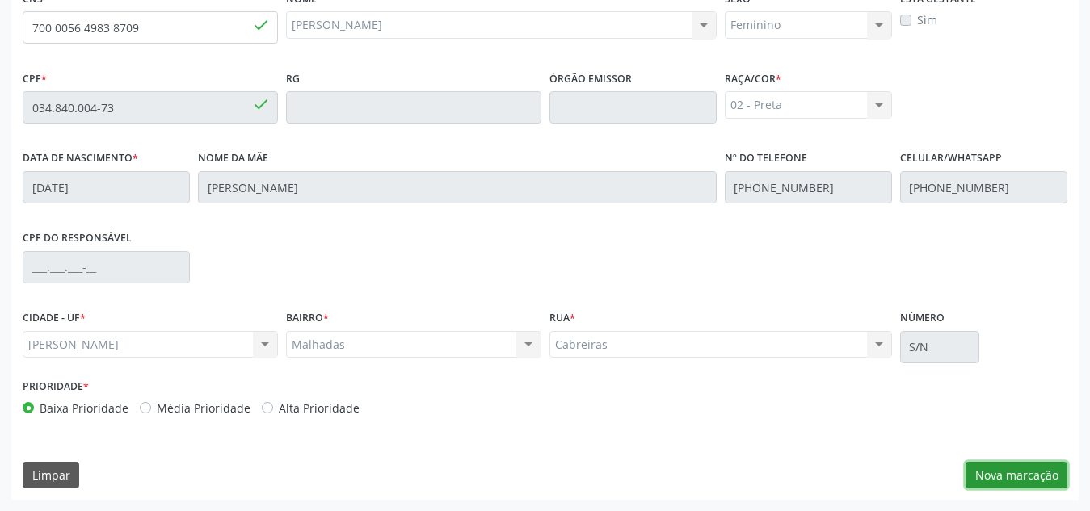
click at [1006, 472] on button "Nova marcação" at bounding box center [1016, 475] width 102 height 27
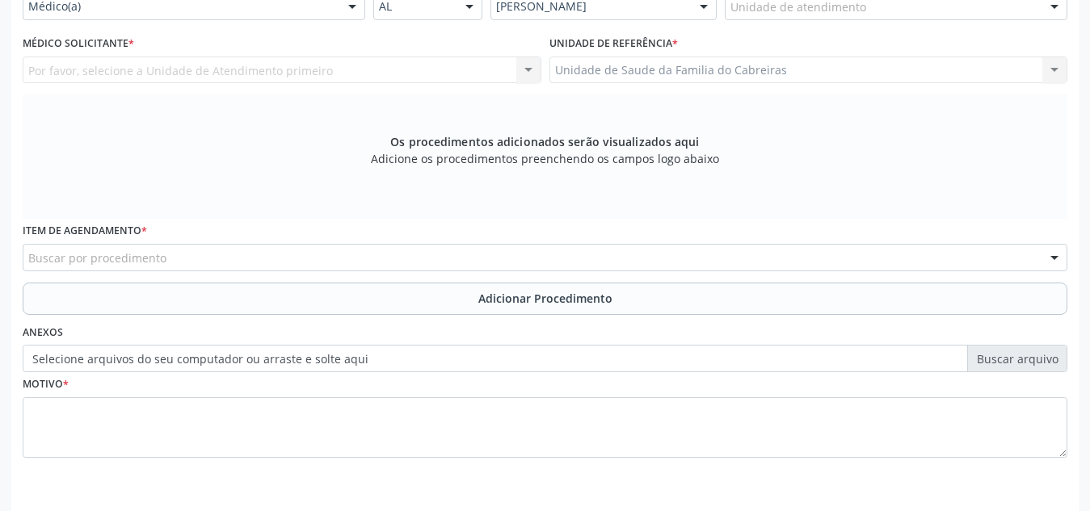
scroll to position [402, 0]
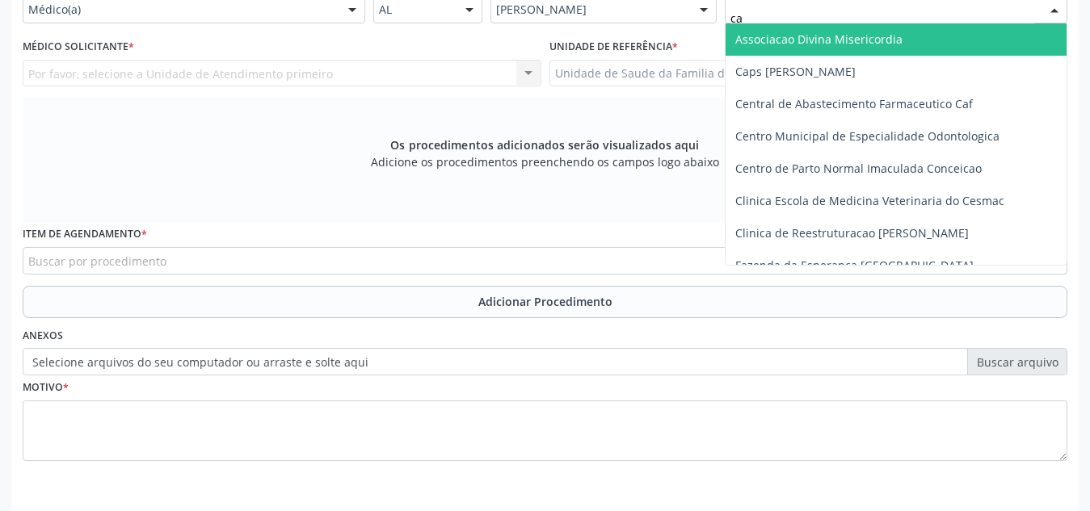
type input "cab"
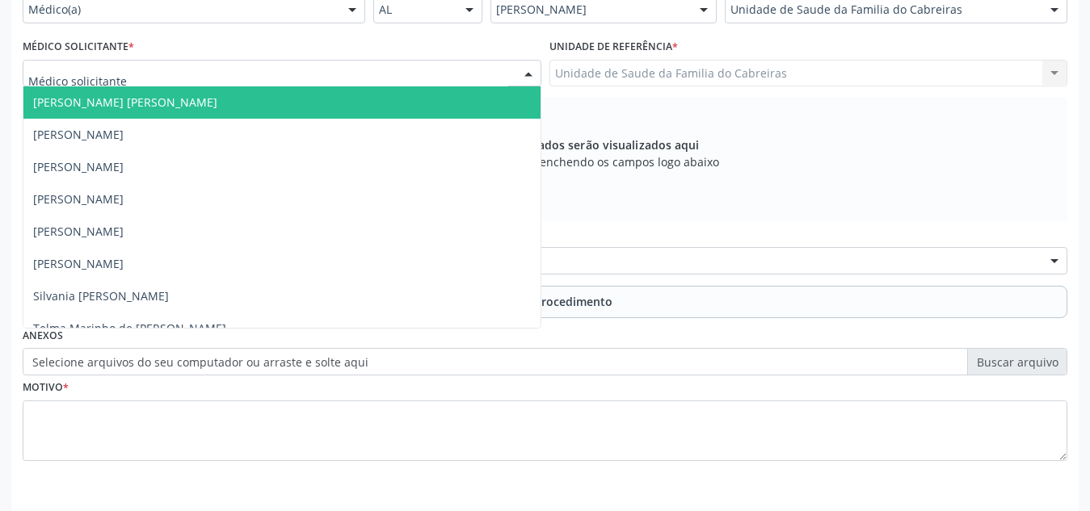
click at [429, 73] on div at bounding box center [282, 73] width 519 height 27
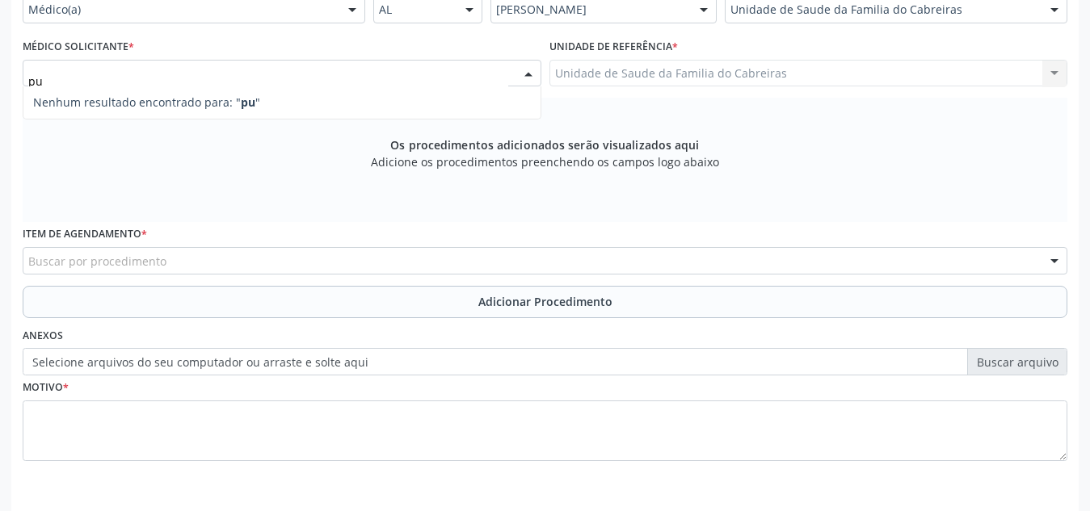
type input "p"
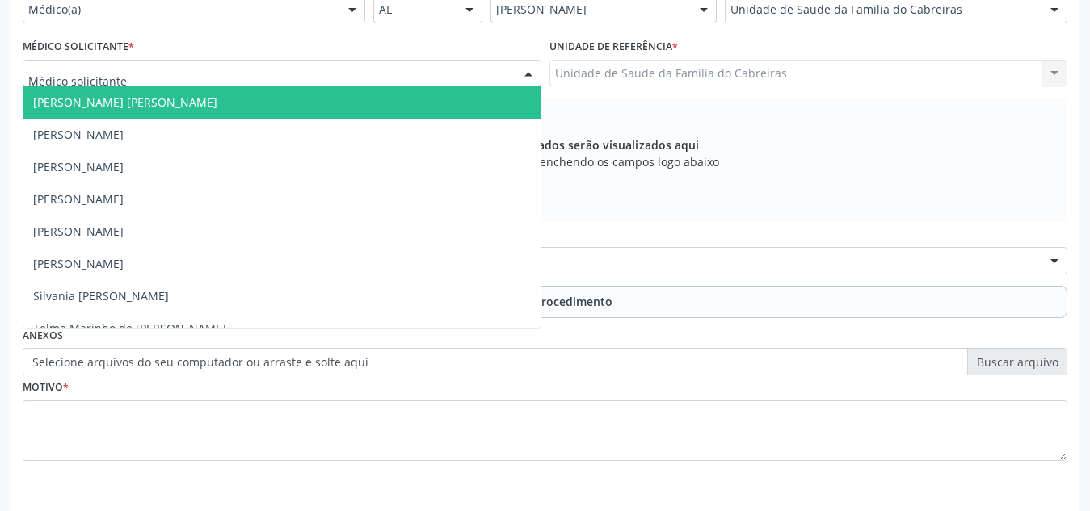
type input "l"
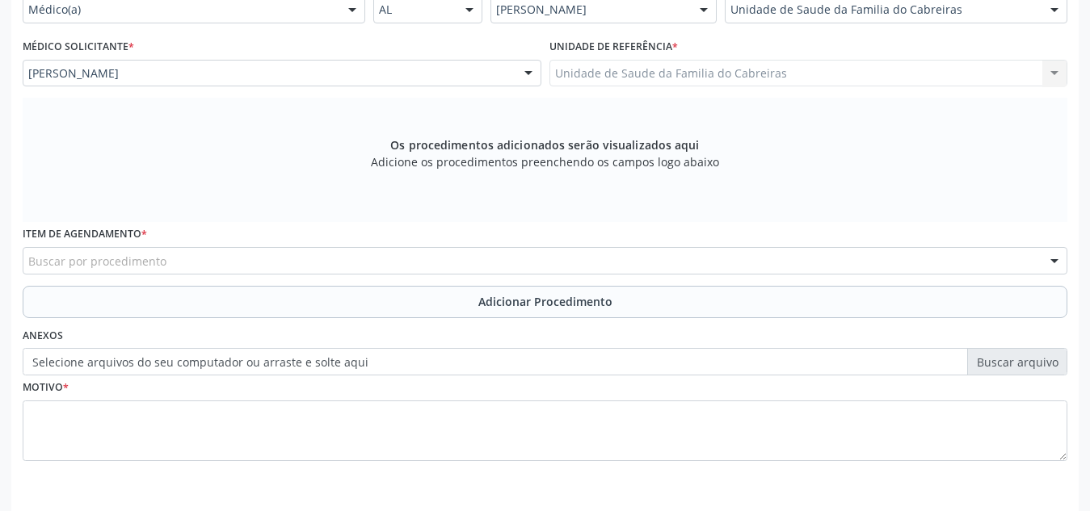
click at [332, 269] on div "Buscar por procedimento" at bounding box center [545, 260] width 1044 height 27
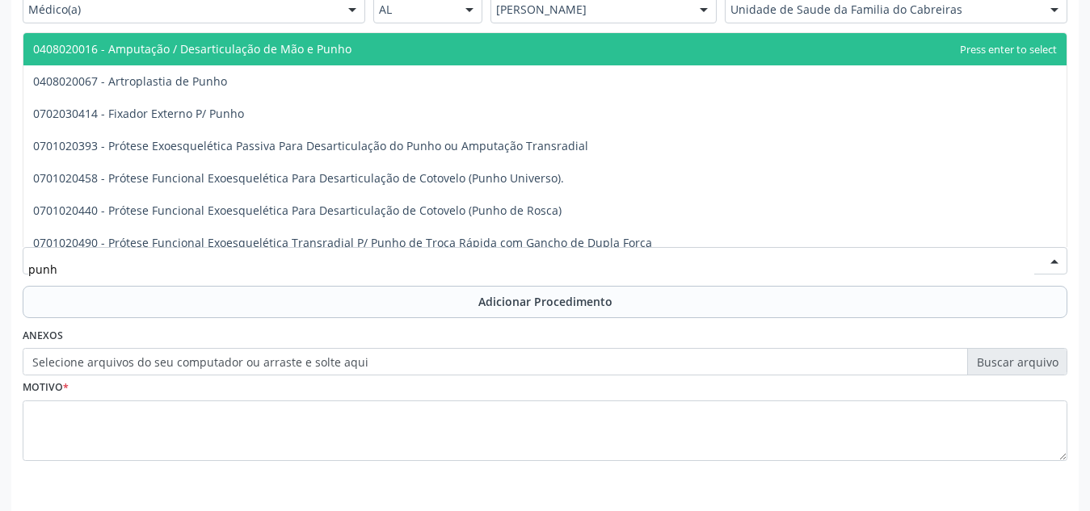
type input "punho"
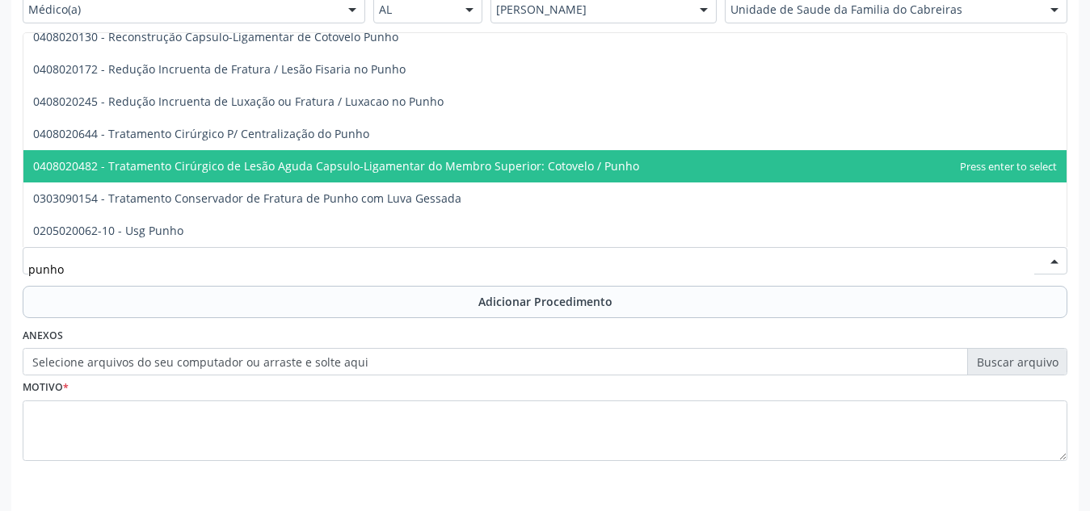
scroll to position [431, 0]
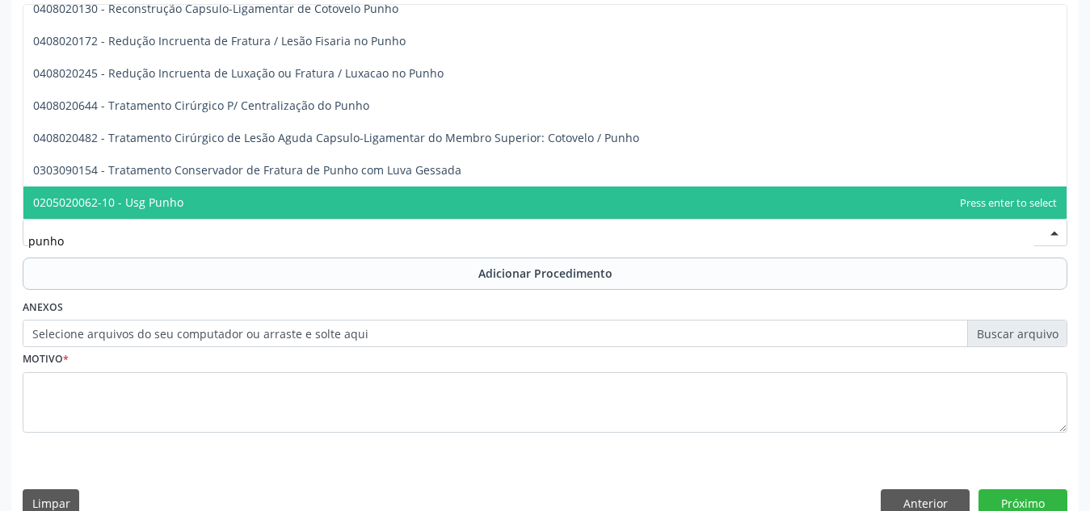
click at [399, 190] on span "0205020062-10 - Usg Punho" at bounding box center [544, 203] width 1043 height 32
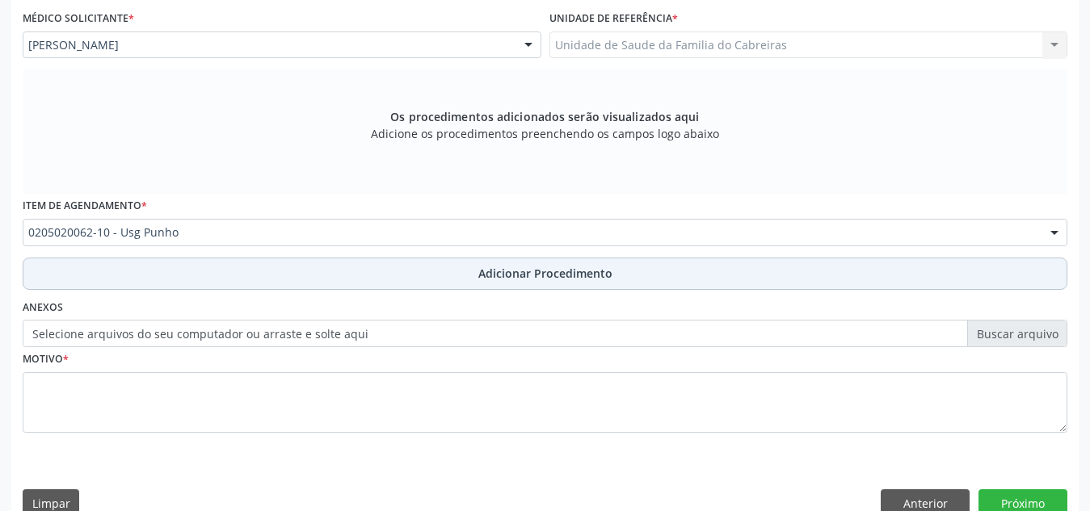
click at [380, 274] on button "Adicionar Procedimento" at bounding box center [545, 274] width 1044 height 32
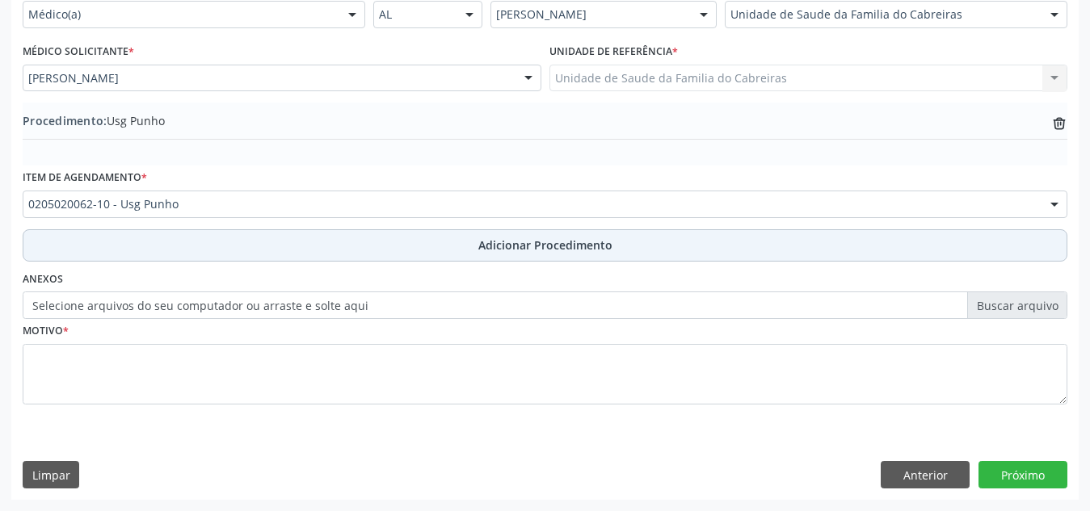
scroll to position [397, 0]
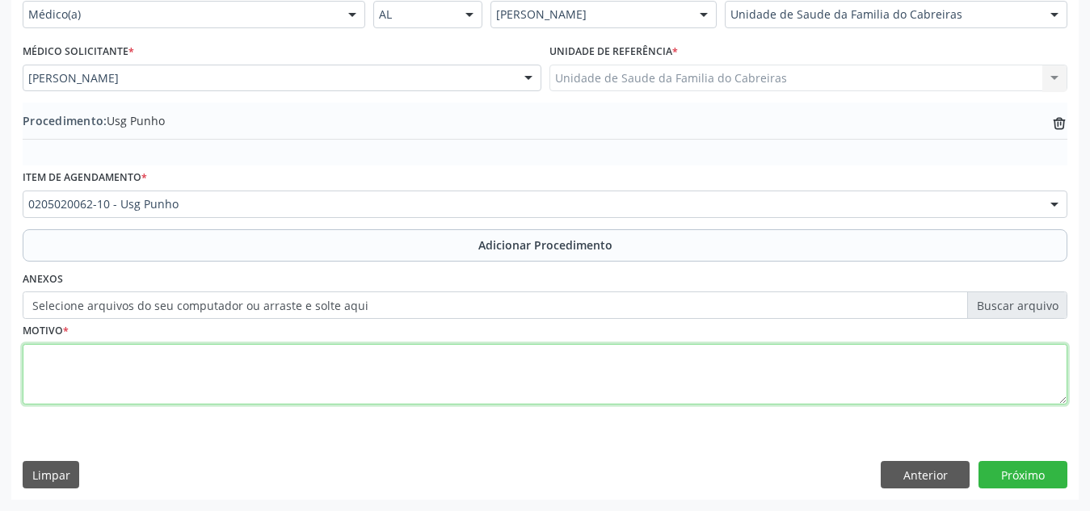
click at [274, 379] on textarea at bounding box center [545, 374] width 1044 height 61
type textarea "Dor em punho esquerdo relacionada à trauma à 06 meses"
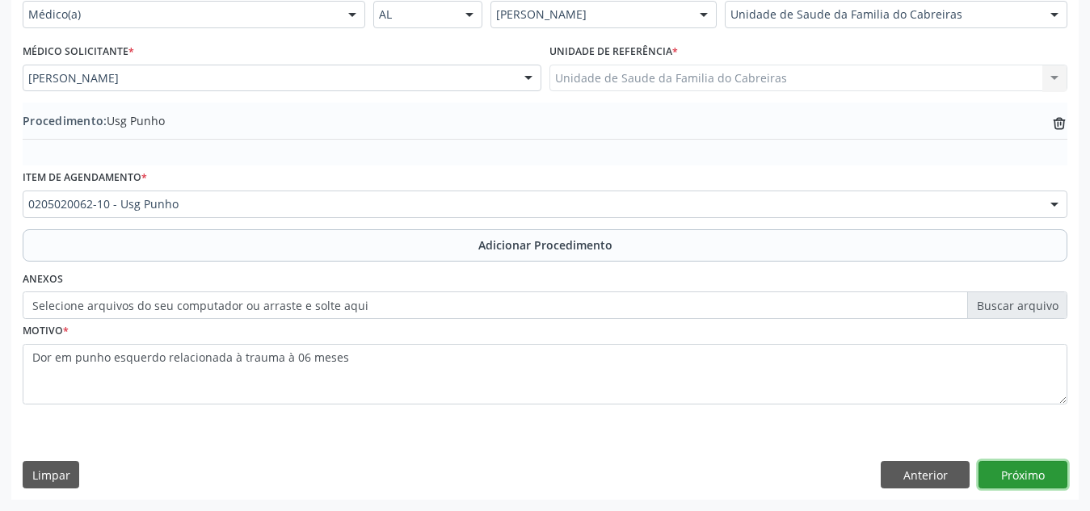
click at [1001, 478] on button "Próximo" at bounding box center [1022, 474] width 89 height 27
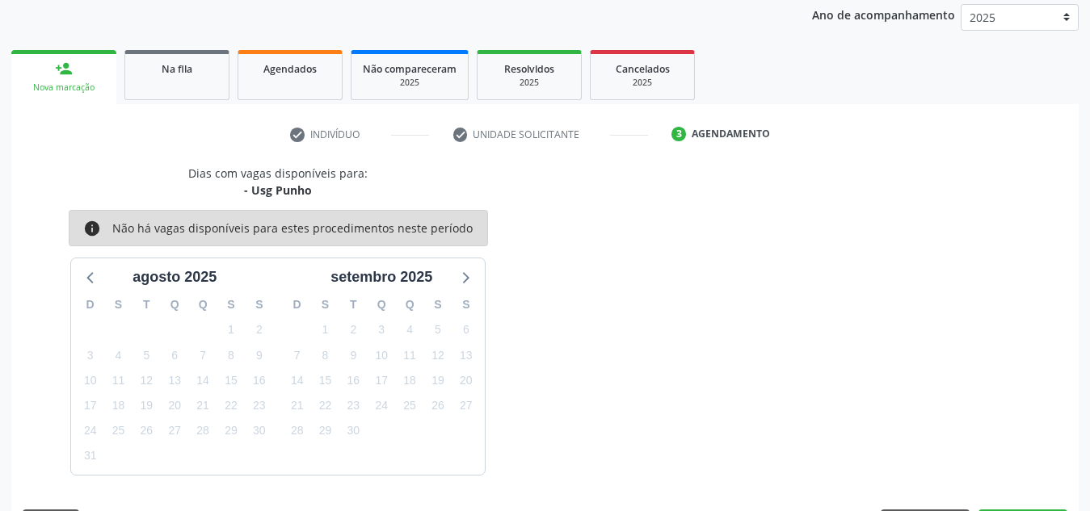
scroll to position [262, 0]
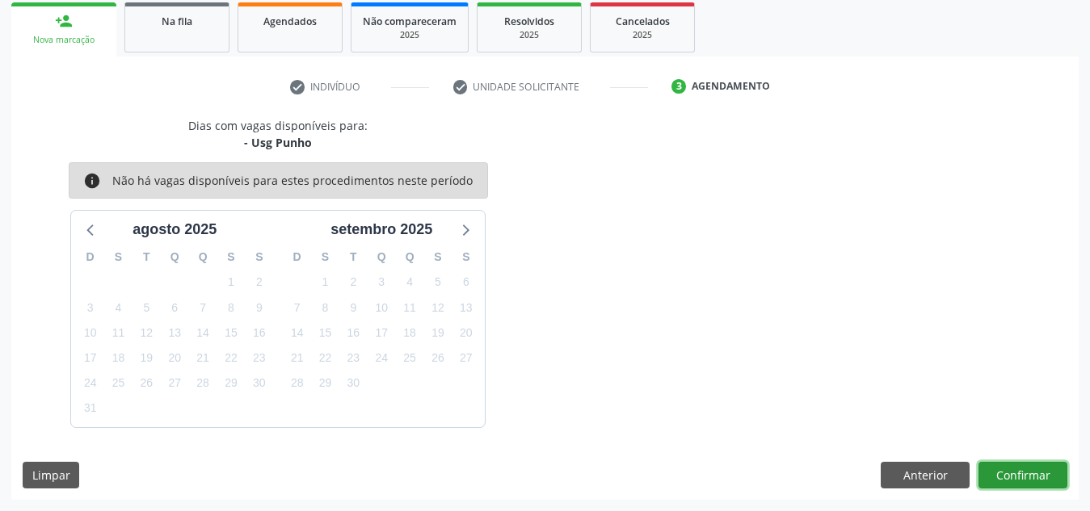
click at [1001, 474] on button "Confirmar" at bounding box center [1022, 475] width 89 height 27
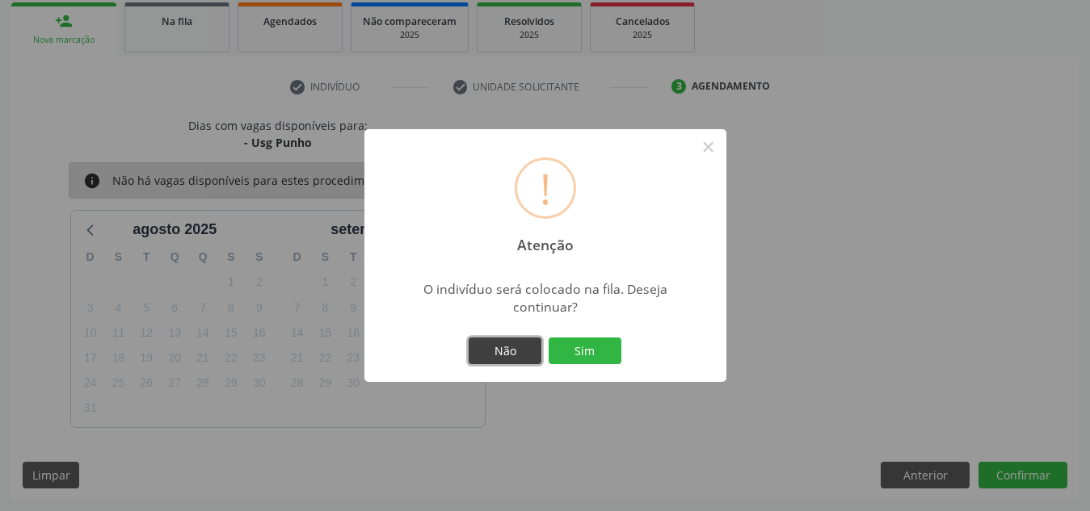
click at [501, 351] on button "Não" at bounding box center [505, 351] width 73 height 27
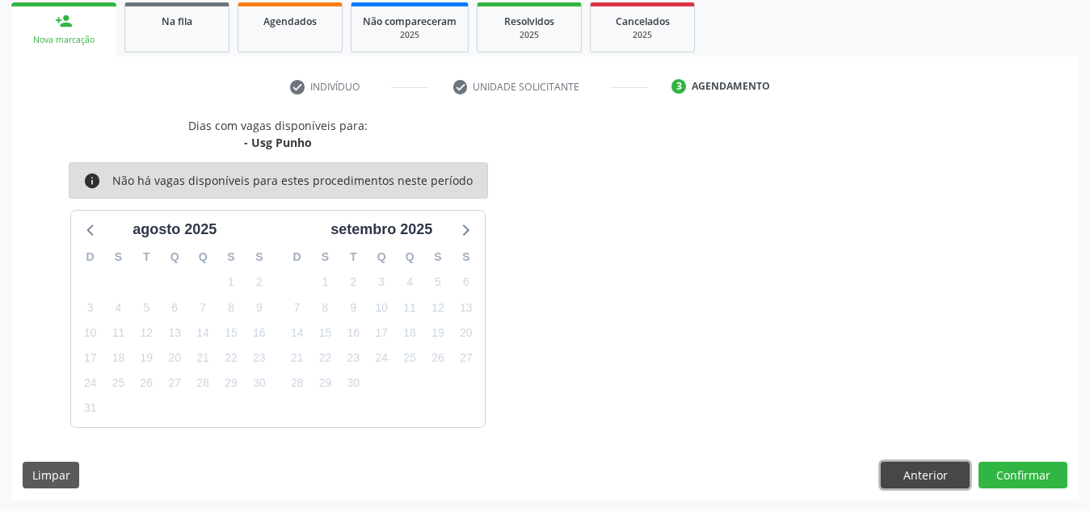
click at [910, 477] on button "Anterior" at bounding box center [924, 475] width 89 height 27
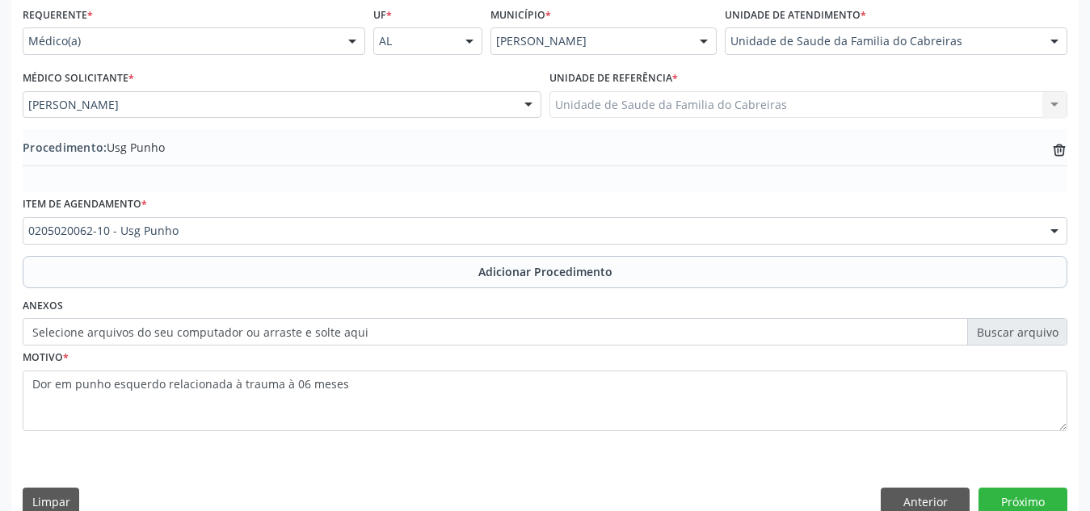
scroll to position [373, 0]
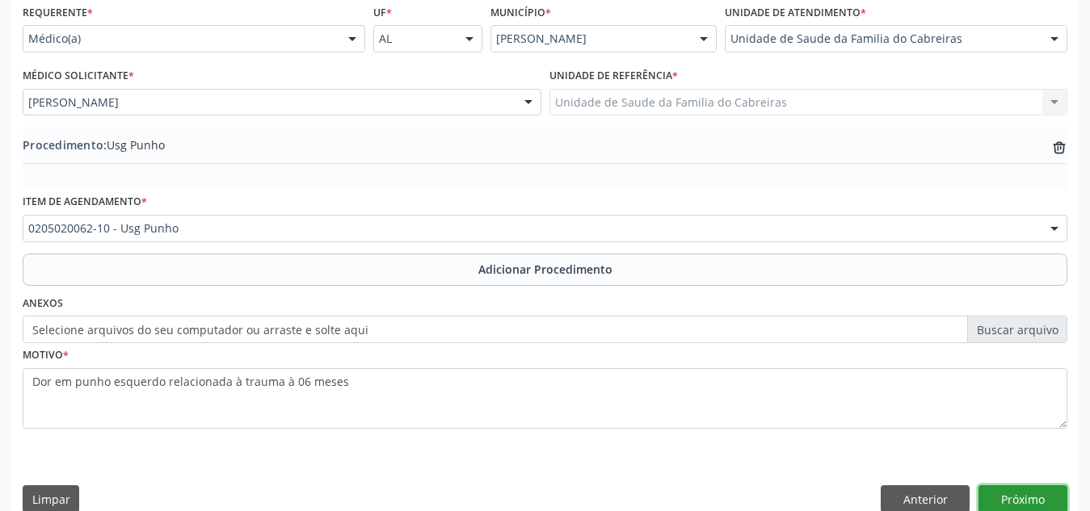
click at [1039, 493] on button "Próximo" at bounding box center [1022, 498] width 89 height 27
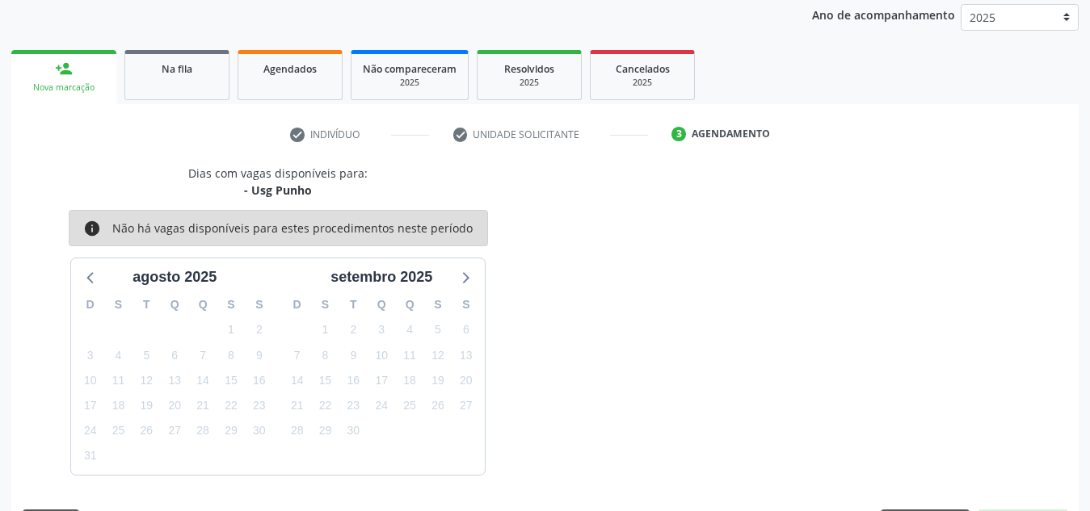
scroll to position [262, 0]
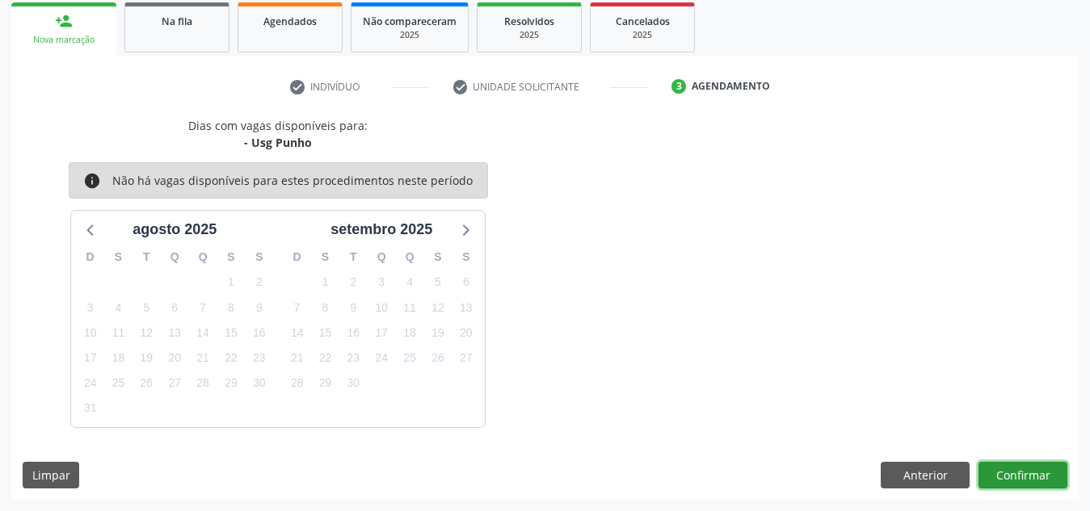
click at [1037, 469] on button "Confirmar" at bounding box center [1022, 475] width 89 height 27
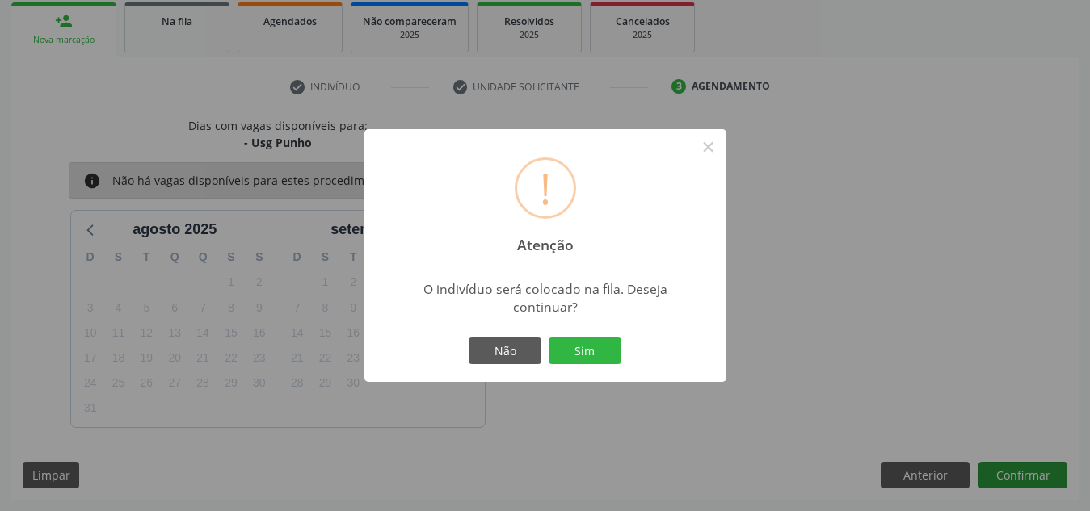
click at [548, 338] on button "Sim" at bounding box center [584, 351] width 73 height 27
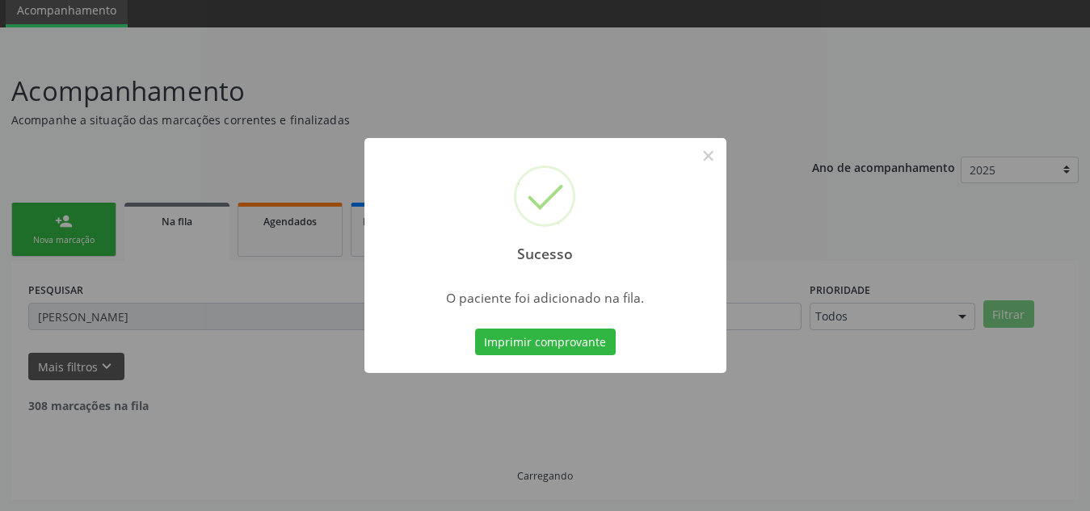
scroll to position [44, 0]
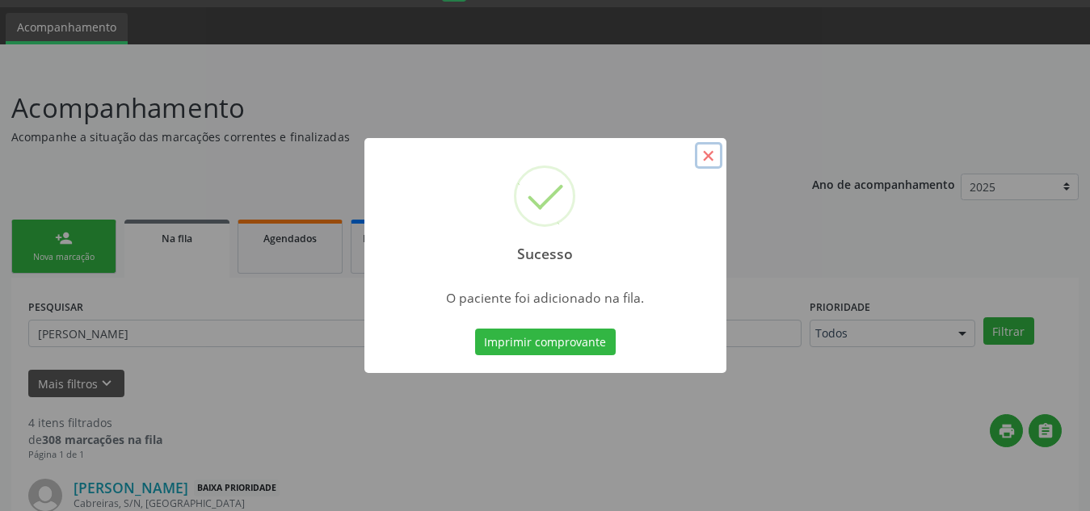
click at [707, 153] on button "×" at bounding box center [708, 155] width 27 height 27
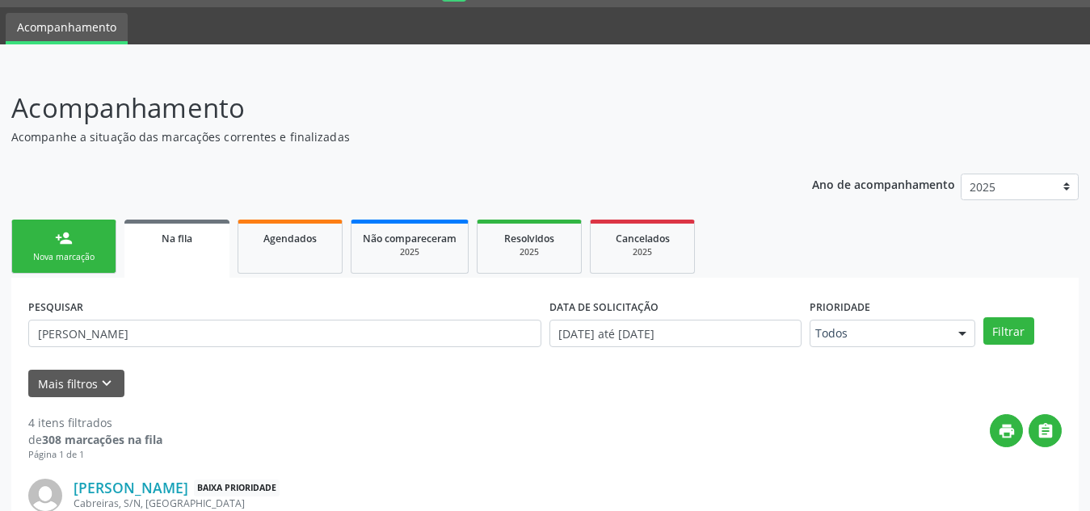
click at [58, 240] on div "person_add" at bounding box center [64, 238] width 18 height 18
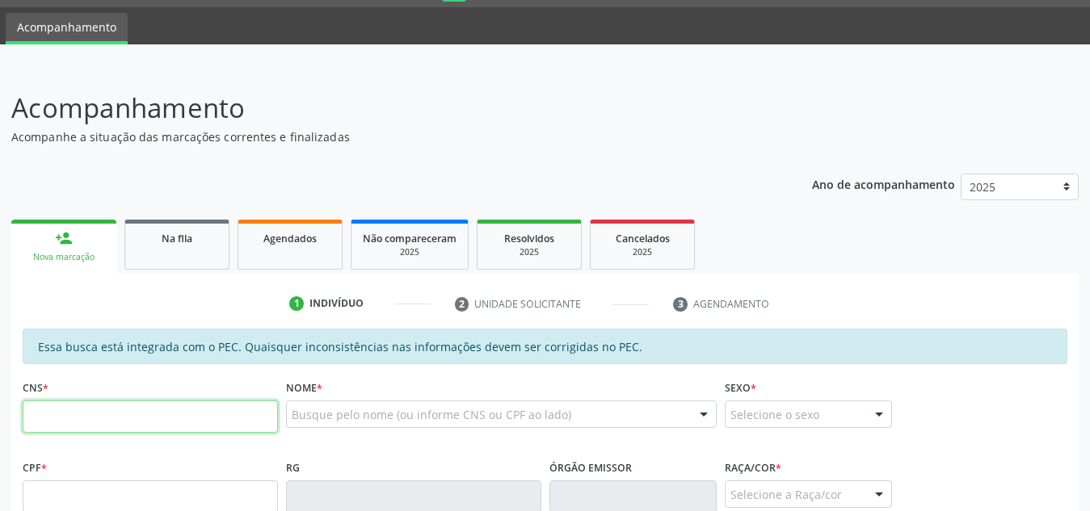
click at [127, 417] on input "text" at bounding box center [150, 417] width 255 height 32
paste input "700 0056 4983 8709"
type input "700 0056 4983 8709"
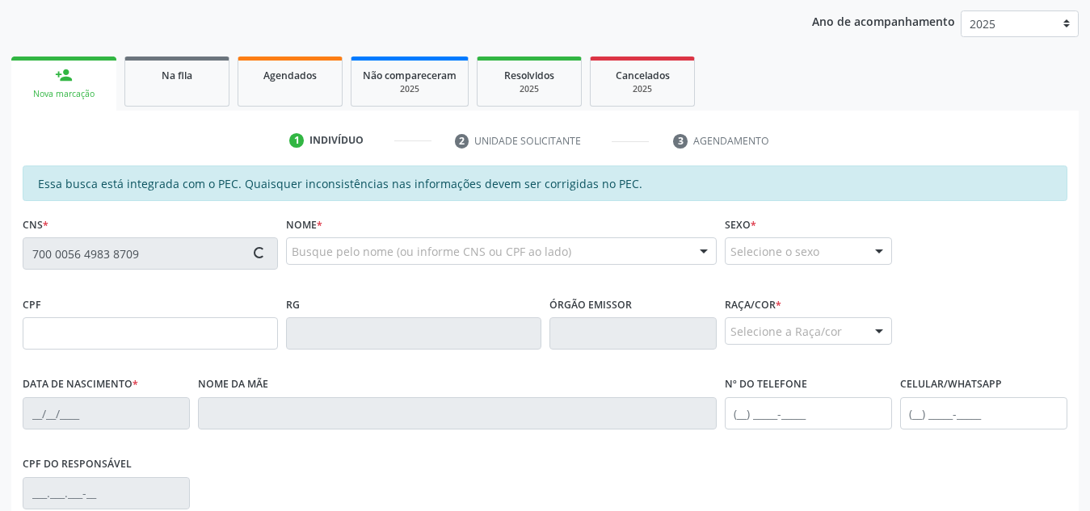
type input "034.840.004-73"
type input "[DATE]"
type input "[PERSON_NAME]"
type input "[PHONE_NUMBER]"
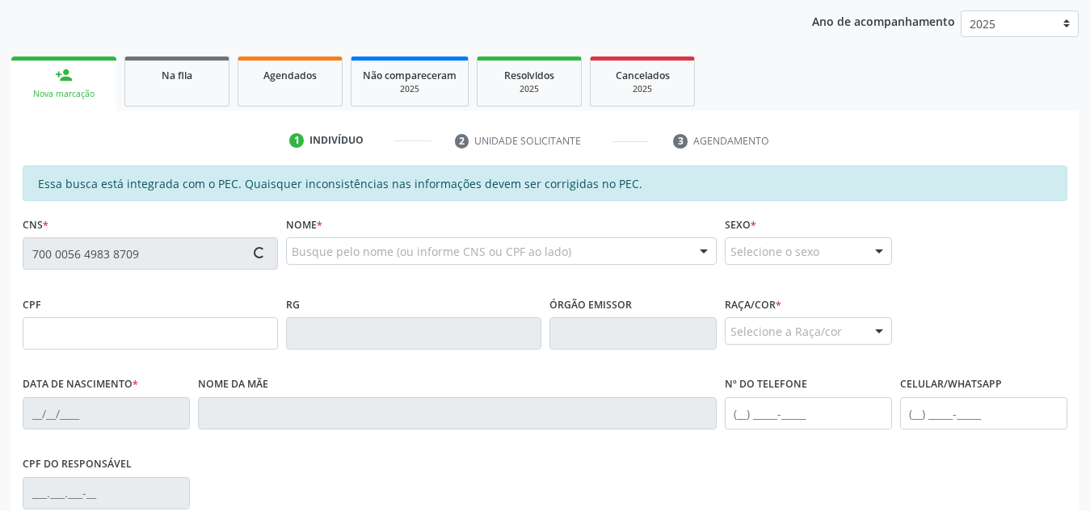
type input "S/N"
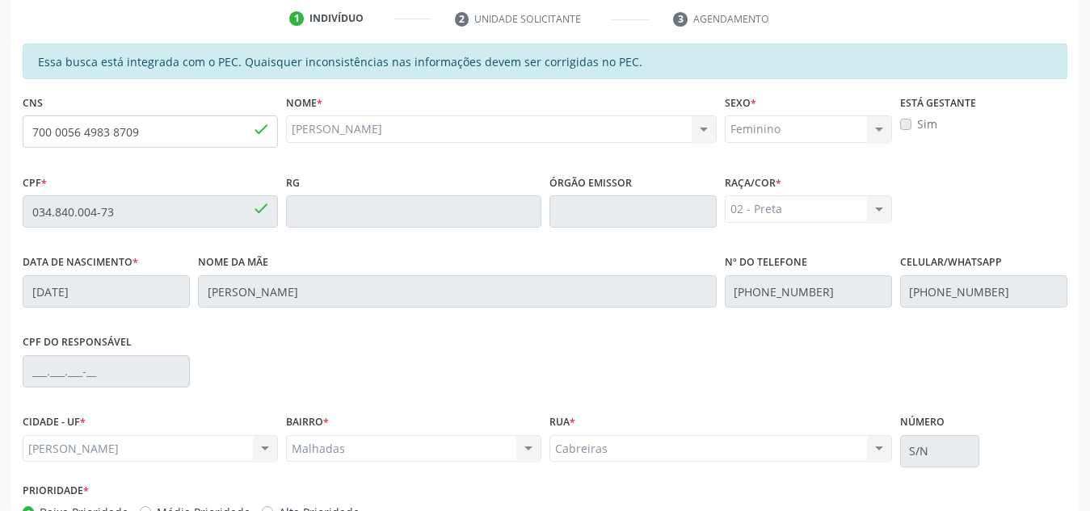
scroll to position [434, 0]
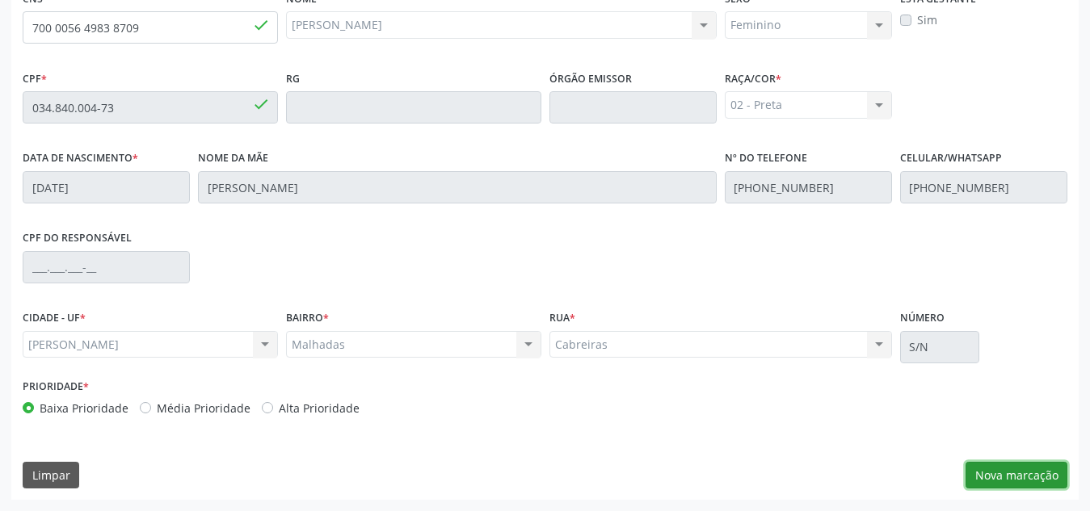
click at [1011, 482] on button "Nova marcação" at bounding box center [1016, 475] width 102 height 27
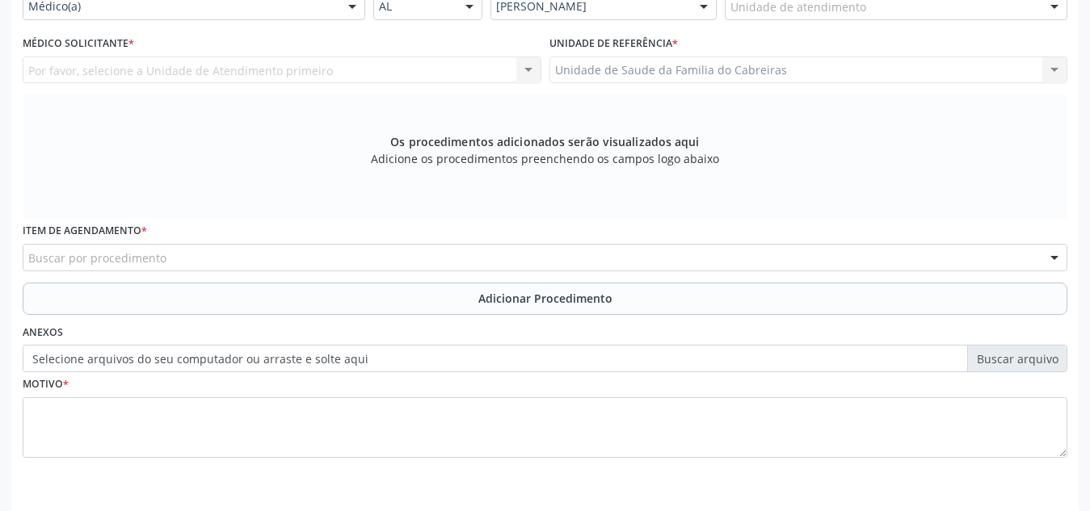
scroll to position [404, 0]
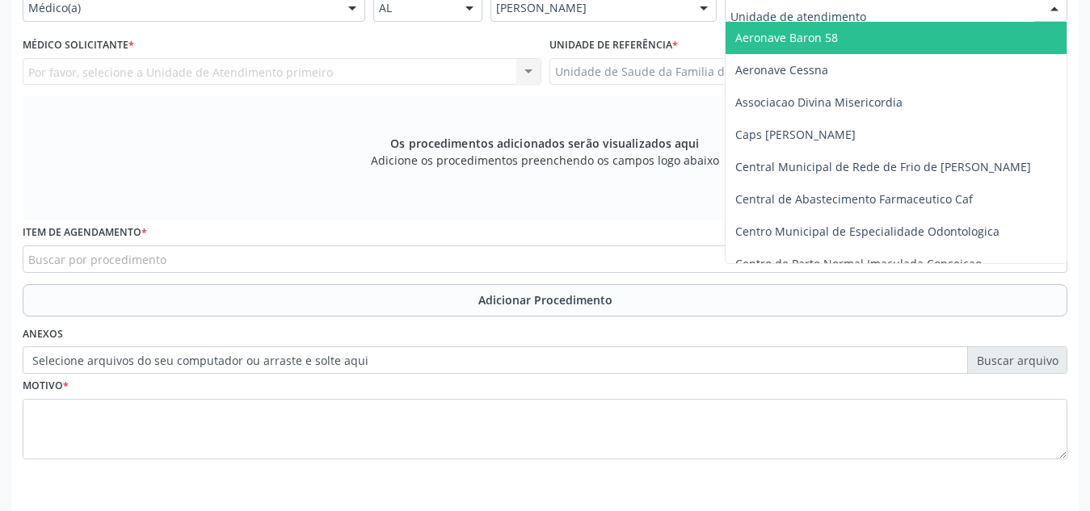
click at [862, 13] on div at bounding box center [896, 7] width 343 height 27
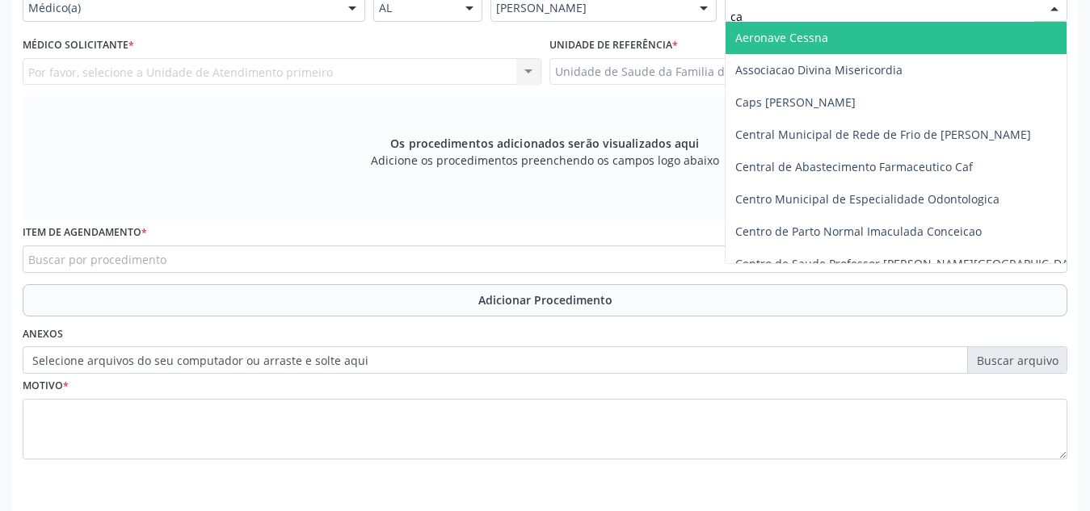
type input "cab"
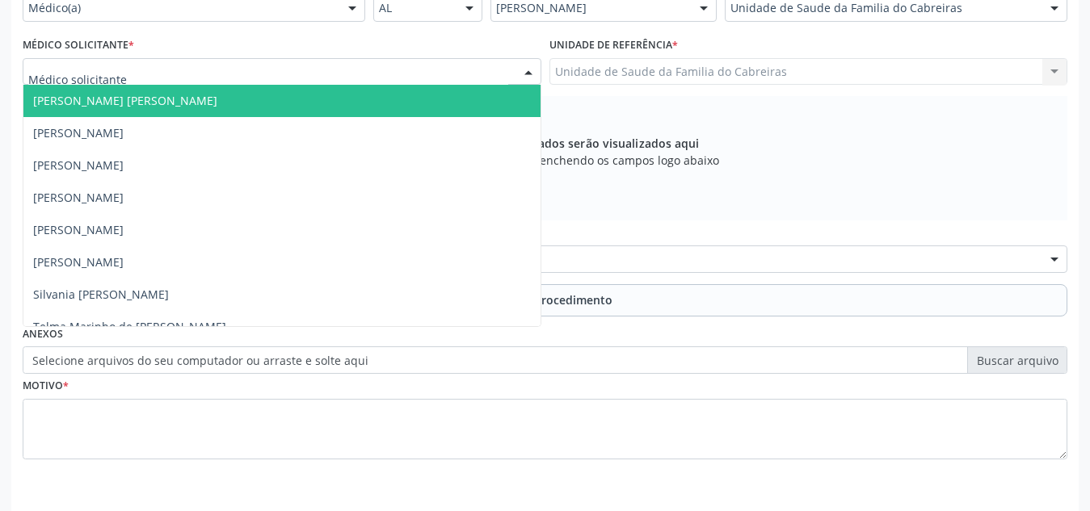
click at [377, 77] on div at bounding box center [282, 71] width 519 height 27
type input "le"
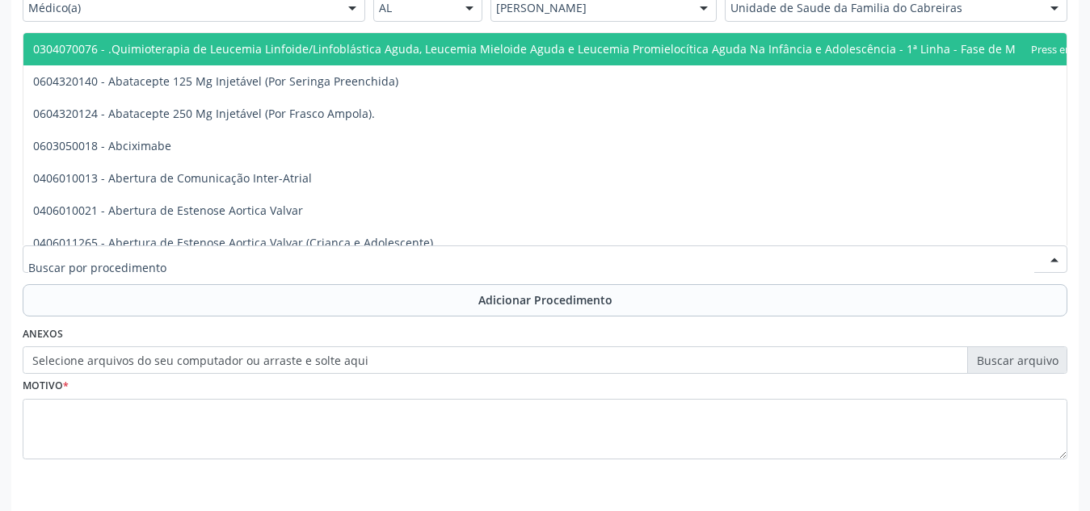
click at [254, 253] on div at bounding box center [545, 259] width 1044 height 27
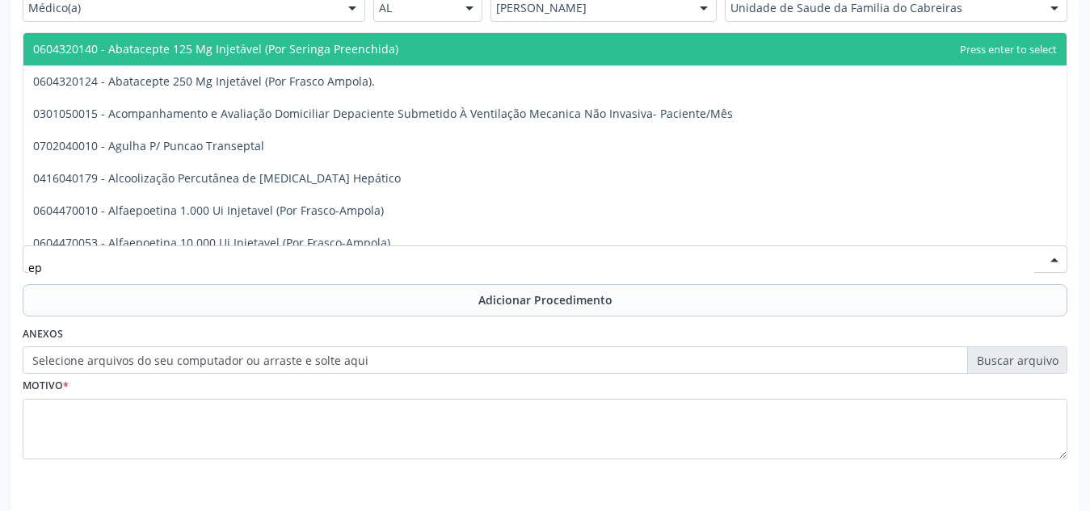
type input "e"
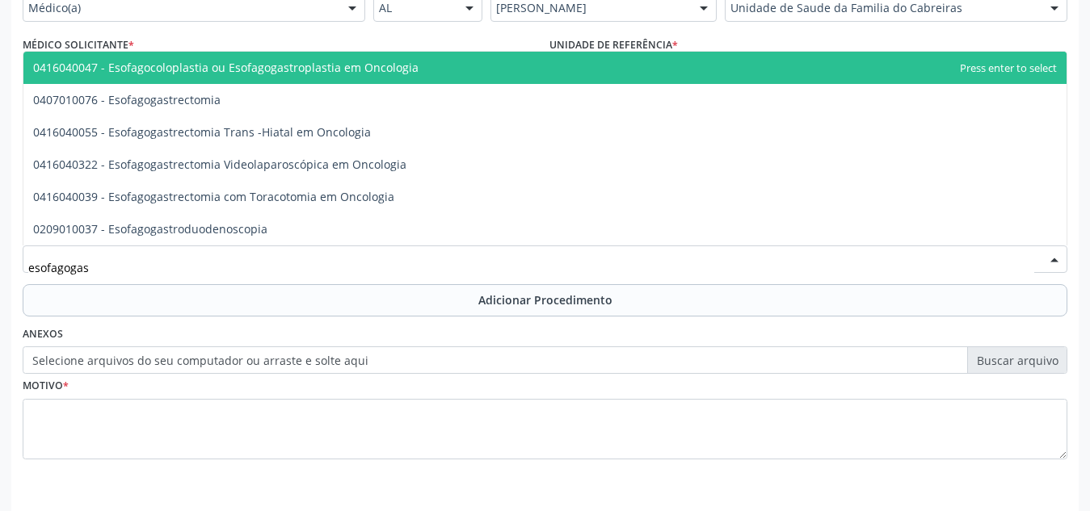
type input "esofagogast"
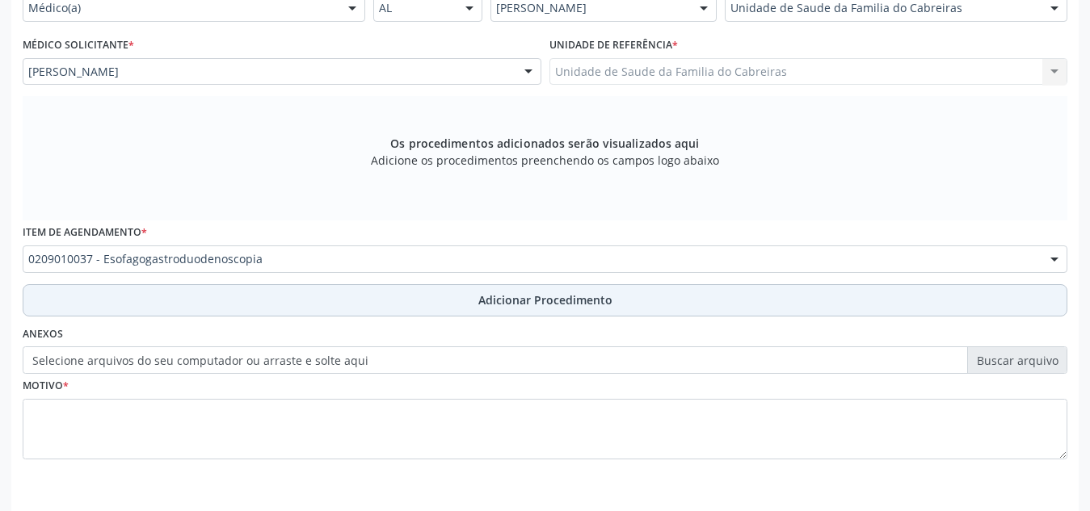
click at [260, 310] on button "Adicionar Procedimento" at bounding box center [545, 300] width 1044 height 32
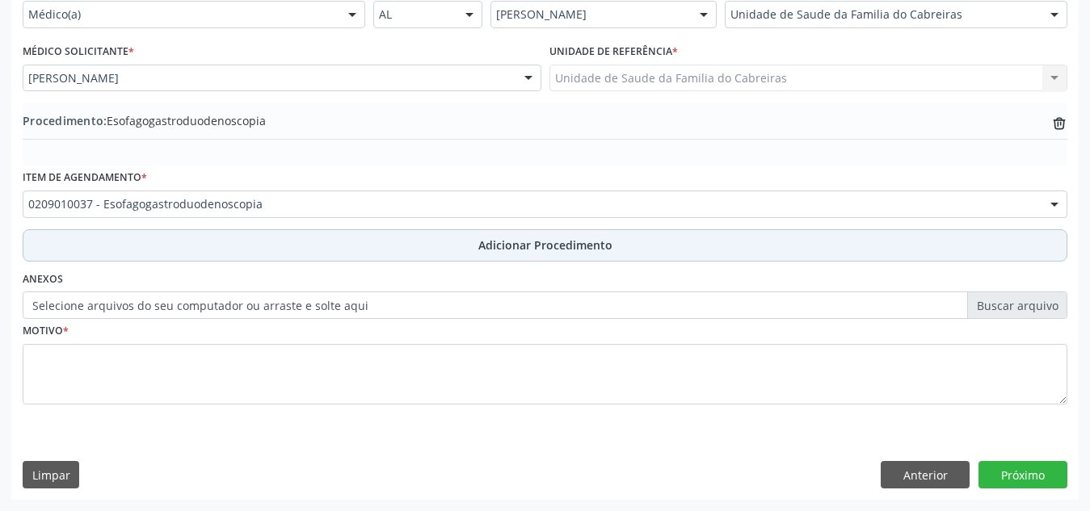
scroll to position [397, 0]
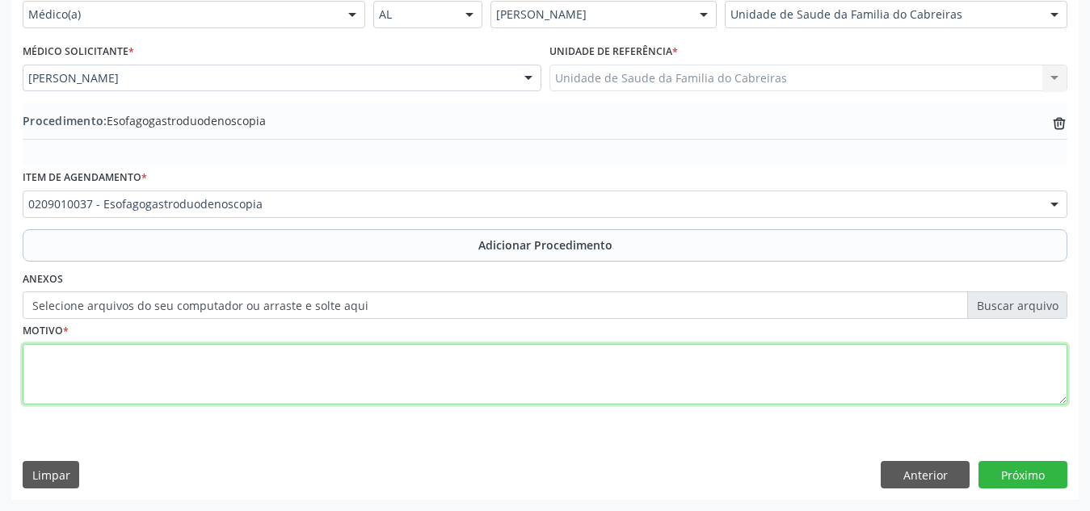
click at [250, 364] on textarea at bounding box center [545, 374] width 1044 height 61
drag, startPoint x: 216, startPoint y: 363, endPoint x: 621, endPoint y: 401, distance: 406.6
click at [621, 401] on textarea "Epigastralgia + tratamento de H. pylori há 01 ano" at bounding box center [545, 374] width 1044 height 61
type textarea "Epigastralgia + tratamento de H. pylori há 01 ano"
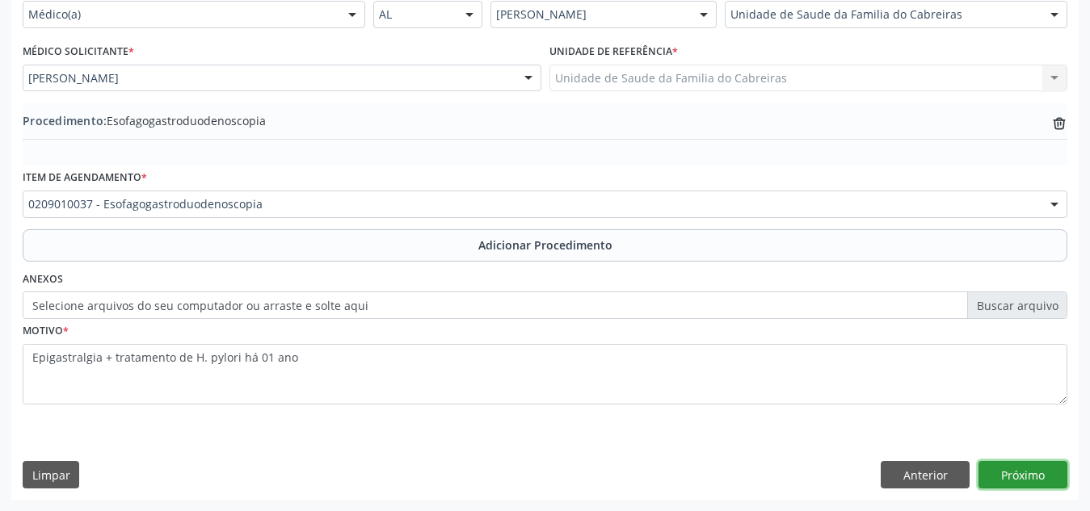
click at [1002, 464] on button "Próximo" at bounding box center [1022, 474] width 89 height 27
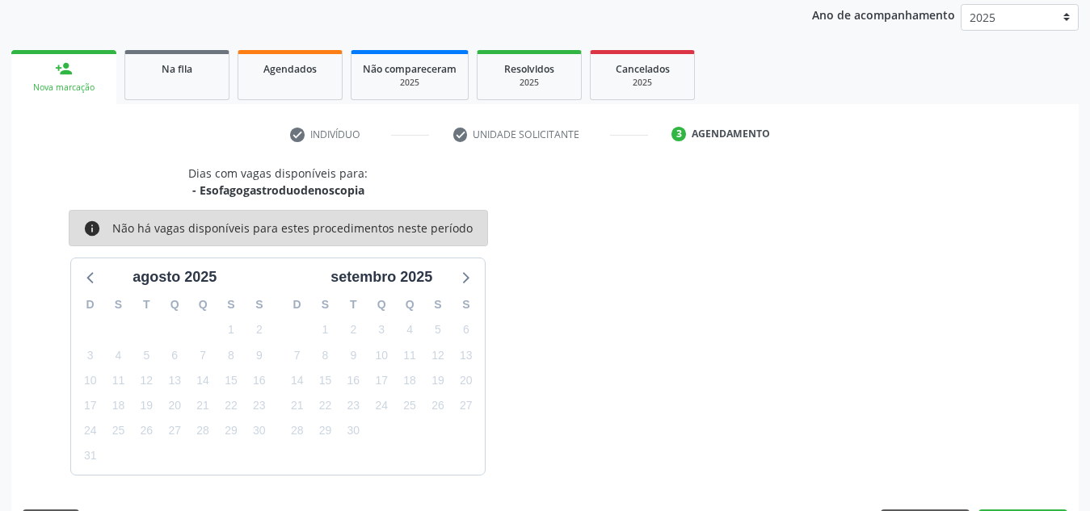
scroll to position [262, 0]
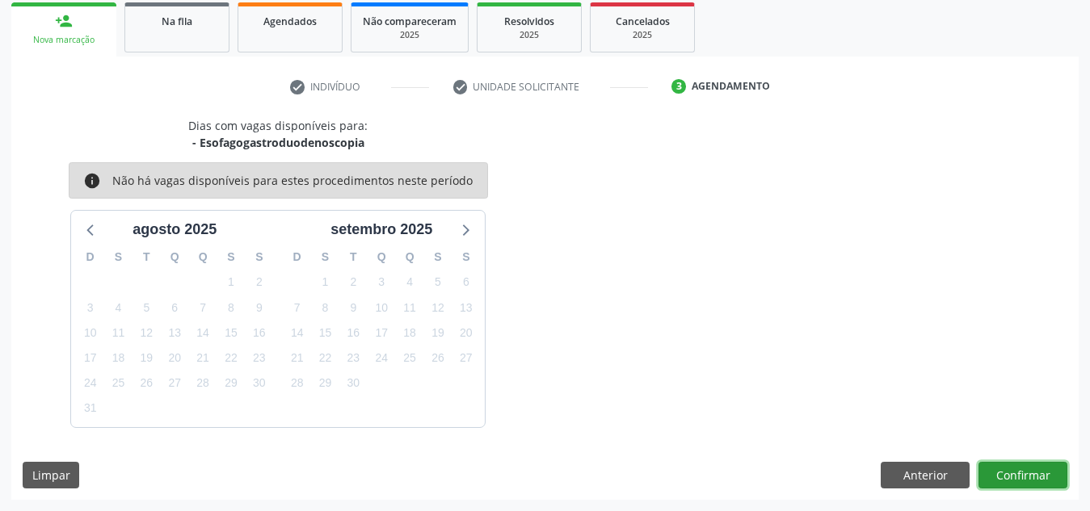
click at [1002, 464] on button "Confirmar" at bounding box center [1022, 475] width 89 height 27
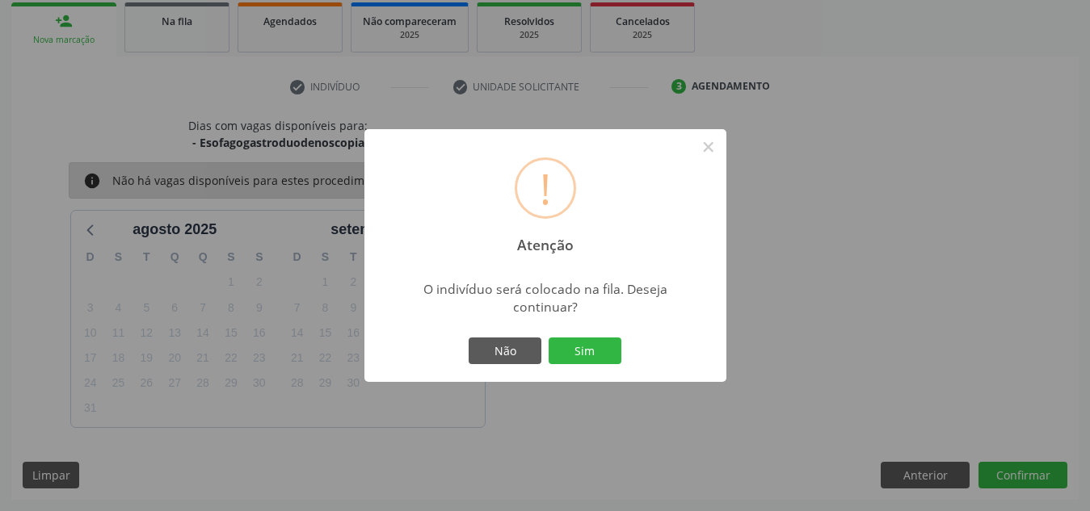
click at [548, 338] on button "Sim" at bounding box center [584, 351] width 73 height 27
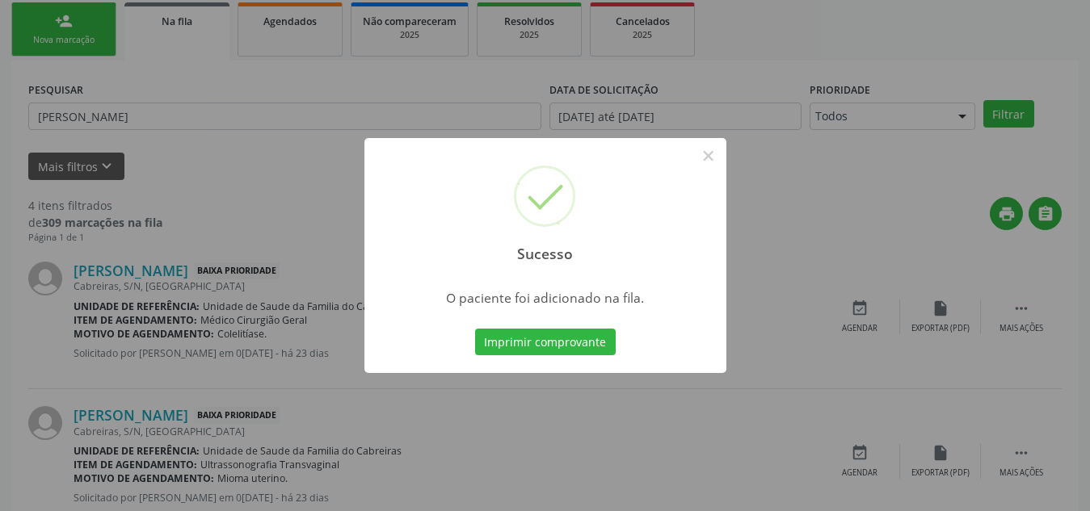
scroll to position [44, 0]
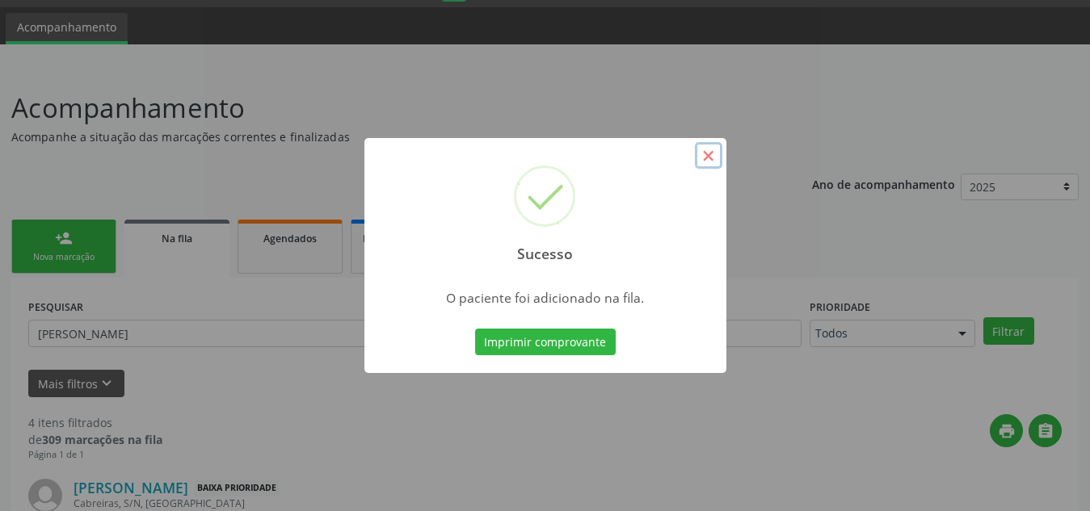
click at [720, 160] on button "×" at bounding box center [708, 155] width 27 height 27
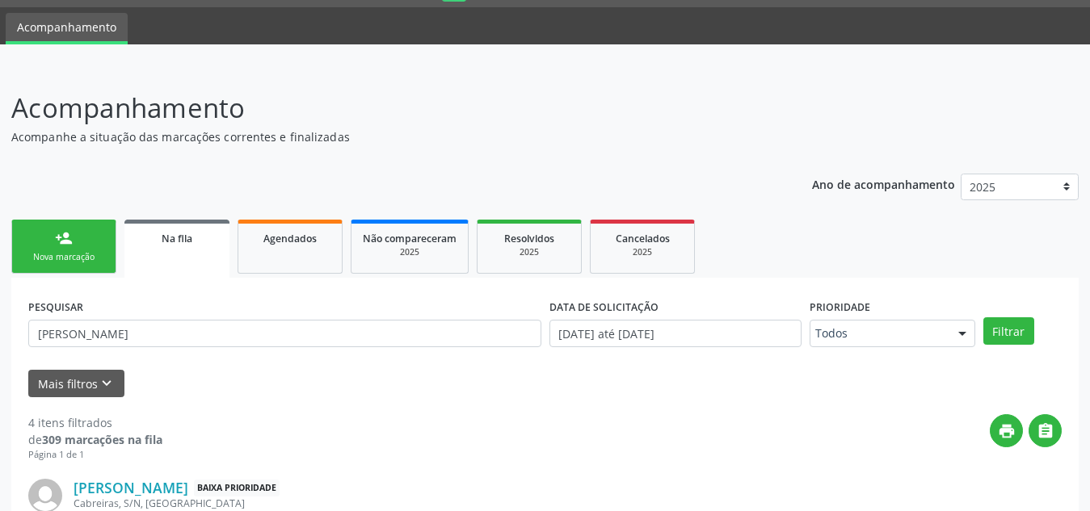
click at [40, 237] on link "person_add Nova marcação" at bounding box center [63, 247] width 105 height 54
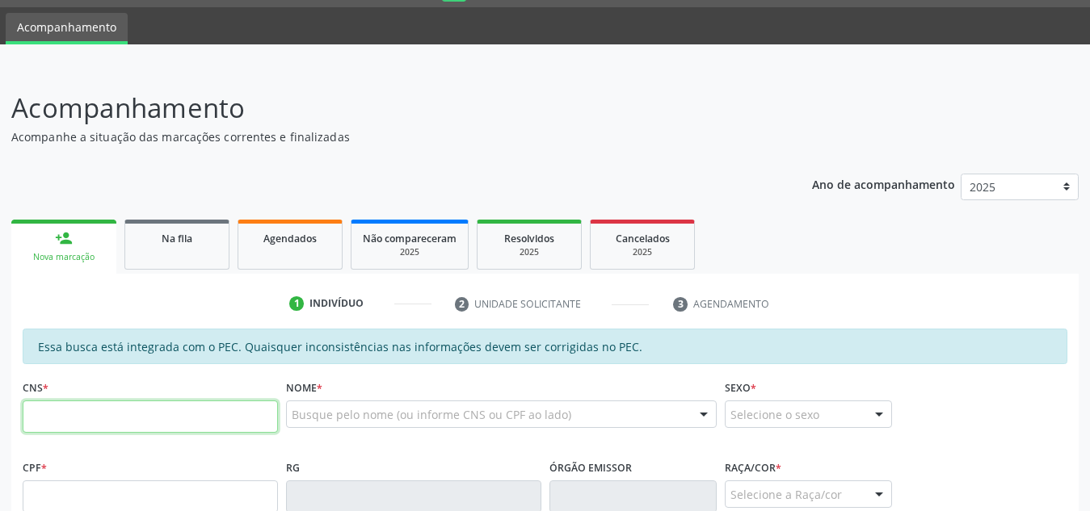
click at [90, 421] on input "text" at bounding box center [150, 417] width 255 height 32
paste input "700 0056 4983 8709"
type input "700 0056 4983 8709"
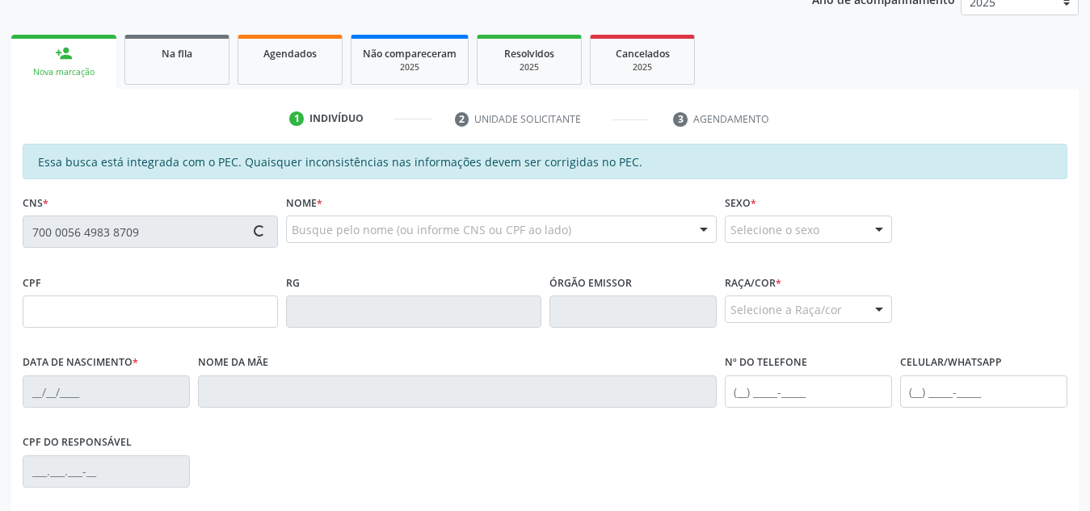
scroll to position [234, 0]
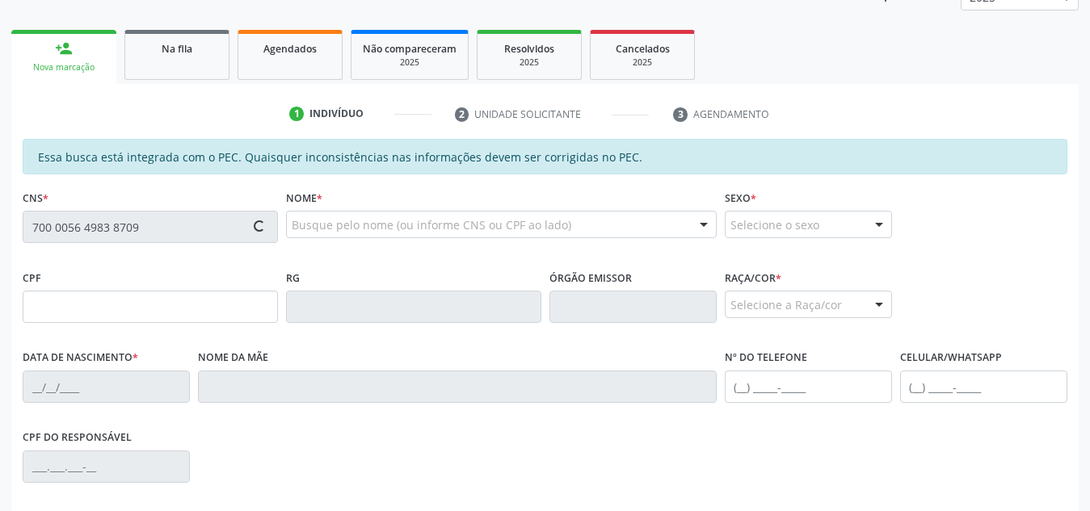
type input "034.840.004-73"
type input "[DATE]"
type input "[PERSON_NAME]"
type input "[PHONE_NUMBER]"
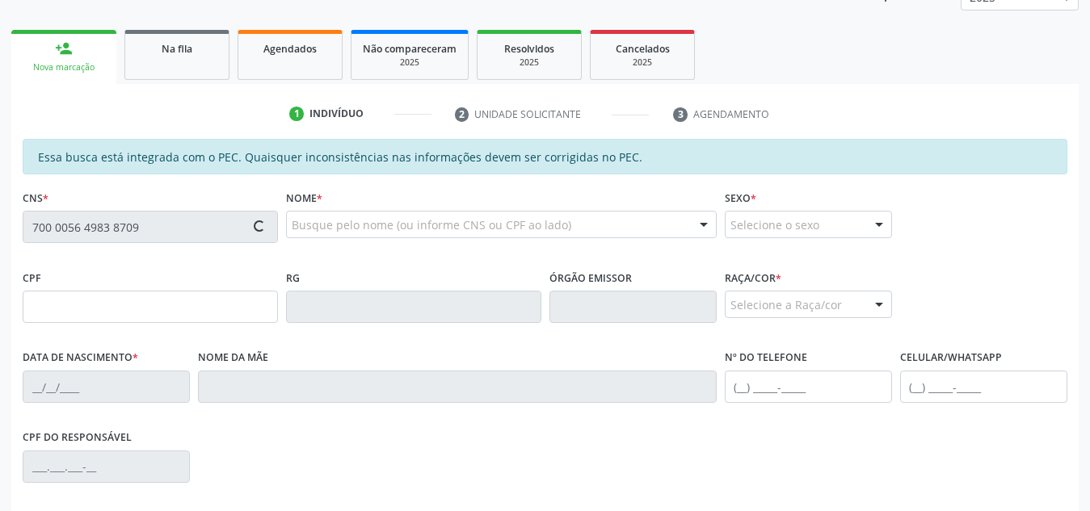
type input "S/N"
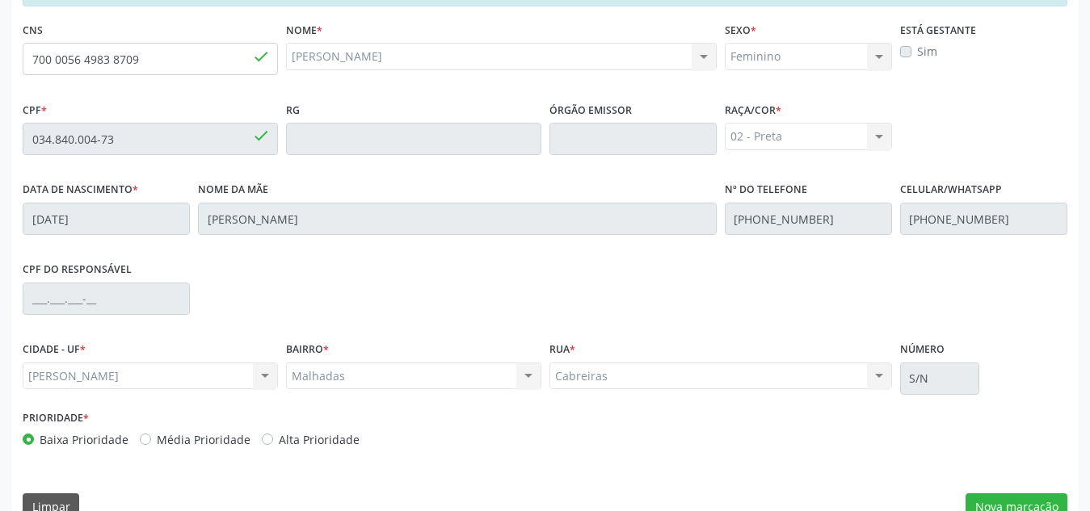
scroll to position [423, 0]
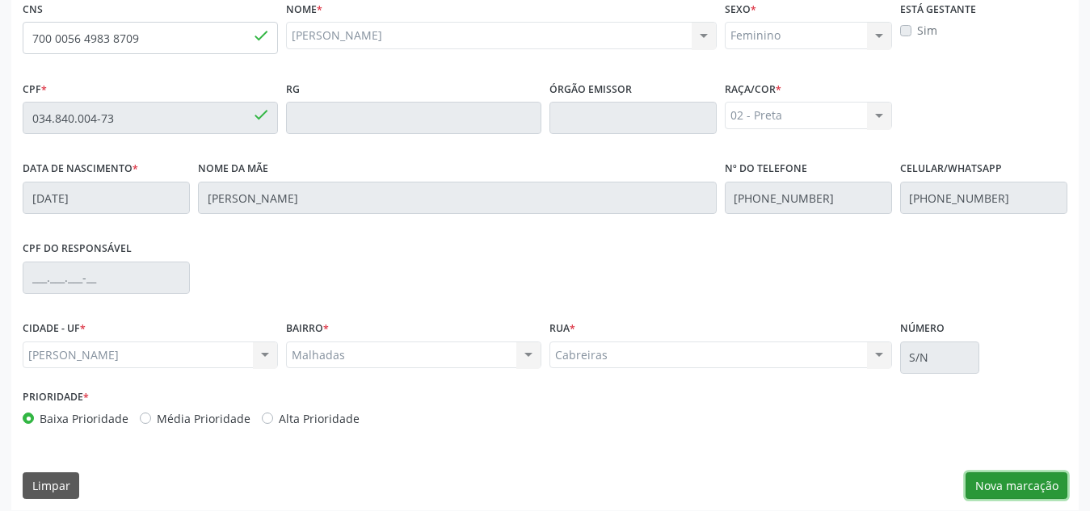
click at [1052, 496] on button "Nova marcação" at bounding box center [1016, 486] width 102 height 27
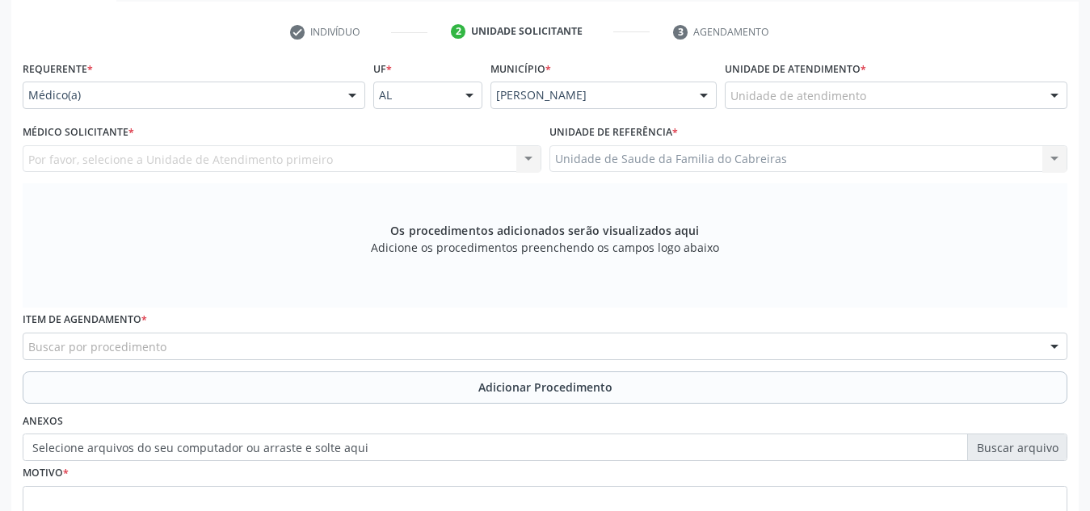
scroll to position [316, 0]
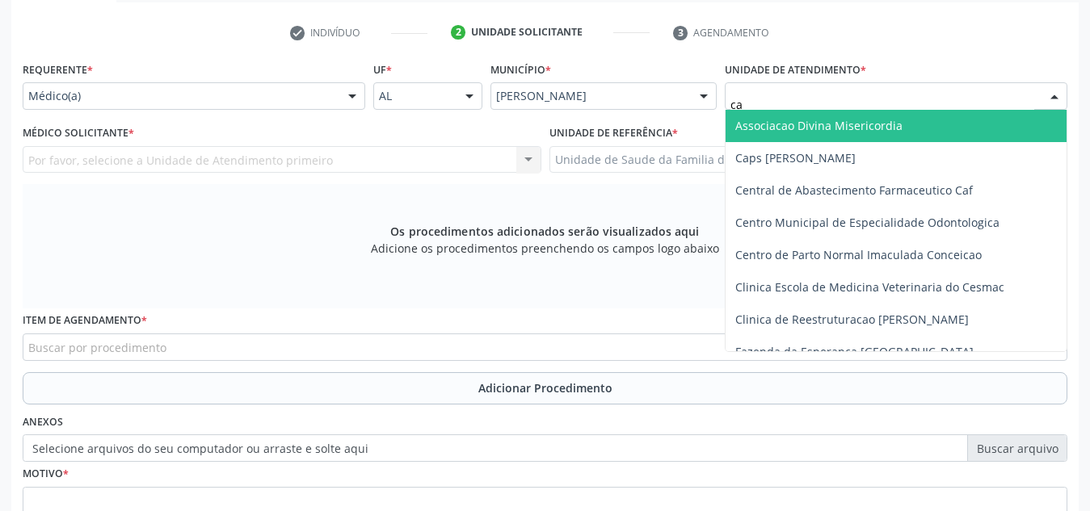
type input "cab"
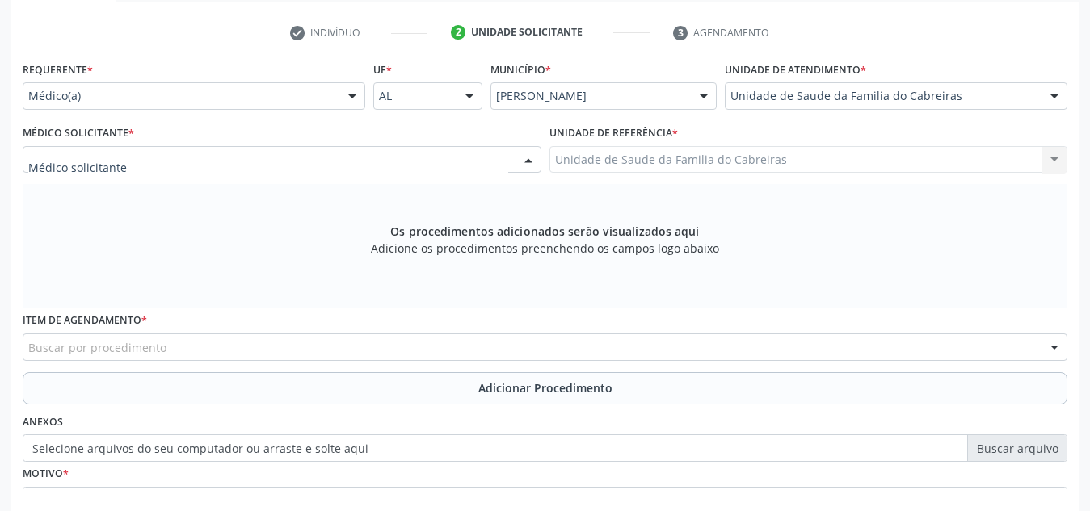
click at [228, 172] on div at bounding box center [282, 159] width 519 height 27
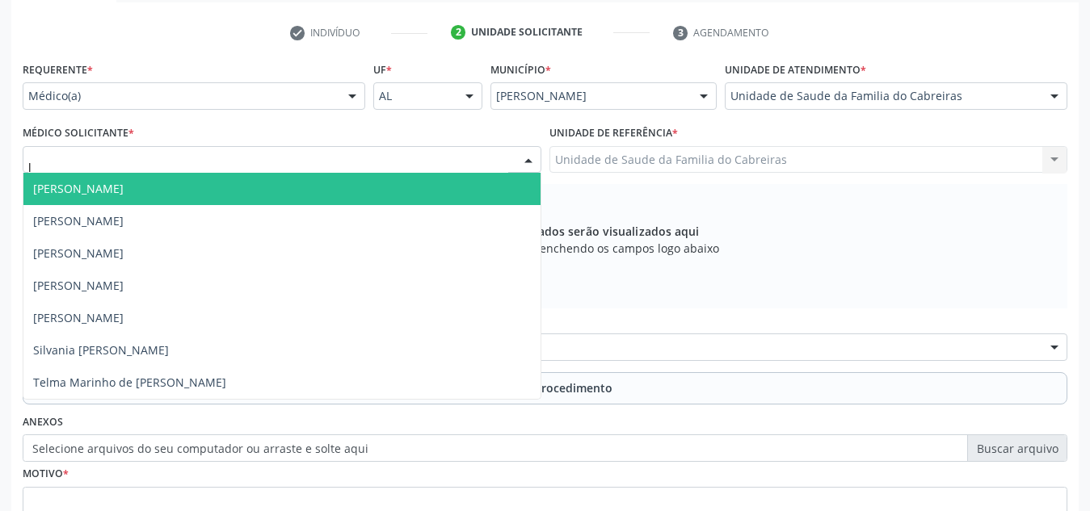
type input "le"
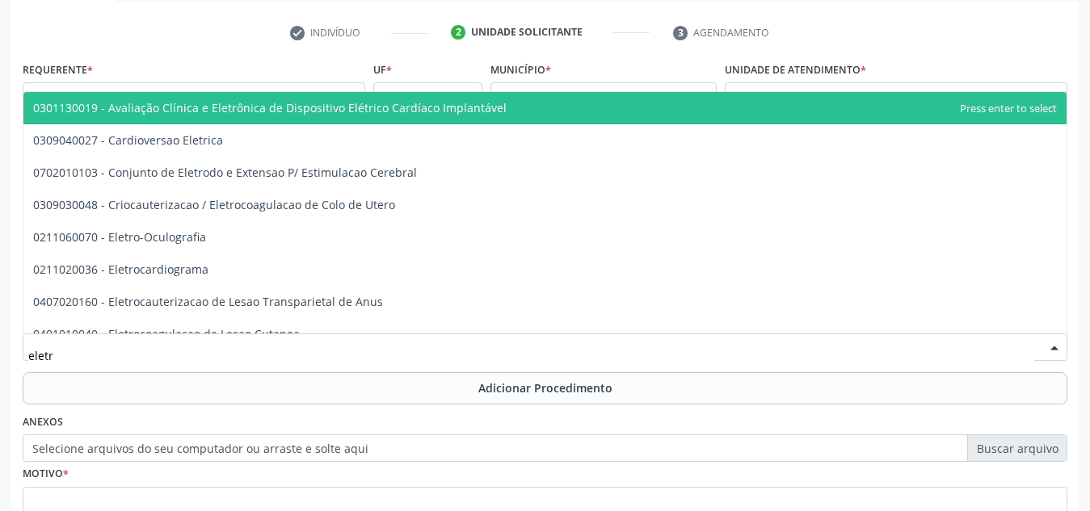
type input "eletro"
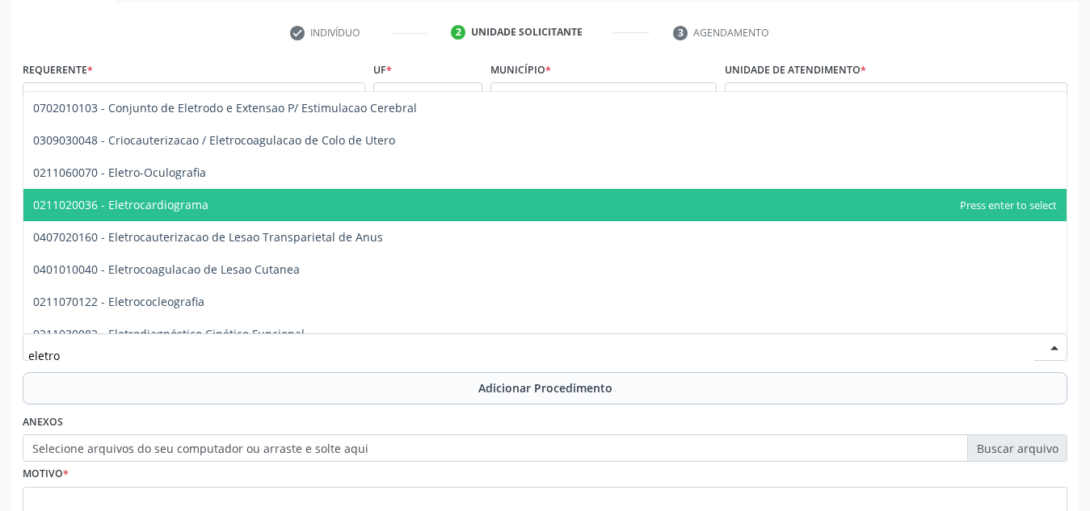
click at [216, 194] on span "0211020036 - Eletrocardiograma" at bounding box center [544, 205] width 1043 height 32
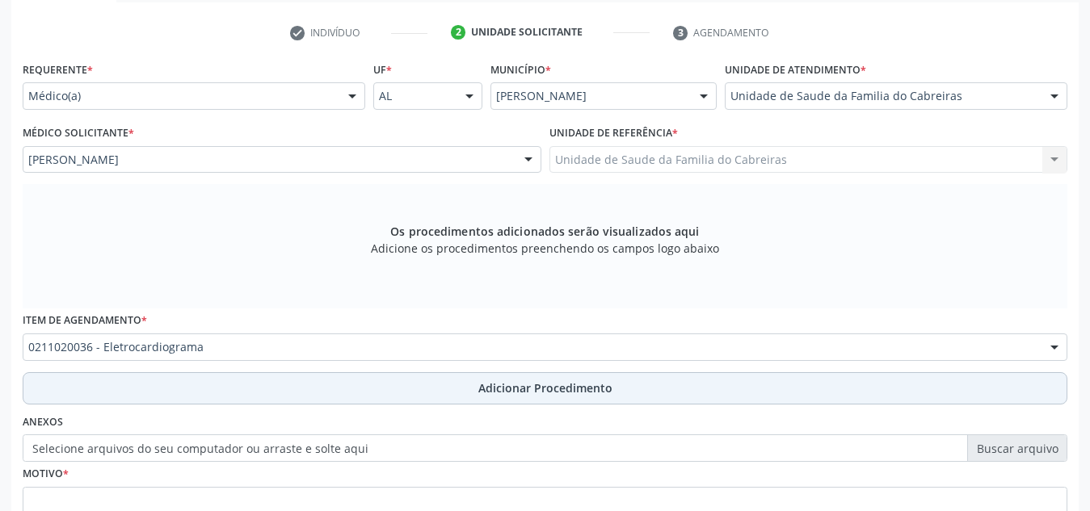
click at [229, 385] on button "Adicionar Procedimento" at bounding box center [545, 388] width 1044 height 32
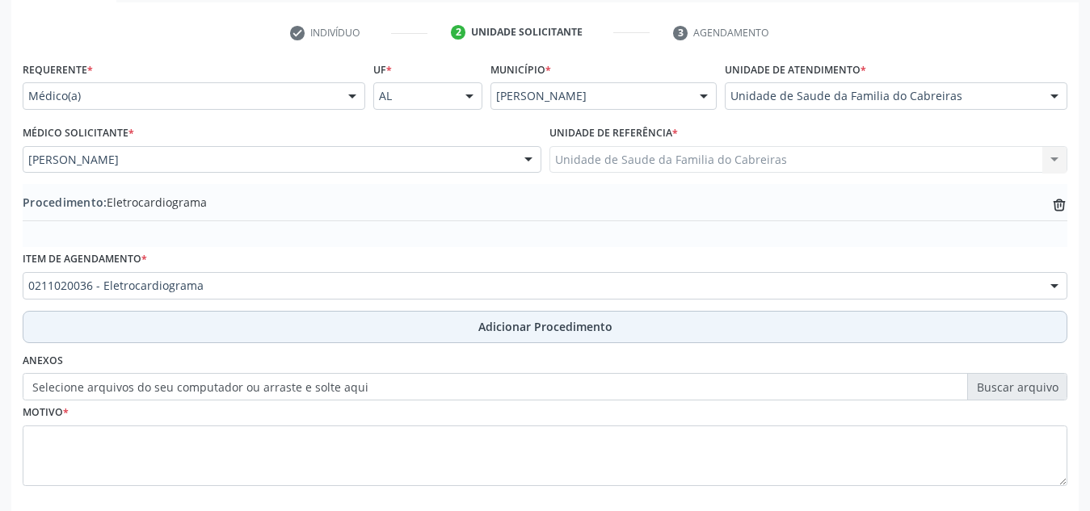
scroll to position [397, 0]
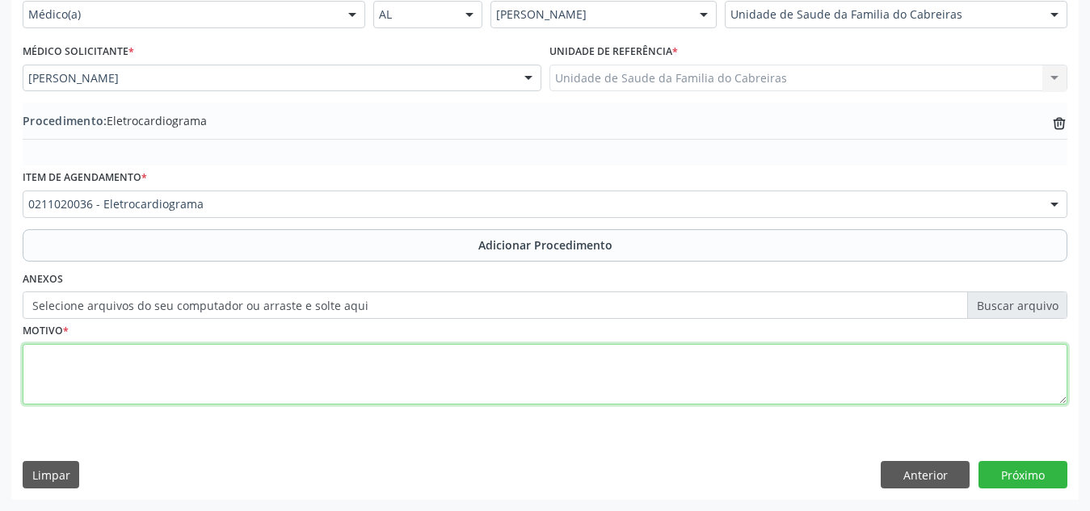
click at [233, 385] on textarea at bounding box center [545, 374] width 1044 height 61
type textarea "HAS"
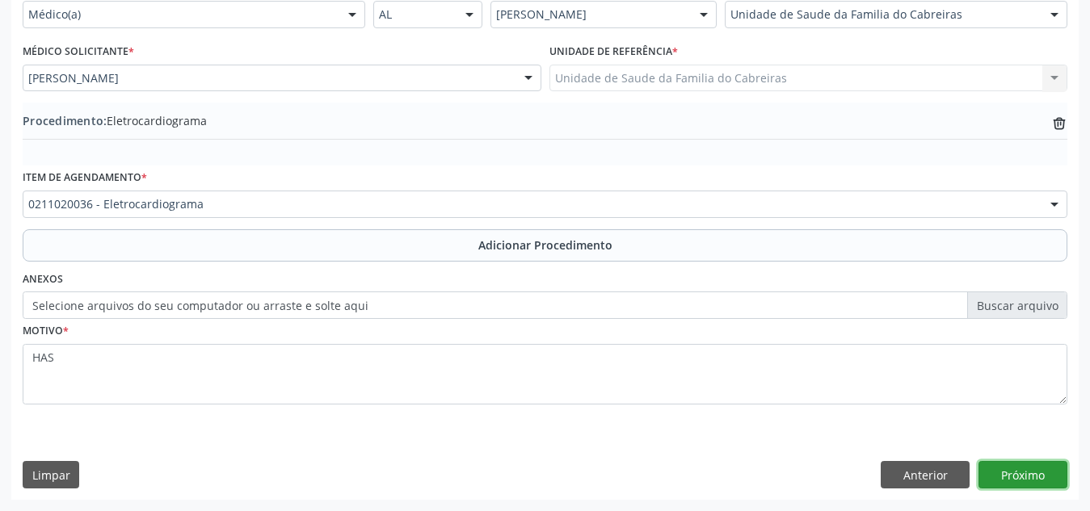
click at [1023, 469] on button "Próximo" at bounding box center [1022, 474] width 89 height 27
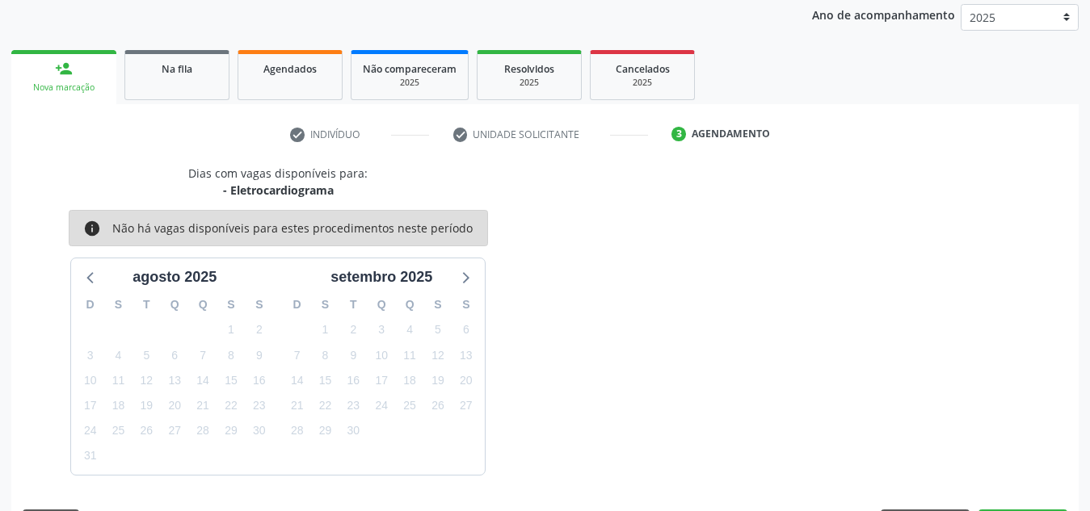
scroll to position [262, 0]
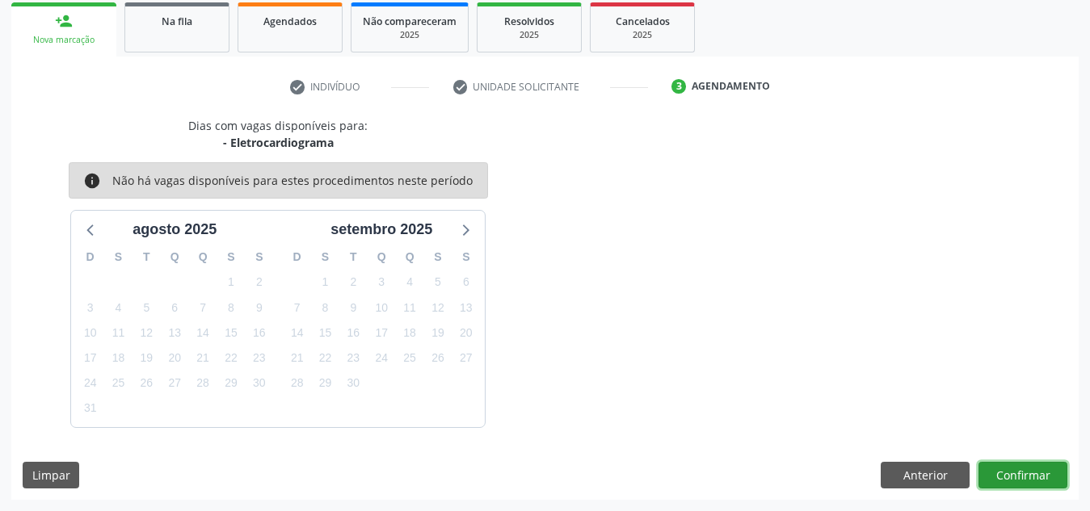
click at [1023, 469] on button "Confirmar" at bounding box center [1022, 475] width 89 height 27
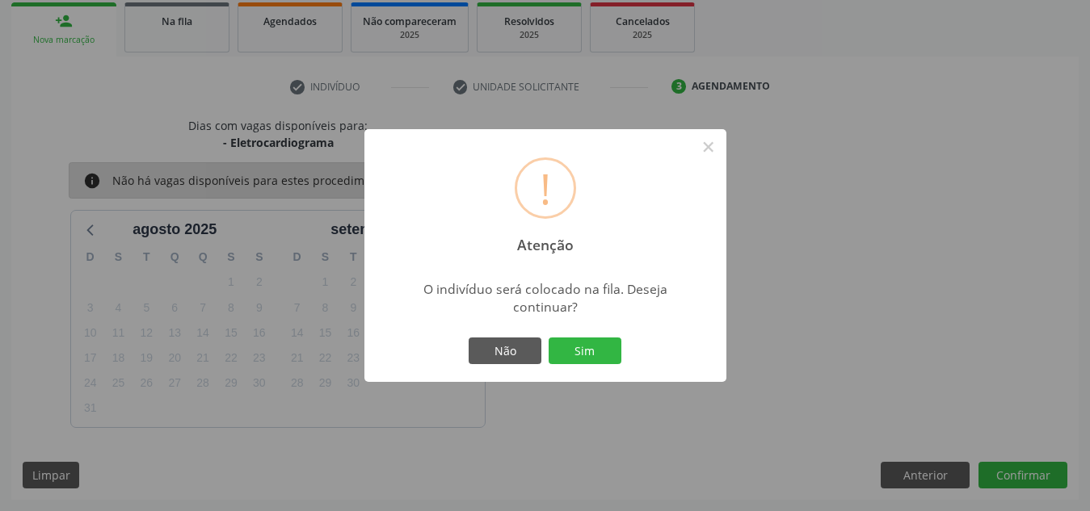
click at [548, 338] on button "Sim" at bounding box center [584, 351] width 73 height 27
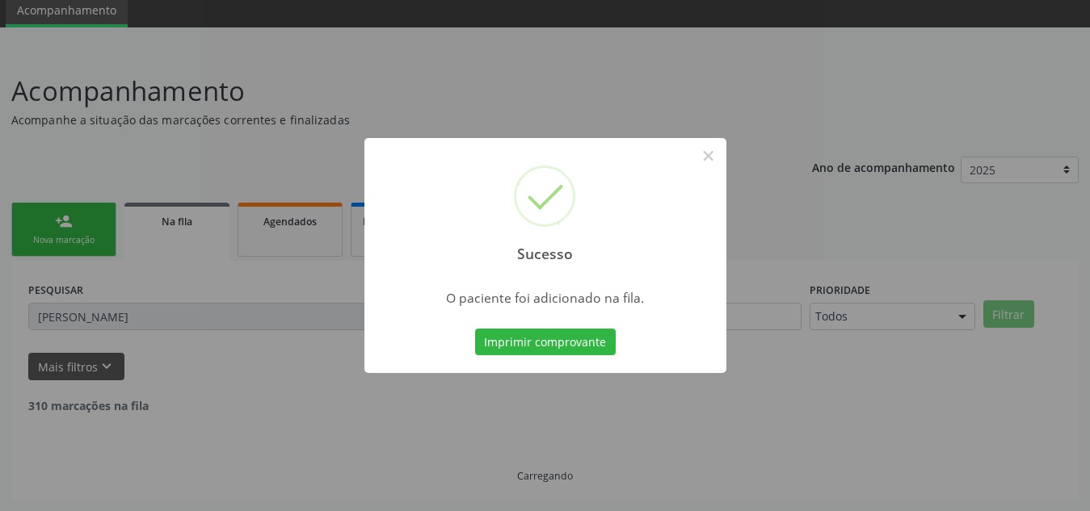
scroll to position [44, 0]
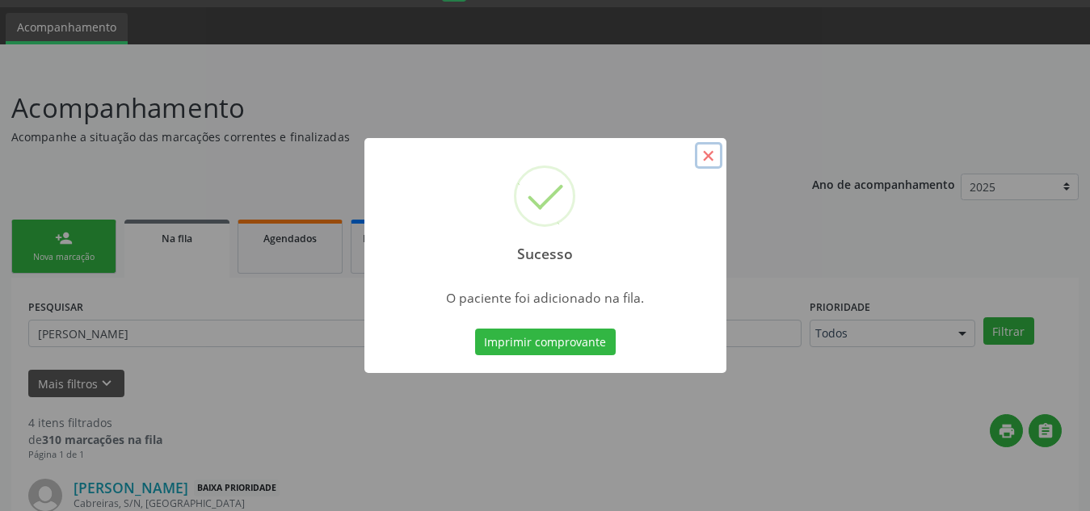
click at [711, 162] on button "×" at bounding box center [708, 155] width 27 height 27
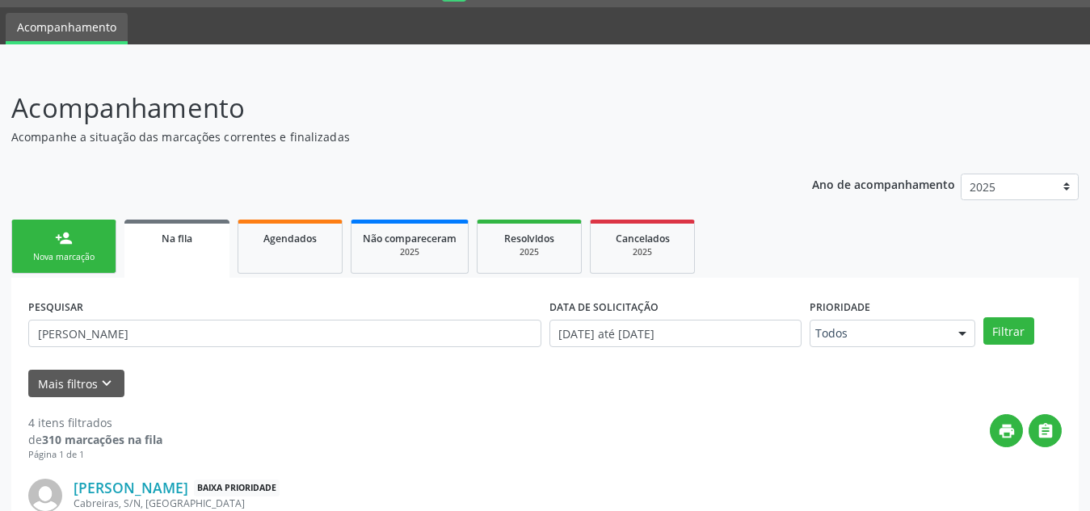
click at [67, 256] on div "Nova marcação" at bounding box center [63, 257] width 81 height 12
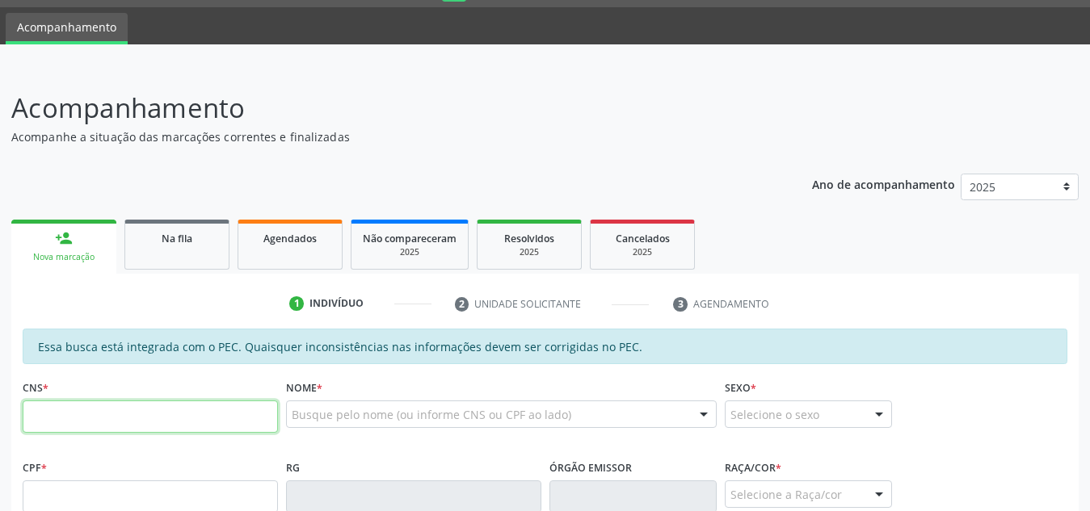
click at [96, 429] on input "text" at bounding box center [150, 417] width 255 height 32
paste input "700 0056 4983 8709"
type input "700 0056 4983 8709"
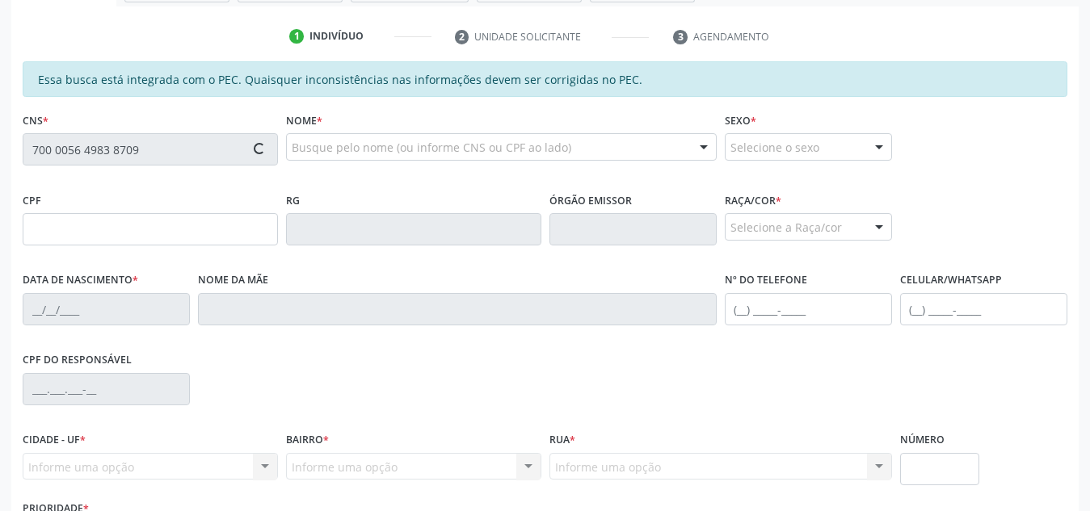
scroll to position [434, 0]
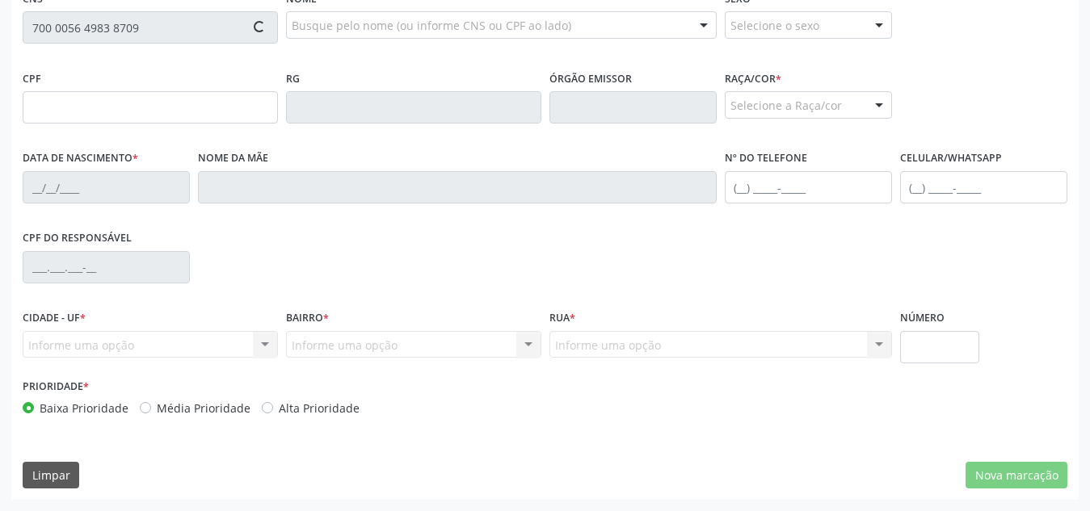
type input "034.840.004-73"
type input "[DATE]"
type input "[PERSON_NAME]"
type input "[PHONE_NUMBER]"
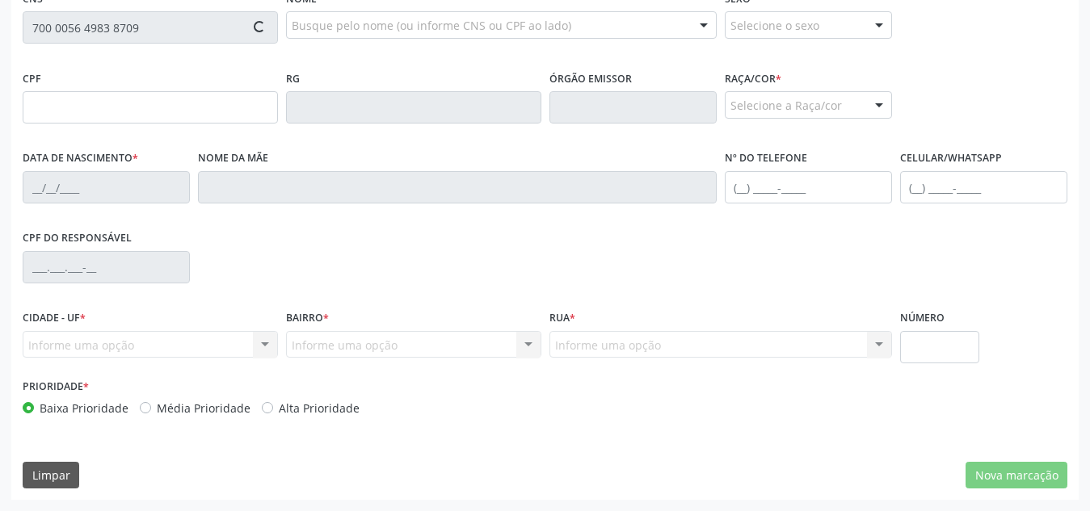
type input "S/N"
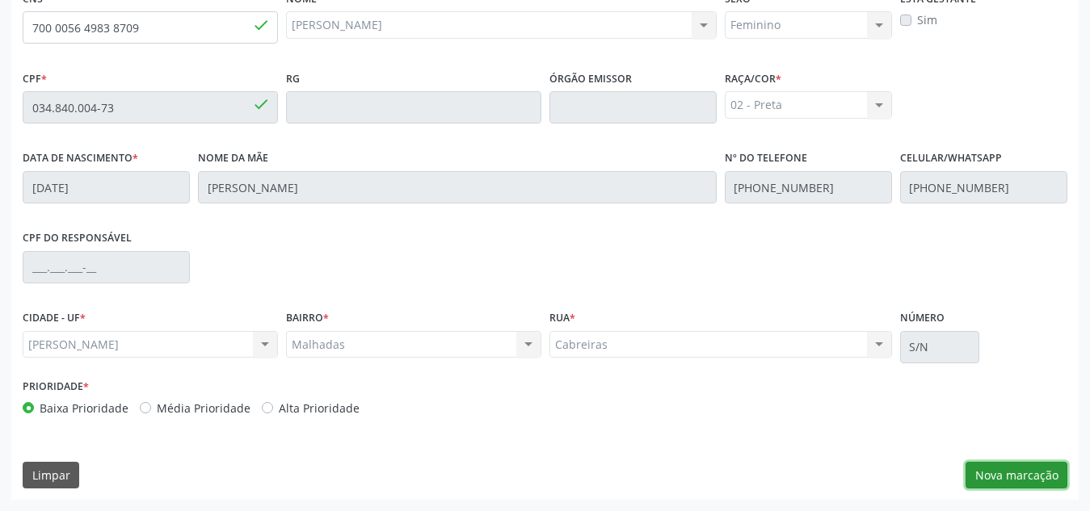
click at [998, 466] on button "Nova marcação" at bounding box center [1016, 475] width 102 height 27
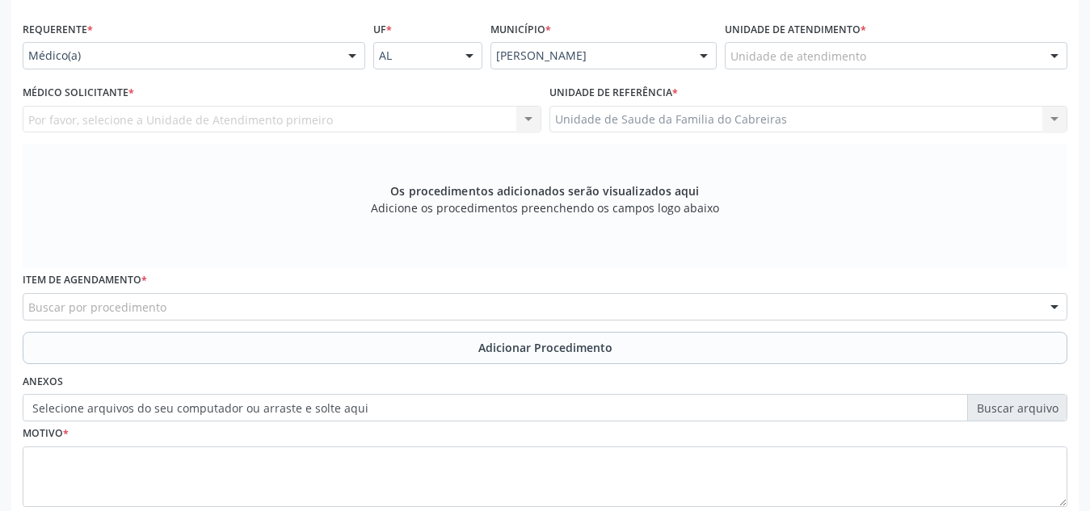
scroll to position [355, 0]
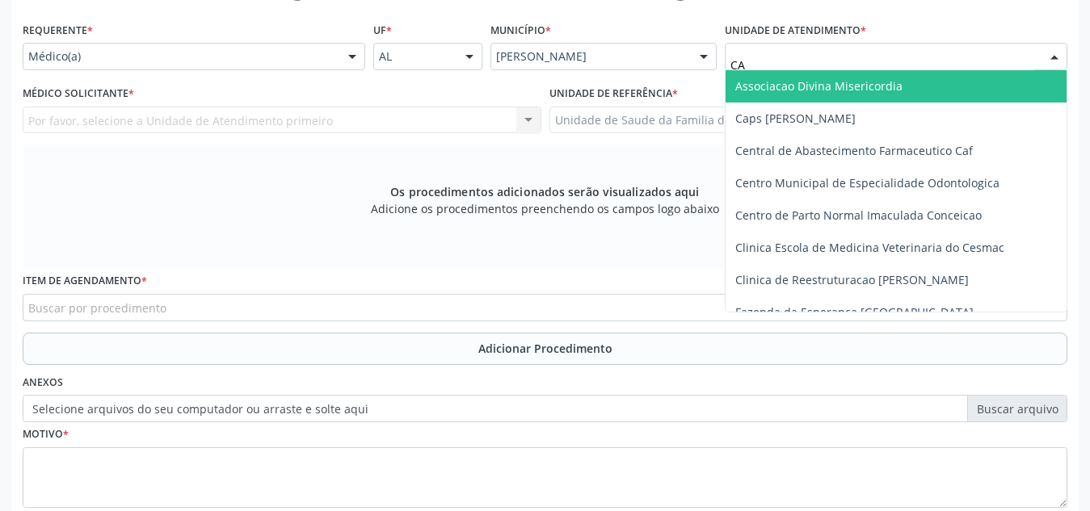
type input "CAB"
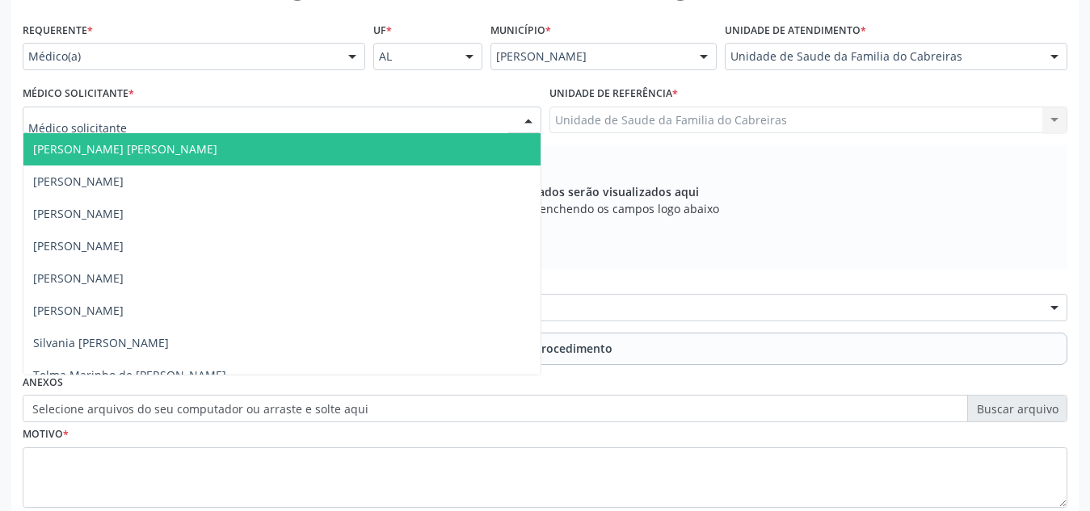
click at [338, 131] on div at bounding box center [282, 120] width 519 height 27
type input "L"
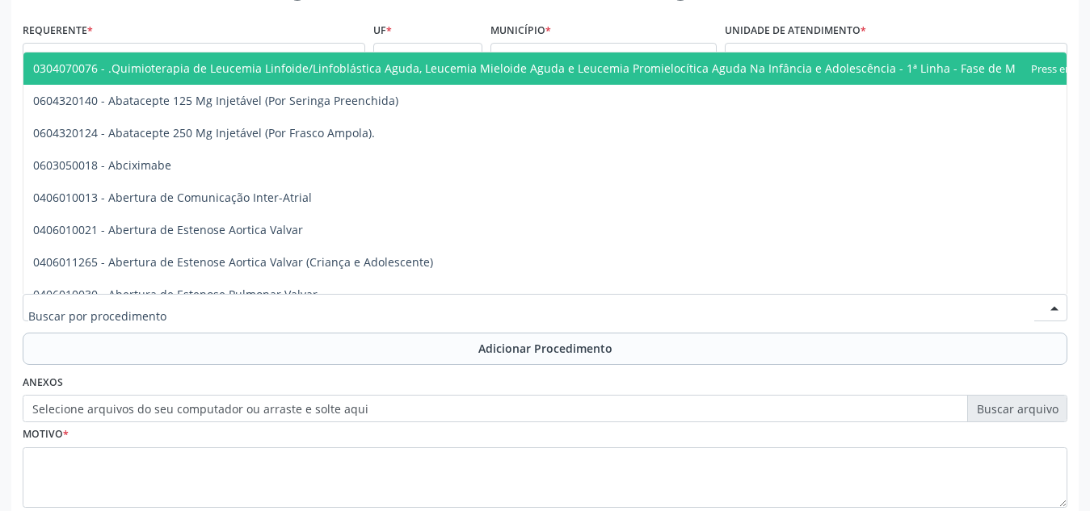
click at [254, 303] on div at bounding box center [545, 307] width 1044 height 27
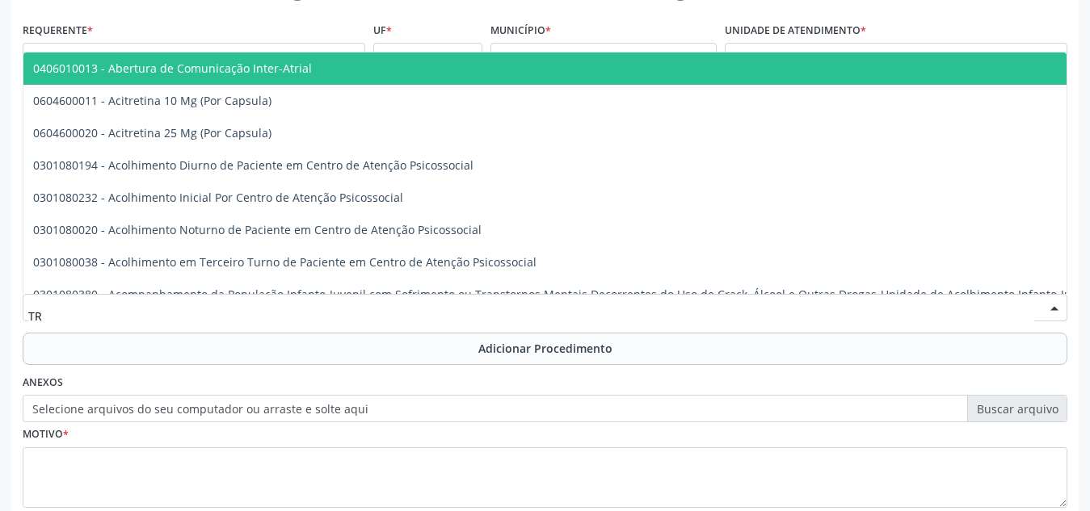
type input "T"
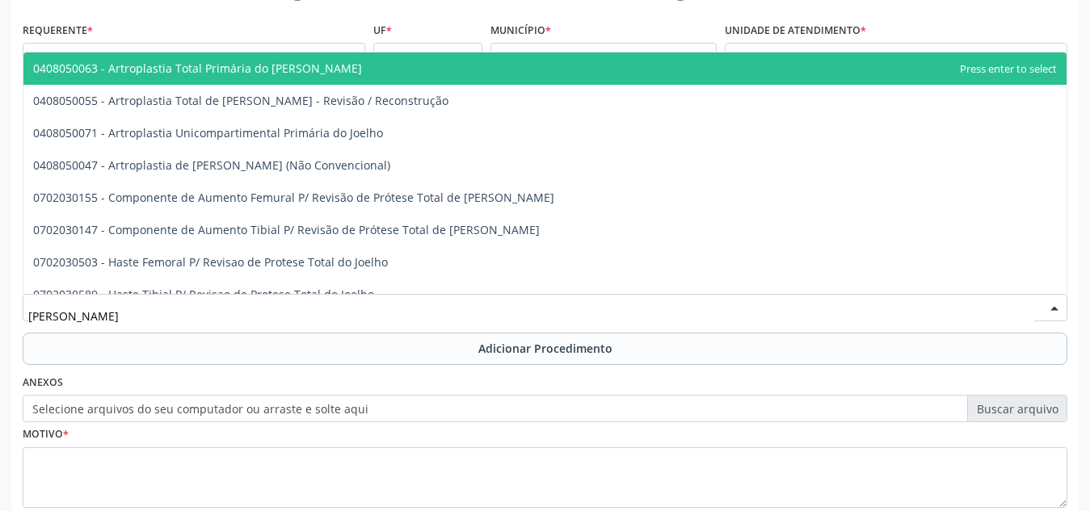
type input "J"
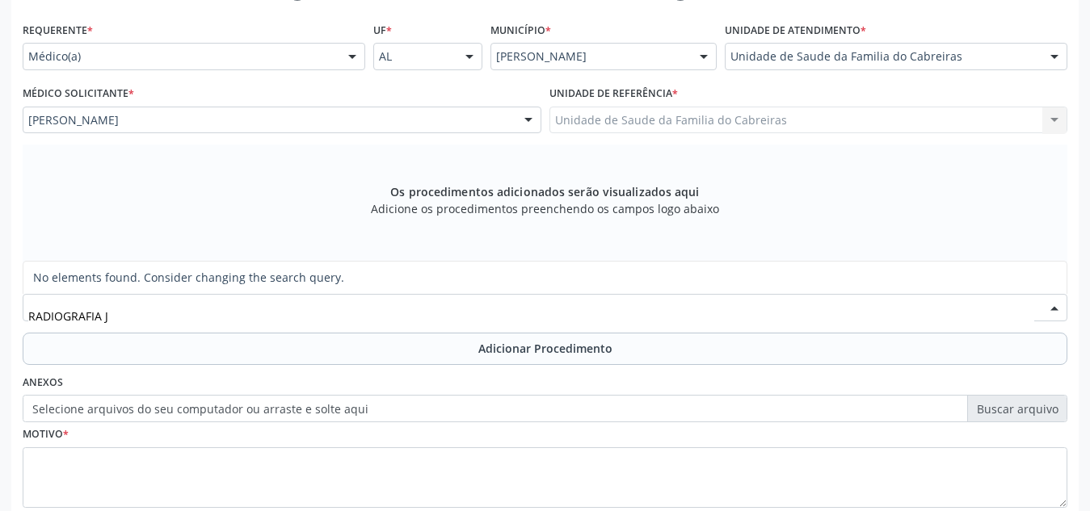
type input "RADIOGRAFIA"
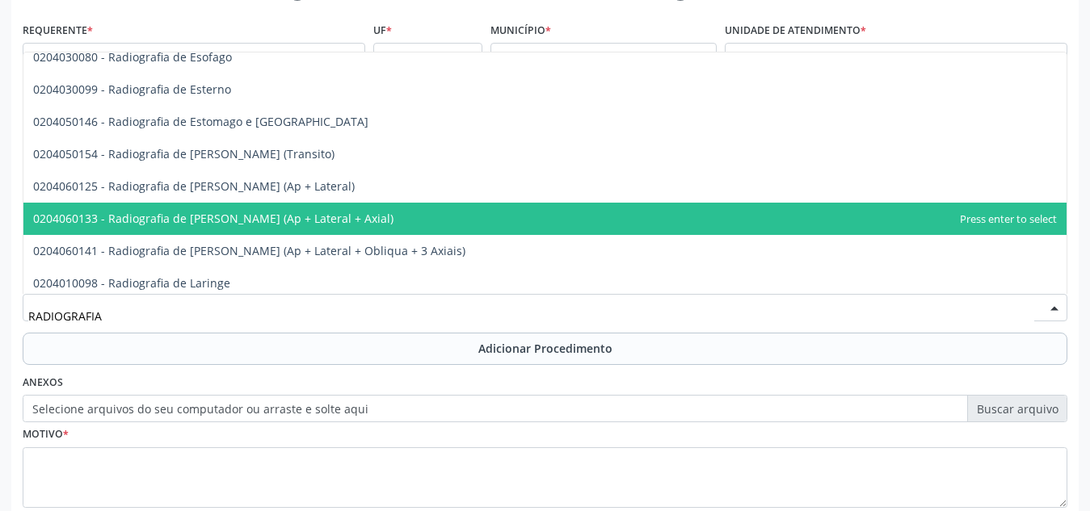
scroll to position [1421, 0]
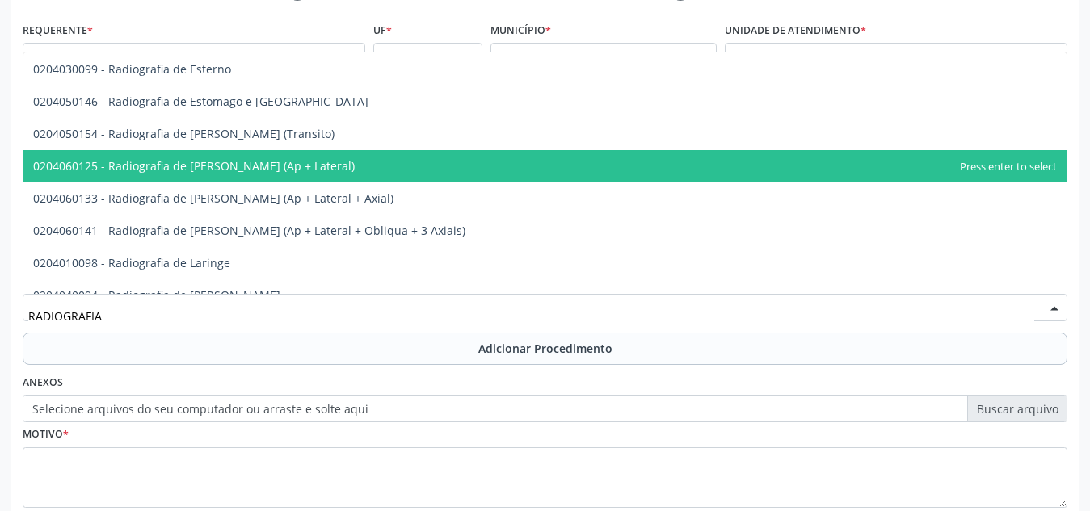
click at [242, 158] on span "0204060125 - Radiografia de [PERSON_NAME] (Ap + Lateral)" at bounding box center [194, 165] width 322 height 15
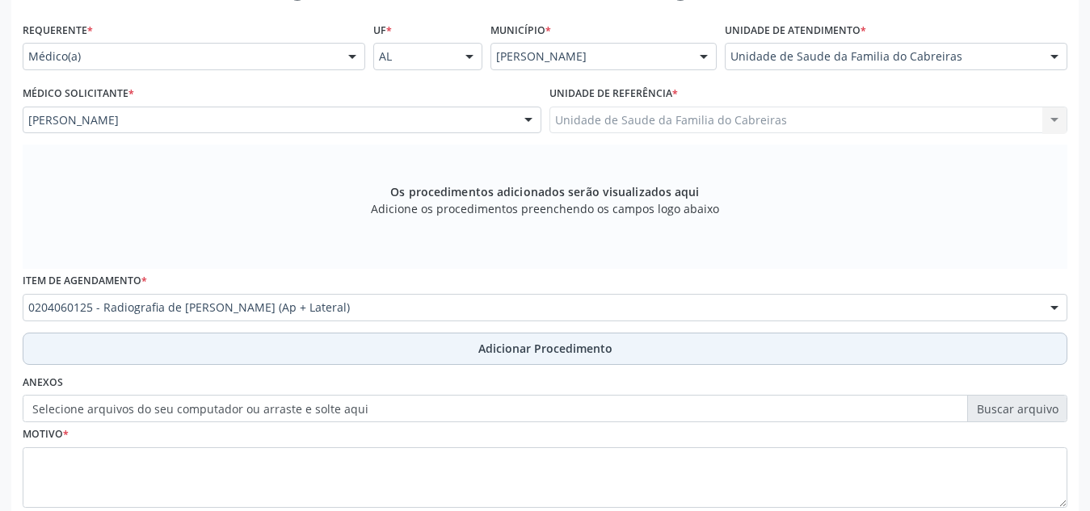
click at [273, 355] on button "Adicionar Procedimento" at bounding box center [545, 349] width 1044 height 32
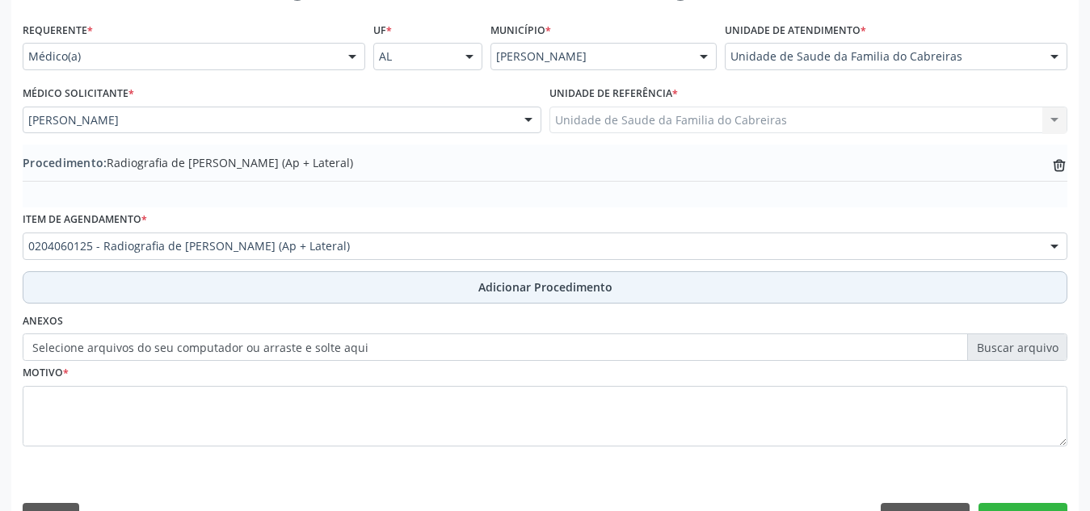
scroll to position [397, 0]
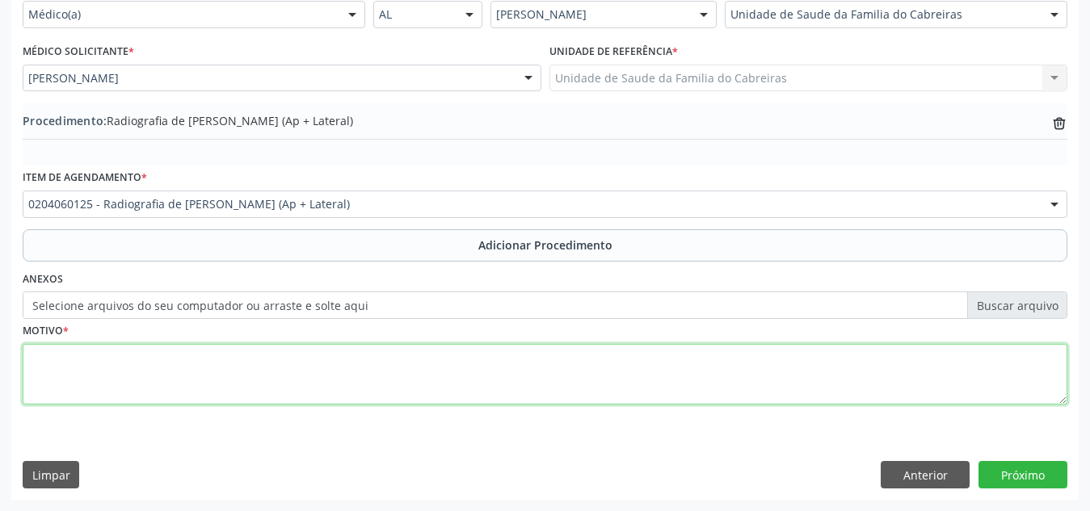
click at [274, 357] on textarea at bounding box center [545, 374] width 1044 height 61
type textarea "R"
type textarea "Trauma em joelho direito"
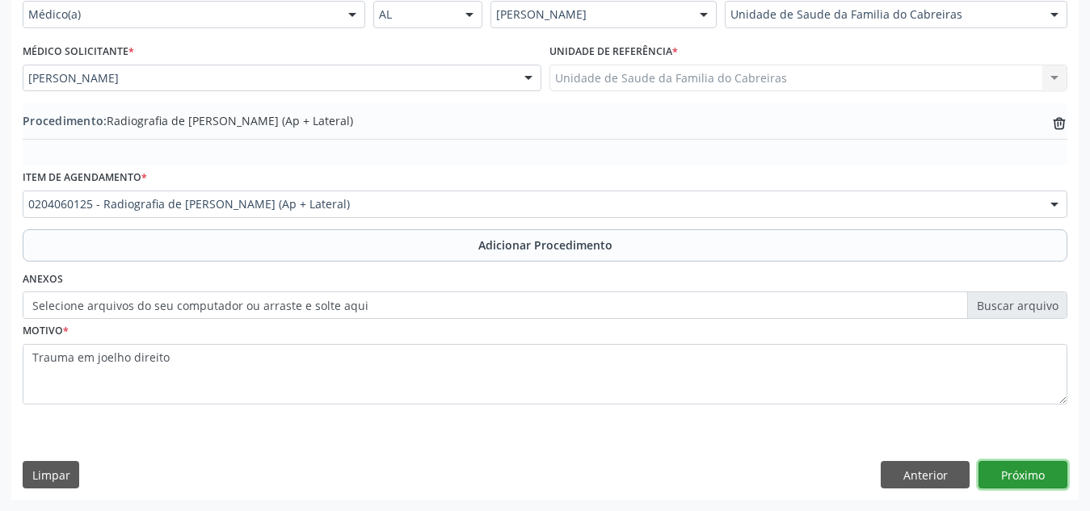
click at [1020, 473] on button "Próximo" at bounding box center [1022, 474] width 89 height 27
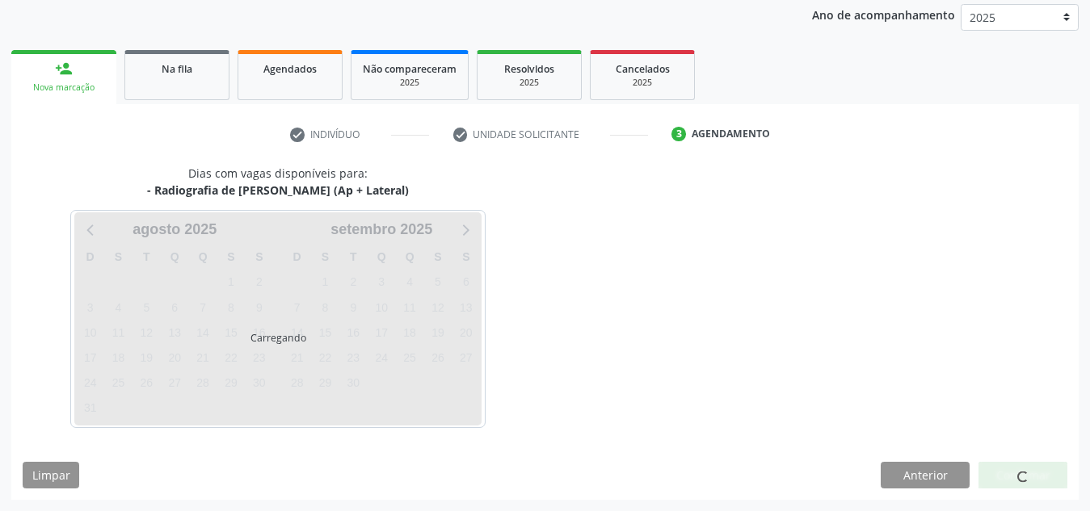
scroll to position [262, 0]
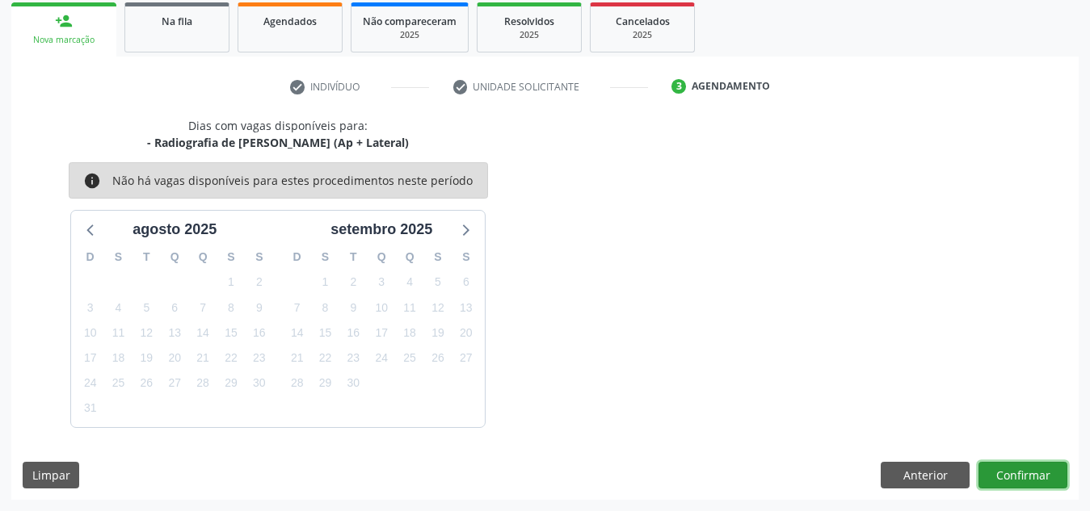
click at [1020, 473] on button "Confirmar" at bounding box center [1022, 475] width 89 height 27
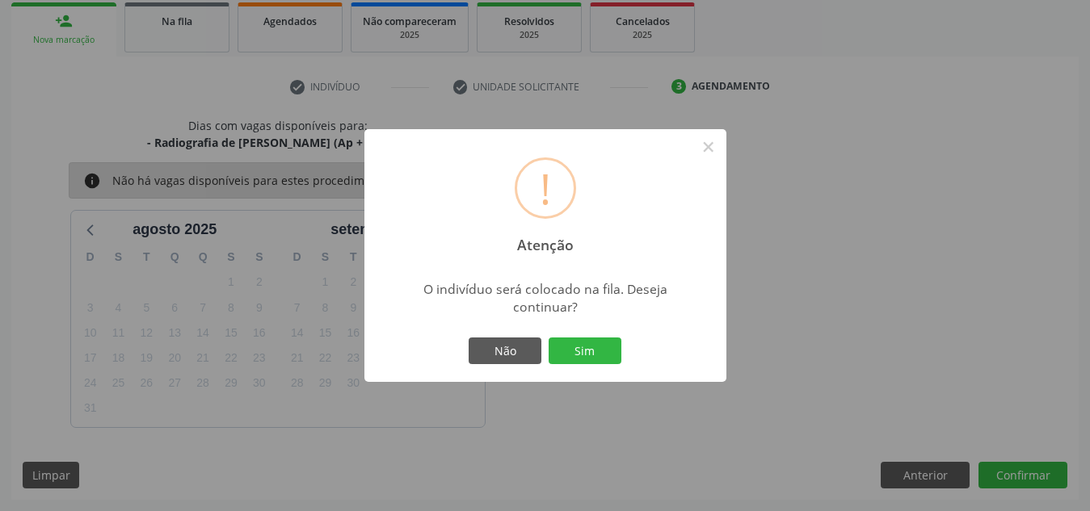
click at [548, 338] on button "Sim" at bounding box center [584, 351] width 73 height 27
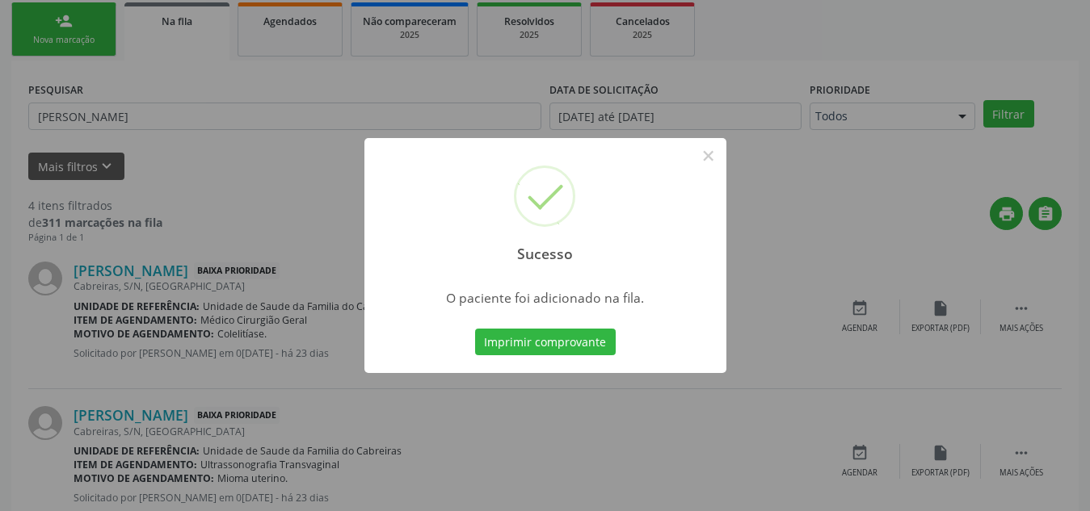
scroll to position [44, 0]
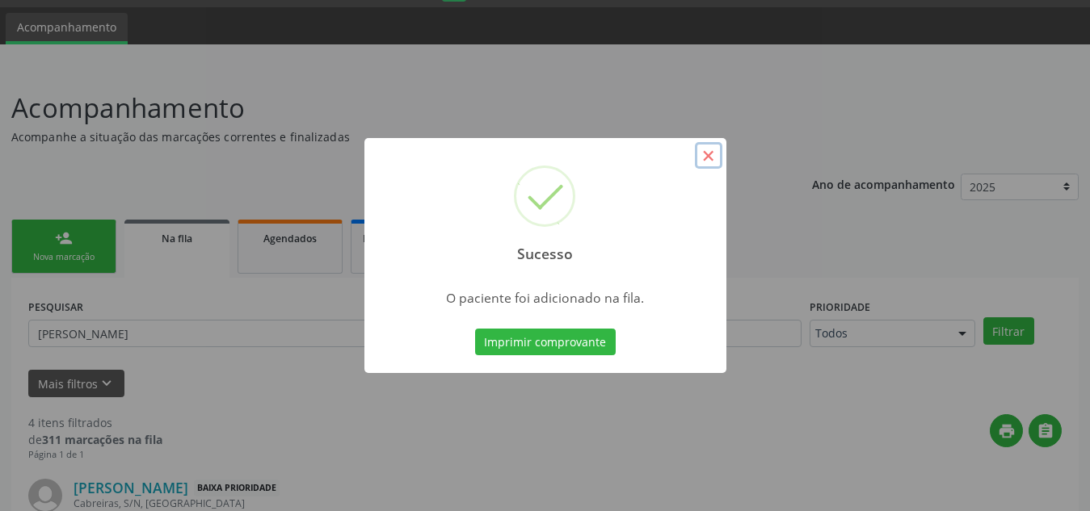
click at [712, 157] on button "×" at bounding box center [708, 155] width 27 height 27
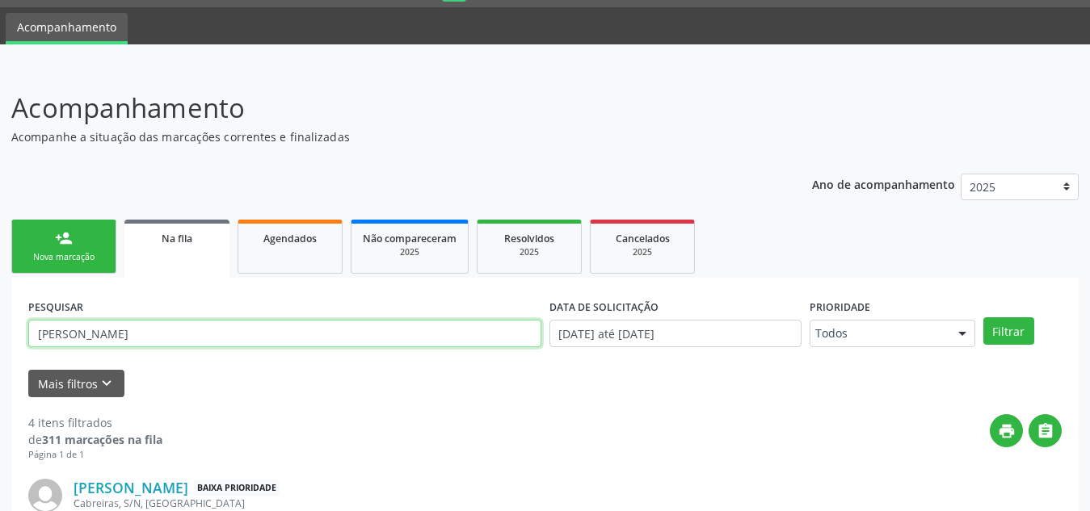
click at [105, 331] on input "[PERSON_NAME]" at bounding box center [284, 333] width 513 height 27
type input "d"
paste input "700 0056 4983 8709"
type input "700 0056 4983 8709"
click at [983, 317] on button "Filtrar" at bounding box center [1008, 330] width 51 height 27
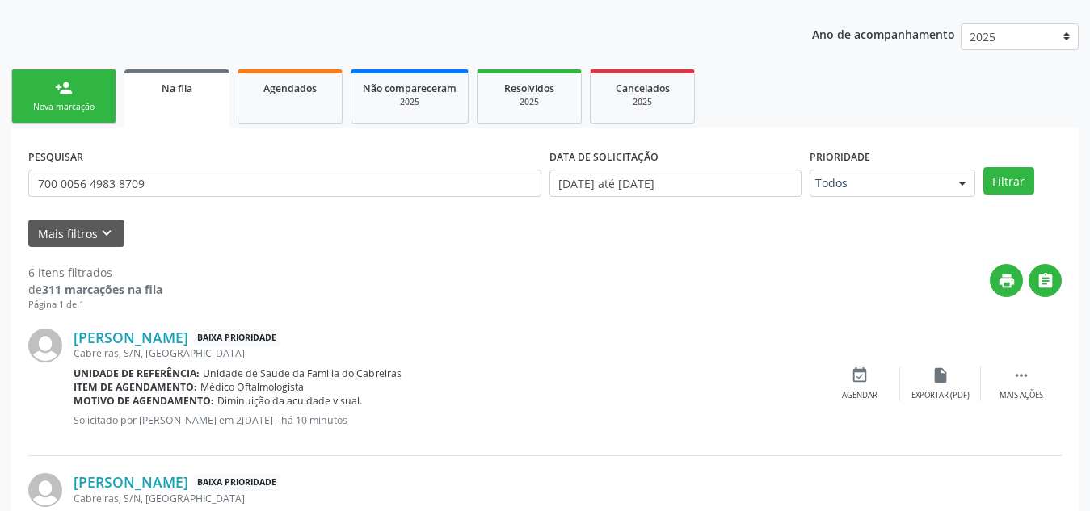
scroll to position [0, 0]
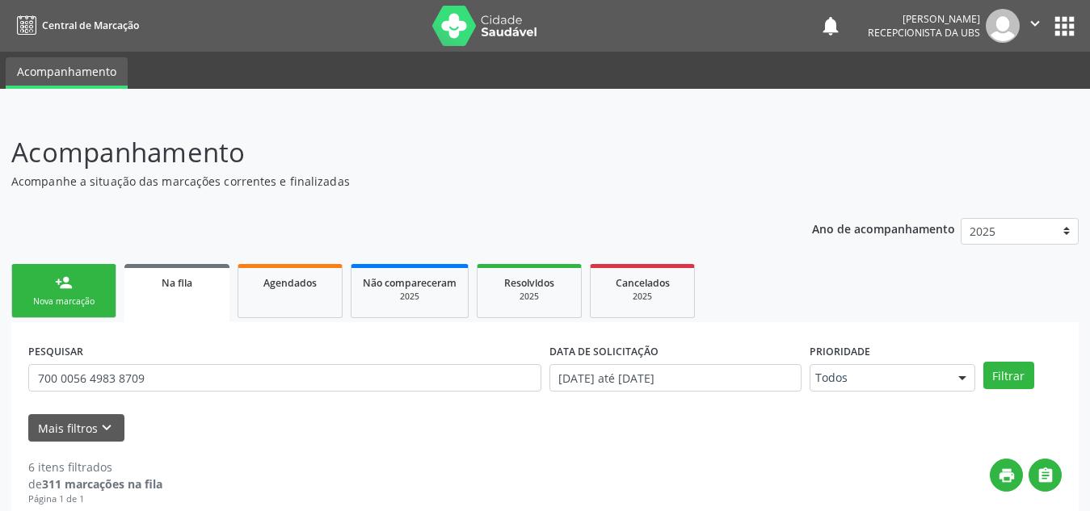
click at [50, 305] on div "Nova marcação" at bounding box center [63, 302] width 81 height 12
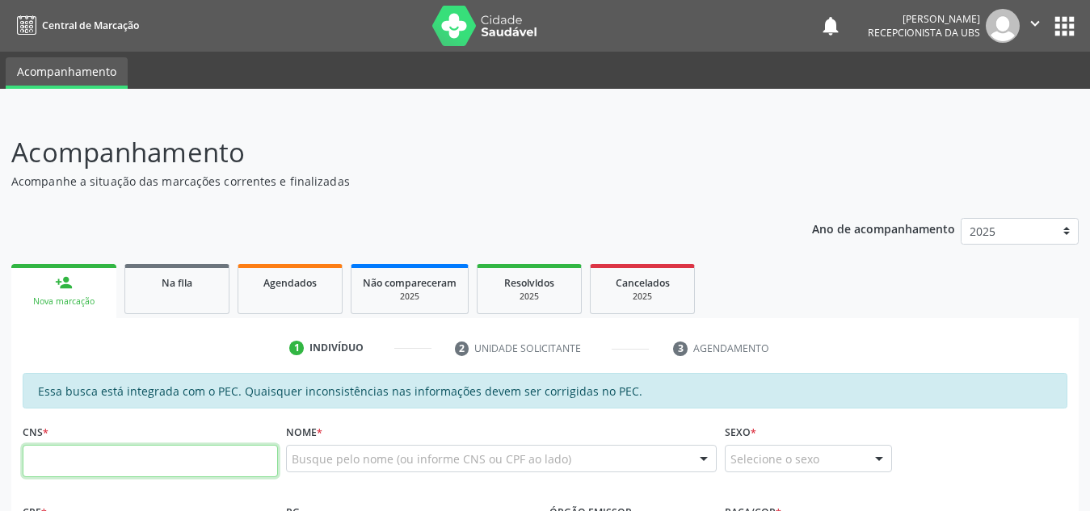
click at [105, 459] on input "text" at bounding box center [150, 461] width 255 height 32
type input "703 0048 8405 9270"
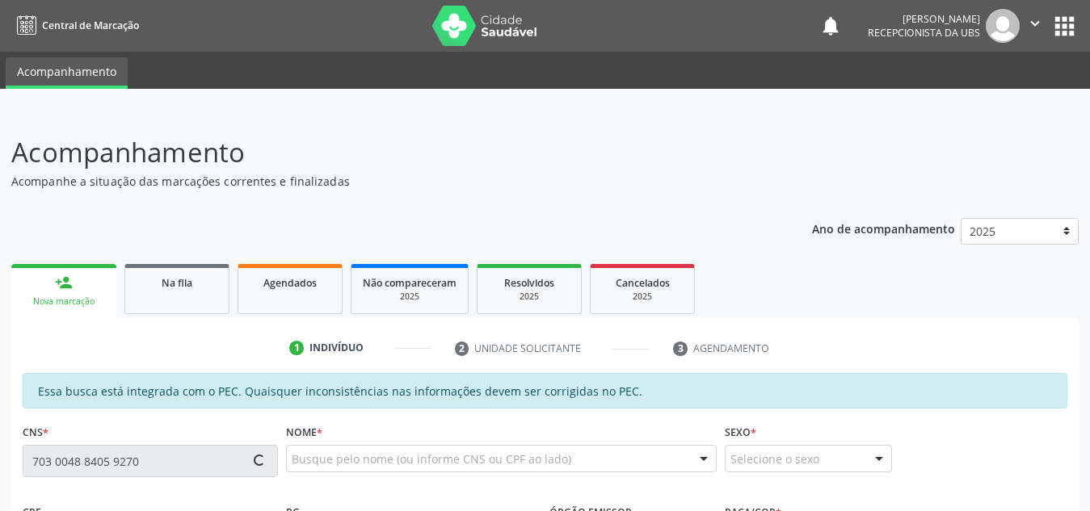
type input "662.937.664-15"
type input "0[DATE]"
type input "[PERSON_NAME]"
type input "[PHONE_NUMBER]"
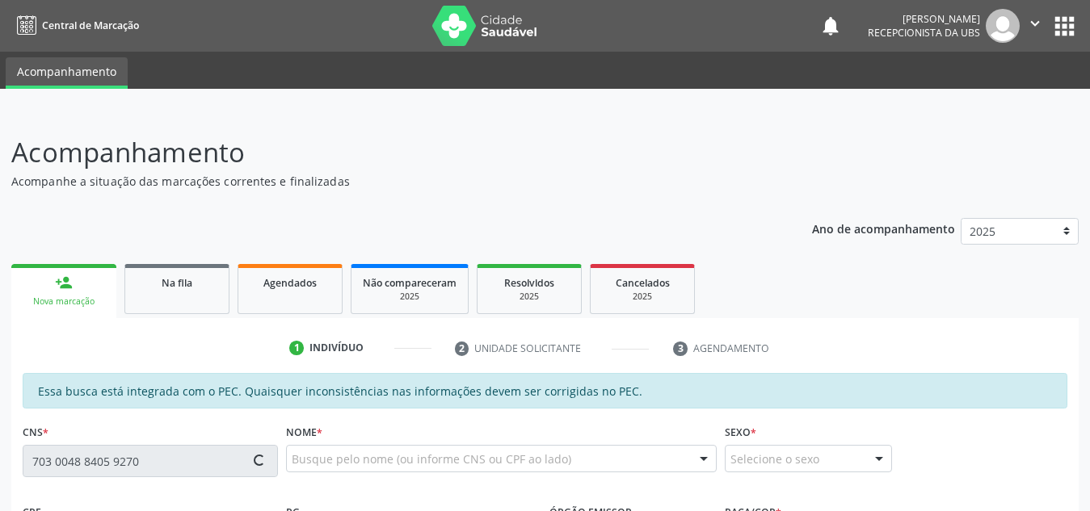
type input "S/N"
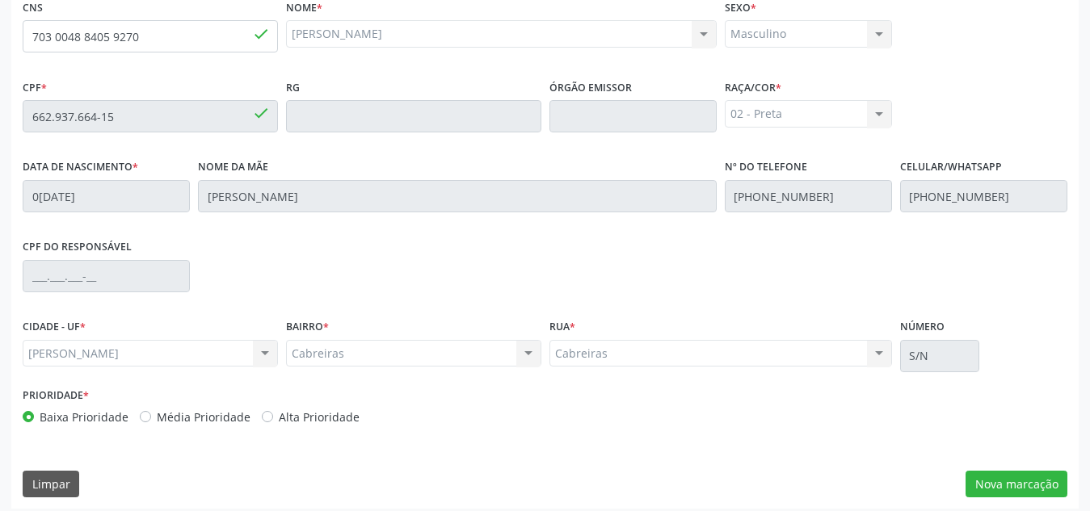
scroll to position [434, 0]
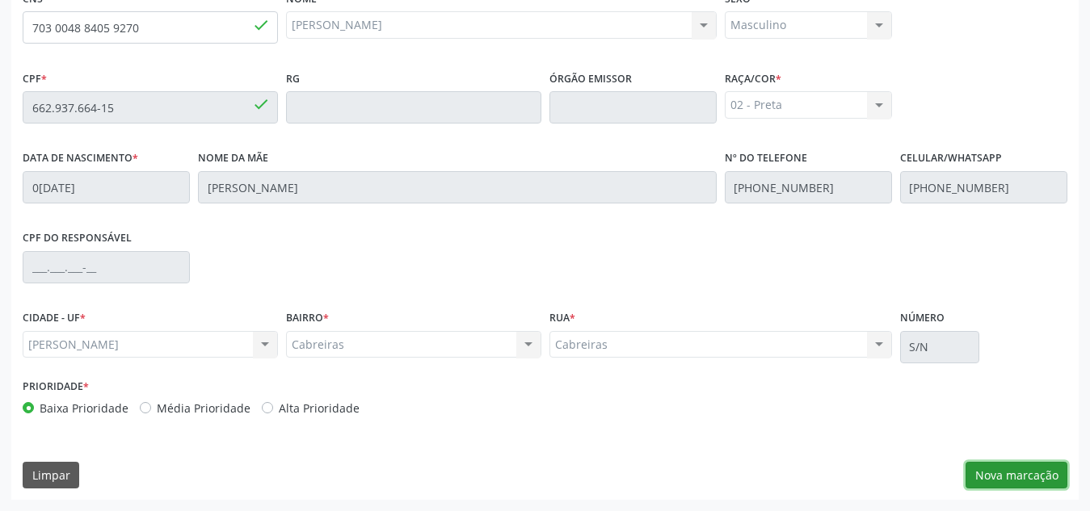
click at [995, 474] on button "Nova marcação" at bounding box center [1016, 475] width 102 height 27
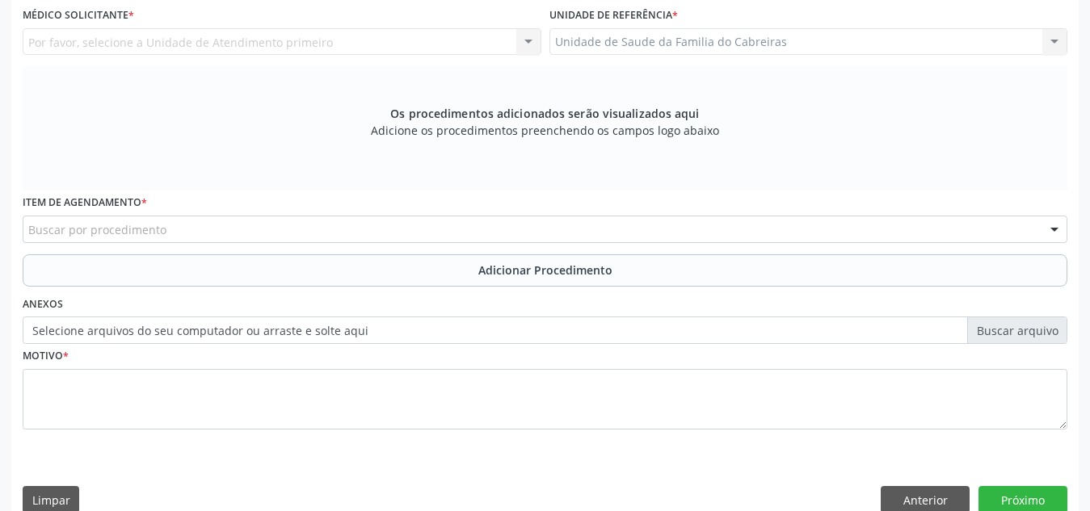
scroll to position [368, 0]
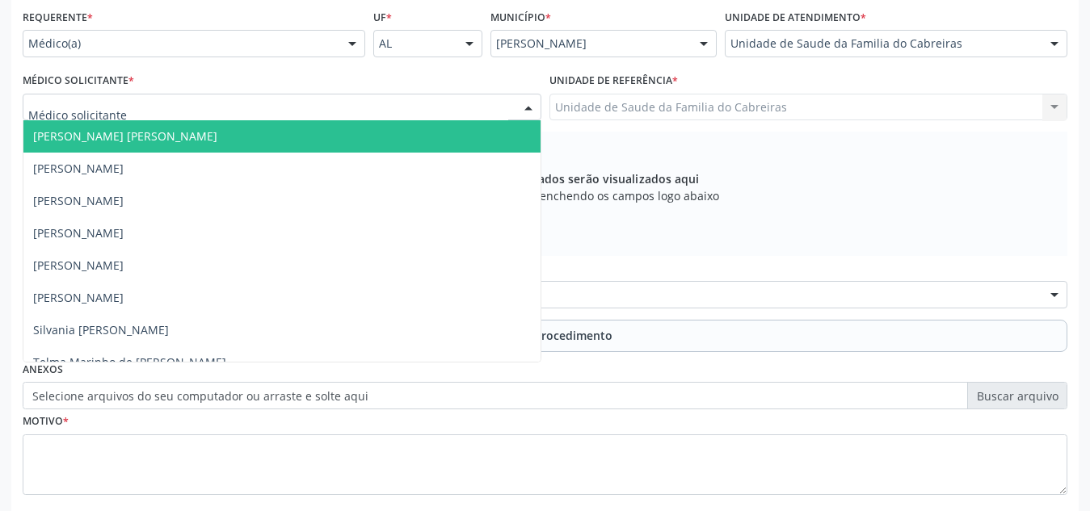
click at [415, 107] on div at bounding box center [282, 107] width 519 height 27
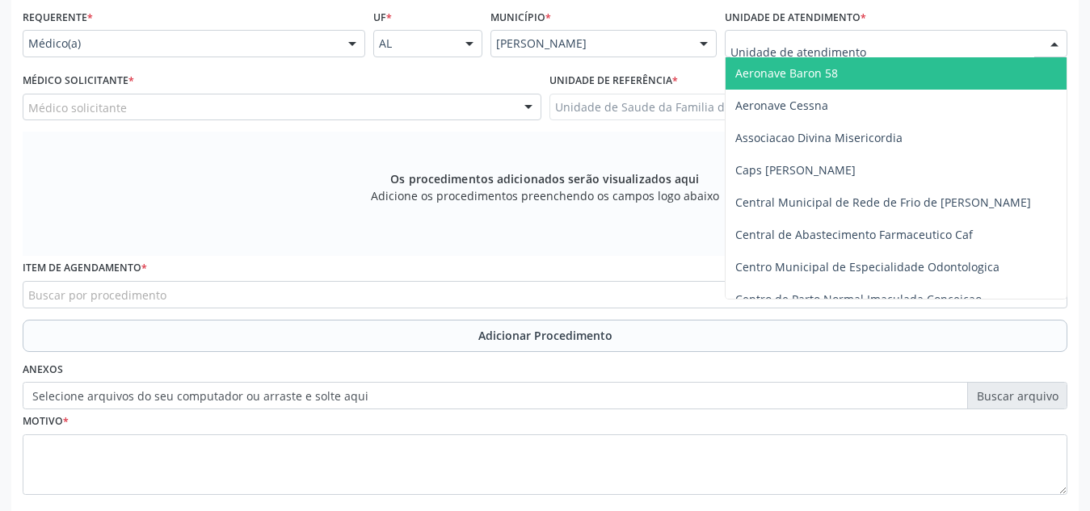
click at [839, 55] on div at bounding box center [896, 43] width 343 height 27
type input "est"
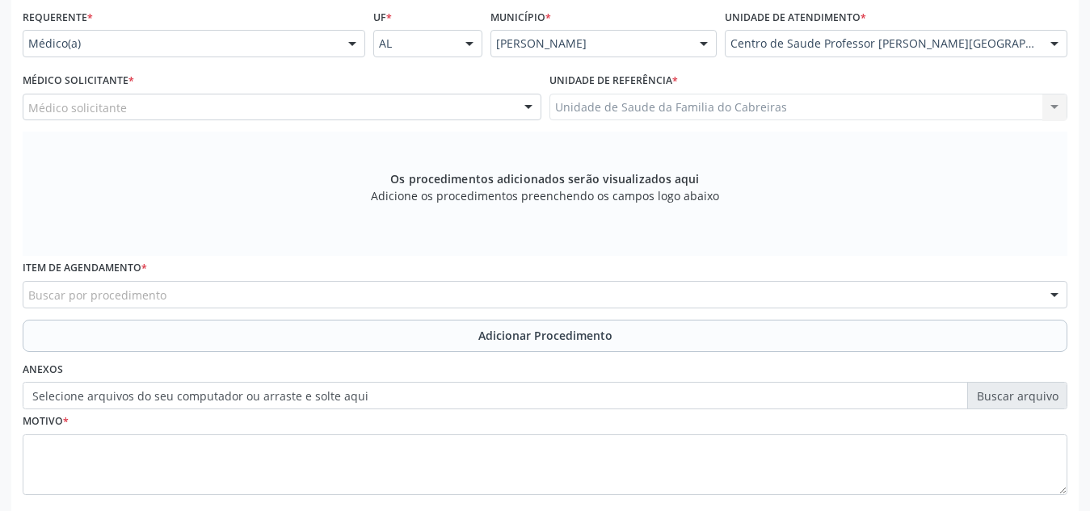
click at [318, 110] on div "Médico solicitante [PERSON_NAME] [PERSON_NAME] Malta [PERSON_NAME] [PERSON_NAME…" at bounding box center [282, 107] width 519 height 27
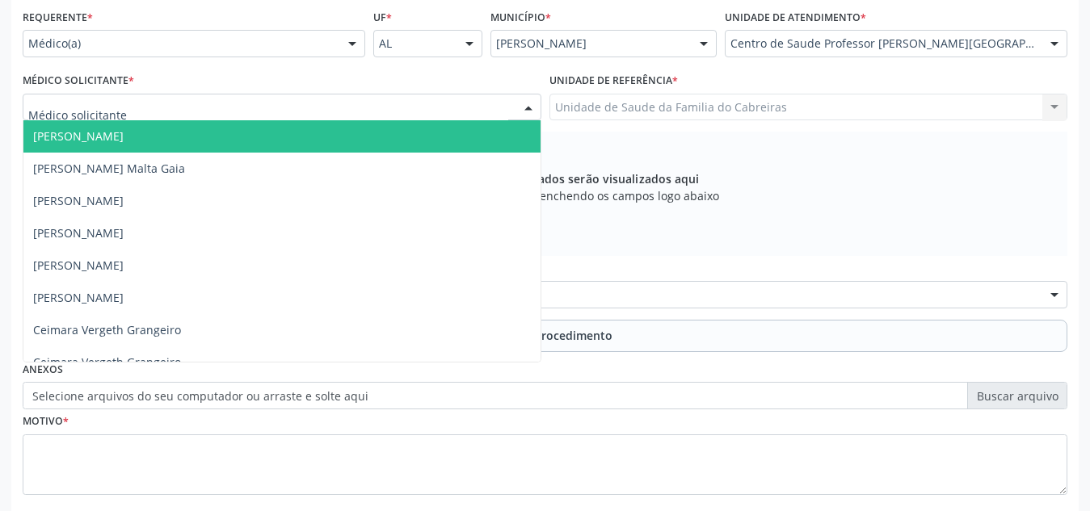
click at [318, 110] on div at bounding box center [282, 107] width 519 height 27
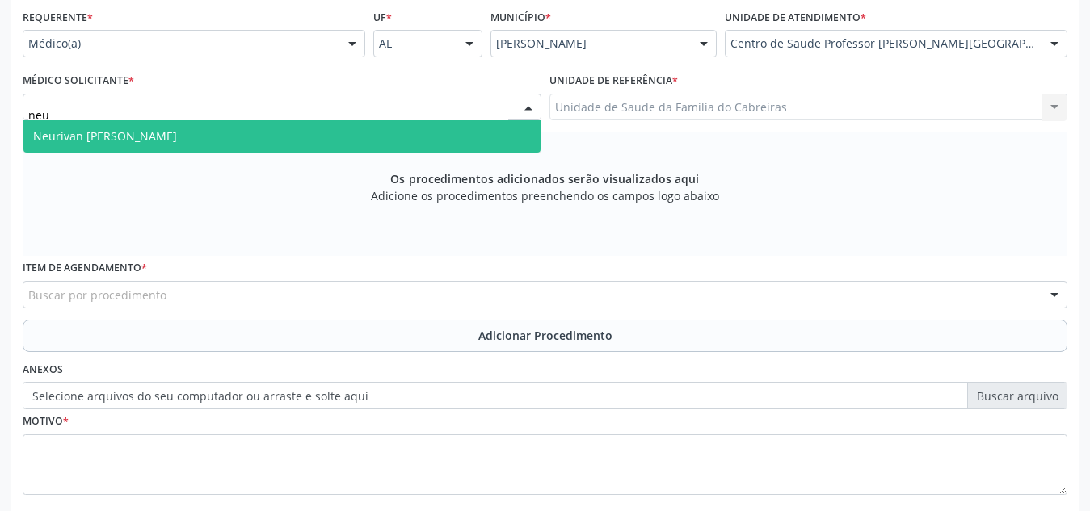
type input "neur"
click at [320, 132] on span "Neurivan [PERSON_NAME]" at bounding box center [281, 136] width 517 height 32
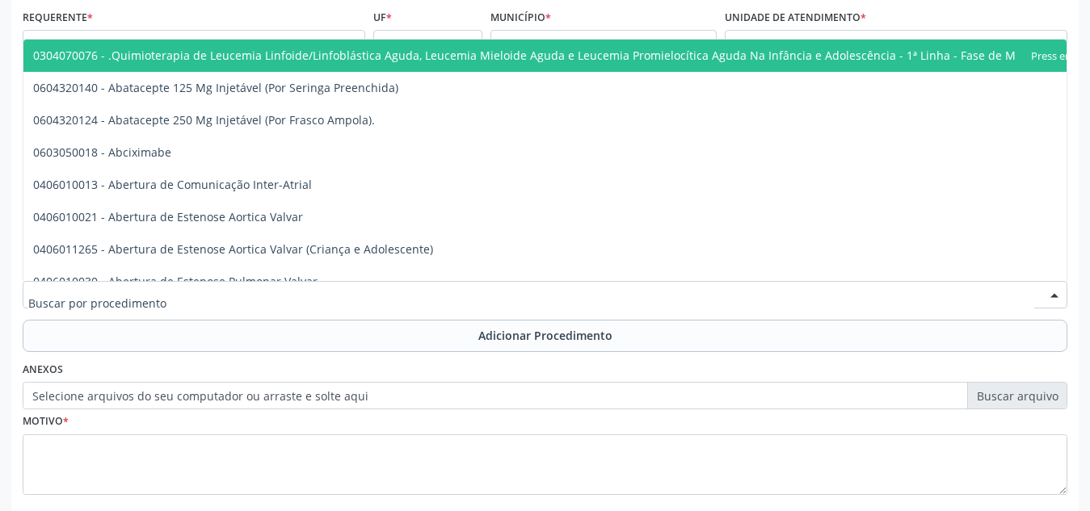
click at [315, 291] on div at bounding box center [545, 294] width 1044 height 27
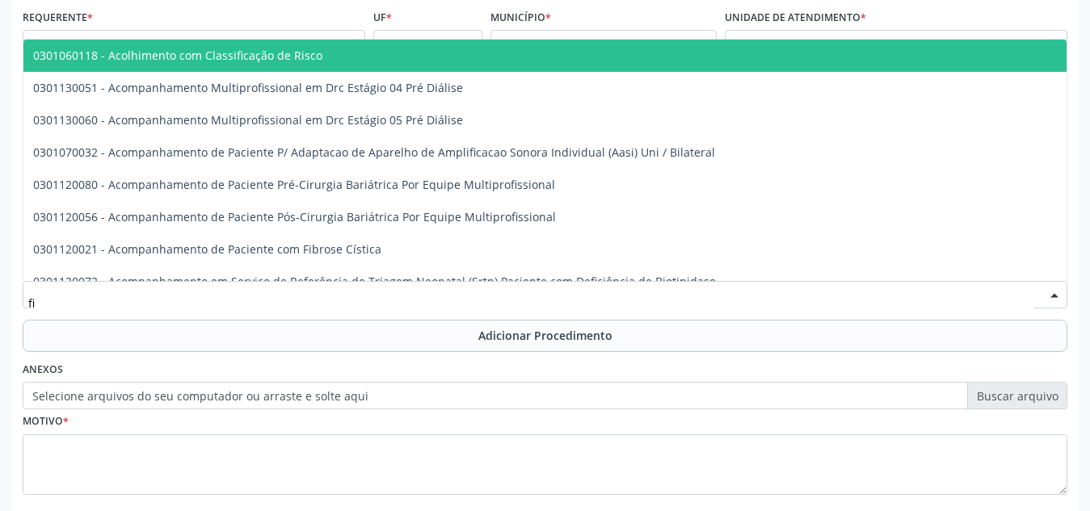
type input "f"
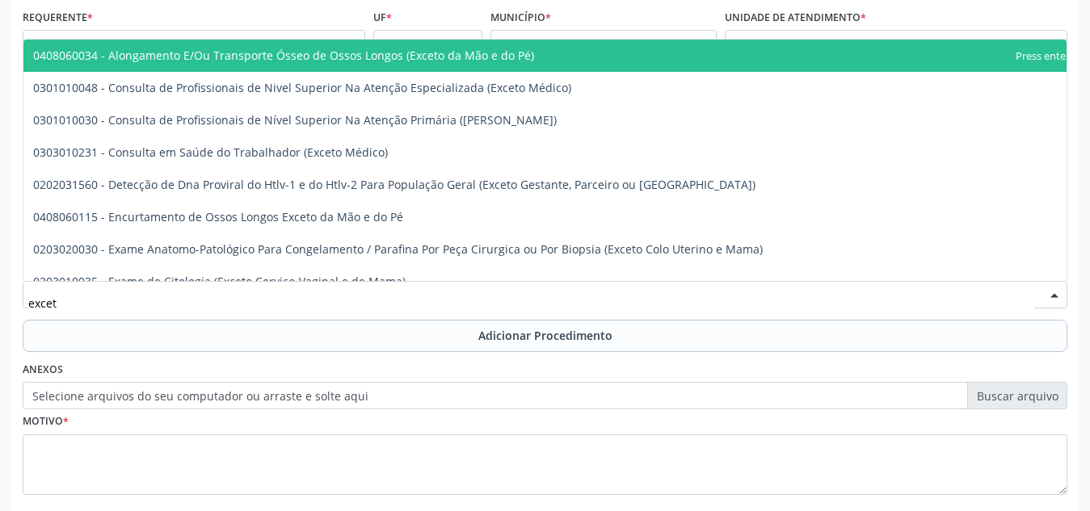
type input "exceto"
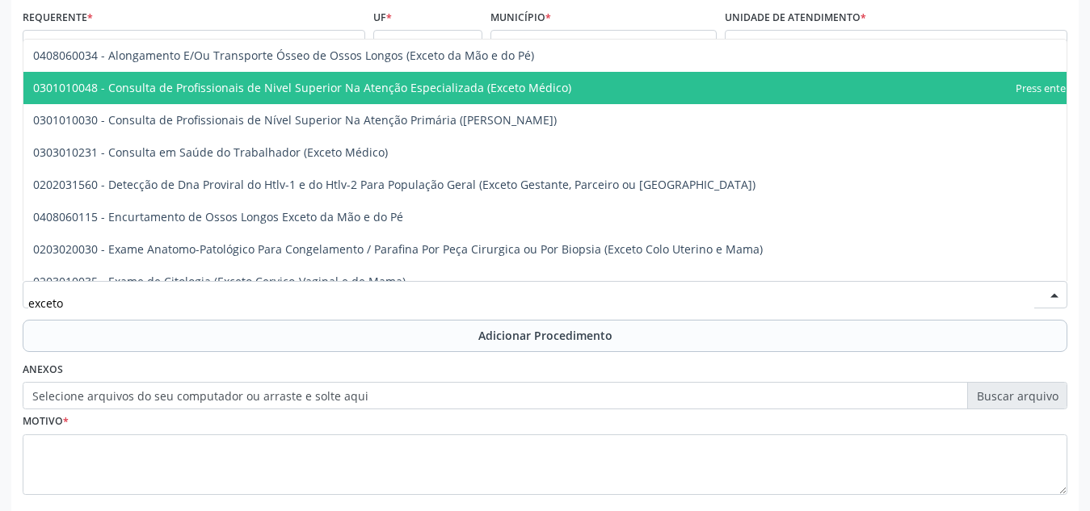
click at [338, 87] on span "0301010048 - Consulta de Profissionais de Nivel Superior Na Atenção Especializa…" at bounding box center [302, 87] width 538 height 15
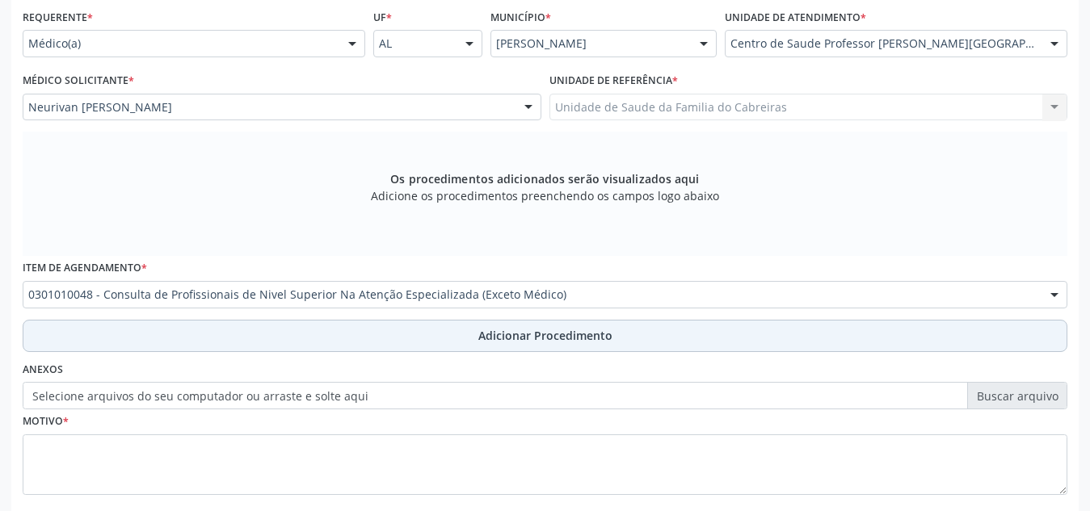
click at [347, 337] on button "Adicionar Procedimento" at bounding box center [545, 336] width 1044 height 32
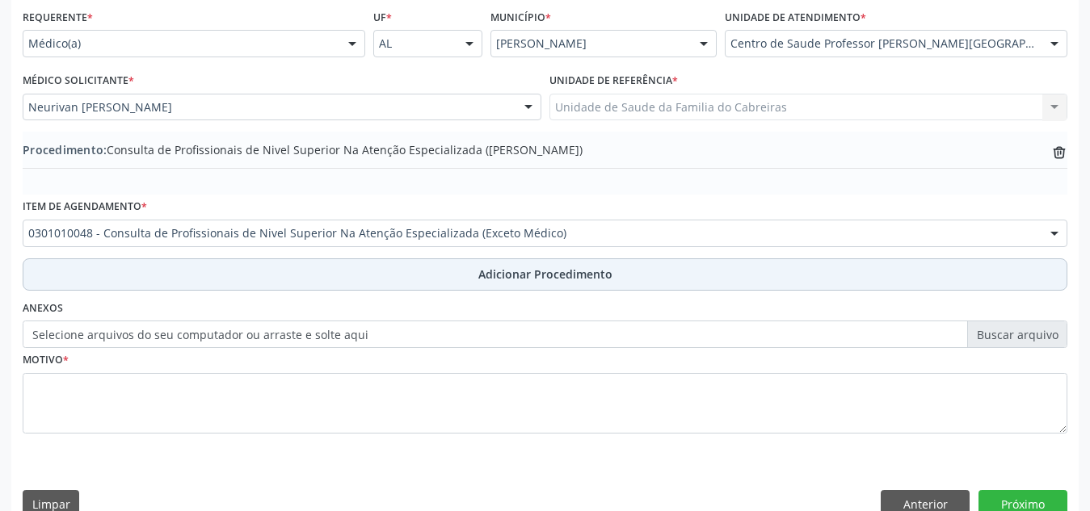
scroll to position [397, 0]
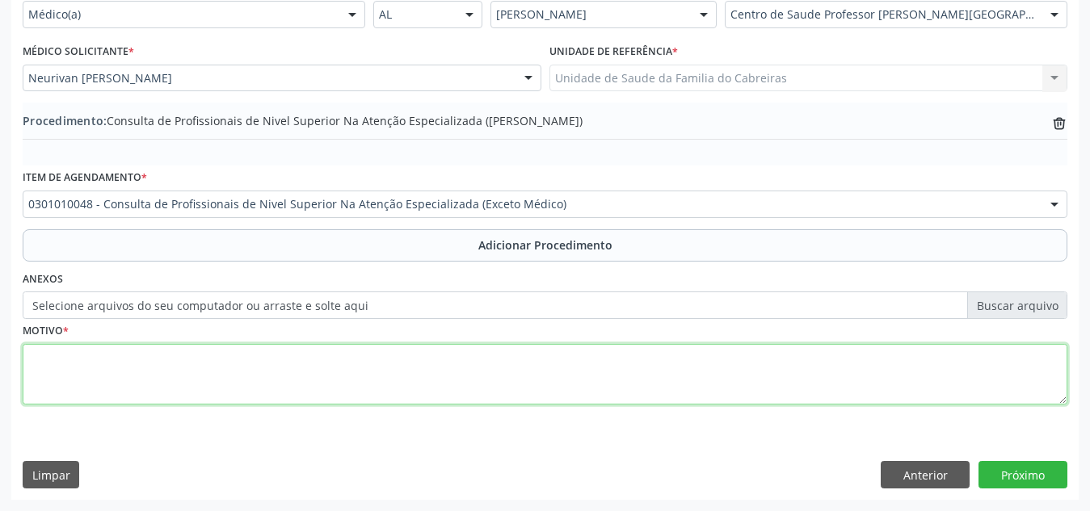
click at [351, 363] on textarea at bounding box center [545, 374] width 1044 height 61
click at [101, 361] on textarea "Fisioterapia. G551" at bounding box center [545, 374] width 1044 height 61
type textarea "Fisioterapia. cid: G551"
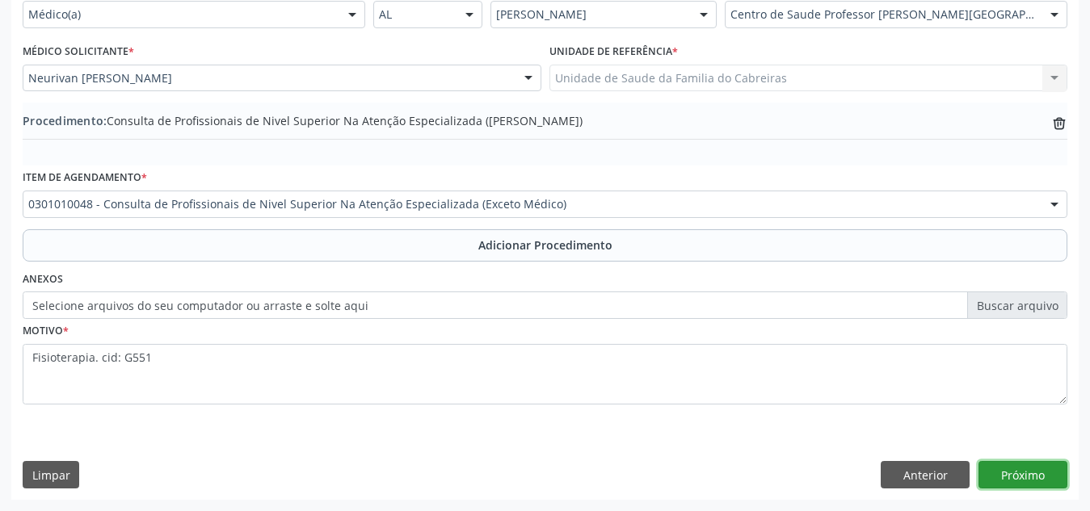
click at [999, 473] on button "Próximo" at bounding box center [1022, 474] width 89 height 27
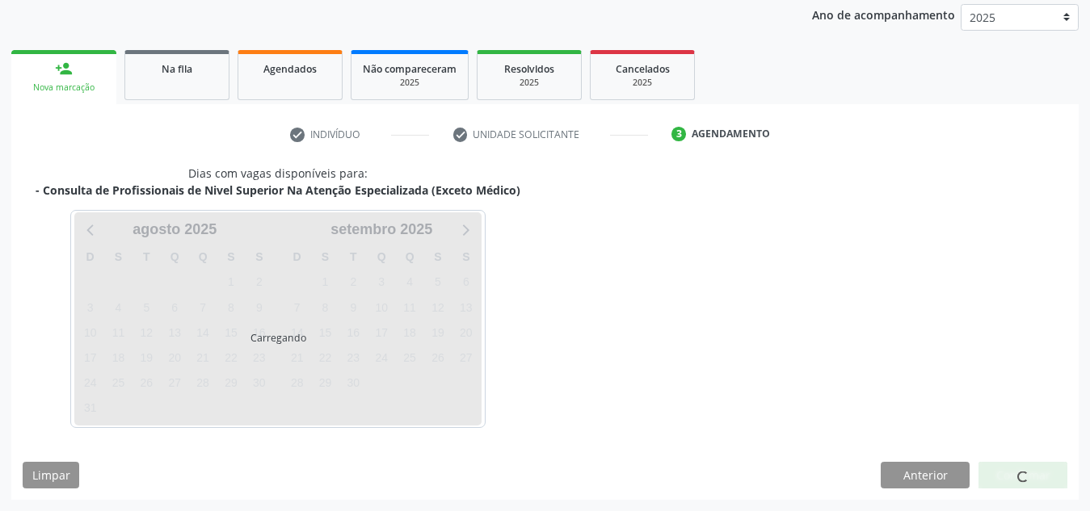
scroll to position [262, 0]
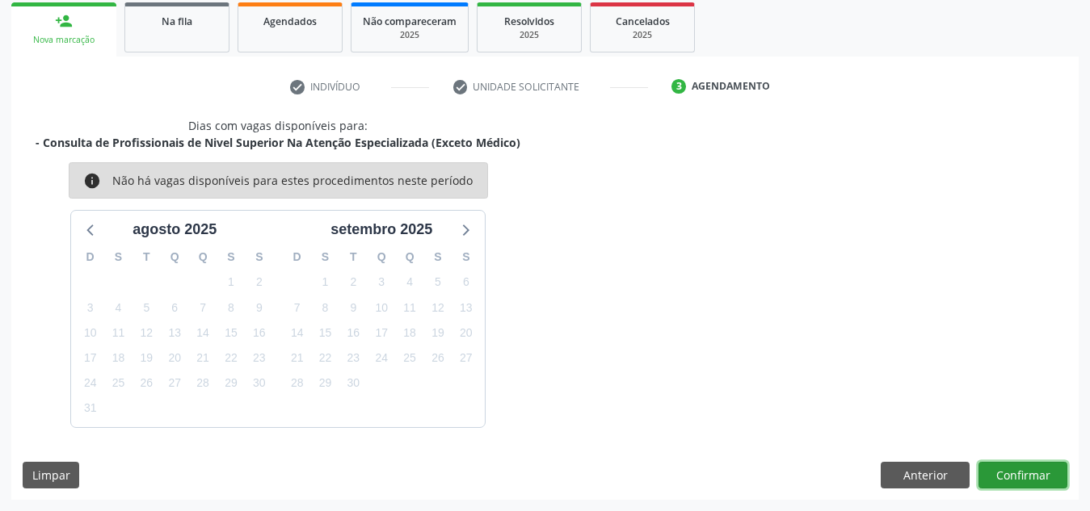
click at [999, 473] on button "Confirmar" at bounding box center [1022, 475] width 89 height 27
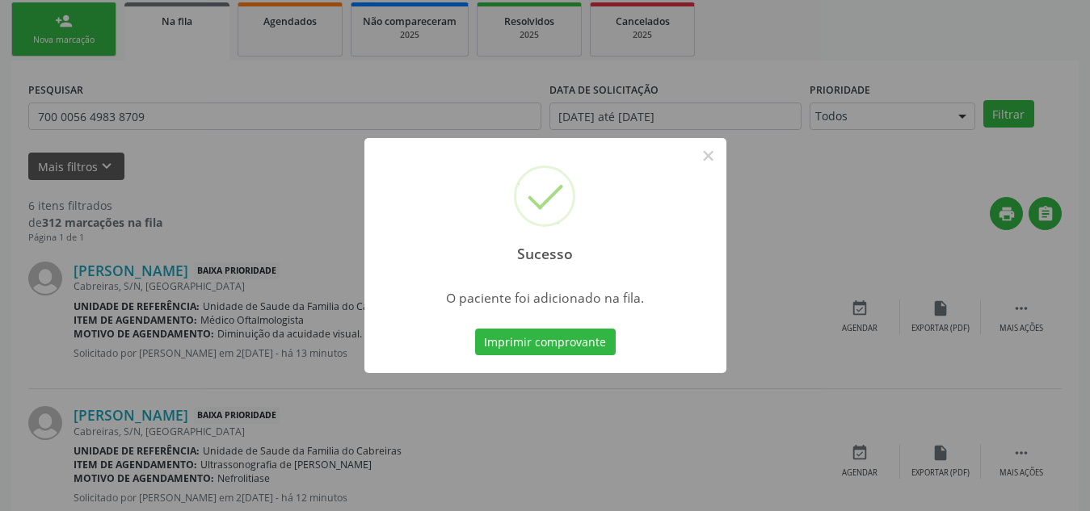
scroll to position [44, 0]
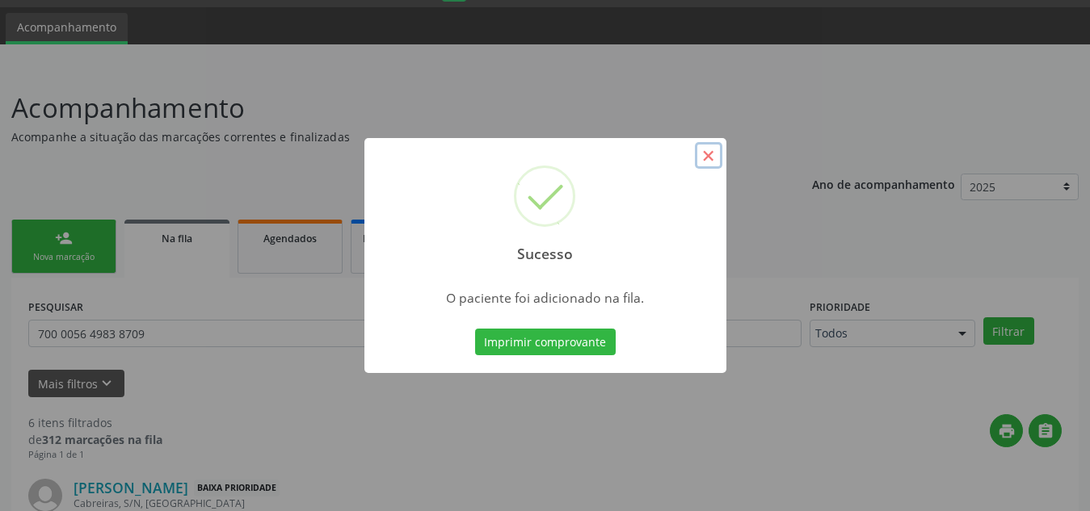
click at [708, 153] on button "×" at bounding box center [708, 155] width 27 height 27
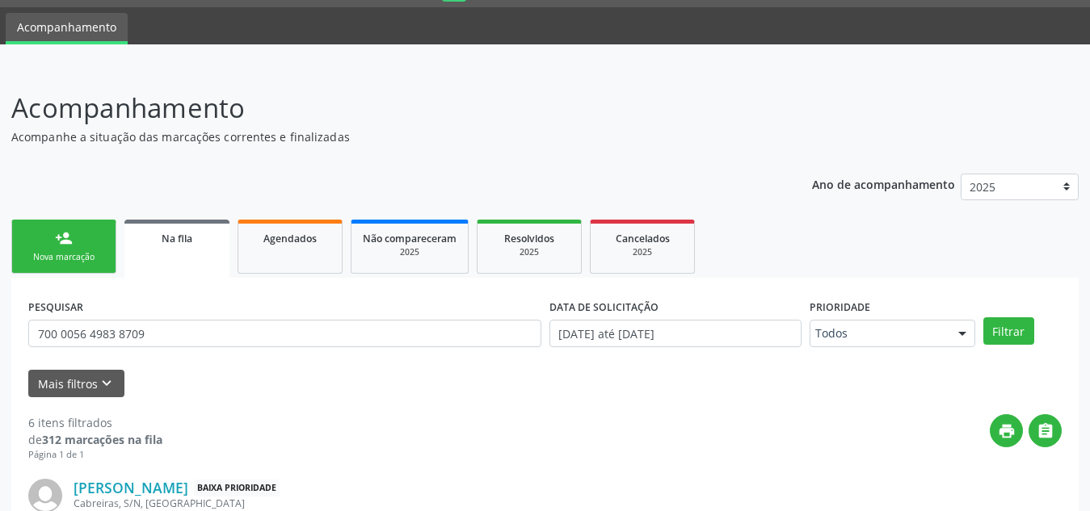
click at [74, 236] on link "person_add Nova marcação" at bounding box center [63, 247] width 105 height 54
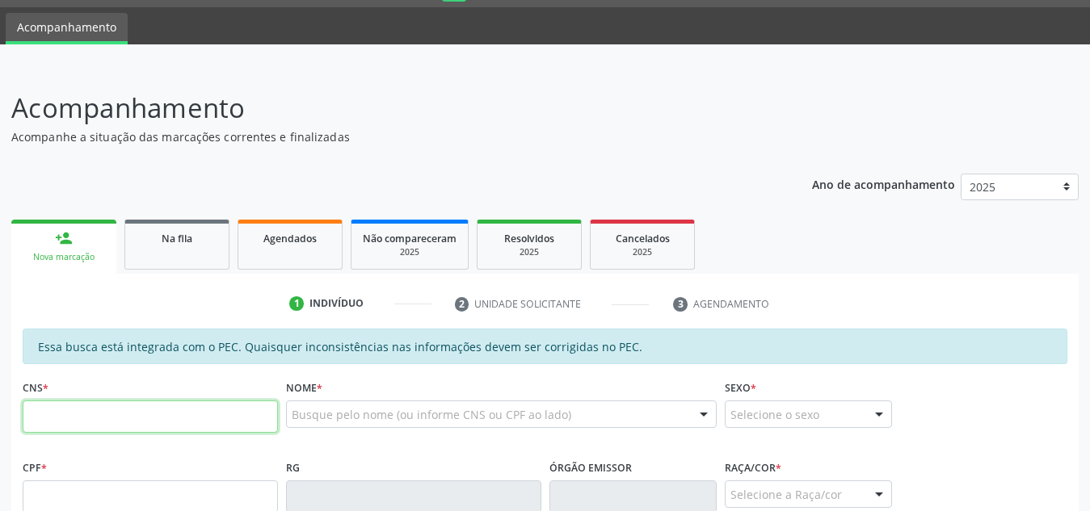
click at [83, 418] on input "text" at bounding box center [150, 417] width 255 height 32
type input "700 4093 2638 2150"
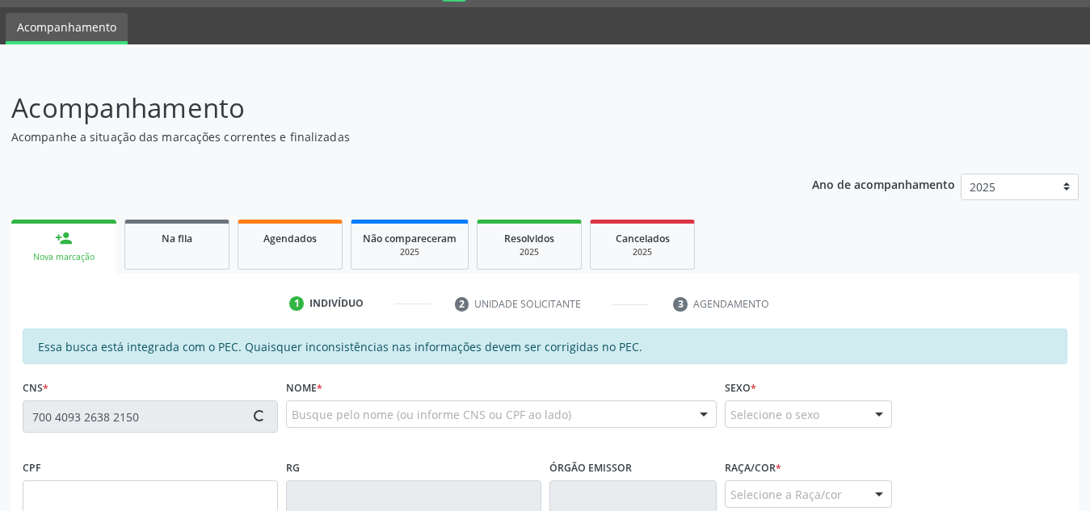
type input "590.656.798-47"
type input "[DATE]"
type input "[PERSON_NAME]"
type input "[PHONE_NUMBER]"
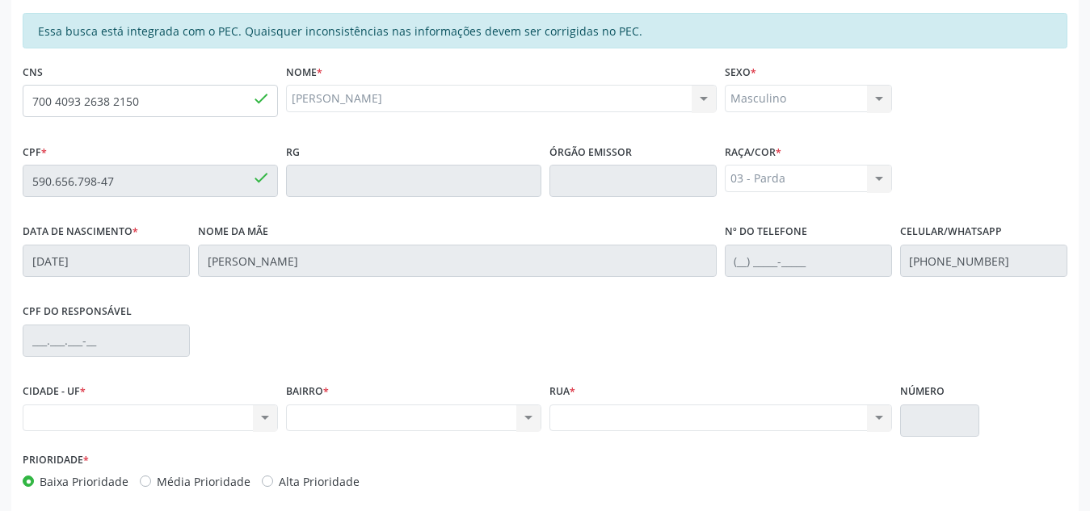
scroll to position [361, 0]
click at [130, 418] on div "Nenhum resultado encontrado para: " " Não há nenhuma opção para ser exibida." at bounding box center [150, 417] width 255 height 27
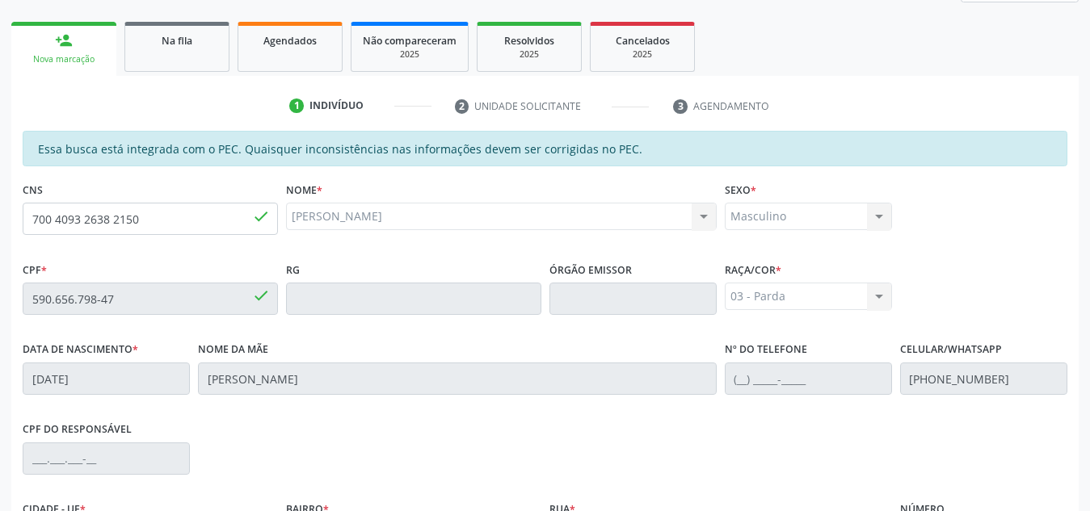
scroll to position [234, 0]
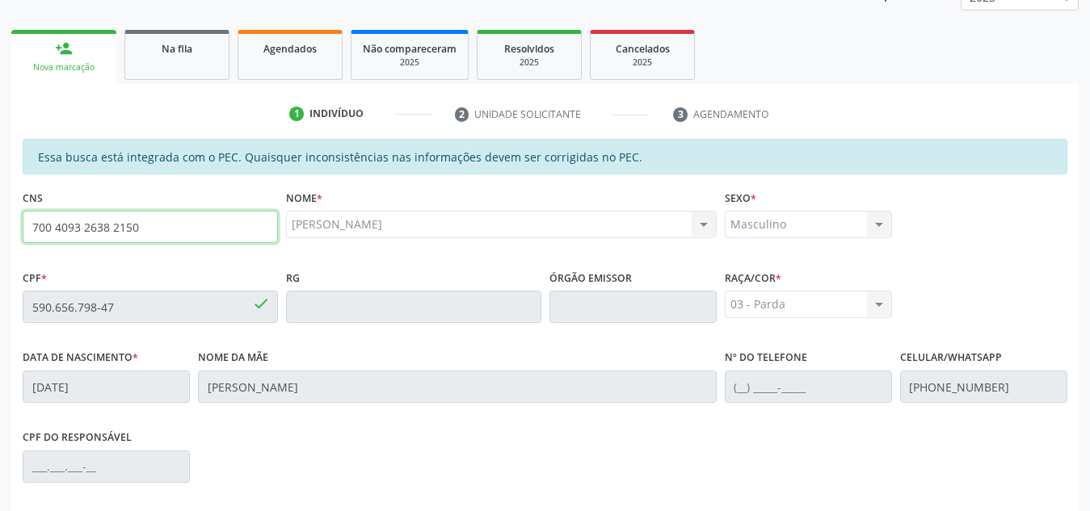
drag, startPoint x: 209, startPoint y: 222, endPoint x: 0, endPoint y: 205, distance: 209.9
click at [0, 205] on div "Acompanhamento Acompanhe a situação das marcações correntes e finalizadas Relat…" at bounding box center [545, 294] width 1090 height 834
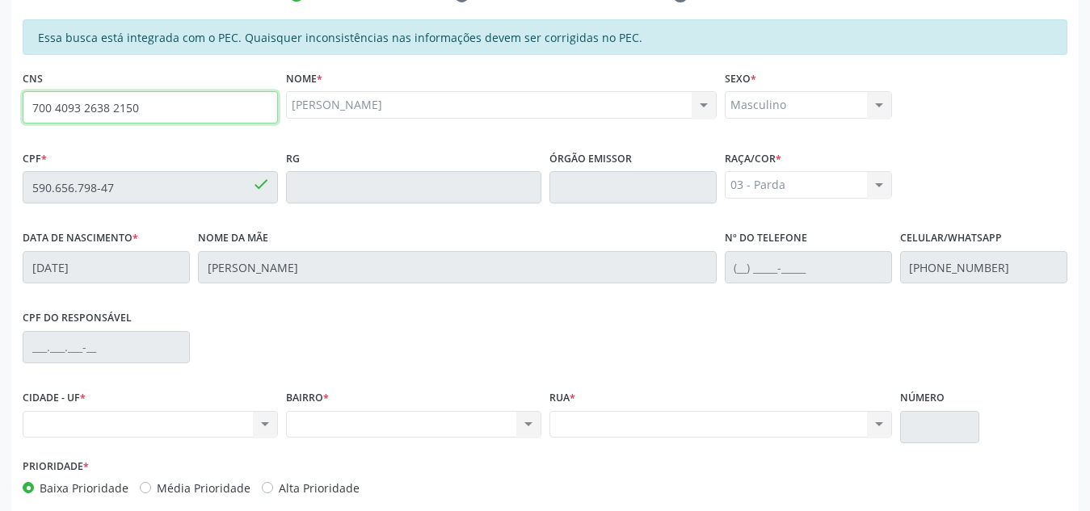
scroll to position [353, 0]
